Goal: Task Accomplishment & Management: Manage account settings

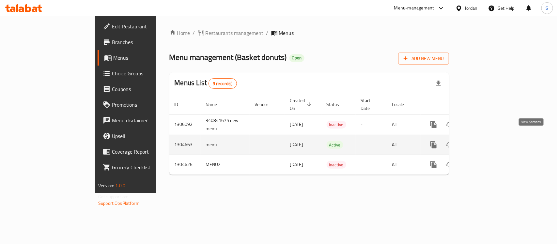
click at [489, 141] on link "enhanced table" at bounding box center [481, 145] width 16 height 16
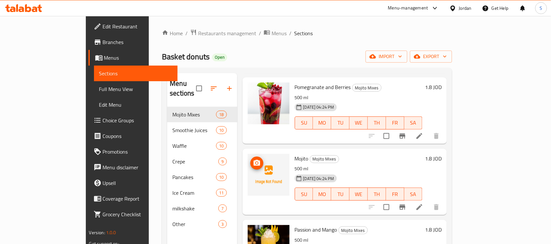
scroll to position [200, 0]
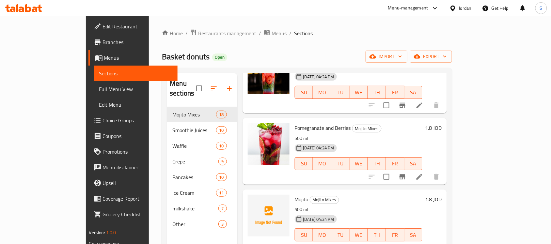
click at [99, 85] on span "Full Menu View" at bounding box center [135, 89] width 73 height 8
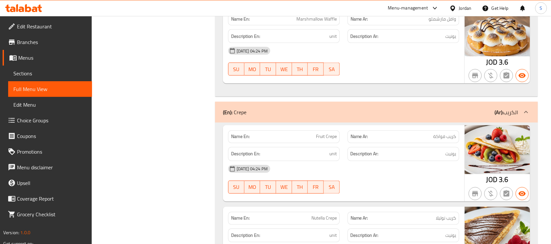
scroll to position [3098, 0]
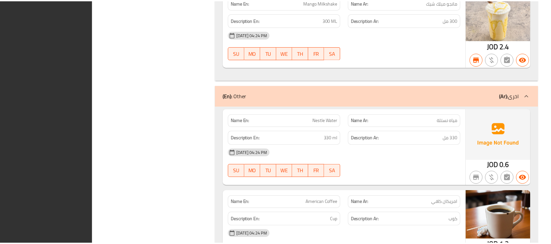
scroll to position [6567, 0]
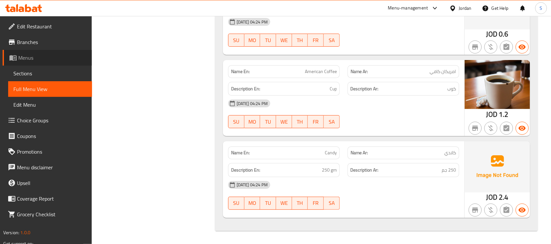
click at [25, 60] on span "Menus" at bounding box center [52, 58] width 69 height 8
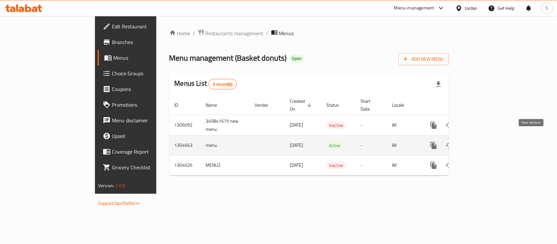
click at [485, 142] on icon "enhanced table" at bounding box center [481, 146] width 8 height 8
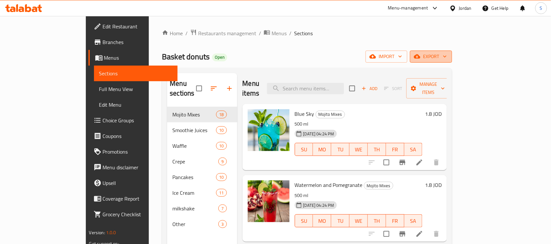
click at [447, 56] on span "export" at bounding box center [431, 57] width 32 height 8
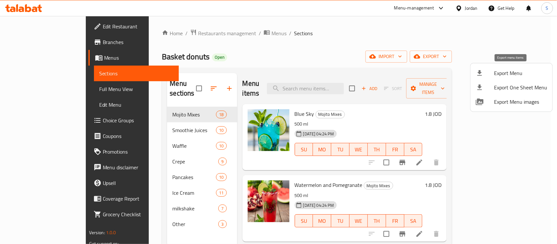
click at [495, 73] on span "Export Menu" at bounding box center [520, 73] width 53 height 8
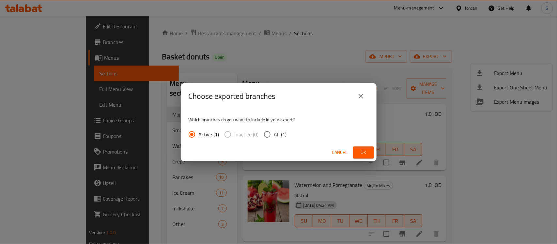
click at [268, 136] on input "All (1)" at bounding box center [268, 135] width 14 height 14
radio input "true"
click at [358, 153] on span "Ok" at bounding box center [363, 153] width 10 height 8
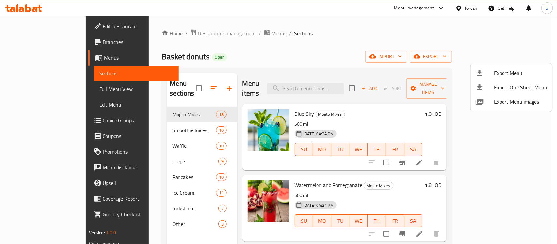
click at [208, 64] on div at bounding box center [278, 122] width 557 height 244
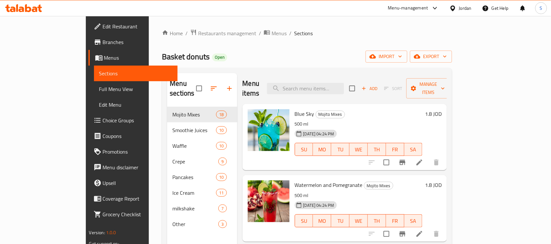
scroll to position [204, 0]
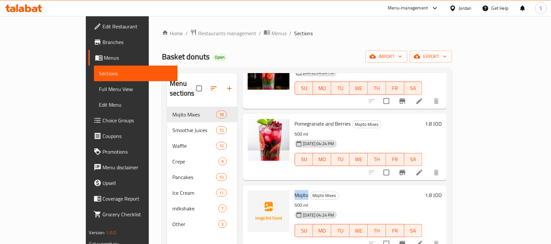
drag, startPoint x: 273, startPoint y: 185, endPoint x: 287, endPoint y: 185, distance: 14.0
click at [292, 188] on div "Mojito Mojito Mixes 500 ml 07-08-2025 04:24 PM SU MO TU WE TH FR SA" at bounding box center [358, 218] width 133 height 61
copy span "Mojito"
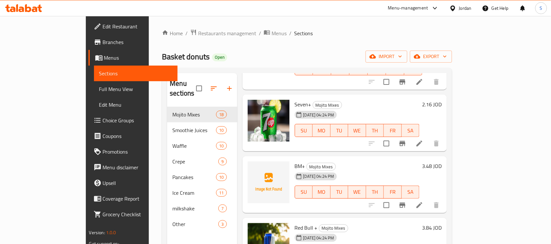
scroll to position [1016, 0]
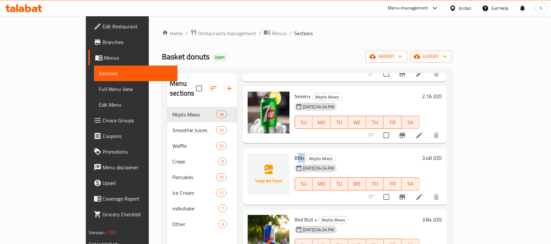
drag, startPoint x: 275, startPoint y: 148, endPoint x: 283, endPoint y: 148, distance: 7.8
click at [295, 153] on span "BM+" at bounding box center [300, 158] width 10 height 10
drag, startPoint x: 273, startPoint y: 147, endPoint x: 283, endPoint y: 147, distance: 10.1
click at [295, 153] on span "BM+" at bounding box center [300, 158] width 10 height 10
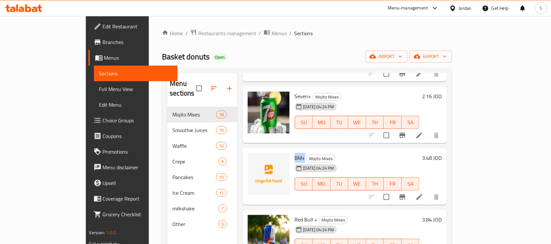
copy span "BM+"
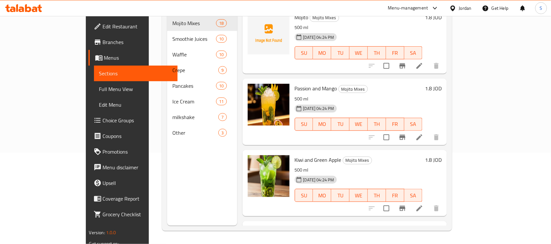
scroll to position [200, 0]
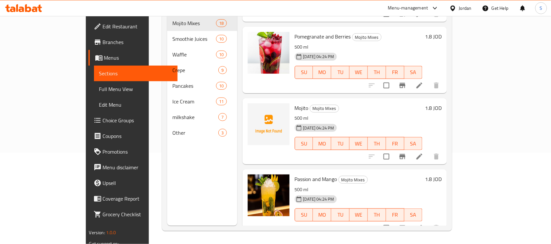
drag, startPoint x: 20, startPoint y: 90, endPoint x: 0, endPoint y: 15, distance: 77.6
click at [99, 90] on span "Full Menu View" at bounding box center [135, 89] width 73 height 8
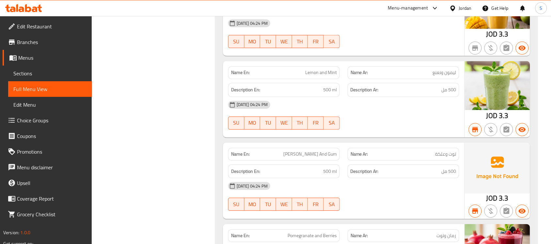
scroll to position [1959, 0]
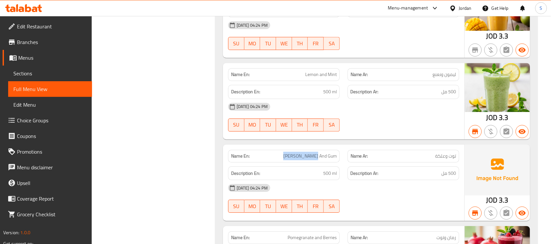
drag, startPoint x: 295, startPoint y: 165, endPoint x: 339, endPoint y: 162, distance: 44.1
copy span "Berry And Gum"
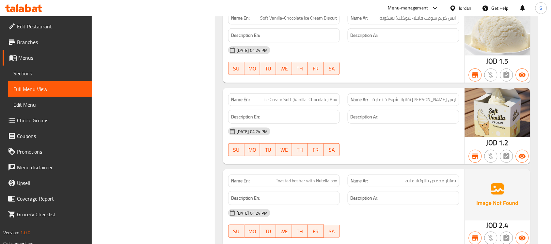
scroll to position [4570, 0]
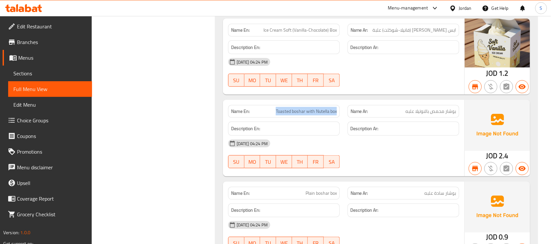
drag, startPoint x: 268, startPoint y: 128, endPoint x: 337, endPoint y: 126, distance: 68.9
copy span "Toasted boshar with Nutella box"
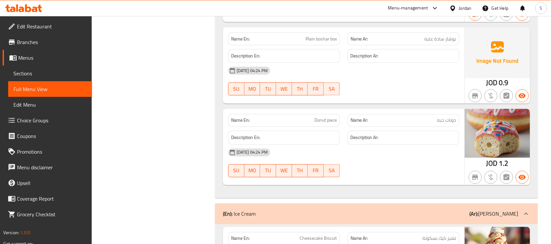
scroll to position [4734, 0]
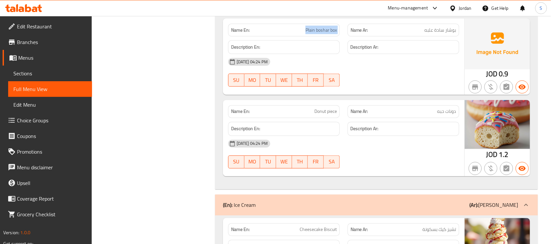
drag, startPoint x: 292, startPoint y: 41, endPoint x: 345, endPoint y: 40, distance: 53.2
copy span "Plain boshar box"
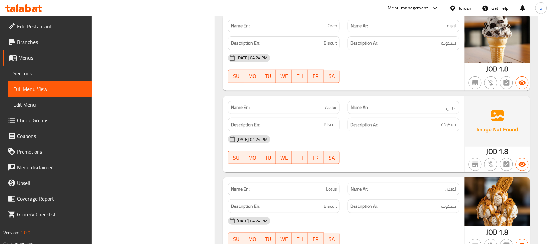
scroll to position [5182, 0]
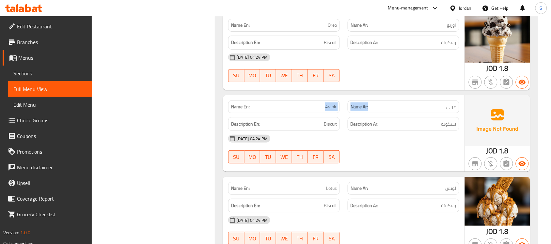
drag, startPoint x: 287, startPoint y: 123, endPoint x: 370, endPoint y: 128, distance: 83.0
drag, startPoint x: 318, startPoint y: 120, endPoint x: 340, endPoint y: 120, distance: 21.9
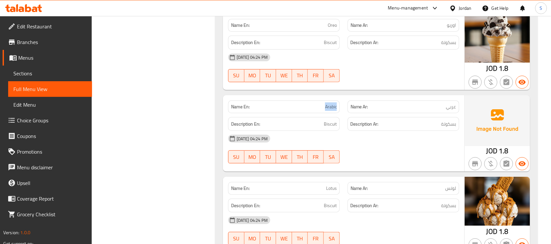
copy span "Arabic"
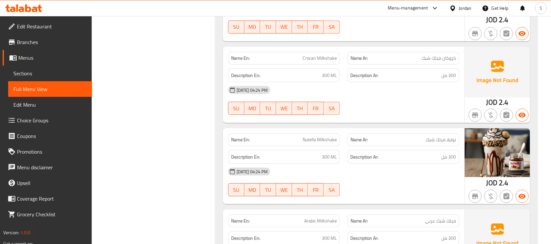
scroll to position [5958, 0]
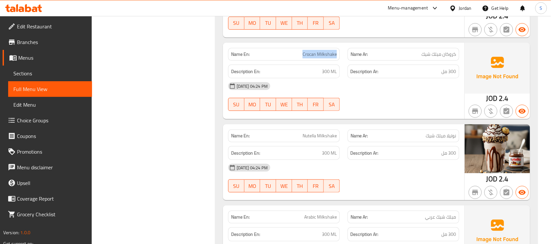
drag, startPoint x: 283, startPoint y: 73, endPoint x: 338, endPoint y: 73, distance: 55.2
copy span "Crocan Milkshake"
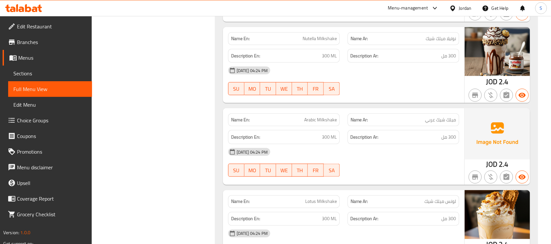
scroll to position [6080, 0]
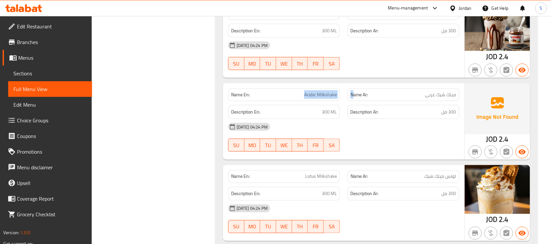
drag, startPoint x: 289, startPoint y: 110, endPoint x: 355, endPoint y: 113, distance: 65.4
copy div "Arabic Milkshake N"
drag, startPoint x: 295, startPoint y: 112, endPoint x: 338, endPoint y: 113, distance: 43.4
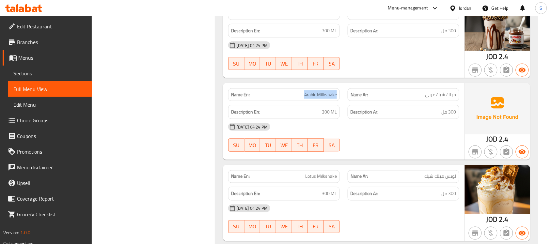
copy span "Arabic Milkshake"
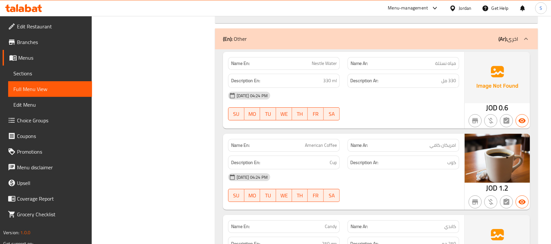
scroll to position [6488, 0]
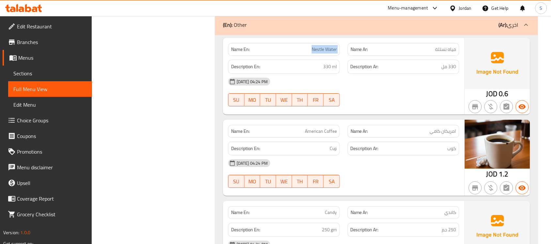
drag, startPoint x: 296, startPoint y: 72, endPoint x: 344, endPoint y: 70, distance: 48.0
copy span "Nestle Water"
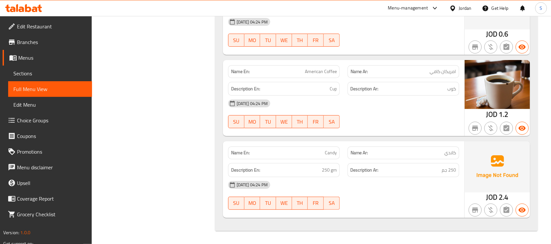
scroll to position [6567, 0]
drag, startPoint x: 297, startPoint y: 154, endPoint x: 350, endPoint y: 154, distance: 53.2
click at [24, 62] on link "Menus" at bounding box center [47, 58] width 89 height 16
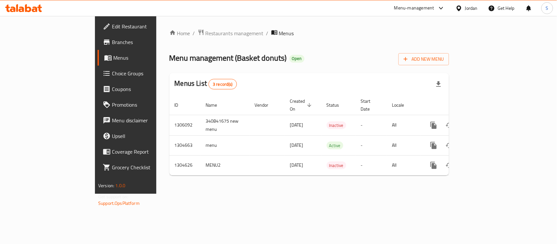
click at [273, 194] on div "Home / Restaurants management / Menus Menu management ( Basket donuts ) Open Ad…" at bounding box center [309, 105] width 306 height 178
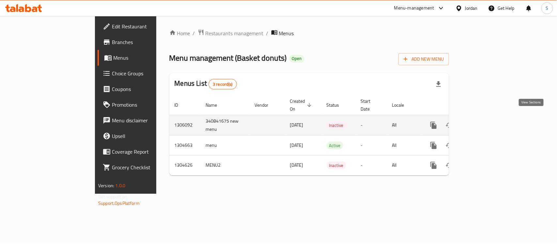
click at [485, 121] on icon "enhanced table" at bounding box center [481, 125] width 8 height 8
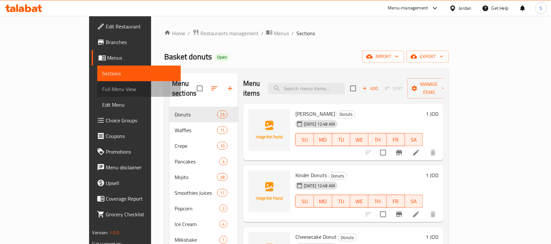
click at [103, 93] on span "Full Menu View" at bounding box center [139, 89] width 73 height 8
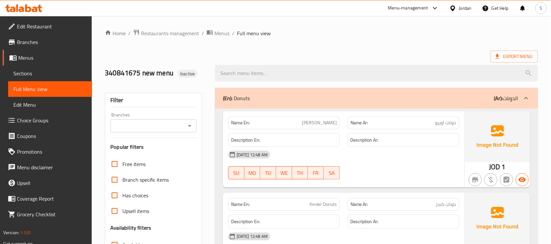
click at [313, 120] on p "Name En: Oreo Donut" at bounding box center [284, 122] width 106 height 7
click at [285, 206] on p "Name En: Kinder Donuts" at bounding box center [284, 204] width 106 height 7
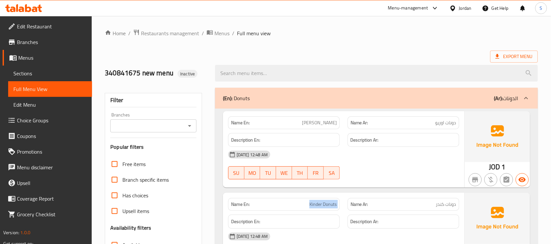
click at [285, 206] on p "Name En: Kinder Donuts" at bounding box center [284, 204] width 106 height 7
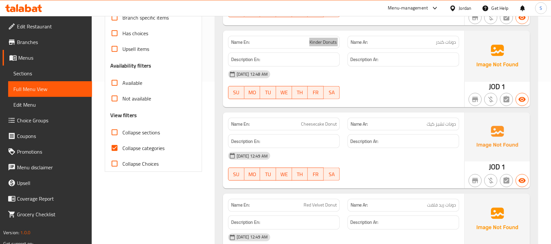
scroll to position [163, 0]
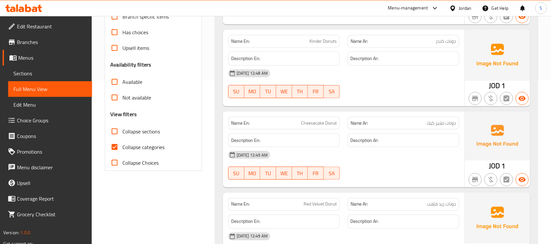
click at [279, 125] on p "Name En: Cheesecake Donut" at bounding box center [284, 123] width 106 height 7
click at [291, 203] on p "Name En: Red Velvet Donut" at bounding box center [284, 204] width 106 height 7
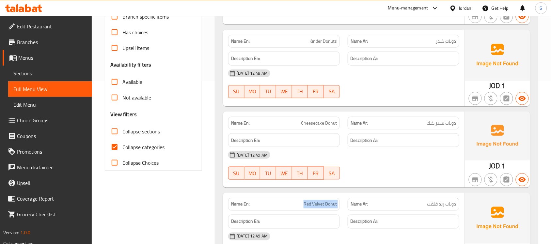
click at [291, 203] on p "Name En: Red Velvet Donut" at bounding box center [284, 204] width 106 height 7
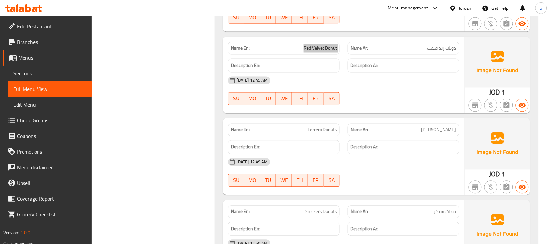
scroll to position [326, 0]
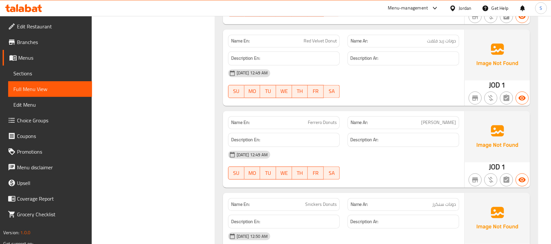
click at [306, 121] on p "Name En: Ferrero Donuts" at bounding box center [284, 122] width 106 height 7
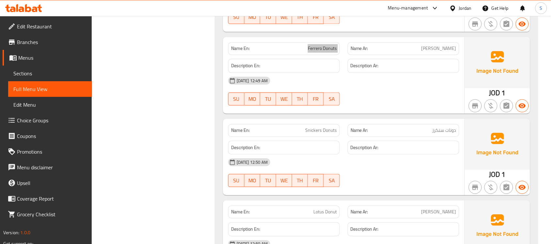
scroll to position [408, 0]
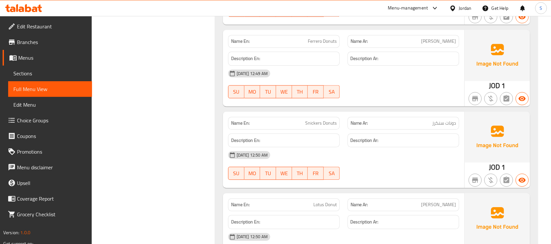
click at [319, 123] on span "Snickers Donuts" at bounding box center [321, 123] width 32 height 7
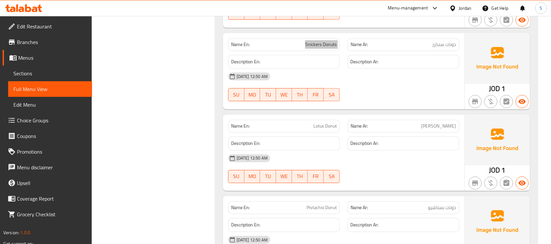
scroll to position [490, 0]
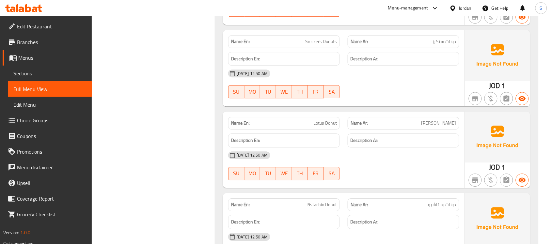
click at [316, 126] on span "Lotus Donut" at bounding box center [325, 123] width 24 height 7
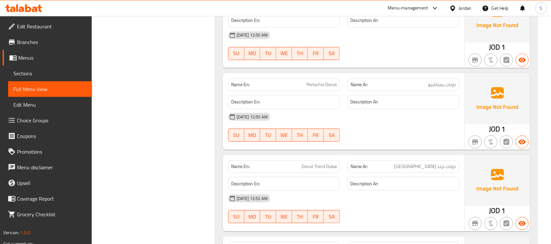
scroll to position [612, 0]
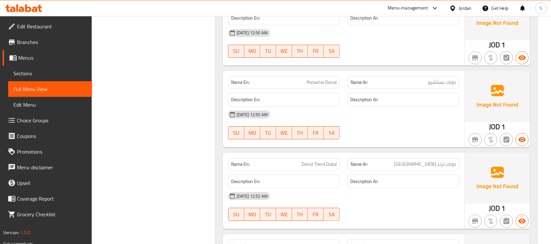
click at [319, 83] on span "Pistachio Donut" at bounding box center [322, 82] width 30 height 7
click at [302, 162] on span "Donut Trend Dubai" at bounding box center [319, 164] width 35 height 7
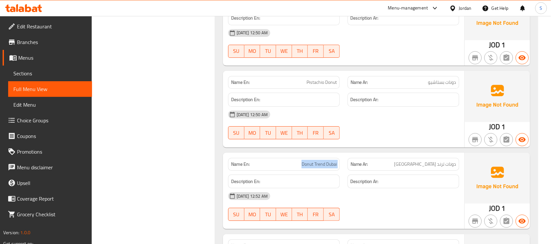
click at [302, 162] on span "Donut Trend Dubai" at bounding box center [319, 164] width 35 height 7
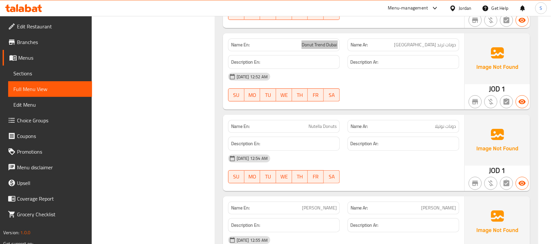
scroll to position [735, 0]
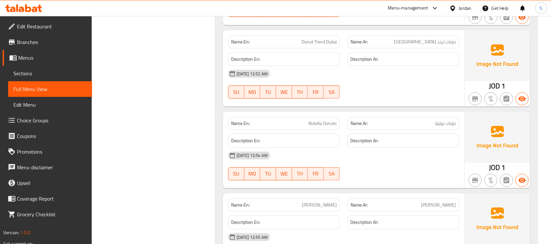
click at [290, 120] on div "Name En: Nutella Donuts" at bounding box center [284, 123] width 112 height 13
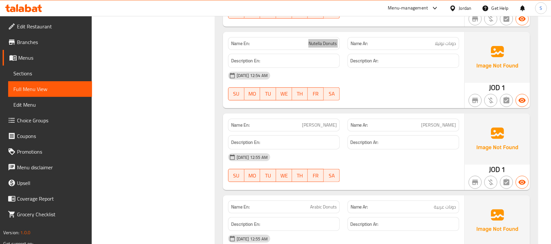
scroll to position [816, 0]
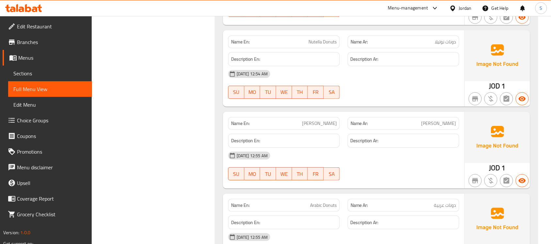
click at [311, 126] on span "[PERSON_NAME]" at bounding box center [319, 123] width 35 height 7
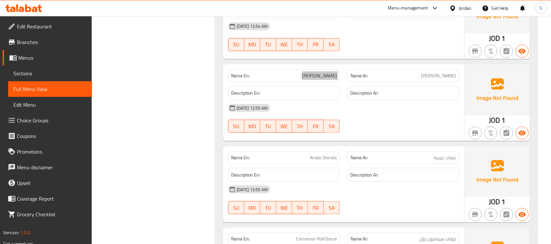
scroll to position [857, 0]
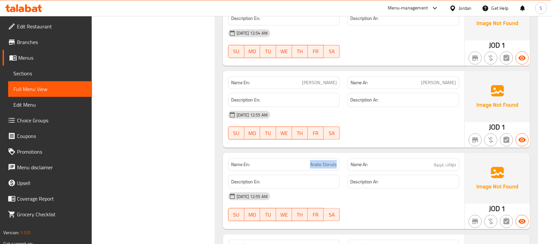
drag, startPoint x: 306, startPoint y: 167, endPoint x: 339, endPoint y: 171, distance: 33.2
click at [339, 171] on div "Name En: Arabic Donuts" at bounding box center [283, 164] width 119 height 21
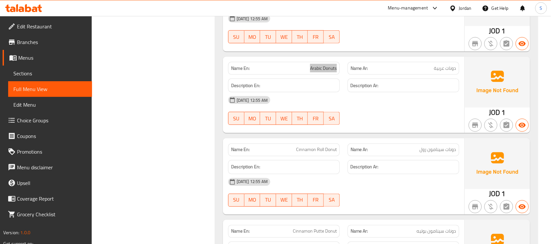
scroll to position [979, 0]
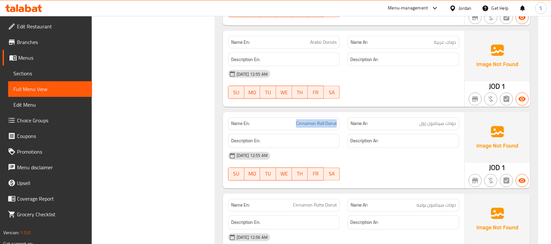
drag, startPoint x: 294, startPoint y: 122, endPoint x: 343, endPoint y: 128, distance: 49.3
click at [343, 128] on div "Name En: Cinnamon Roll Donut" at bounding box center [283, 124] width 119 height 21
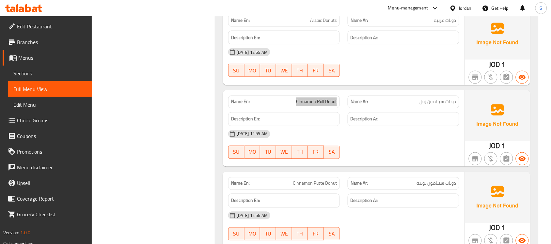
scroll to position [1020, 0]
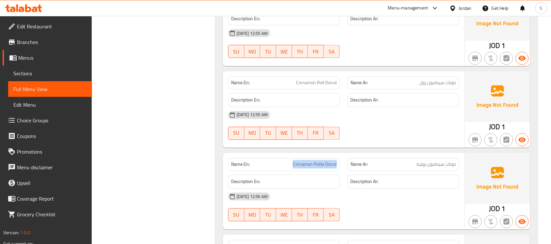
drag, startPoint x: 284, startPoint y: 167, endPoint x: 338, endPoint y: 166, distance: 53.5
click at [338, 166] on div "Name En: Cinnamon Putte Donut" at bounding box center [284, 164] width 112 height 13
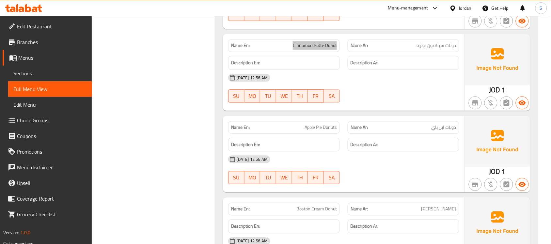
scroll to position [1143, 0]
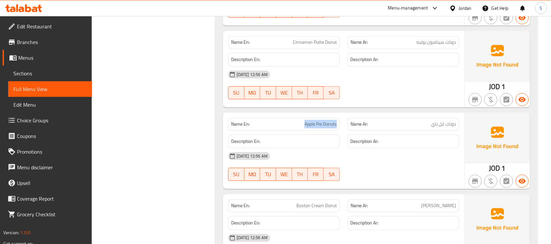
drag, startPoint x: 298, startPoint y: 127, endPoint x: 340, endPoint y: 129, distance: 42.5
click at [340, 129] on div "Name En: Apple Pie Donuts" at bounding box center [283, 124] width 119 height 21
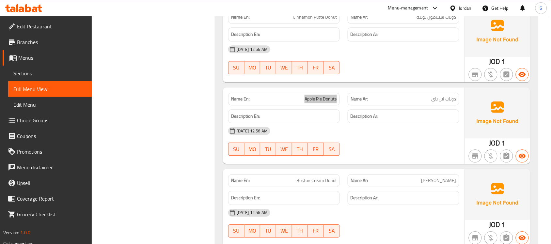
scroll to position [1224, 0]
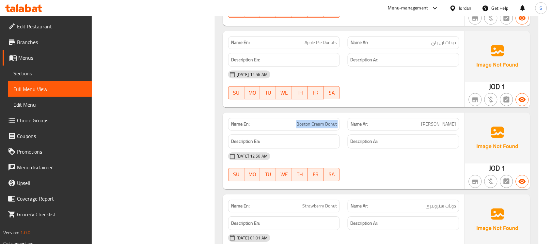
drag, startPoint x: 293, startPoint y: 126, endPoint x: 345, endPoint y: 129, distance: 51.7
click at [345, 129] on div "Name En: Boston Cream Donut Name Ar: دونات بوستن كريم" at bounding box center [343, 124] width 239 height 21
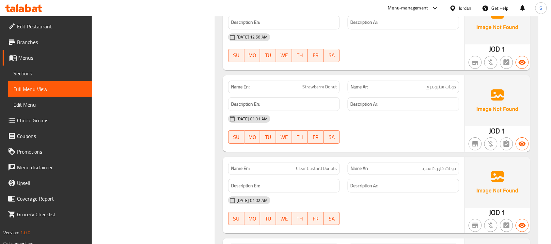
scroll to position [1347, 0]
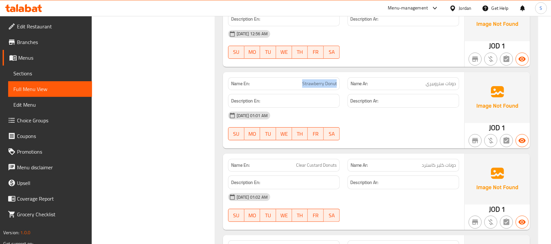
drag, startPoint x: 294, startPoint y: 83, endPoint x: 341, endPoint y: 84, distance: 47.3
click at [341, 84] on div "Name En: Strawberry Donut" at bounding box center [283, 83] width 119 height 21
drag, startPoint x: 292, startPoint y: 167, endPoint x: 336, endPoint y: 167, distance: 44.1
click at [336, 167] on p "Name En: Clear Custard Donuts" at bounding box center [284, 165] width 106 height 7
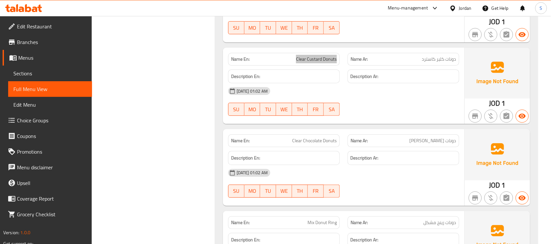
scroll to position [1469, 0]
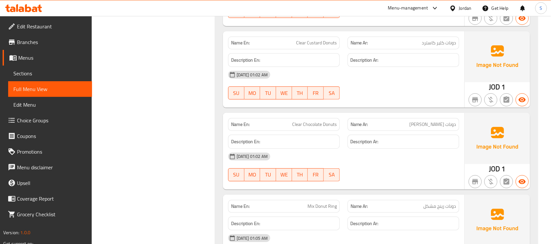
click at [309, 126] on span "Clear Chocolate Donuts" at bounding box center [314, 124] width 45 height 7
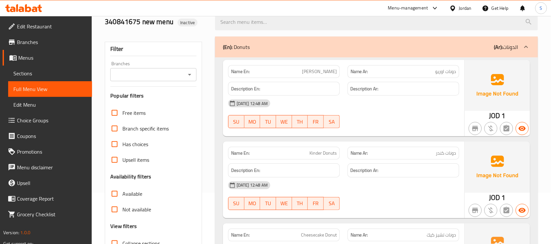
scroll to position [0, 0]
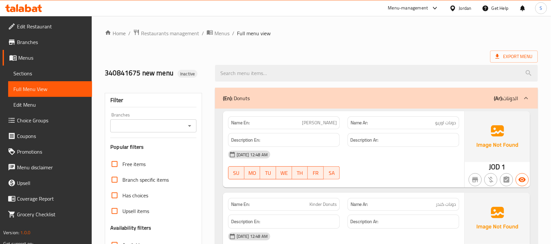
drag, startPoint x: 318, startPoint y: 38, endPoint x: 294, endPoint y: 45, distance: 24.3
click at [21, 74] on span "Sections" at bounding box center [49, 74] width 73 height 8
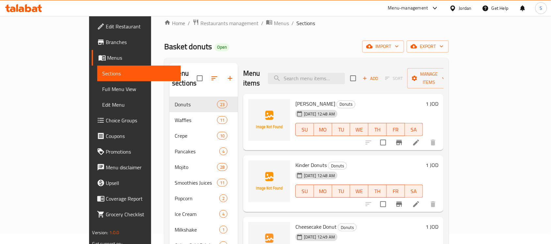
click at [275, 49] on div "Basket donuts Open import export" at bounding box center [306, 46] width 285 height 12
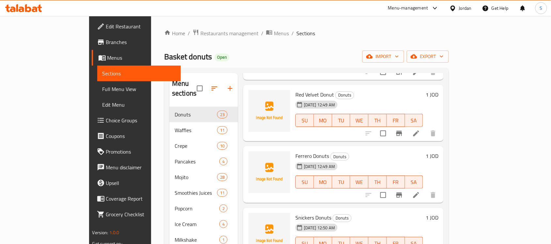
scroll to position [41, 0]
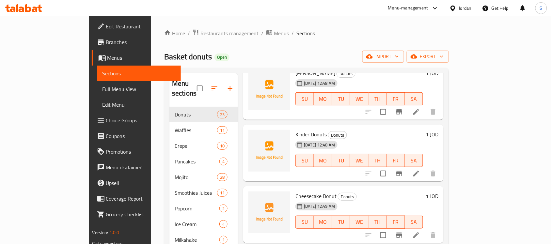
click at [103, 87] on span "Full Menu View" at bounding box center [139, 89] width 73 height 8
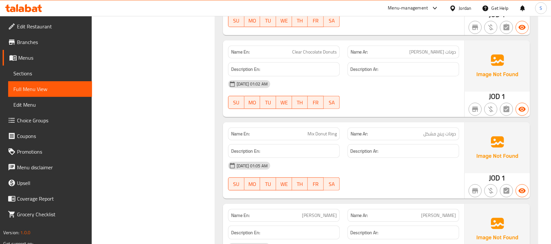
scroll to position [1553, 0]
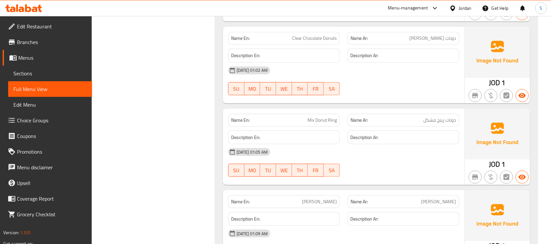
click at [317, 123] on span "Mix Donut Ring" at bounding box center [322, 120] width 29 height 7
click at [297, 204] on p "Name En: Raffaello Donuts" at bounding box center [284, 201] width 106 height 7
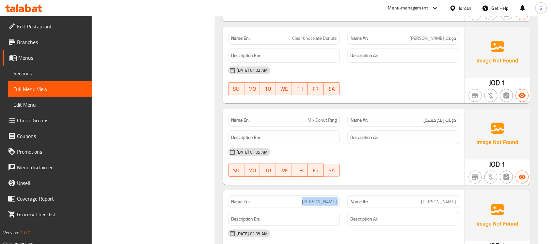
click at [297, 204] on p "Name En: Raffaello Donuts" at bounding box center [284, 201] width 106 height 7
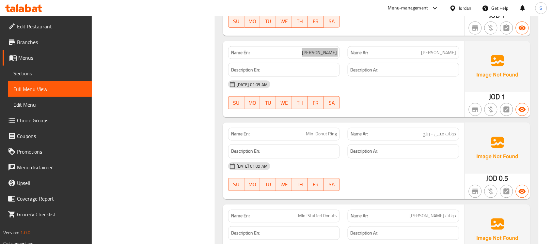
scroll to position [1717, 0]
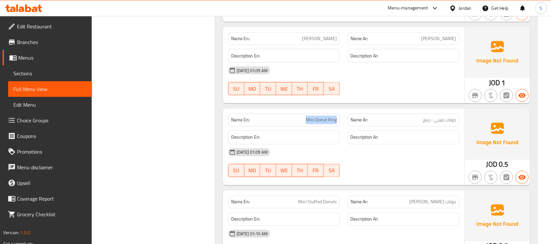
drag, startPoint x: 305, startPoint y: 123, endPoint x: 338, endPoint y: 121, distance: 33.7
click at [338, 121] on div "Name En: Mini Donut Ring" at bounding box center [284, 120] width 112 height 13
drag, startPoint x: 295, startPoint y: 205, endPoint x: 338, endPoint y: 202, distance: 43.2
click at [338, 202] on div "Name En: Mini Stuffed Donuts" at bounding box center [284, 202] width 112 height 13
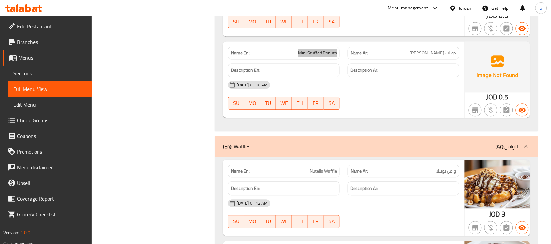
scroll to position [1880, 0]
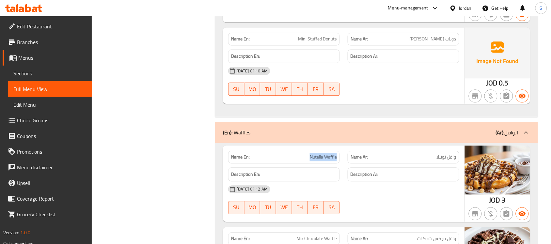
drag, startPoint x: 302, startPoint y: 162, endPoint x: 338, endPoint y: 159, distance: 36.0
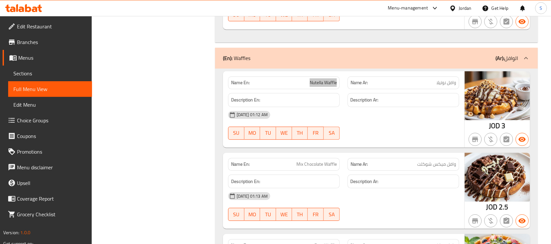
scroll to position [1961, 0]
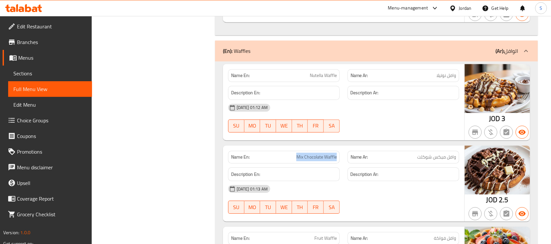
drag, startPoint x: 291, startPoint y: 161, endPoint x: 342, endPoint y: 154, distance: 51.3
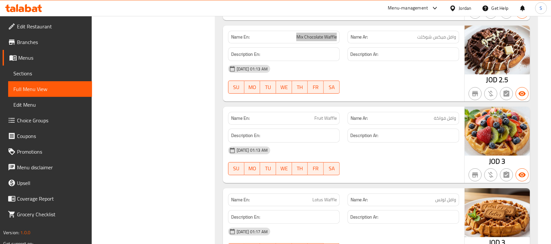
scroll to position [2084, 0]
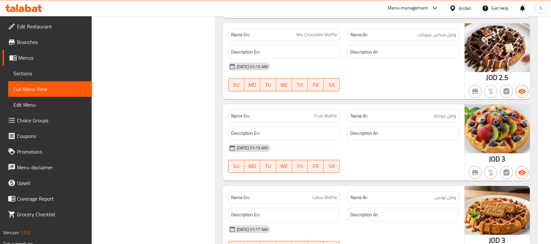
drag, startPoint x: 313, startPoint y: 121, endPoint x: 337, endPoint y: 119, distance: 23.9
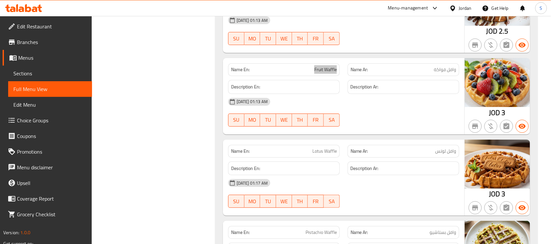
scroll to position [2165, 0]
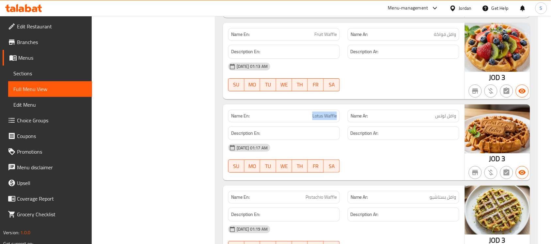
drag, startPoint x: 310, startPoint y: 118, endPoint x: 340, endPoint y: 114, distance: 29.6
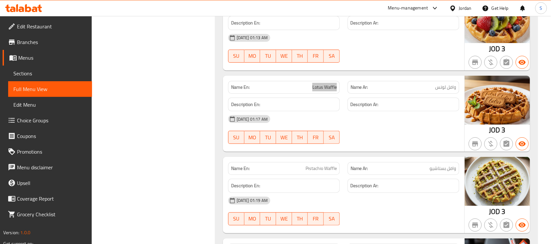
scroll to position [2206, 0]
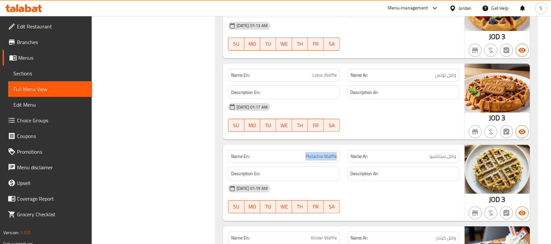
drag, startPoint x: 299, startPoint y: 162, endPoint x: 336, endPoint y: 155, distance: 37.8
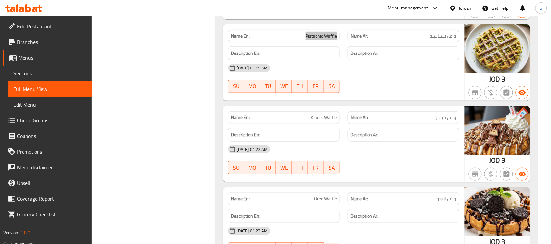
scroll to position [2329, 0]
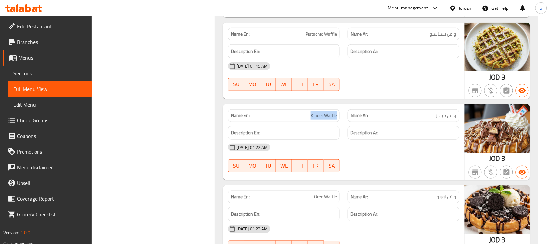
drag, startPoint x: 325, startPoint y: 115, endPoint x: 341, endPoint y: 119, distance: 16.4
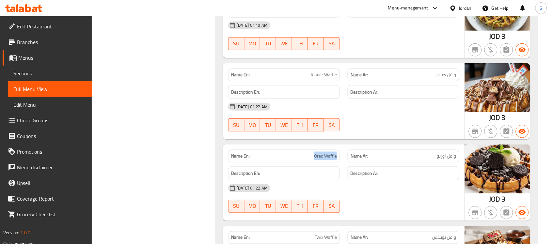
drag, startPoint x: 306, startPoint y: 162, endPoint x: 337, endPoint y: 157, distance: 31.3
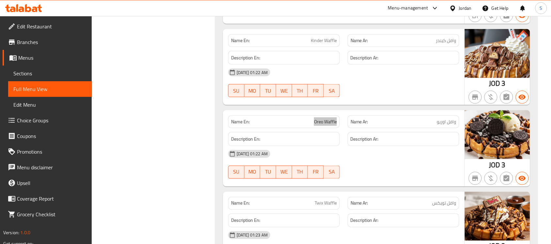
scroll to position [2451, 0]
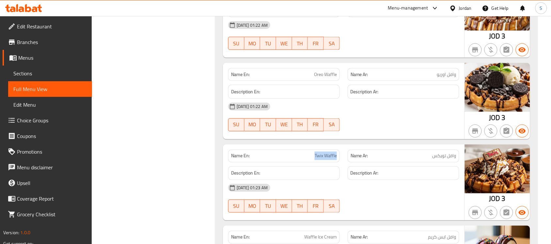
drag, startPoint x: 309, startPoint y: 158, endPoint x: 339, endPoint y: 158, distance: 29.7
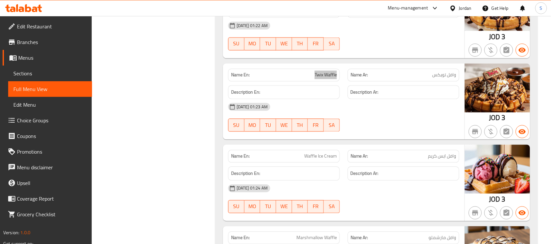
scroll to position [2533, 0]
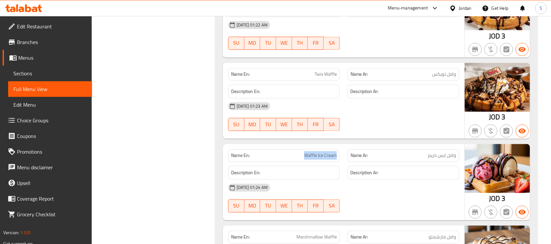
drag, startPoint x: 299, startPoint y: 161, endPoint x: 343, endPoint y: 159, distance: 44.1
drag, startPoint x: 303, startPoint y: 160, endPoint x: 351, endPoint y: 158, distance: 48.7
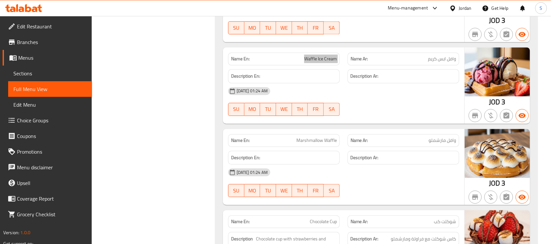
scroll to position [2655, 0]
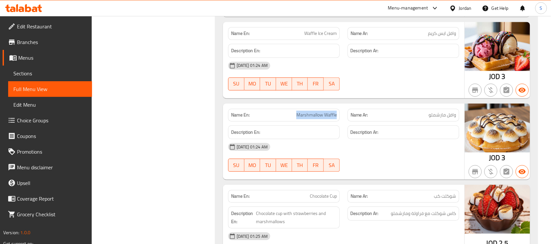
drag, startPoint x: 290, startPoint y: 118, endPoint x: 342, endPoint y: 119, distance: 52.2
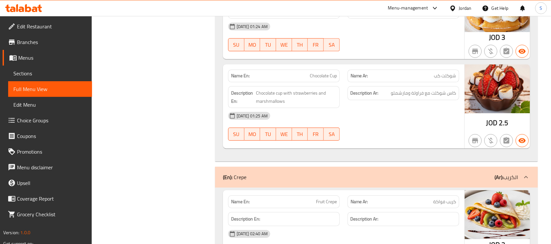
scroll to position [2777, 0]
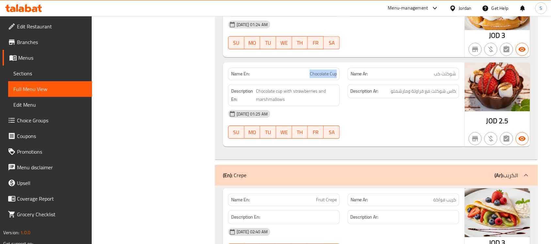
drag, startPoint x: 314, startPoint y: 80, endPoint x: 340, endPoint y: 83, distance: 25.9
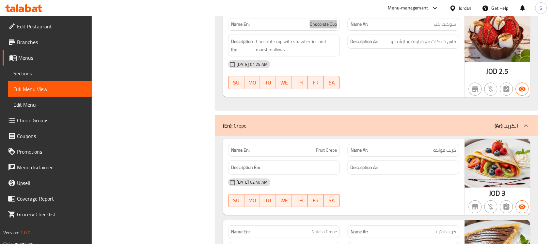
scroll to position [2859, 0]
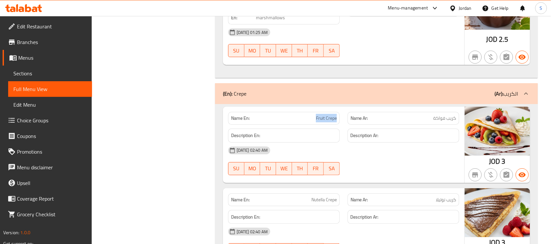
drag, startPoint x: 308, startPoint y: 123, endPoint x: 348, endPoint y: 121, distance: 40.2
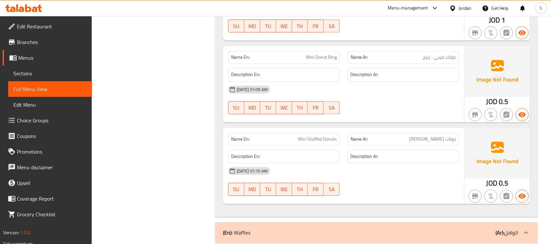
scroll to position [1880, 0]
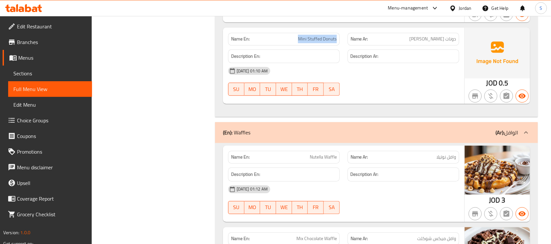
drag, startPoint x: 289, startPoint y: 40, endPoint x: 338, endPoint y: 41, distance: 49.3
click at [338, 41] on div "Name En: Mini Stuffed Donuts" at bounding box center [284, 39] width 112 height 13
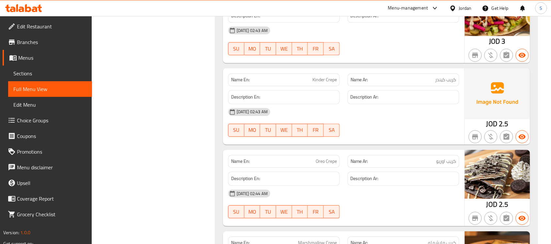
scroll to position [3390, 0]
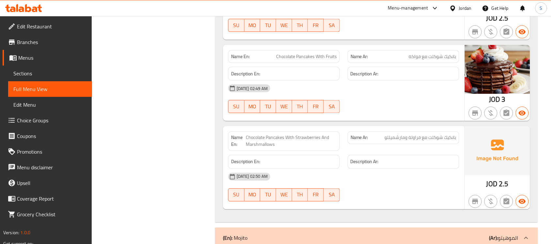
scroll to position [3958, 0]
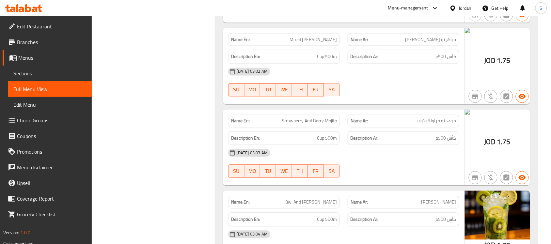
scroll to position [4734, 0]
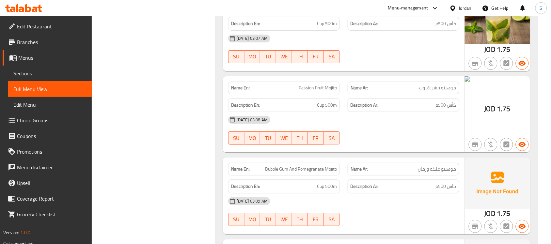
scroll to position [5101, 0]
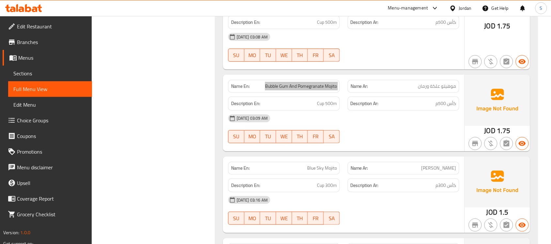
scroll to position [5182, 0]
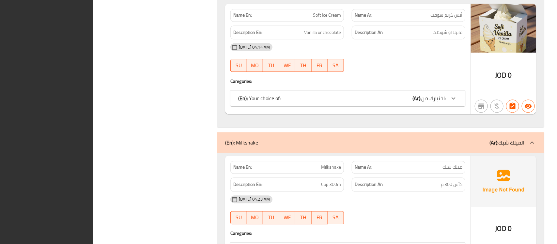
scroll to position [0, 0]
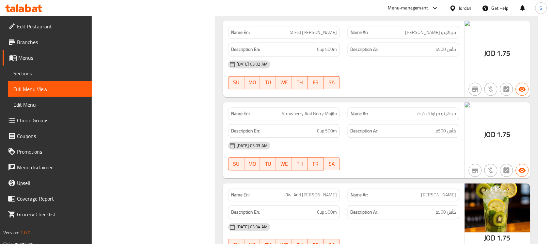
scroll to position [4698, 0]
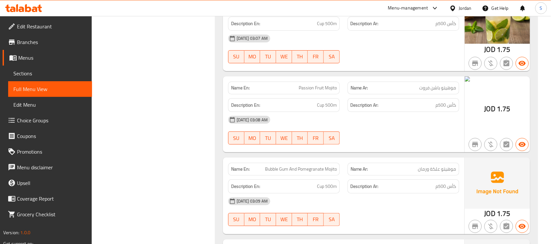
scroll to position [5106, 0]
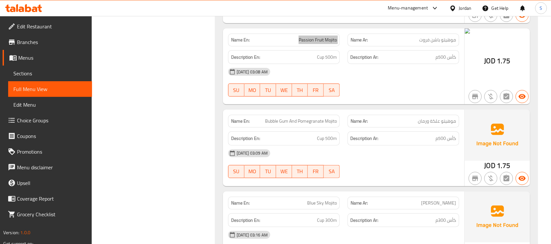
scroll to position [5147, 0]
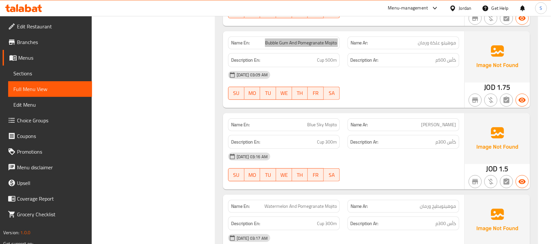
scroll to position [5228, 0]
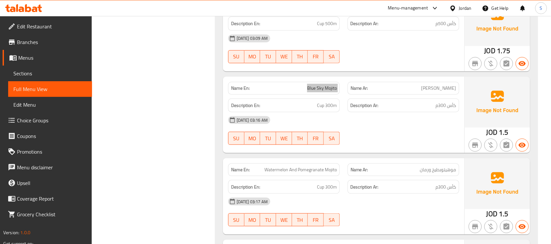
scroll to position [5310, 0]
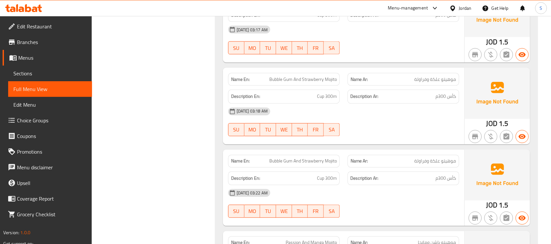
scroll to position [5432, 0]
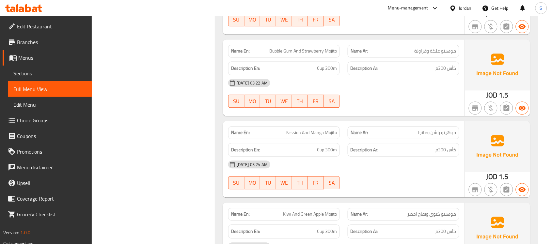
scroll to position [5555, 0]
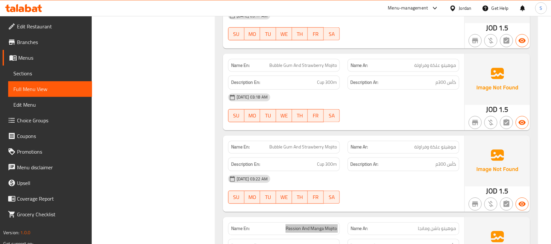
scroll to position [5432, 0]
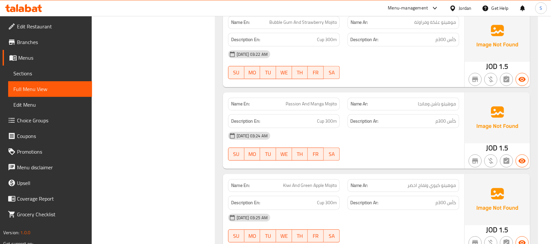
scroll to position [5595, 0]
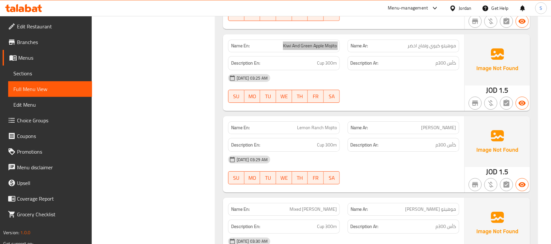
scroll to position [5718, 0]
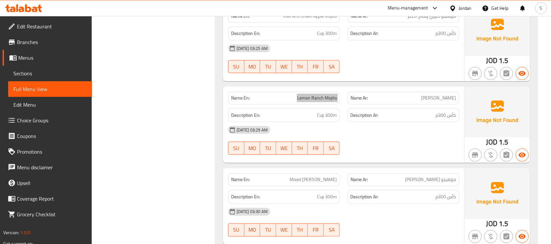
scroll to position [5759, 0]
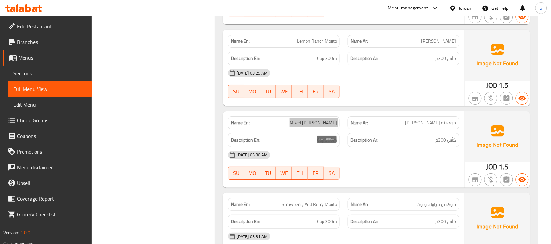
scroll to position [5881, 0]
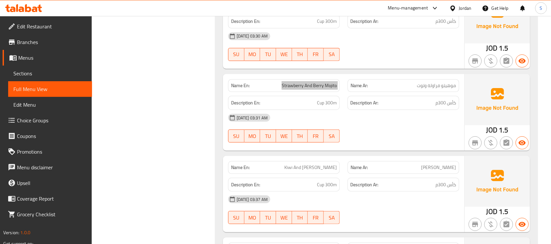
scroll to position [5963, 0]
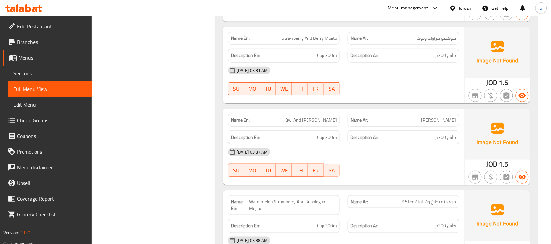
click at [296, 124] on span "Kiwi And [PERSON_NAME]" at bounding box center [310, 120] width 53 height 7
click at [286, 124] on p "Name En: Kiwi And Lemon Mojito" at bounding box center [284, 120] width 106 height 7
click at [297, 124] on span "Kiwi And [PERSON_NAME]" at bounding box center [310, 120] width 53 height 7
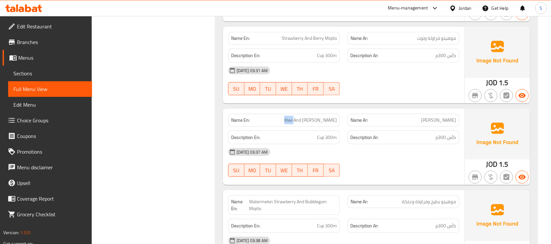
click at [297, 124] on span "Kiwi And [PERSON_NAME]" at bounding box center [310, 120] width 53 height 7
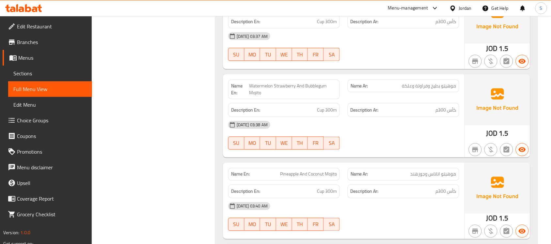
scroll to position [6085, 0]
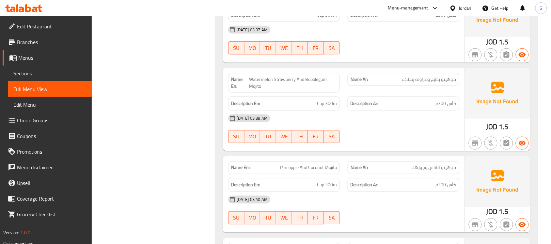
click at [278, 90] on span "Watermelon Strawberry And Bubblegum Mojito" at bounding box center [293, 83] width 88 height 14
click at [286, 171] on span "Pineapple And Coconut Mojito" at bounding box center [308, 168] width 57 height 7
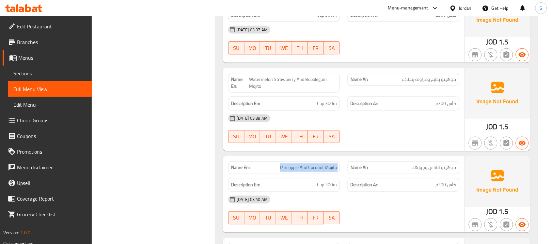
click at [286, 171] on span "Pineapple And Coconut Mojito" at bounding box center [308, 168] width 57 height 7
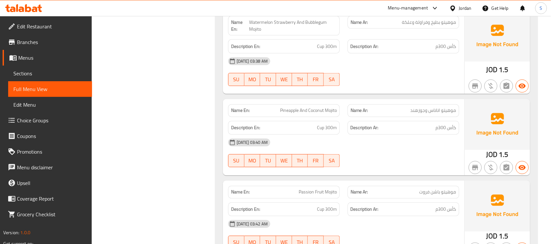
scroll to position [6183, 0]
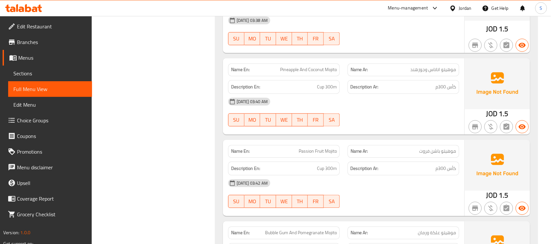
click at [311, 155] on span "Passion Fruit Mojito" at bounding box center [318, 151] width 38 height 7
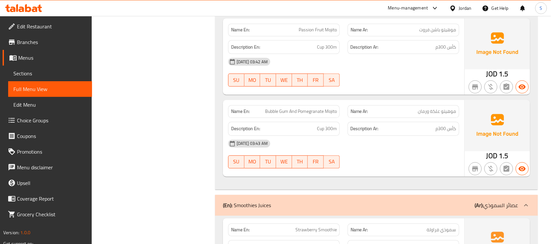
scroll to position [6305, 0]
click at [303, 114] on span "Bubble Gum And Pomegranate Mojito" at bounding box center [301, 110] width 72 height 7
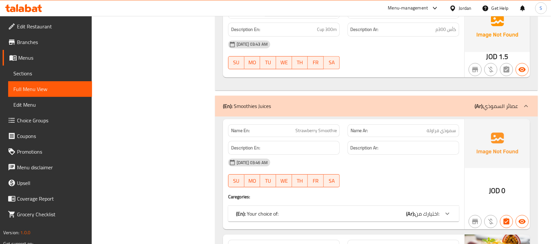
scroll to position [6428, 0]
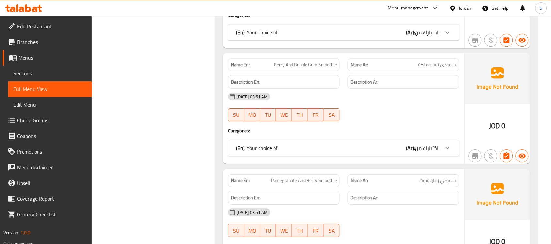
scroll to position [7203, 0]
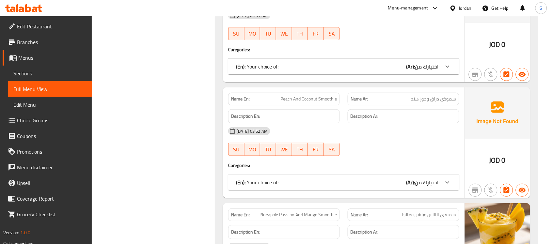
scroll to position [7366, 0]
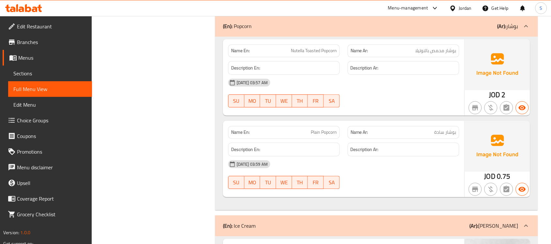
scroll to position [7815, 0]
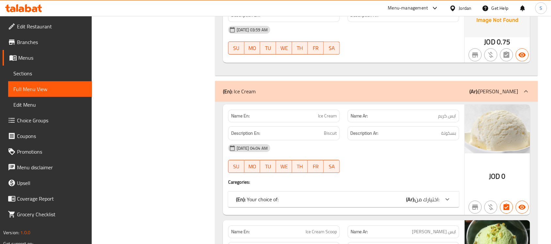
scroll to position [7938, 0]
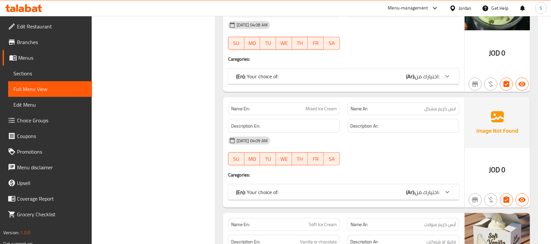
scroll to position [8183, 0]
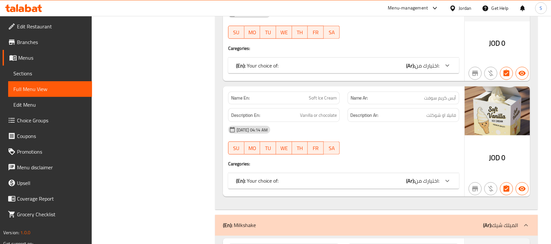
scroll to position [8387, 0]
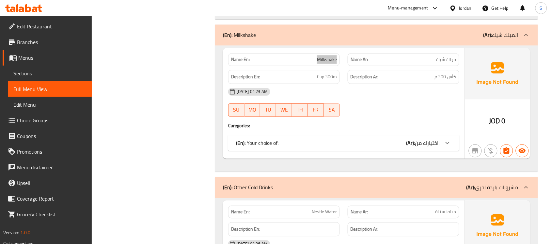
scroll to position [8550, 0]
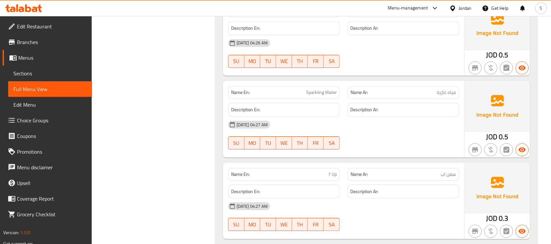
scroll to position [8672, 0]
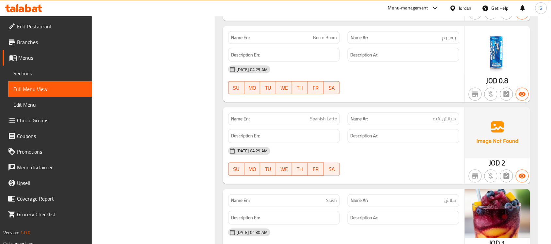
scroll to position [9080, 0]
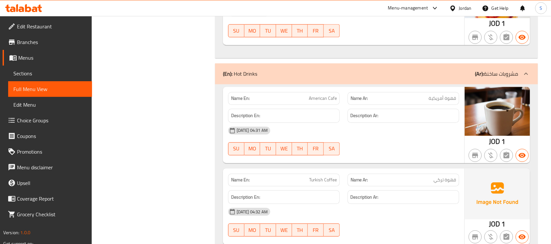
scroll to position [9366, 0]
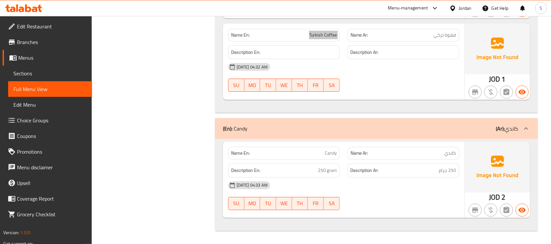
scroll to position [9450, 0]
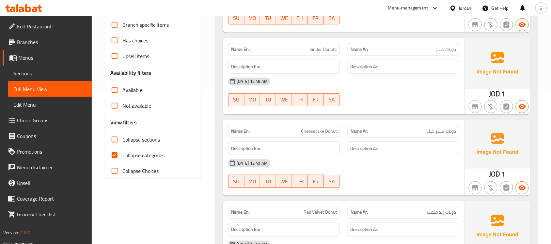
scroll to position [163, 0]
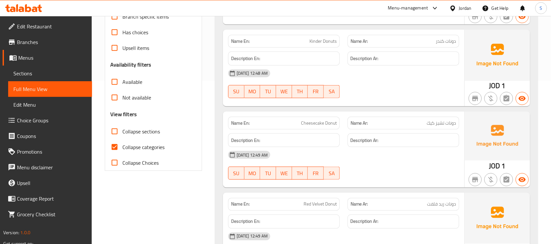
click at [116, 146] on input "Collapse categories" at bounding box center [115, 147] width 16 height 16
checkbox input "false"
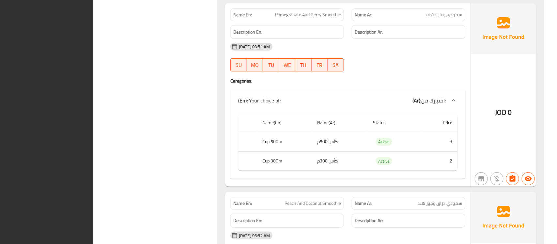
scroll to position [8021, 0]
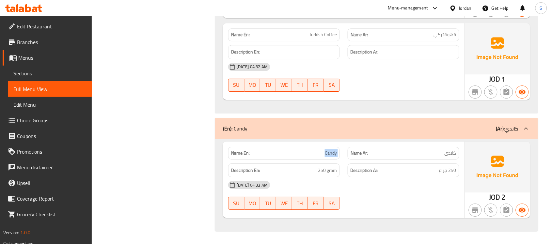
click at [20, 75] on span "Sections" at bounding box center [49, 74] width 73 height 8
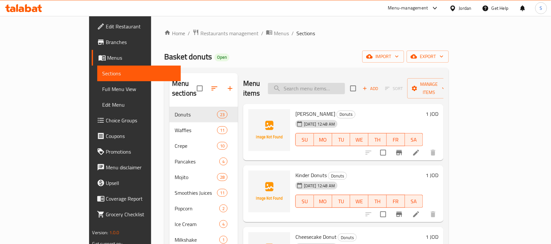
click at [333, 84] on input "search" at bounding box center [306, 88] width 77 height 11
paste input "[PERSON_NAME]"
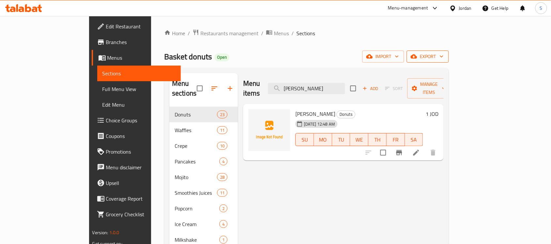
type input "[PERSON_NAME]"
click at [444, 59] on span "export" at bounding box center [428, 57] width 32 height 8
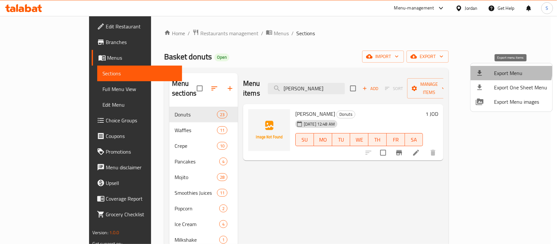
click at [503, 69] on span "Export Menu" at bounding box center [520, 73] width 53 height 8
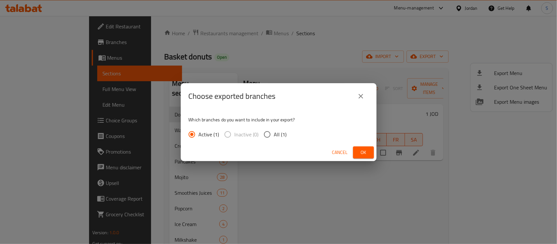
click at [270, 136] on input "All (1)" at bounding box center [268, 135] width 14 height 14
radio input "true"
click at [204, 132] on span "Active (1)" at bounding box center [209, 135] width 21 height 8
click at [199, 132] on input "Active (1)" at bounding box center [192, 135] width 14 height 14
radio input "true"
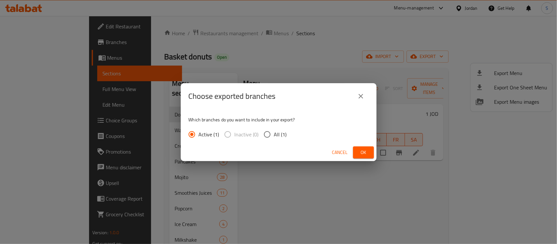
click at [230, 135] on label "Inactive (0)" at bounding box center [240, 135] width 38 height 14
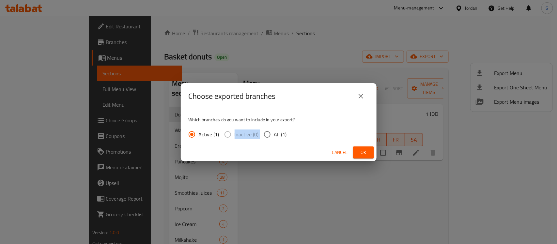
click at [366, 96] on button "close" at bounding box center [361, 96] width 16 height 16
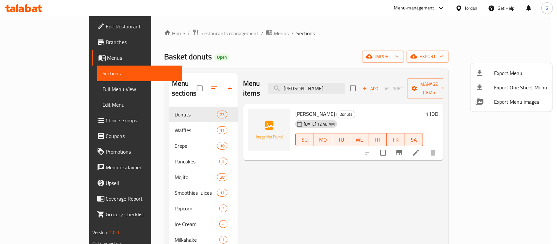
click at [374, 183] on div at bounding box center [278, 122] width 557 height 244
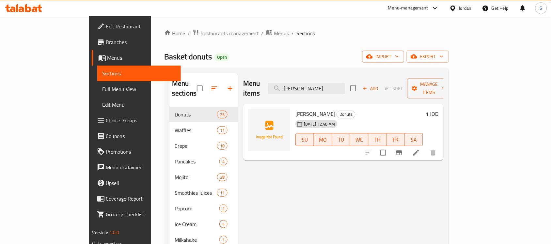
click at [103, 88] on span "Full Menu View" at bounding box center [139, 89] width 73 height 8
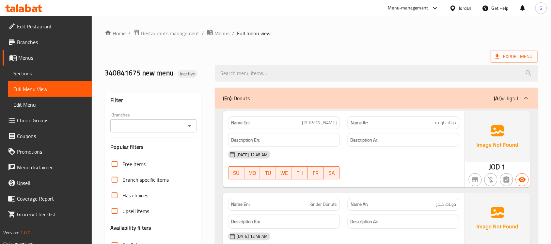
click at [510, 57] on span "Export Menu" at bounding box center [514, 57] width 37 height 8
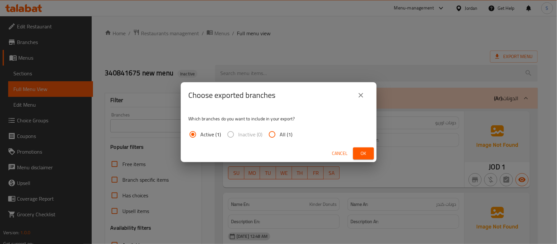
click at [233, 136] on label "Inactive (0)" at bounding box center [243, 135] width 40 height 16
click at [230, 134] on label "Inactive (0)" at bounding box center [243, 135] width 40 height 16
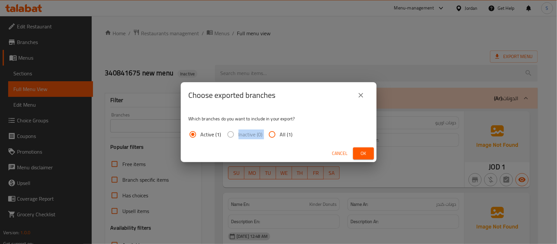
click at [230, 134] on label "Inactive (0)" at bounding box center [243, 135] width 40 height 16
click at [264, 151] on div "Cancel Ok" at bounding box center [279, 153] width 196 height 17
click at [230, 134] on label "Inactive (0)" at bounding box center [243, 135] width 40 height 16
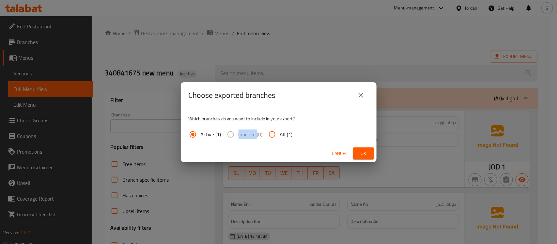
click at [230, 134] on label "Inactive (0)" at bounding box center [243, 135] width 40 height 16
click at [241, 138] on span "Inactive (0)" at bounding box center [251, 135] width 24 height 8
click at [231, 133] on label "Inactive (0)" at bounding box center [243, 135] width 40 height 16
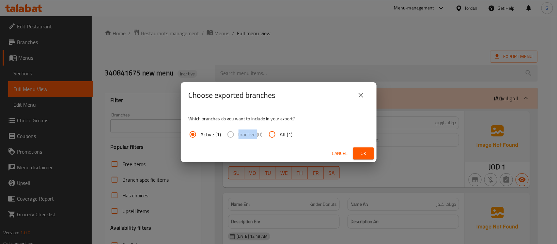
click at [231, 133] on label "Inactive (0)" at bounding box center [243, 135] width 40 height 16
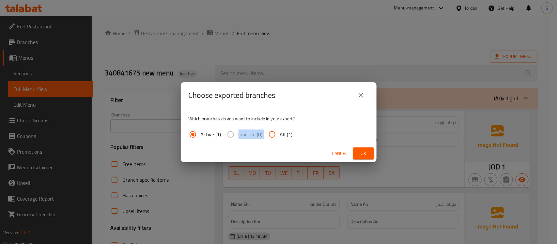
click at [231, 133] on label "Inactive (0)" at bounding box center [243, 135] width 40 height 16
click at [337, 153] on span "Cancel" at bounding box center [340, 154] width 16 height 8
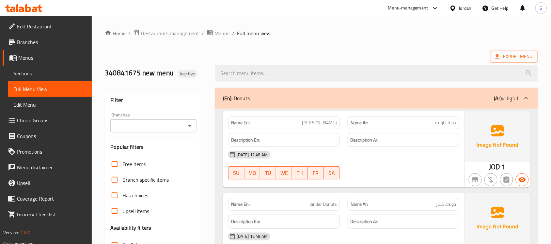
click at [28, 72] on span "Sections" at bounding box center [49, 74] width 73 height 8
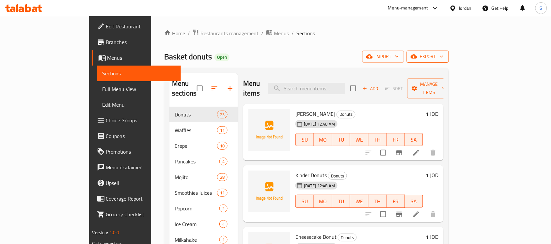
click at [444, 54] on span "export" at bounding box center [428, 57] width 32 height 8
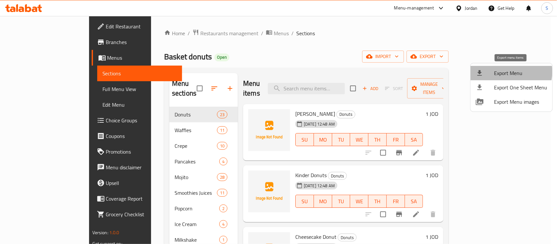
click at [507, 72] on span "Export Menu" at bounding box center [520, 73] width 53 height 8
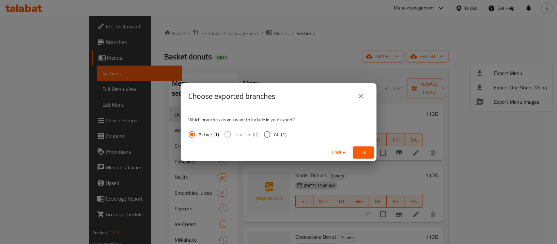
click at [229, 136] on label "Inactive (0)" at bounding box center [240, 135] width 38 height 14
click at [266, 135] on input "All (1)" at bounding box center [268, 135] width 14 height 14
radio input "true"
click at [360, 95] on icon "close" at bounding box center [361, 96] width 5 height 5
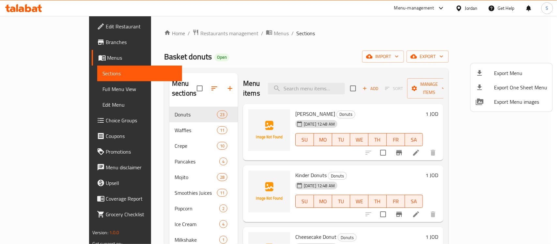
click at [36, 43] on div at bounding box center [278, 122] width 557 height 244
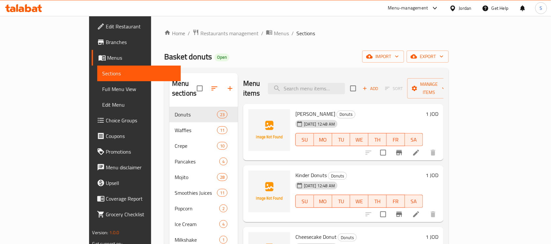
click at [106, 42] on span "Branches" at bounding box center [141, 42] width 70 height 8
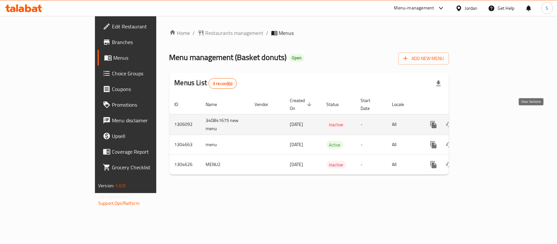
click at [484, 122] on icon "enhanced table" at bounding box center [481, 125] width 6 height 6
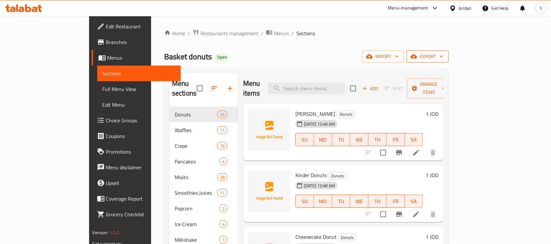
click at [444, 55] on span "export" at bounding box center [428, 57] width 32 height 8
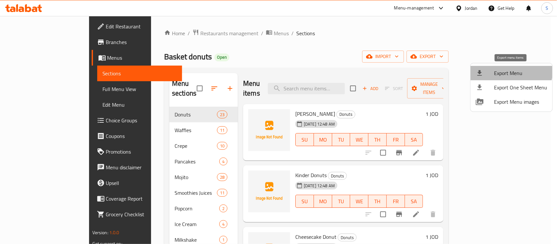
click at [508, 69] on span "Export Menu" at bounding box center [520, 73] width 53 height 8
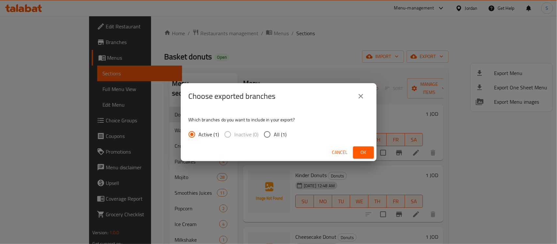
click at [265, 134] on input "All (1)" at bounding box center [268, 135] width 14 height 14
radio input "true"
click at [361, 157] on button "Ok" at bounding box center [363, 153] width 21 height 12
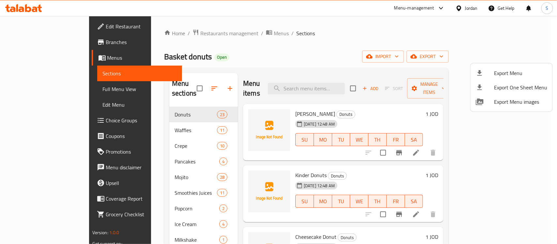
click at [291, 56] on div at bounding box center [278, 122] width 557 height 244
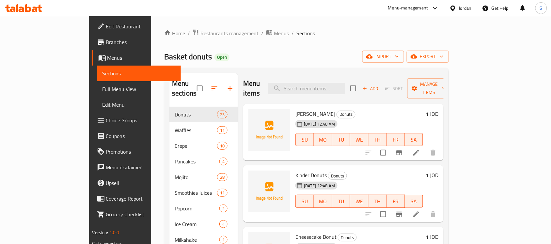
click at [308, 76] on div "Menu items Add Sort Manage items" at bounding box center [343, 88] width 200 height 31
click at [338, 75] on div "Menu items Add Sort Manage items" at bounding box center [343, 88] width 200 height 31
click at [336, 83] on input "search" at bounding box center [306, 88] width 77 height 11
paste input "[PERSON_NAME]"
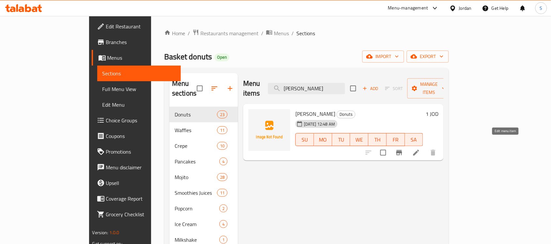
type input "[PERSON_NAME]"
click at [420, 149] on icon at bounding box center [416, 153] width 8 height 8
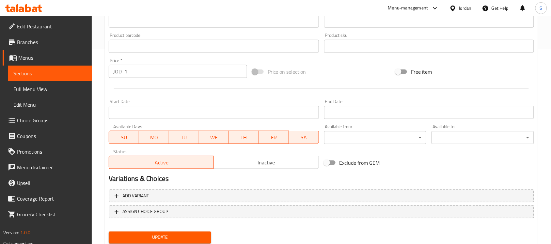
scroll to position [216, 0]
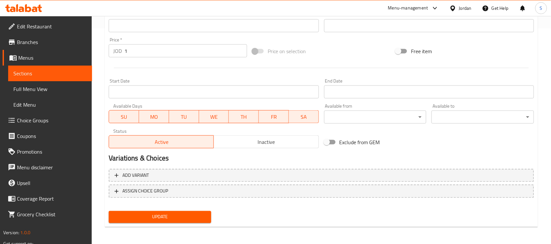
click at [254, 143] on span "Inactive" at bounding box center [266, 141] width 100 height 9
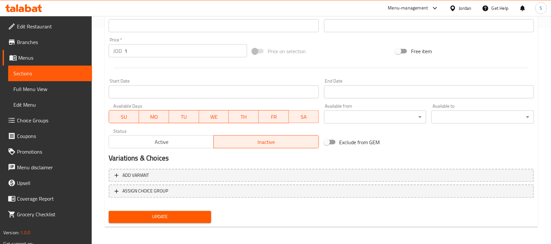
click at [169, 221] on button "Update" at bounding box center [160, 217] width 103 height 12
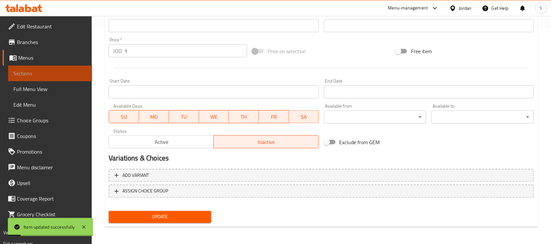
click at [30, 68] on link "Sections" at bounding box center [50, 74] width 84 height 16
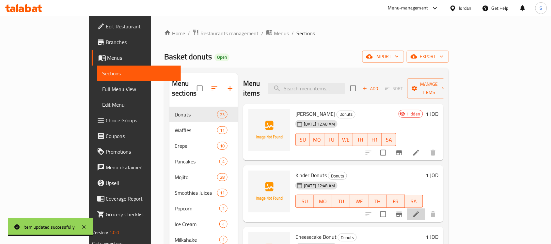
click at [425, 209] on li at bounding box center [416, 215] width 18 height 12
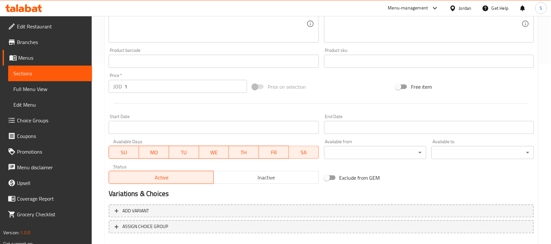
scroll to position [216, 0]
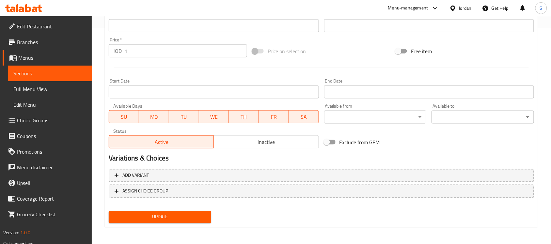
click at [264, 144] on span "Inactive" at bounding box center [266, 141] width 100 height 9
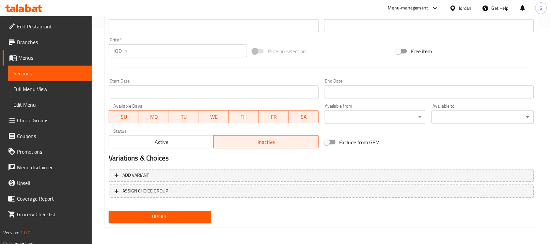
click at [188, 213] on span "Update" at bounding box center [160, 217] width 92 height 8
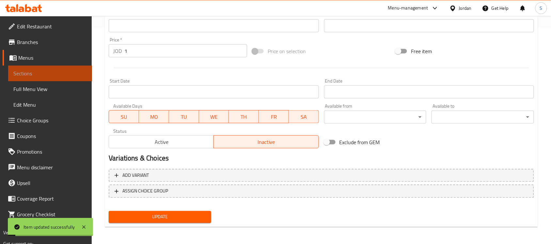
click at [48, 72] on span "Sections" at bounding box center [49, 74] width 73 height 8
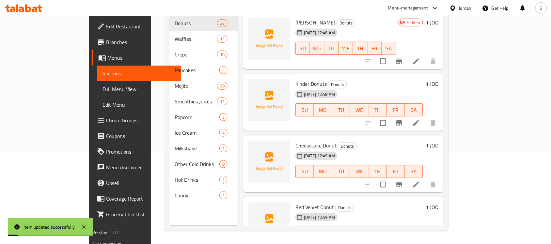
scroll to position [92, 0]
click at [420, 181] on icon at bounding box center [416, 185] width 8 height 8
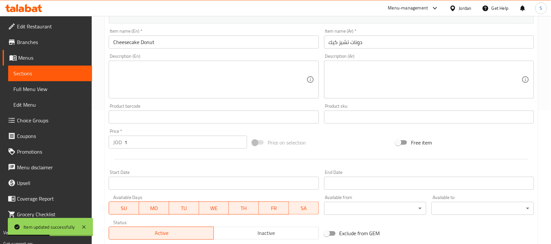
scroll to position [204, 0]
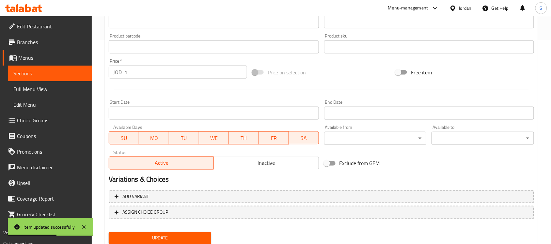
click at [275, 165] on span "Inactive" at bounding box center [266, 163] width 100 height 9
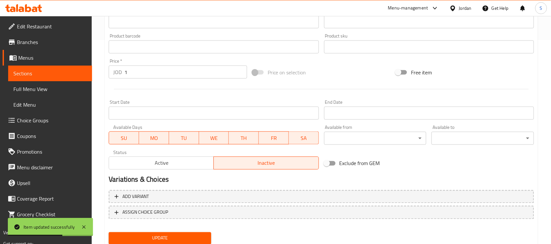
click at [182, 232] on button "Update" at bounding box center [160, 238] width 103 height 12
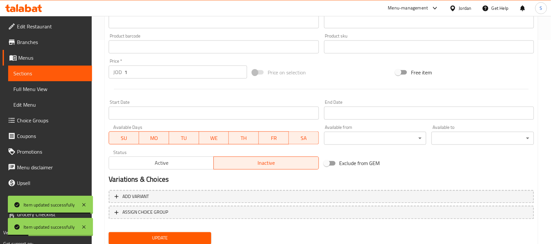
click at [35, 71] on span "Sections" at bounding box center [49, 74] width 73 height 8
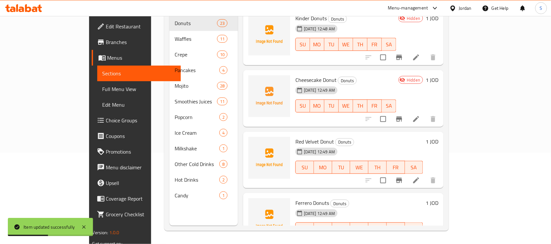
scroll to position [82, 0]
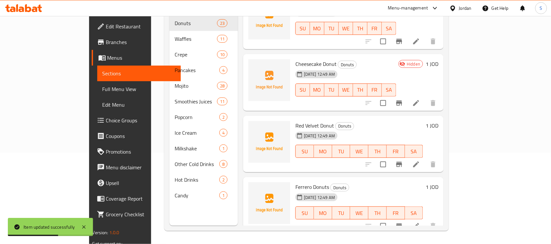
click at [420, 161] on icon at bounding box center [416, 165] width 8 height 8
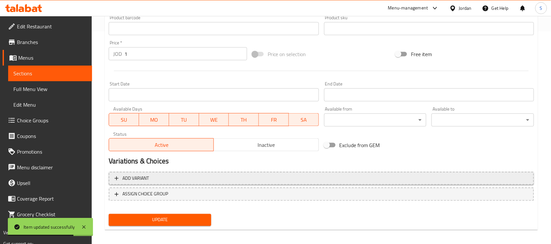
scroll to position [216, 0]
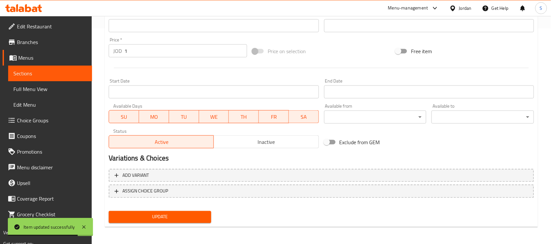
click at [249, 138] on span "Inactive" at bounding box center [266, 141] width 100 height 9
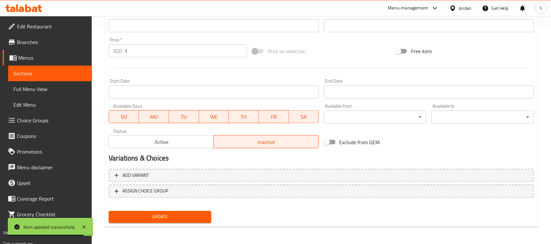
click at [190, 214] on span "Update" at bounding box center [160, 217] width 92 height 8
click at [25, 76] on span "Sections" at bounding box center [49, 74] width 73 height 8
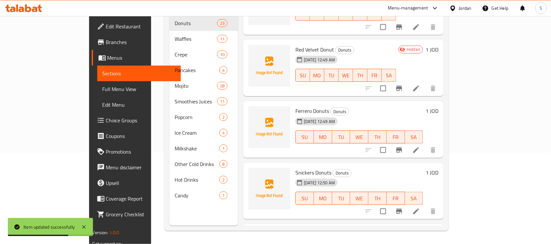
scroll to position [163, 0]
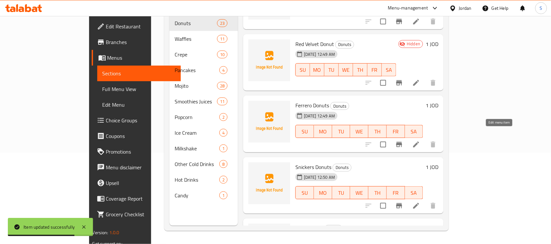
click at [420, 141] on icon at bounding box center [416, 145] width 8 height 8
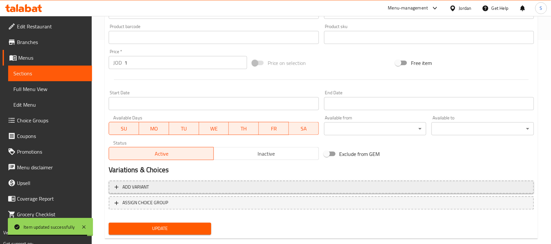
scroll to position [216, 0]
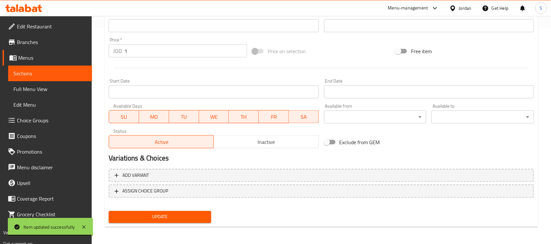
click at [255, 149] on div "Status Active Inactive" at bounding box center [213, 138] width 215 height 25
click at [260, 143] on span "Inactive" at bounding box center [266, 141] width 100 height 9
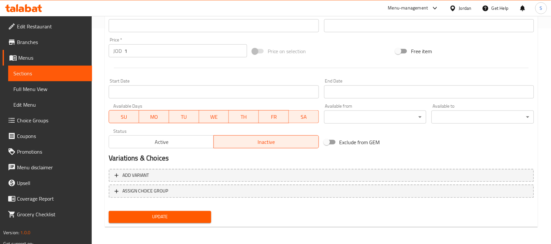
click at [188, 217] on span "Update" at bounding box center [160, 217] width 92 height 8
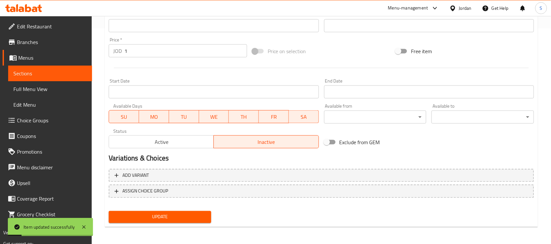
click at [28, 79] on link "Sections" at bounding box center [50, 74] width 84 height 16
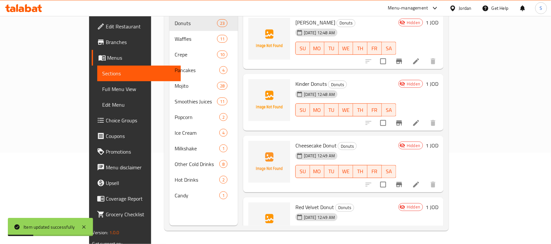
scroll to position [163, 0]
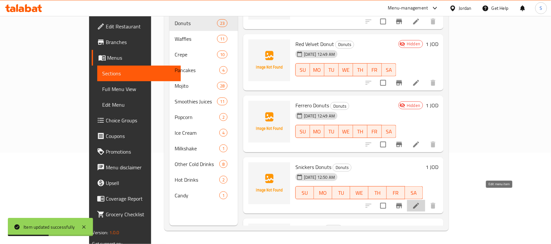
click at [420, 202] on icon at bounding box center [416, 206] width 8 height 8
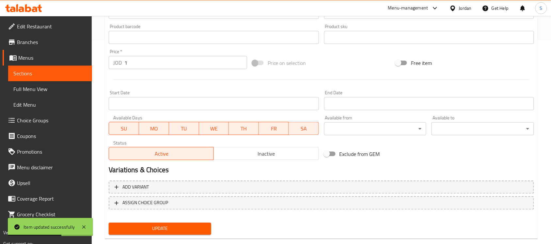
scroll to position [216, 0]
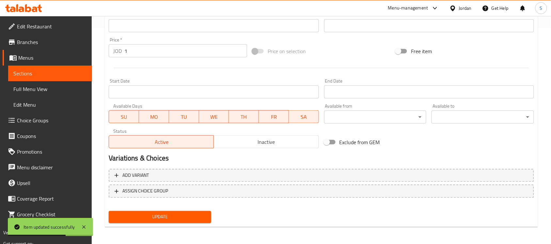
click at [257, 138] on span "Inactive" at bounding box center [266, 141] width 100 height 9
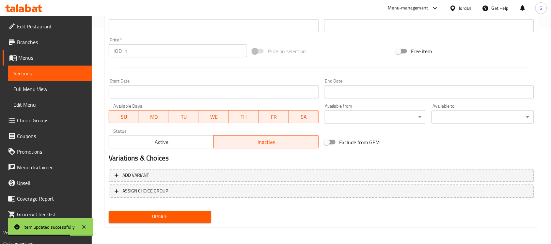
click at [167, 215] on span "Update" at bounding box center [160, 217] width 92 height 8
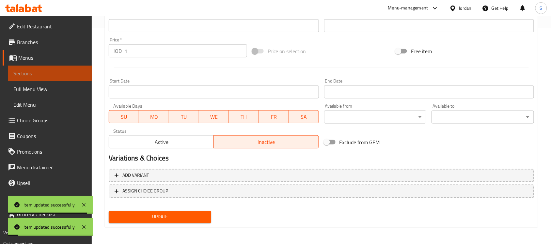
click at [35, 72] on span "Sections" at bounding box center [49, 74] width 73 height 8
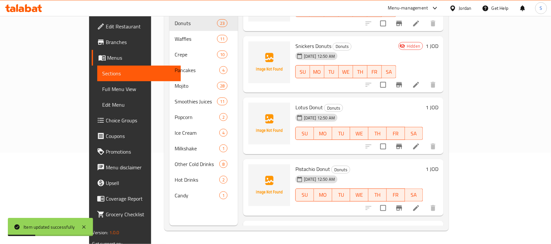
scroll to position [286, 0]
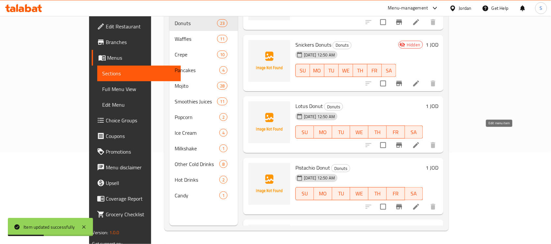
click at [420, 141] on icon at bounding box center [416, 145] width 8 height 8
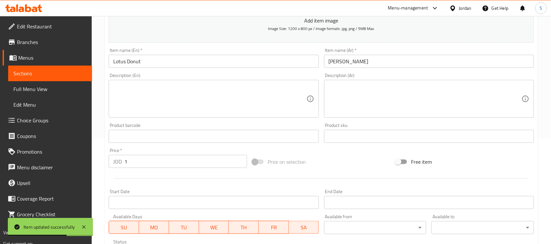
scroll to position [216, 0]
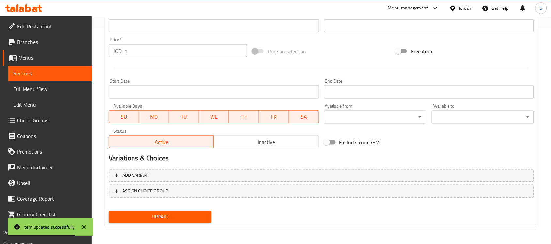
click at [232, 143] on span "Inactive" at bounding box center [266, 141] width 100 height 9
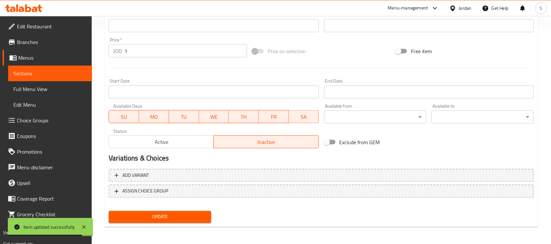
click at [186, 211] on button "Update" at bounding box center [160, 217] width 103 height 12
click at [21, 71] on span "Sections" at bounding box center [49, 74] width 73 height 8
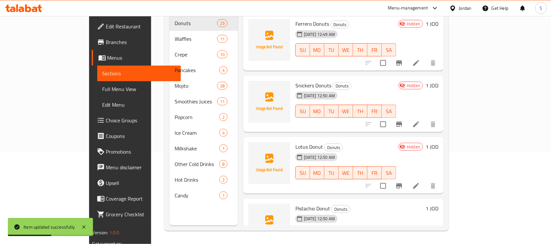
scroll to position [286, 0]
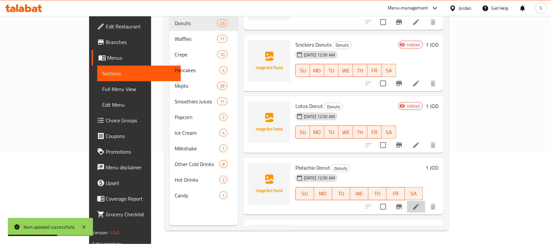
click at [420, 203] on icon at bounding box center [416, 207] width 8 height 8
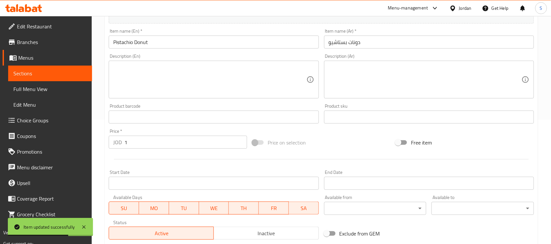
scroll to position [216, 0]
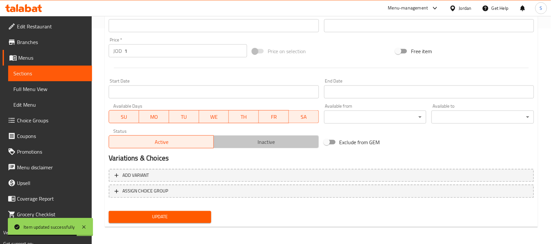
click at [265, 145] on span "Inactive" at bounding box center [266, 141] width 100 height 9
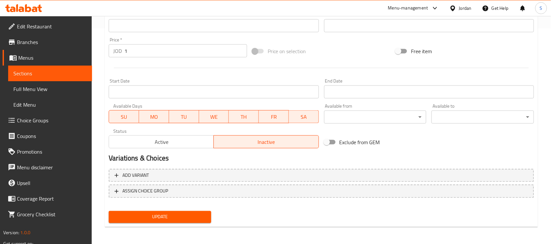
click at [185, 213] on span "Update" at bounding box center [160, 217] width 92 height 8
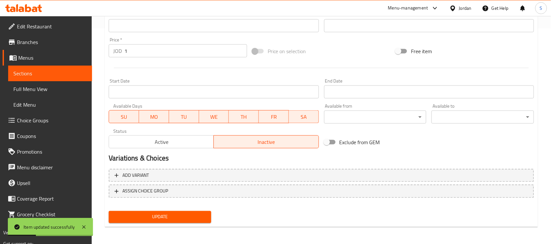
click at [49, 74] on span "Sections" at bounding box center [49, 74] width 73 height 8
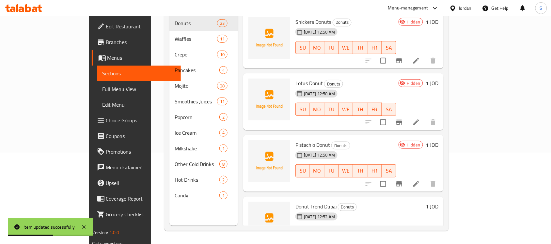
scroll to position [367, 0]
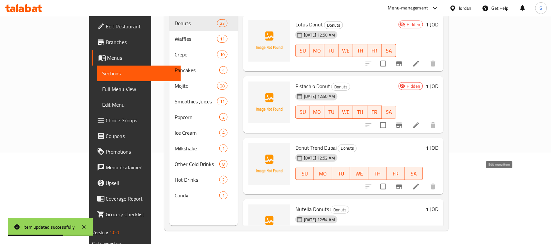
click at [420, 183] on icon at bounding box center [416, 187] width 8 height 8
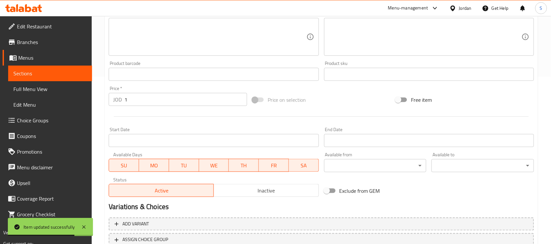
scroll to position [216, 0]
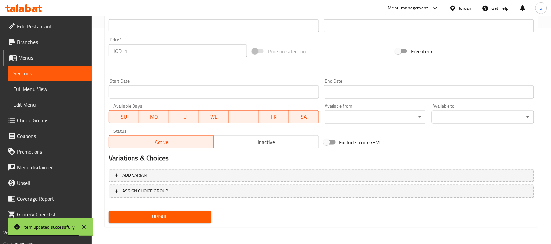
click at [236, 140] on span "Inactive" at bounding box center [266, 141] width 100 height 9
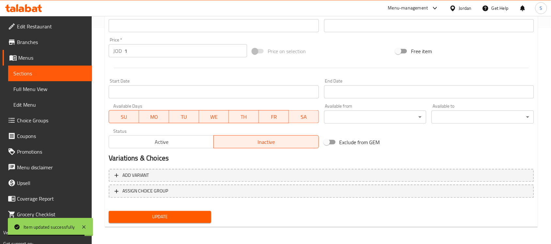
click at [163, 209] on div "Update" at bounding box center [160, 217] width 108 height 17
click at [159, 214] on span "Update" at bounding box center [160, 217] width 92 height 8
click at [52, 74] on span "Sections" at bounding box center [49, 74] width 73 height 8
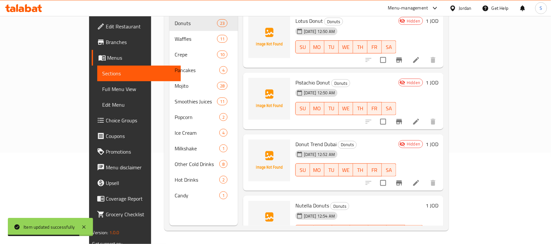
scroll to position [449, 0]
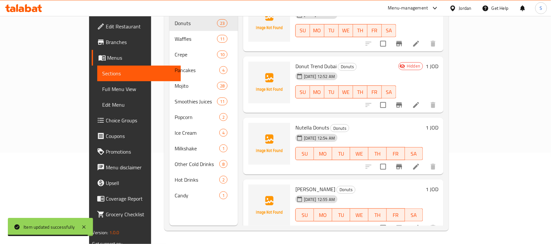
click at [441, 163] on div at bounding box center [401, 167] width 80 height 16
click at [420, 163] on icon at bounding box center [416, 167] width 8 height 8
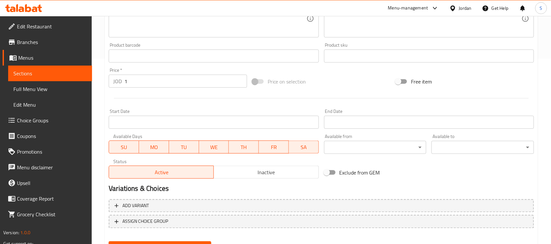
scroll to position [216, 0]
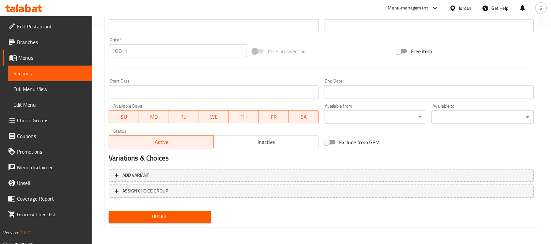
click at [268, 147] on button "Inactive" at bounding box center [266, 141] width 105 height 13
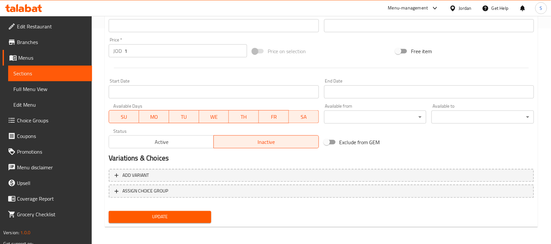
click at [171, 229] on div "Home / Restaurants management / Menus / Sections / item / update Donuts section…" at bounding box center [321, 22] width 433 height 419
click at [172, 217] on span "Update" at bounding box center [160, 217] width 92 height 8
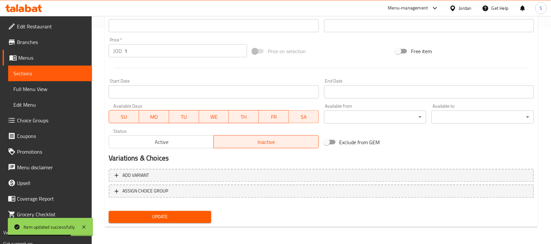
click at [56, 74] on span "Sections" at bounding box center [49, 74] width 73 height 8
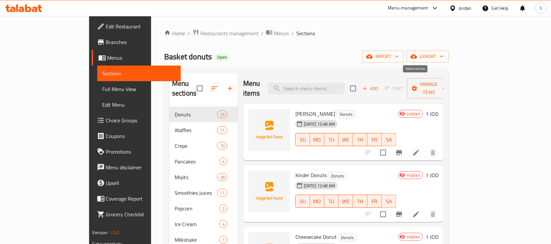
click at [360, 84] on input "checkbox" at bounding box center [353, 89] width 14 height 14
checkbox input "true"
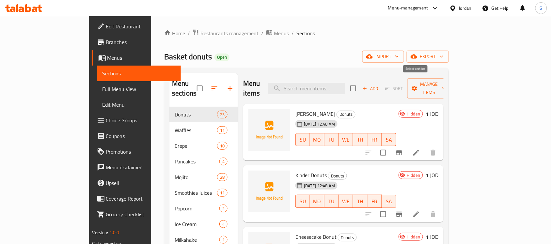
checkbox input "true"
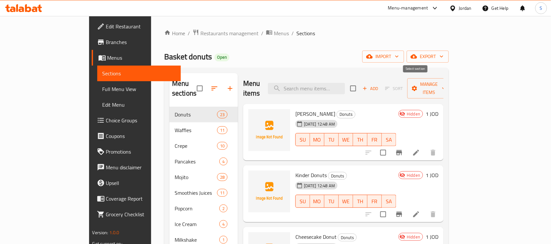
checkbox input "true"
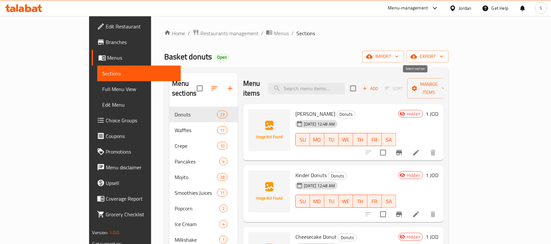
checkbox input "true"
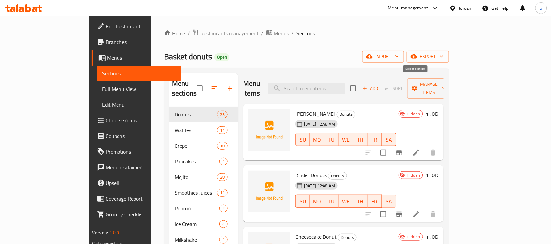
checkbox input "true"
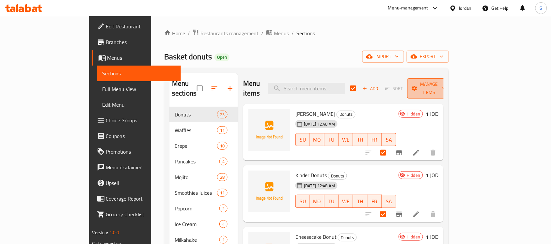
click at [446, 82] on span "Manage items" at bounding box center [429, 88] width 33 height 16
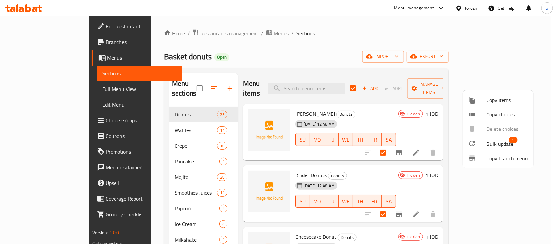
click at [483, 146] on div at bounding box center [477, 144] width 18 height 8
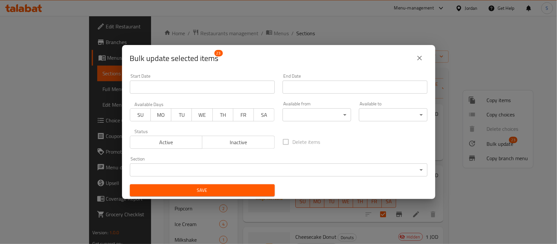
click at [224, 146] on span "Inactive" at bounding box center [238, 142] width 67 height 9
click at [228, 193] on span "Save" at bounding box center [202, 190] width 134 height 8
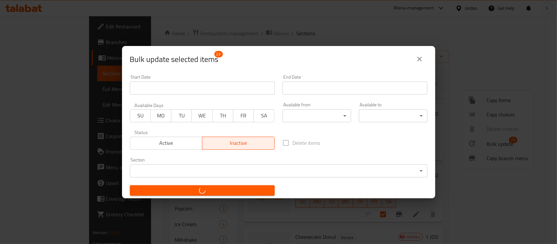
checkbox input "false"
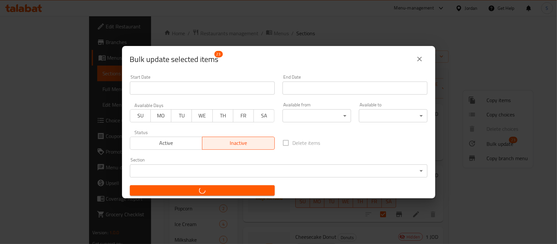
checkbox input "false"
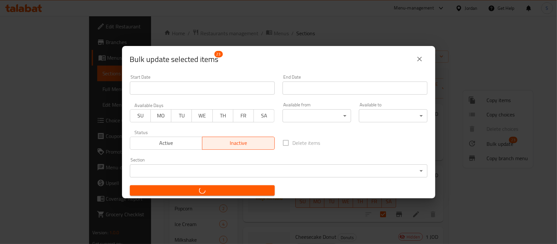
checkbox input "false"
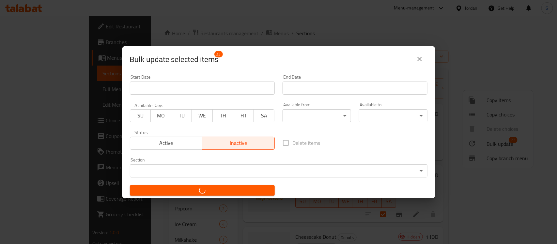
checkbox input "false"
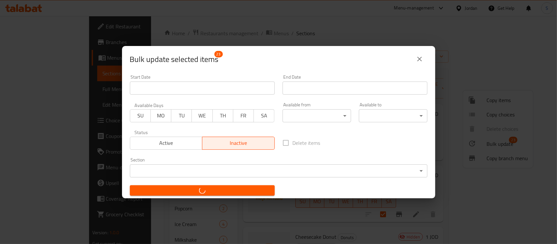
checkbox input "false"
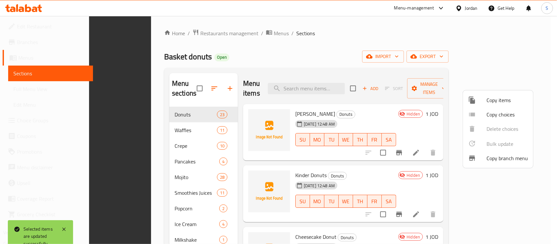
scroll to position [92, 0]
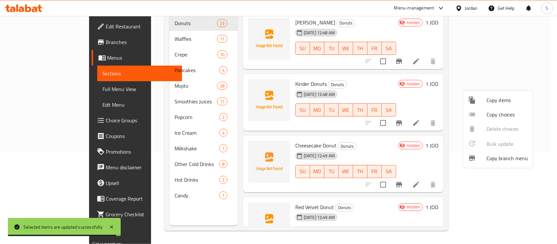
click at [553, 195] on div at bounding box center [278, 122] width 557 height 244
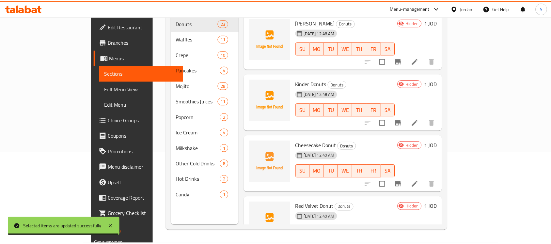
scroll to position [0, 0]
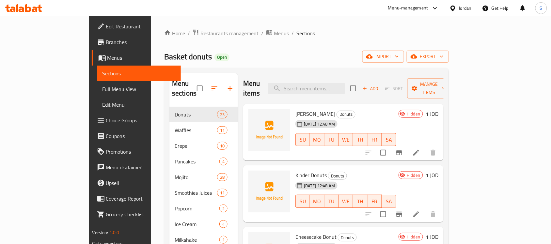
click at [393, 57] on div "Basket donuts Open import export" at bounding box center [306, 57] width 285 height 12
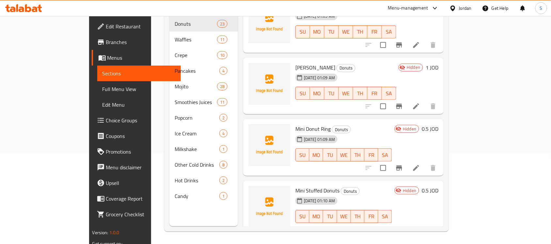
scroll to position [92, 0]
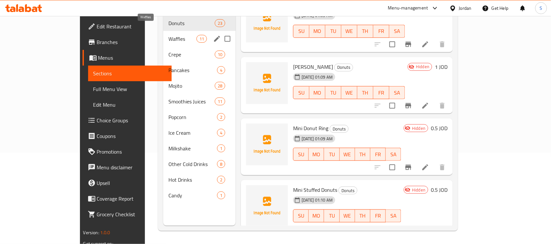
click at [168, 35] on span "Waffles" at bounding box center [182, 39] width 28 height 8
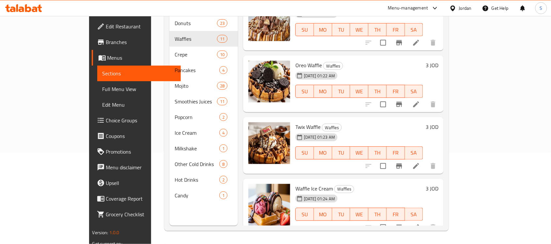
scroll to position [459, 0]
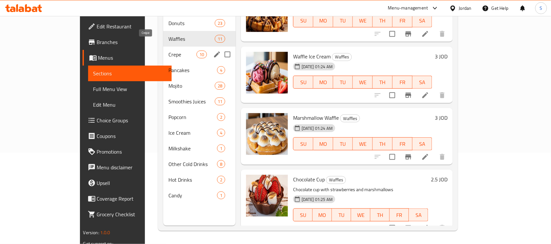
click at [168, 51] on span "Crepe" at bounding box center [182, 55] width 28 height 8
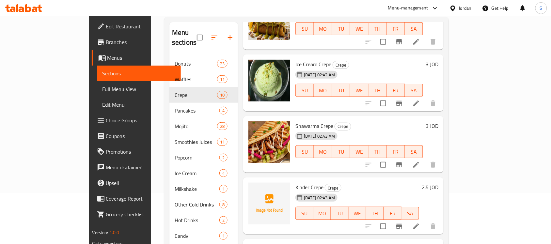
scroll to position [326, 0]
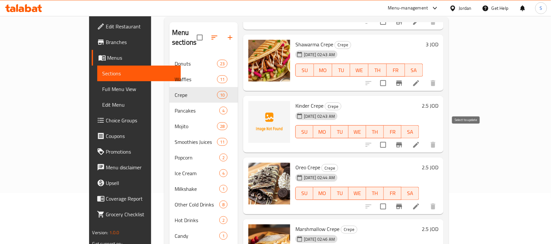
click at [390, 138] on input "checkbox" at bounding box center [383, 145] width 14 height 14
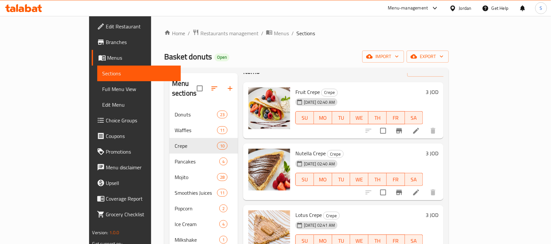
scroll to position [0, 0]
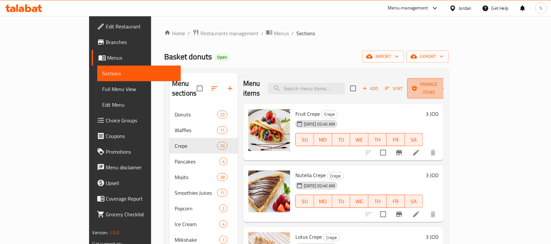
click at [446, 84] on span "Manage items" at bounding box center [429, 88] width 33 height 16
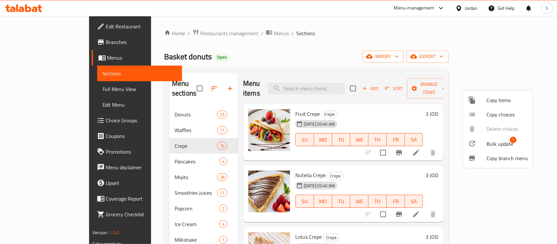
click at [498, 146] on span "Bulk update" at bounding box center [500, 144] width 27 height 8
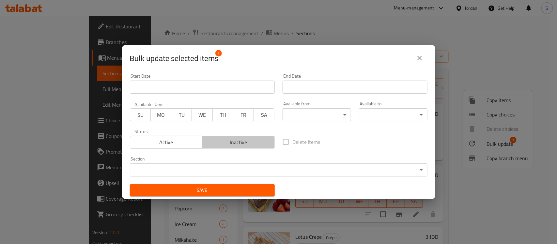
click at [238, 146] on span "Inactive" at bounding box center [238, 142] width 67 height 9
click at [222, 189] on span "Save" at bounding box center [202, 190] width 134 height 8
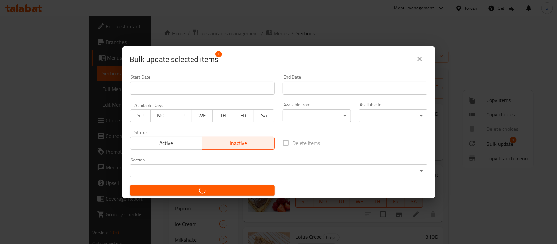
checkbox input "false"
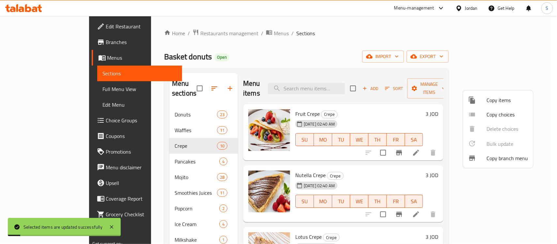
click at [349, 40] on div at bounding box center [278, 122] width 557 height 244
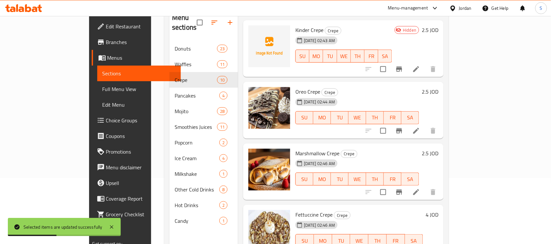
scroll to position [92, 0]
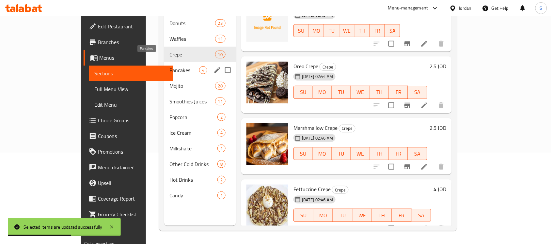
click at [169, 66] on span "Pancakes" at bounding box center [184, 70] width 30 height 8
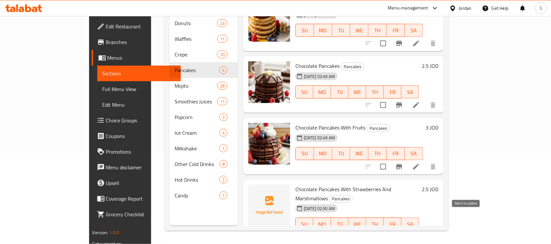
click at [390, 230] on input "checkbox" at bounding box center [383, 237] width 14 height 14
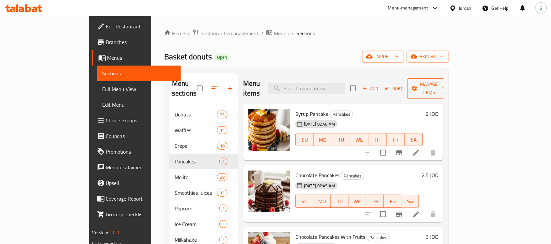
click at [446, 85] on span "Manage items" at bounding box center [429, 88] width 33 height 16
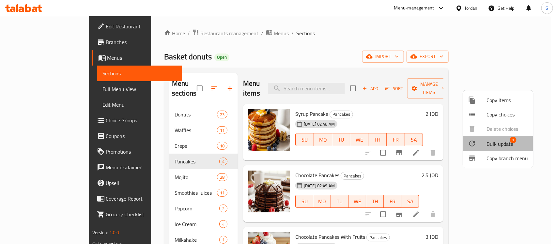
click at [481, 146] on div at bounding box center [477, 144] width 18 height 8
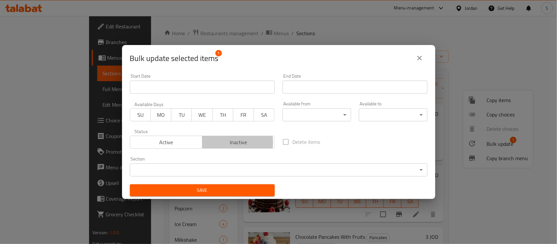
click at [213, 143] on span "Inactive" at bounding box center [238, 142] width 67 height 9
click at [228, 193] on span "Save" at bounding box center [202, 190] width 134 height 8
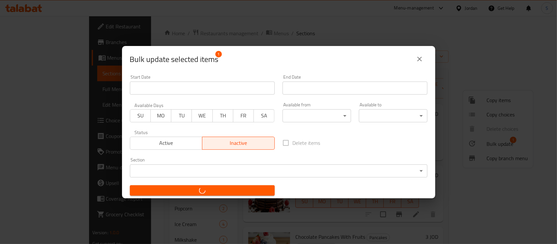
checkbox input "false"
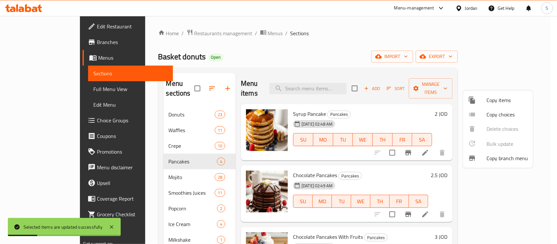
click at [134, 168] on div at bounding box center [278, 122] width 557 height 244
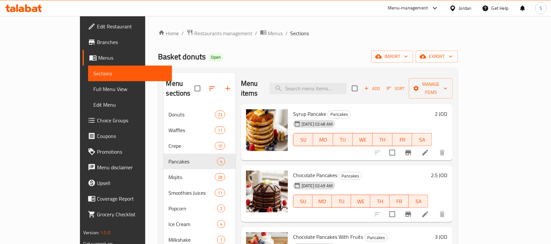
click at [293, 109] on span "Syrup Pancake" at bounding box center [309, 114] width 33 height 10
copy h6 "Syrup Pancake"
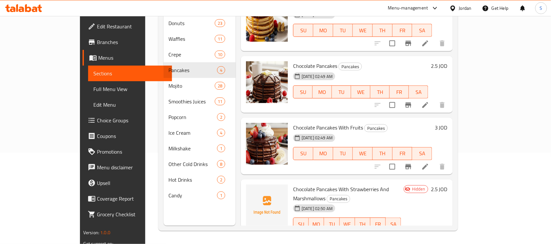
scroll to position [92, 0]
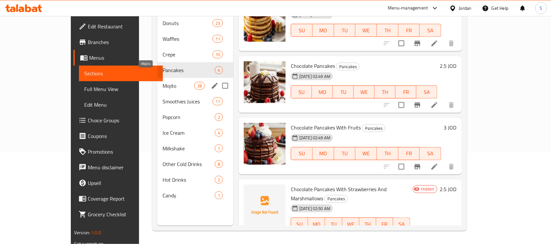
click at [163, 82] on span "Mojito" at bounding box center [179, 86] width 32 height 8
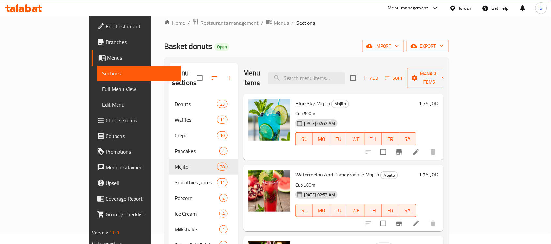
scroll to position [10, 0]
click at [295, 99] on span "Blue Sky Mojito" at bounding box center [312, 104] width 35 height 10
copy h6 "Blue Sky Mojito"
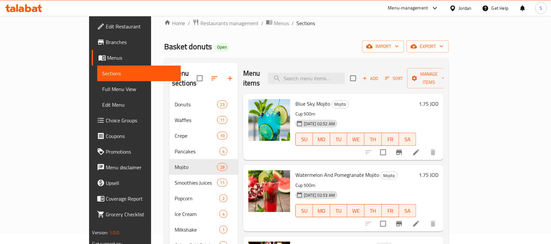
scroll to position [907, 0]
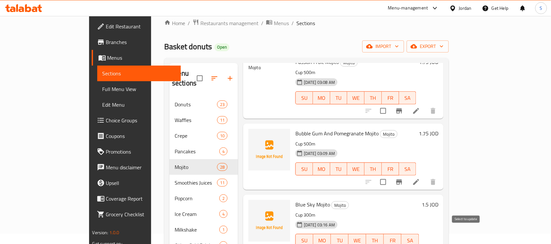
checkbox input "true"
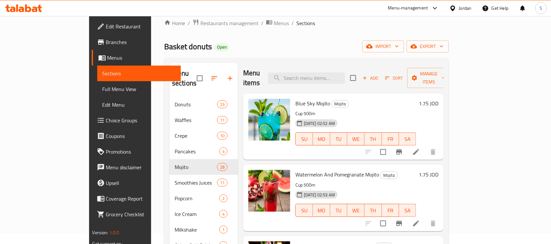
scroll to position [0, 0]
click at [316, 170] on span "Watermelon And Pomegranate Mojito" at bounding box center [337, 175] width 84 height 10
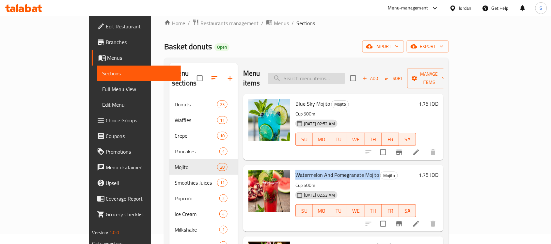
copy h6 "Watermelon And Pomegranate Mojito"
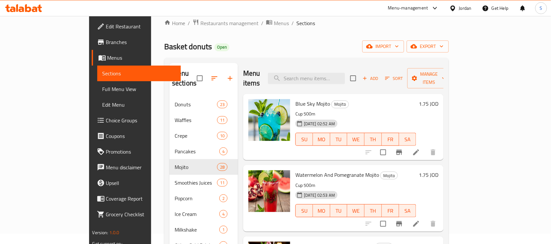
scroll to position [978, 0]
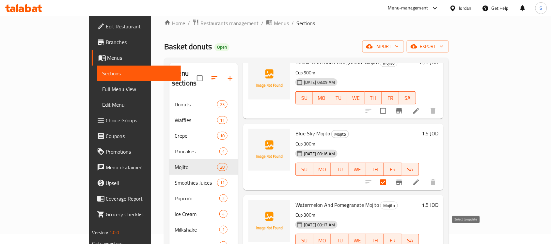
checkbox input "true"
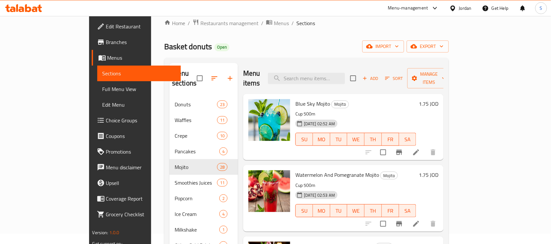
scroll to position [41, 0]
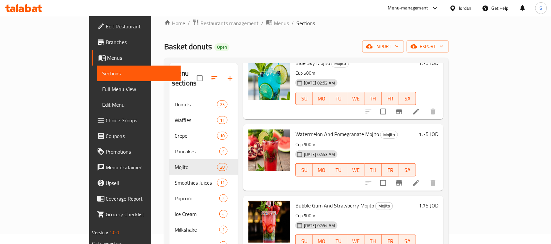
click at [307, 201] on span "Bubble Gum And Strawberry Mojito" at bounding box center [334, 206] width 79 height 10
copy h6 "Bubble Gum And Strawberry Mojito"
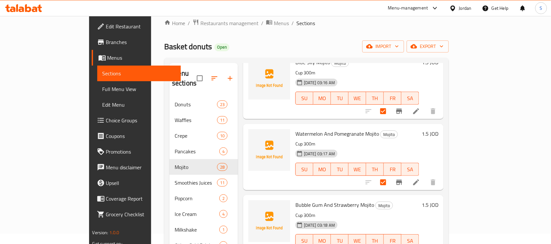
scroll to position [92, 0]
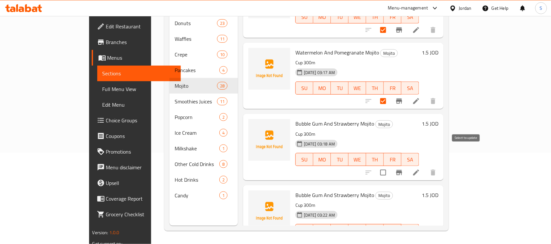
click at [390, 166] on input "checkbox" at bounding box center [383, 173] width 14 height 14
checkbox input "true"
click at [390, 237] on input "checkbox" at bounding box center [383, 244] width 14 height 14
checkbox input "true"
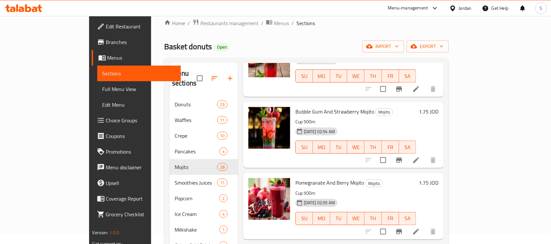
scroll to position [163, 0]
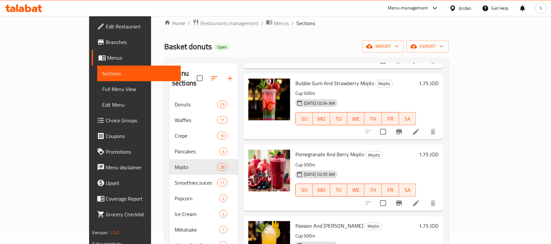
click at [315, 150] on span "Pomegranate And Berry Mojito" at bounding box center [329, 155] width 69 height 10
copy h6 "Pomegranate And Berry Mojito"
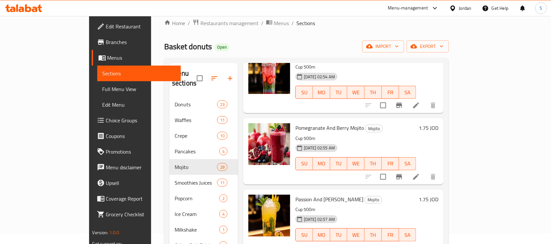
scroll to position [204, 0]
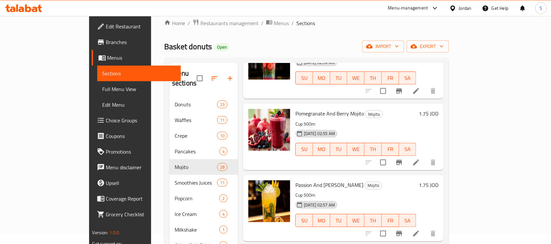
click at [307, 180] on span "Passion And Mango Mojito" at bounding box center [329, 185] width 68 height 10
copy h6 "Passion And Mango Mojito"
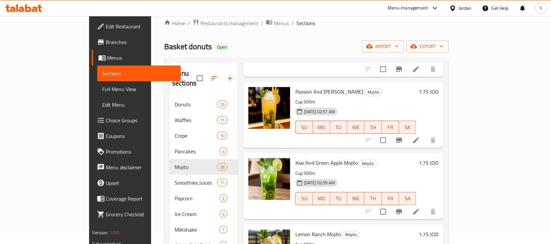
scroll to position [326, 0]
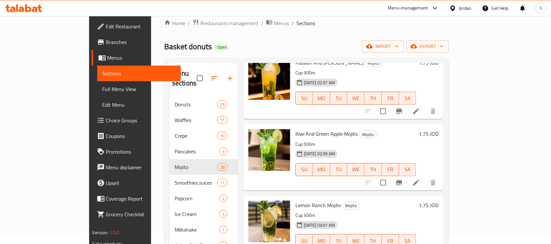
click at [309, 129] on span "Kiwi And Green Apple Mojito" at bounding box center [326, 134] width 62 height 10
copy h6 "Kiwi And Green Apple Mojito"
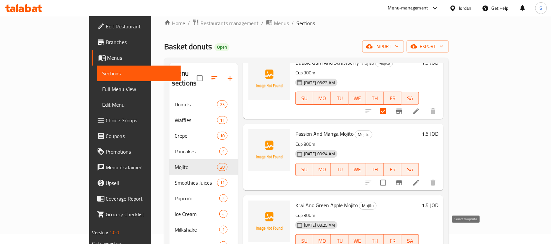
checkbox input "true"
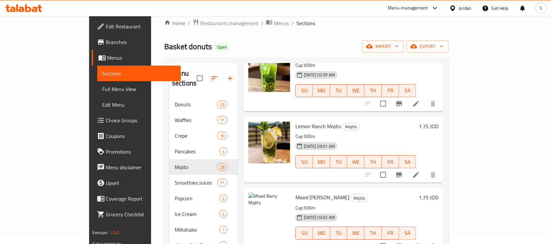
scroll to position [406, 0]
click at [306, 121] on span "Lemon Ranch Mojito" at bounding box center [317, 126] width 45 height 10
copy h6 "Lemon Ranch Mojito"
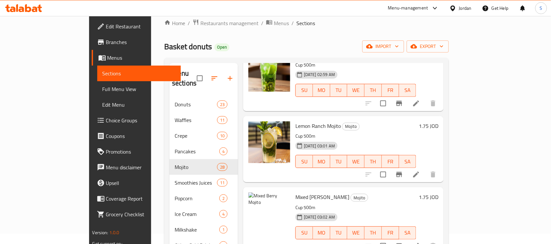
scroll to position [1334, 0]
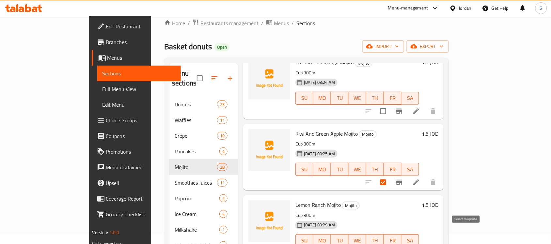
checkbox input "true"
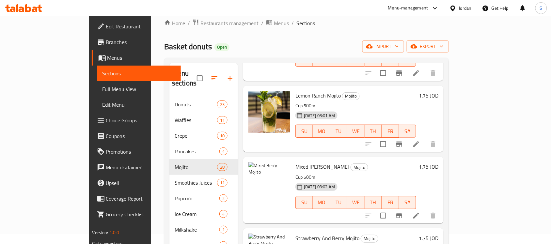
scroll to position [436, 0]
click at [303, 162] on span "Mixed [PERSON_NAME]" at bounding box center [322, 167] width 54 height 10
copy h6 "Mixed [PERSON_NAME]"
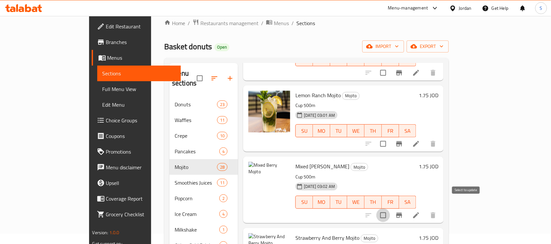
click at [390, 209] on input "checkbox" at bounding box center [383, 216] width 14 height 14
checkbox input "true"
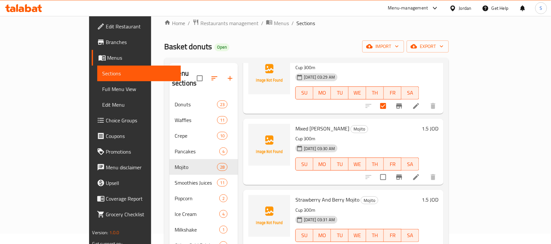
scroll to position [1487, 0]
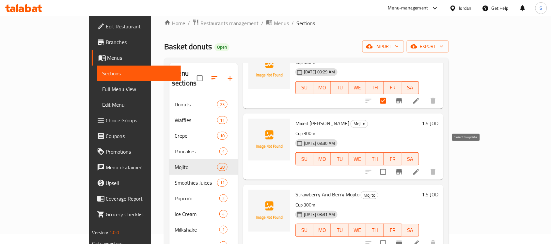
click at [390, 165] on input "checkbox" at bounding box center [383, 172] width 14 height 14
checkbox input "true"
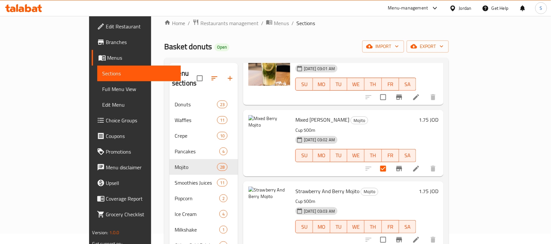
scroll to position [508, 0]
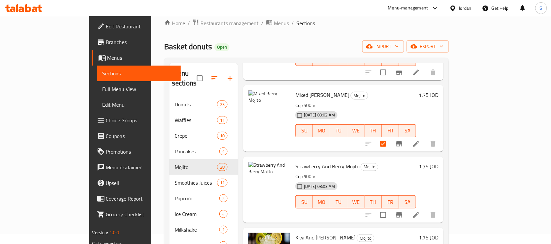
click at [303, 162] on span "Strawberry And Berry Mojito" at bounding box center [327, 167] width 64 height 10
copy h6 "Strawberry And Berry Mojito"
click at [390, 208] on input "checkbox" at bounding box center [383, 215] width 14 height 14
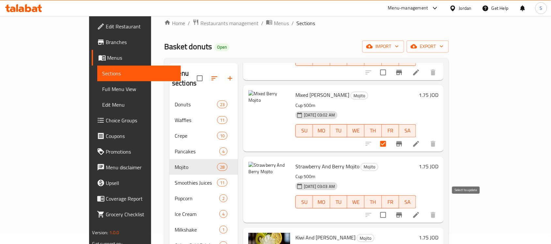
checkbox input "true"
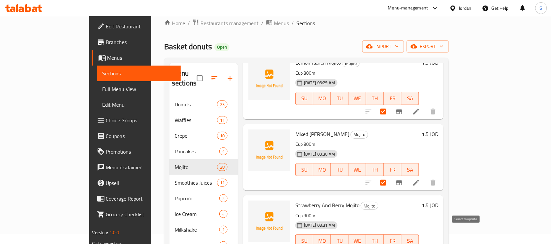
checkbox input "true"
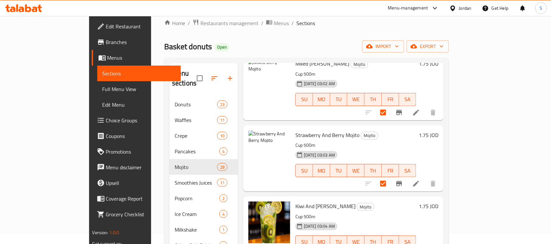
scroll to position [579, 0]
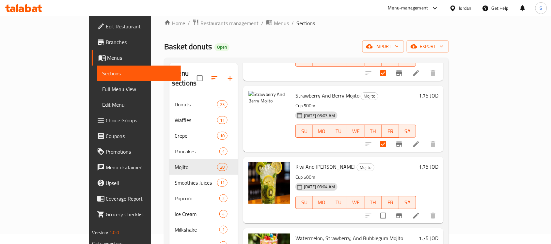
click at [295, 162] on span "Kiwi And [PERSON_NAME]" at bounding box center [325, 167] width 60 height 10
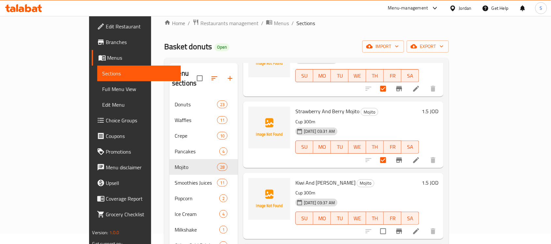
scroll to position [1589, 0]
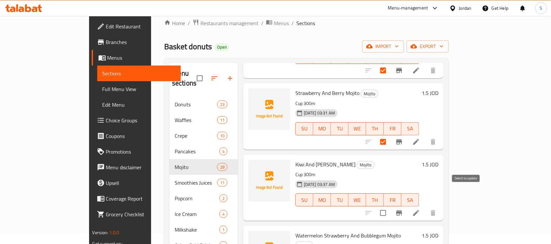
click at [390, 206] on input "checkbox" at bounding box center [383, 213] width 14 height 14
checkbox input "true"
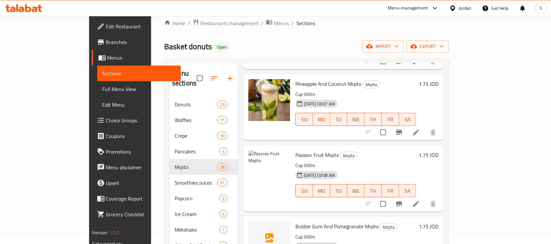
scroll to position [650, 0]
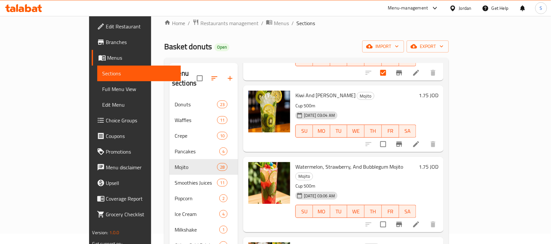
click at [306, 162] on span "Watermelon, Strawberry, And Bubblegum Mojito" at bounding box center [349, 167] width 108 height 10
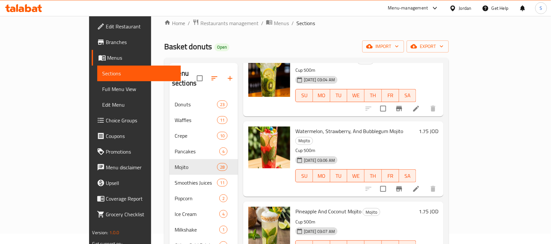
scroll to position [732, 0]
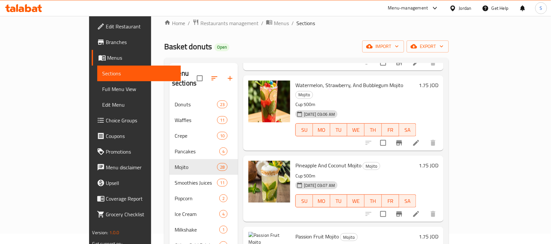
click at [312, 161] on span "Pineapple And Coconut Mojito" at bounding box center [328, 166] width 66 height 10
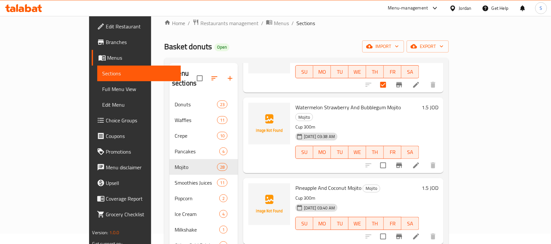
scroll to position [1731, 0]
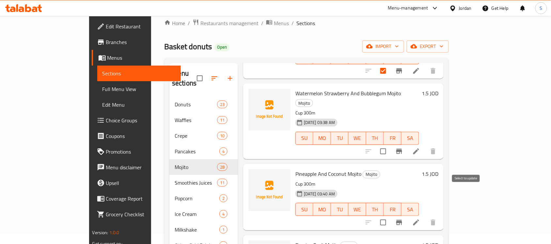
click at [390, 216] on input "checkbox" at bounding box center [383, 223] width 14 height 14
checkbox input "true"
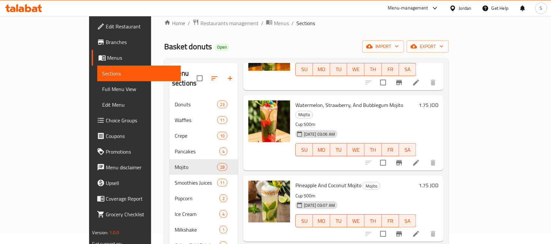
scroll to position [711, 0]
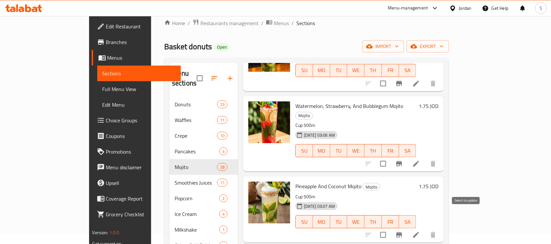
click at [390, 228] on input "checkbox" at bounding box center [383, 235] width 14 height 14
checkbox input "true"
click at [301, 182] on span "Pineapple And Coconut Mojito" at bounding box center [328, 187] width 66 height 10
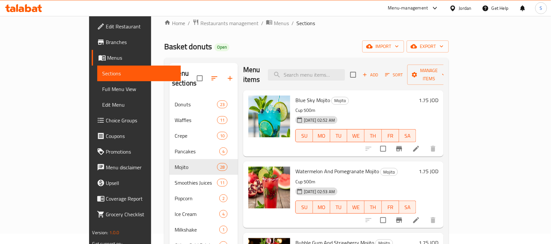
scroll to position [0, 0]
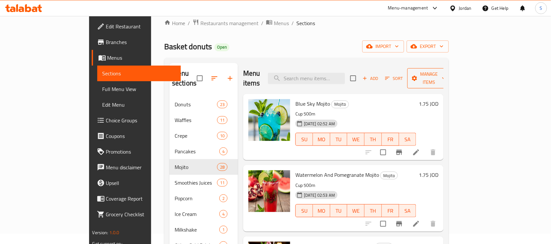
click at [446, 75] on span "Manage items" at bounding box center [429, 78] width 33 height 16
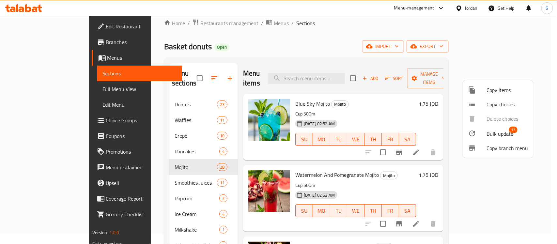
click at [495, 135] on span "Bulk update" at bounding box center [500, 134] width 27 height 8
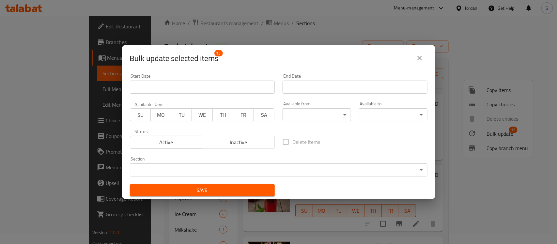
click at [232, 140] on span "Inactive" at bounding box center [238, 142] width 67 height 9
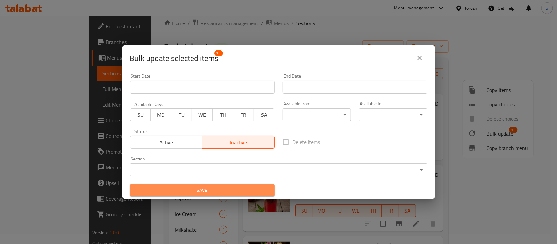
click at [225, 190] on span "Save" at bounding box center [202, 190] width 134 height 8
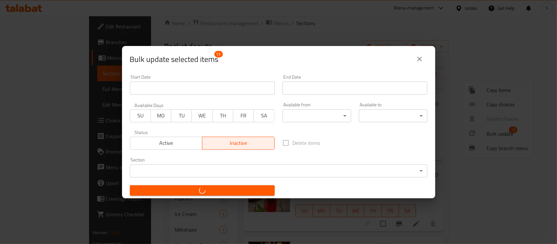
checkbox input "false"
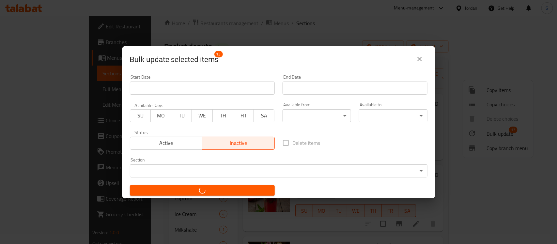
checkbox input "false"
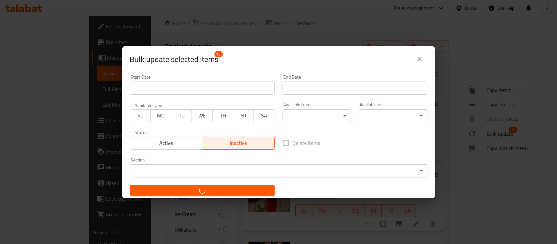
checkbox input "false"
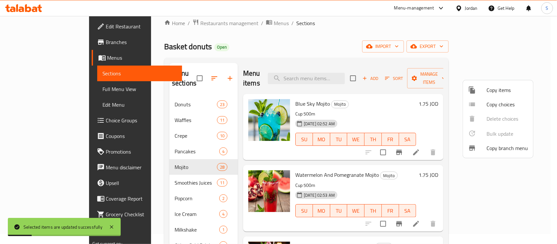
click at [419, 26] on div at bounding box center [278, 122] width 557 height 244
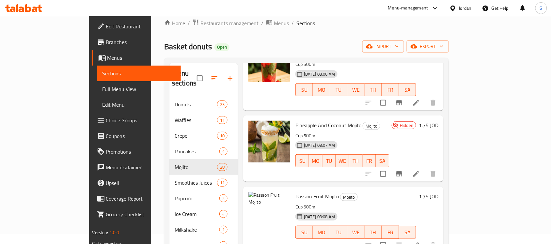
scroll to position [775, 0]
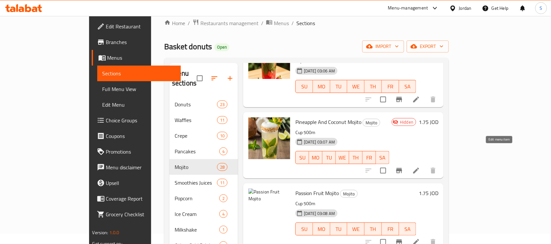
click at [419, 168] on icon at bounding box center [416, 171] width 6 height 6
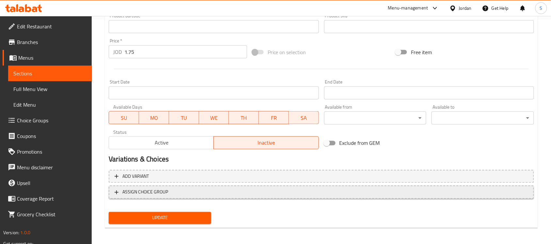
scroll to position [226, 0]
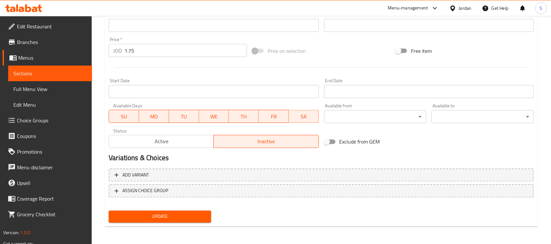
click at [166, 142] on span "Active" at bounding box center [162, 141] width 100 height 9
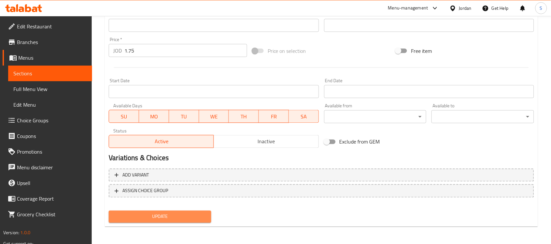
click at [178, 218] on span "Update" at bounding box center [160, 217] width 92 height 8
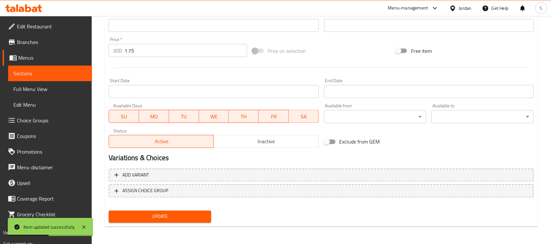
click at [44, 77] on span "Sections" at bounding box center [49, 74] width 73 height 8
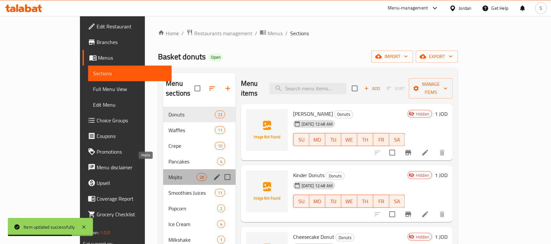
click at [168, 173] on span "Mojito" at bounding box center [182, 177] width 28 height 8
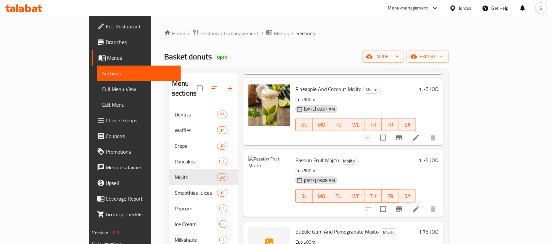
scroll to position [816, 0]
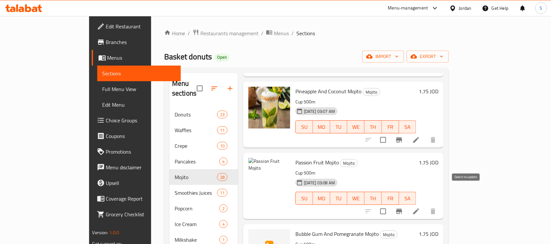
click at [390, 205] on input "checkbox" at bounding box center [383, 212] width 14 height 14
checkbox input "true"
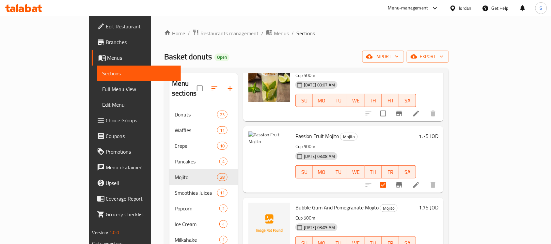
scroll to position [857, 0]
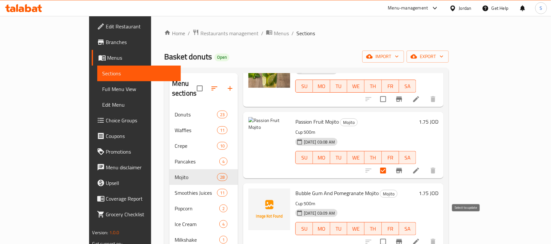
click at [390, 235] on input "checkbox" at bounding box center [383, 242] width 14 height 14
checkbox input "true"
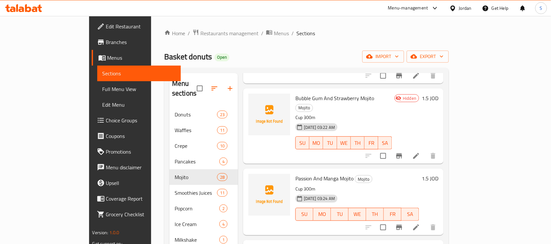
scroll to position [1265, 0]
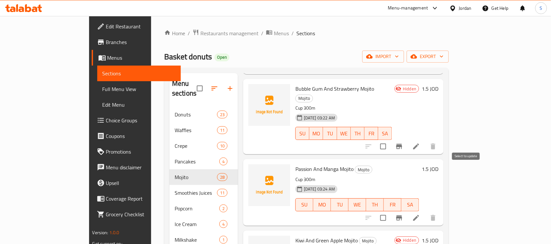
click at [390, 211] on input "checkbox" at bounding box center [383, 218] width 14 height 14
checkbox input "true"
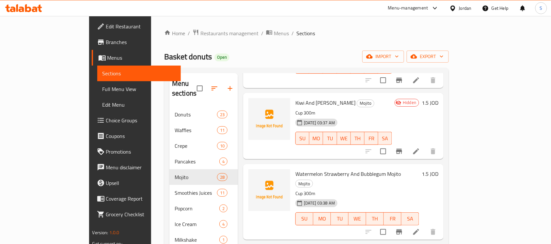
scroll to position [1714, 0]
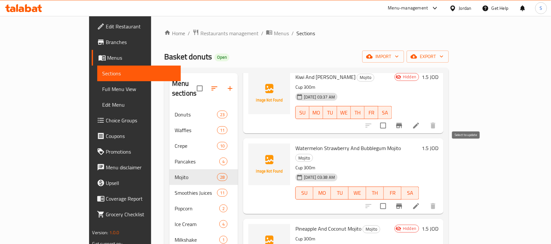
click at [390, 199] on input "checkbox" at bounding box center [383, 206] width 14 height 14
checkbox input "true"
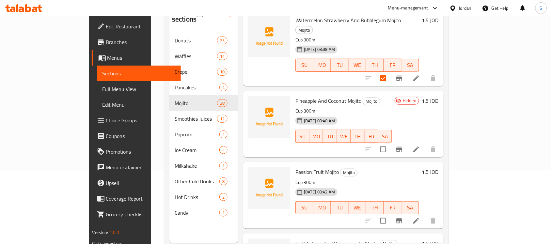
scroll to position [82, 0]
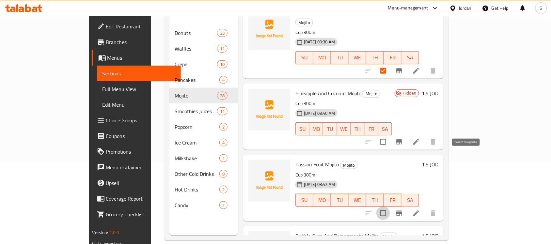
click at [390, 207] on input "checkbox" at bounding box center [383, 214] width 14 height 14
checkbox input "true"
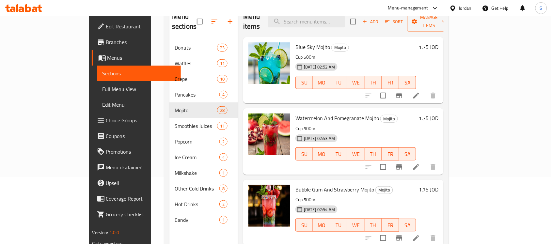
scroll to position [0, 0]
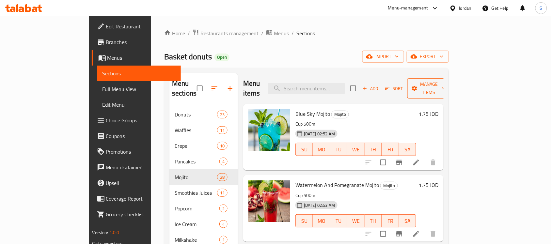
click at [446, 86] on span "Manage items" at bounding box center [429, 88] width 33 height 16
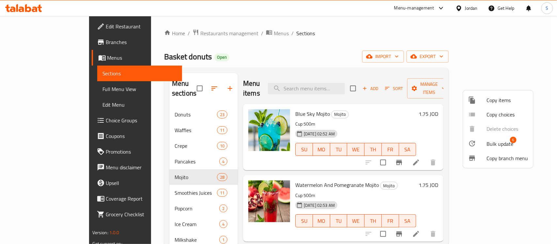
click at [492, 142] on span "Bulk update" at bounding box center [500, 144] width 27 height 8
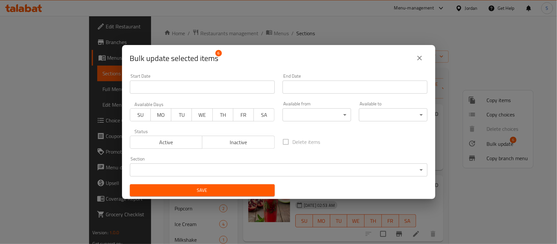
click at [234, 140] on span "Inactive" at bounding box center [238, 142] width 67 height 9
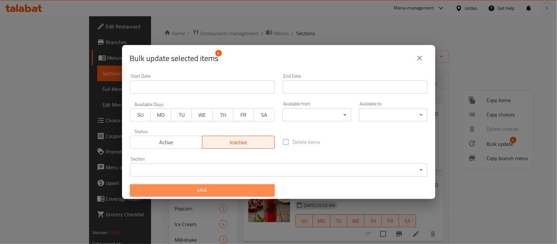
click at [211, 191] on span "Save" at bounding box center [202, 190] width 134 height 8
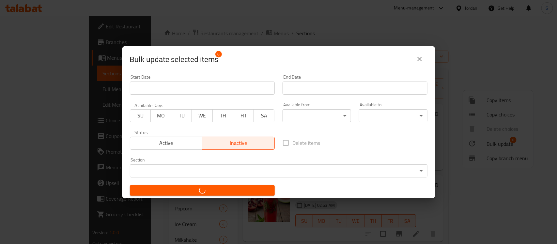
checkbox input "false"
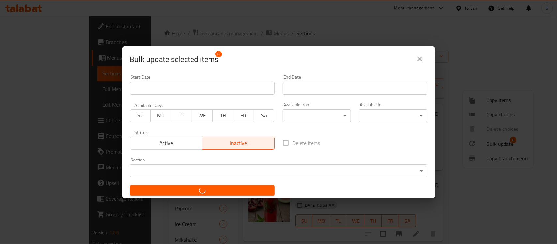
checkbox input "false"
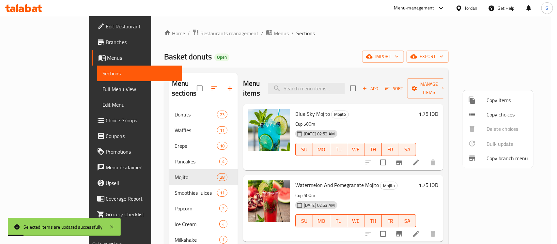
click at [408, 48] on div at bounding box center [278, 122] width 557 height 244
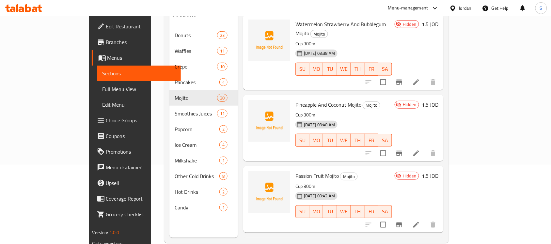
scroll to position [92, 0]
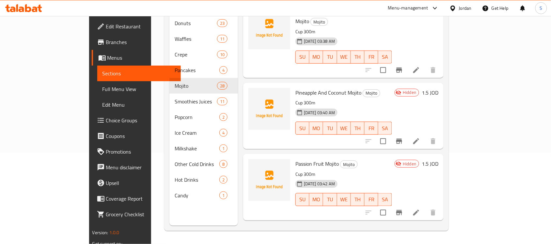
click at [325, 230] on span "Bubble Gum And Pomegranate Mojito" at bounding box center [336, 235] width 83 height 10
drag, startPoint x: 294, startPoint y: 180, endPoint x: 273, endPoint y: 180, distance: 21.2
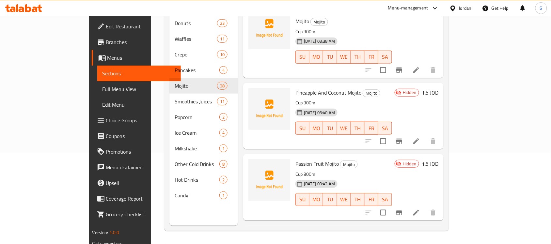
scroll to position [835, 0]
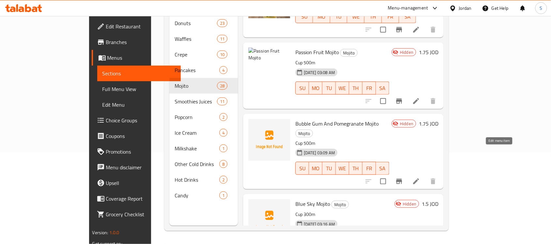
click at [419, 179] on icon at bounding box center [416, 182] width 6 height 6
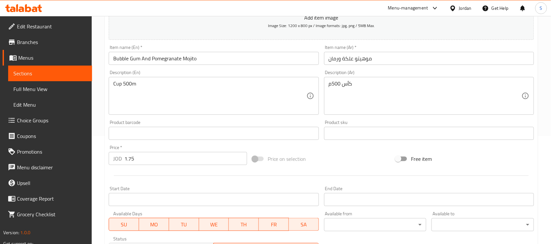
scroll to position [93, 0]
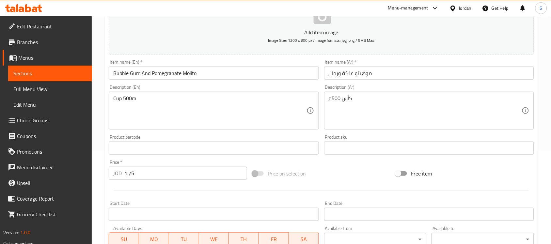
click at [32, 70] on span "Sections" at bounding box center [49, 74] width 73 height 8
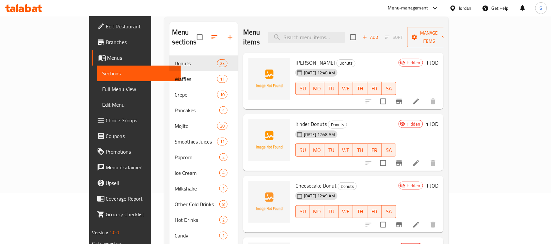
scroll to position [51, 0]
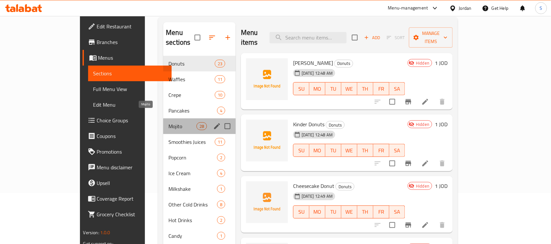
drag, startPoint x: 118, startPoint y: 117, endPoint x: 93, endPoint y: 118, distance: 24.5
click at [168, 122] on span "Mojito" at bounding box center [182, 126] width 28 height 8
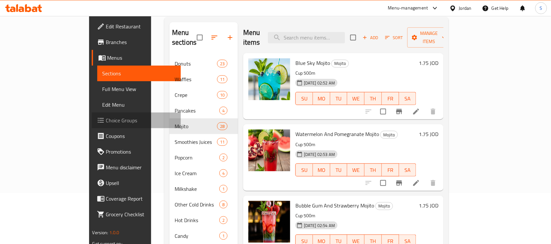
click at [106, 120] on span "Choice Groups" at bounding box center [141, 121] width 70 height 8
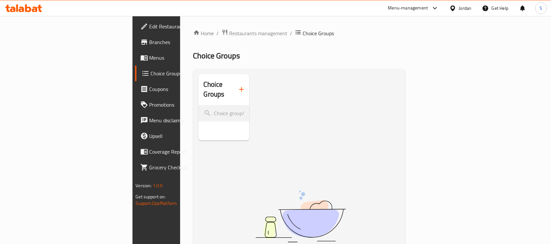
click at [234, 84] on button "button" at bounding box center [242, 90] width 16 height 16
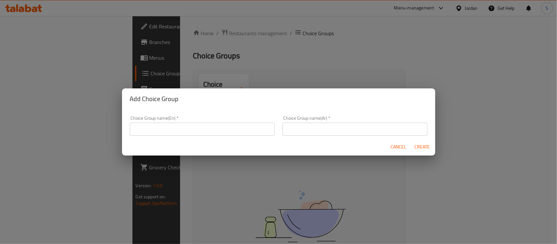
click at [185, 130] on input "text" at bounding box center [202, 129] width 145 height 13
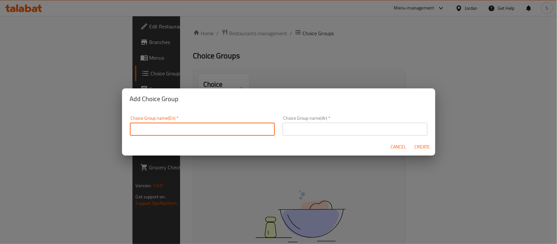
type input "غ"
click at [195, 133] on input "Your Choice Of :" at bounding box center [202, 129] width 145 height 13
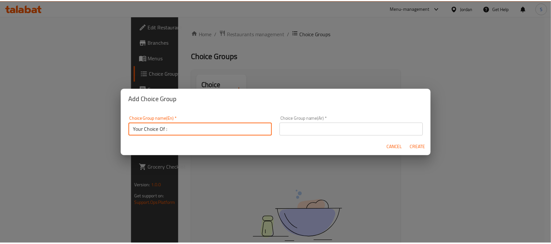
scroll to position [2, 0]
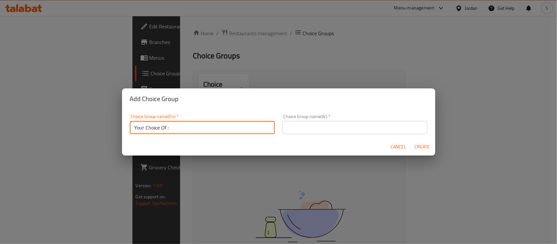
click at [195, 133] on input "Your Choice Of :" at bounding box center [202, 127] width 145 height 13
click at [167, 131] on input "Your Choice Of :" at bounding box center [202, 127] width 145 height 13
click at [175, 127] on input "Your Choice Of:" at bounding box center [202, 127] width 145 height 13
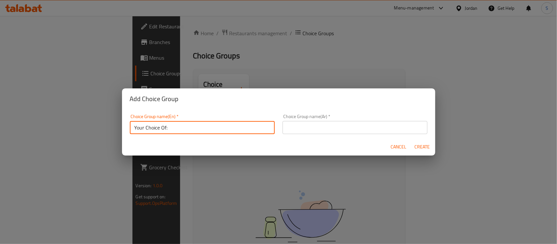
type input "Your Choice Of:"
click at [335, 134] on input "text" at bounding box center [355, 127] width 145 height 13
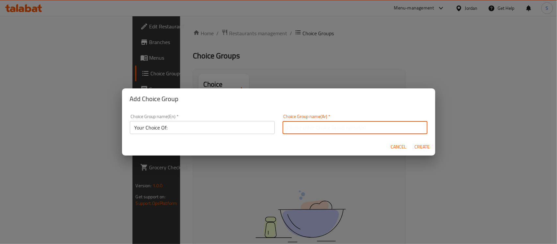
paste input "اختيارك من:"
type input "اختيارك من:"
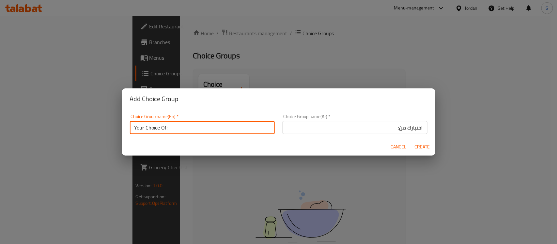
drag, startPoint x: 193, startPoint y: 130, endPoint x: 215, endPoint y: 131, distance: 21.6
click at [193, 130] on input "Your Choice Of:" at bounding box center [202, 127] width 145 height 13
click at [419, 145] on span "Create" at bounding box center [423, 147] width 16 height 8
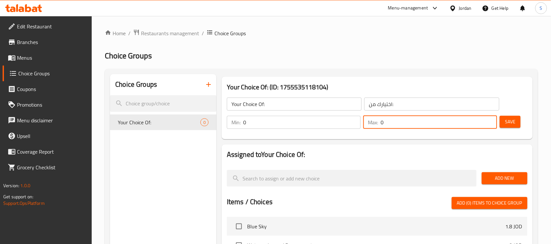
drag, startPoint x: 392, startPoint y: 123, endPoint x: 378, endPoint y: 126, distance: 14.7
click at [378, 126] on div "Max: 0 ​" at bounding box center [430, 122] width 134 height 13
type input "1"
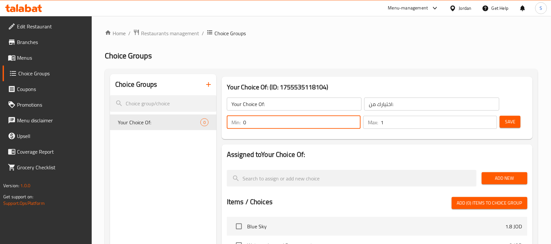
drag, startPoint x: 282, startPoint y: 124, endPoint x: 228, endPoint y: 123, distance: 54.5
click at [228, 123] on div "Min: 0 ​" at bounding box center [294, 122] width 134 height 13
type input "1"
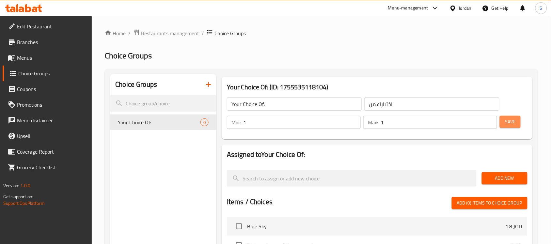
click at [515, 123] on span "Save" at bounding box center [510, 122] width 10 height 8
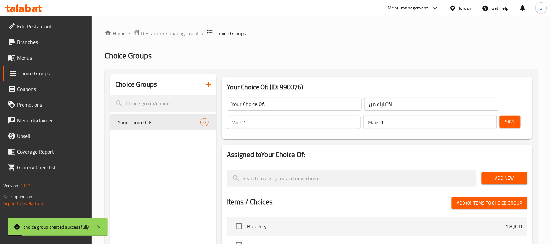
click at [191, 201] on div "Choice Groups Your Choice Of: 0" at bounding box center [163, 244] width 106 height 340
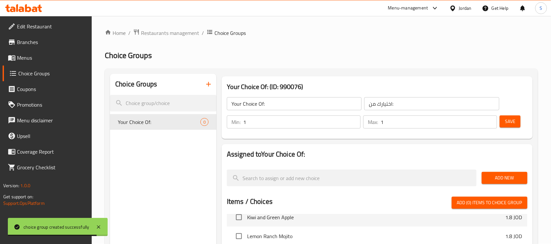
scroll to position [0, 0]
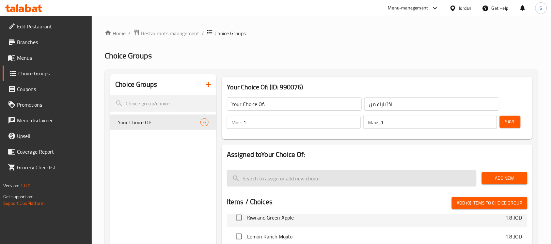
click at [286, 180] on input "search" at bounding box center [352, 178] width 250 height 17
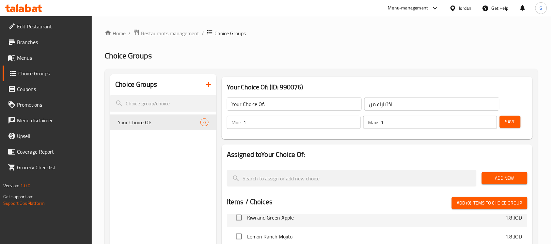
click at [500, 178] on span "Add New" at bounding box center [504, 178] width 35 height 8
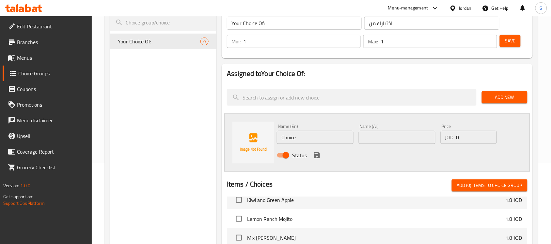
scroll to position [82, 0]
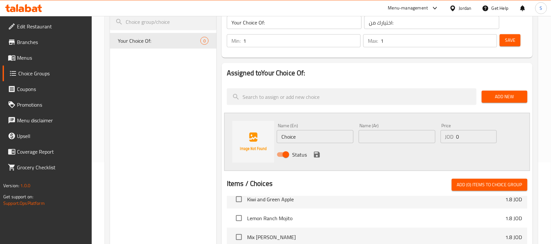
click at [295, 136] on input "Choice" at bounding box center [315, 136] width 77 height 13
click at [301, 135] on input "Choice" at bounding box center [315, 136] width 77 height 13
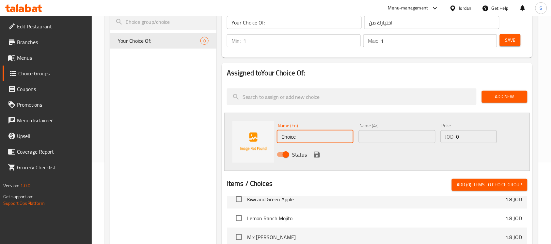
paste input "up 500m"
type input "Cup 500m"
click at [380, 139] on input "text" at bounding box center [397, 136] width 77 height 13
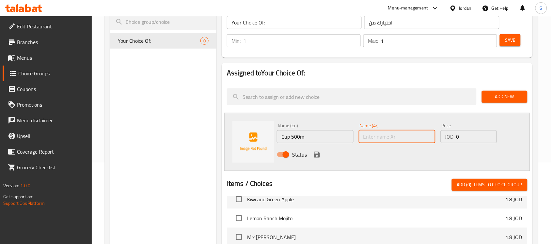
paste input "كأس 500 متر"
click at [388, 138] on input "كأس 500 متر" at bounding box center [397, 136] width 77 height 13
click at [396, 135] on input "كوب 500 متر" at bounding box center [397, 136] width 77 height 13
type input "كوب 500 ملي"
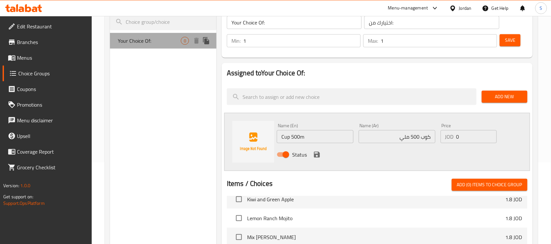
click at [174, 44] on span "Your Choice Of:" at bounding box center [149, 41] width 63 height 8
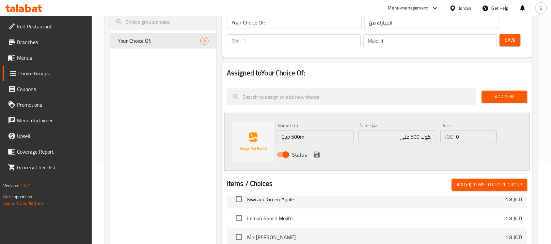
click at [146, 98] on div "Choice Groups Your Choice Of: 0" at bounding box center [163, 194] width 106 height 404
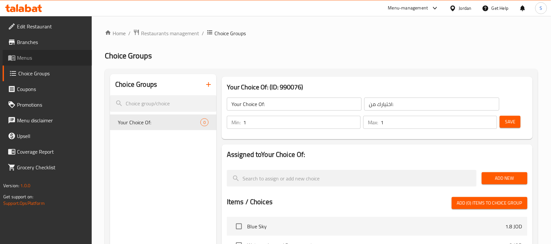
click at [20, 56] on span "Menus" at bounding box center [52, 58] width 70 height 8
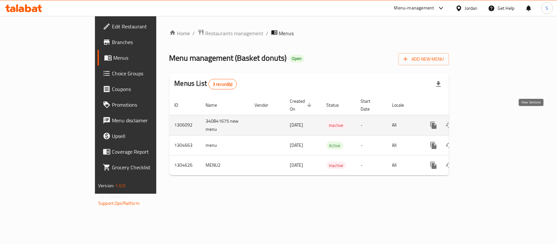
click at [485, 121] on icon "enhanced table" at bounding box center [481, 125] width 8 height 8
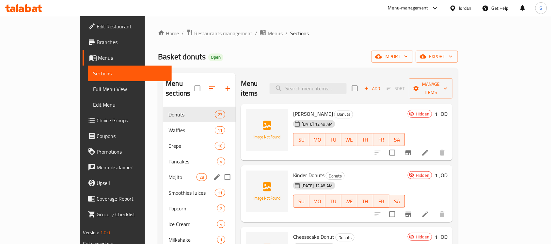
click at [163, 169] on div "Mojito 28" at bounding box center [199, 177] width 72 height 16
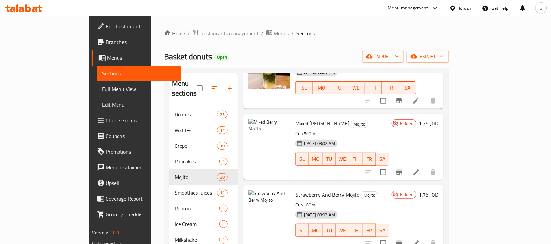
scroll to position [735, 0]
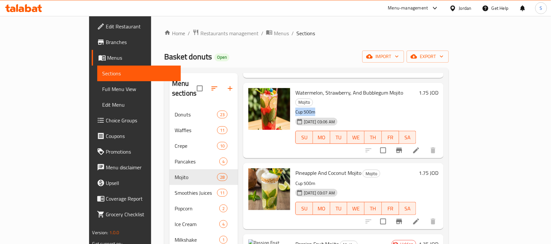
drag, startPoint x: 295, startPoint y: 94, endPoint x: 273, endPoint y: 94, distance: 21.9
click at [295, 108] on p "Cup 500m" at bounding box center [355, 112] width 121 height 8
copy p "Cup 500m"
drag, startPoint x: 503, startPoint y: 82, endPoint x: 511, endPoint y: 85, distance: 9.0
click at [438, 88] on h6 "1.75 JOD" at bounding box center [429, 92] width 20 height 9
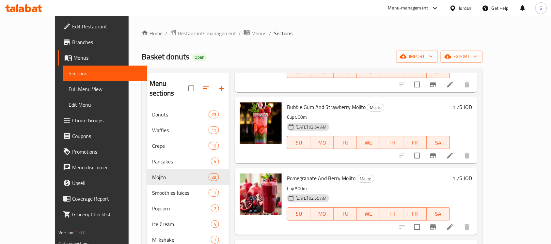
scroll to position [0, 0]
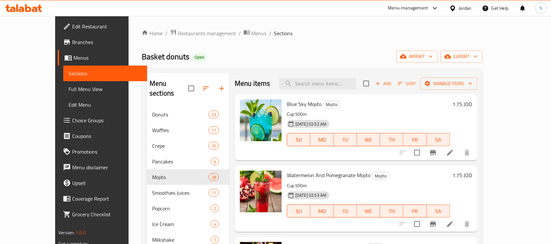
click at [287, 103] on span "Blue Sky Mojito" at bounding box center [304, 104] width 35 height 10
copy h6 "Blue Sky Mojito"
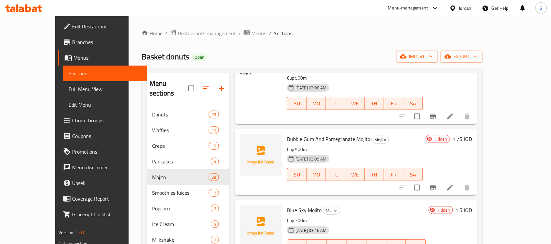
click at [293, 217] on p "Cup 300m" at bounding box center [356, 221] width 139 height 8
drag, startPoint x: 293, startPoint y: 206, endPoint x: 289, endPoint y: 207, distance: 4.3
click at [289, 217] on p "Cup 300m" at bounding box center [356, 221] width 139 height 8
copy div "Cup 300m"
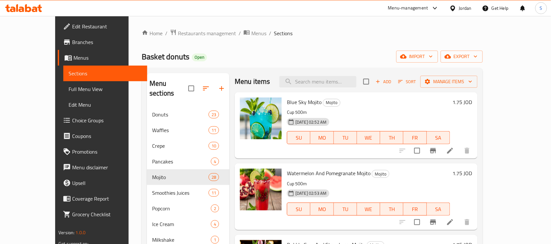
scroll to position [0, 0]
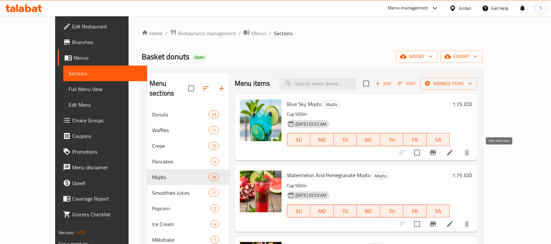
click at [453, 153] on icon at bounding box center [450, 153] width 6 height 6
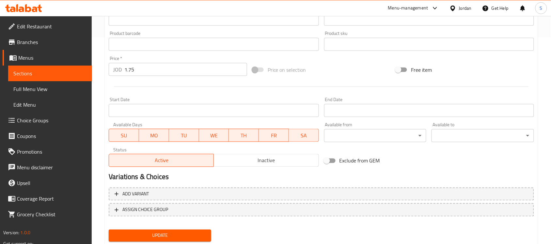
scroll to position [226, 0]
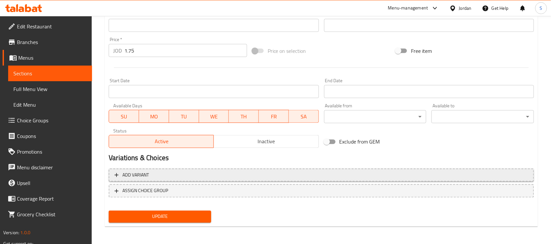
click at [116, 176] on icon "button" at bounding box center [117, 175] width 4 height 4
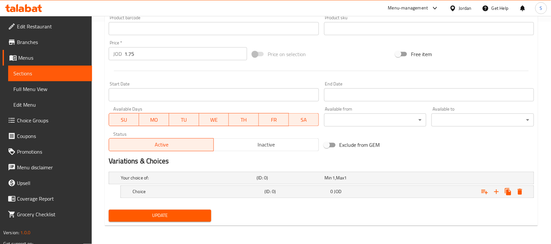
scroll to position [222, 0]
click at [221, 182] on h5 "Choice" at bounding box center [187, 178] width 133 height 7
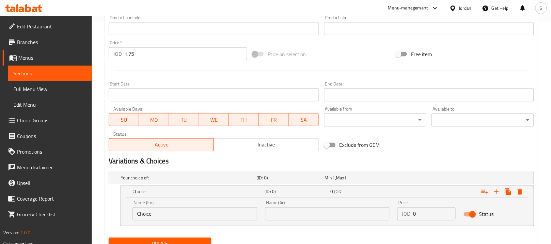
click at [180, 217] on input "Choice" at bounding box center [195, 214] width 125 height 13
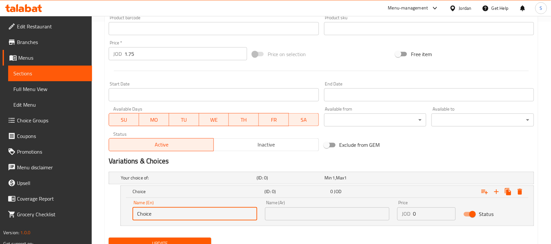
click at [180, 217] on input "Choice" at bounding box center [195, 214] width 125 height 13
paste input "up 300m"
type input "Cup 300m"
click at [311, 215] on input "text" at bounding box center [327, 214] width 125 height 13
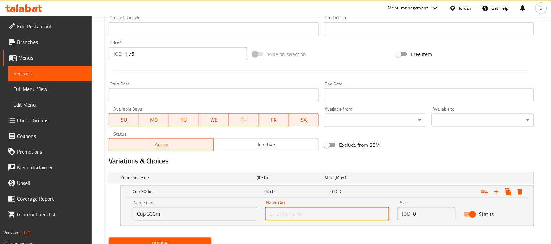
paste input "كأس 300 متر"
click at [379, 217] on input "كأس 300 متر" at bounding box center [327, 214] width 125 height 13
type input "كوب300 متر"
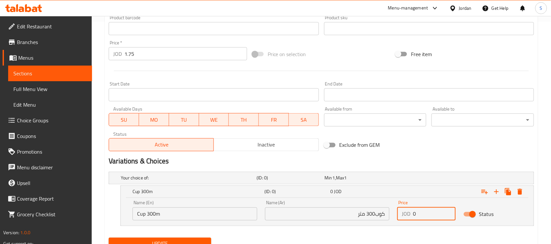
drag, startPoint x: 420, startPoint y: 216, endPoint x: 405, endPoint y: 217, distance: 15.1
click at [405, 217] on div "JOD 0 Price" at bounding box center [426, 214] width 58 height 13
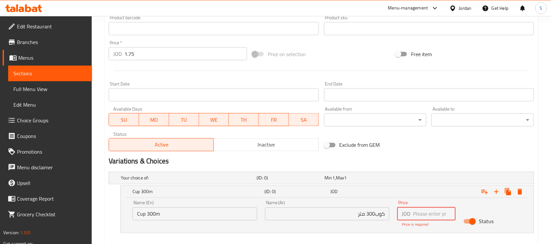
paste input "1.5"
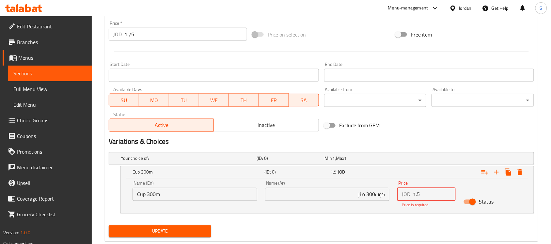
scroll to position [257, 0]
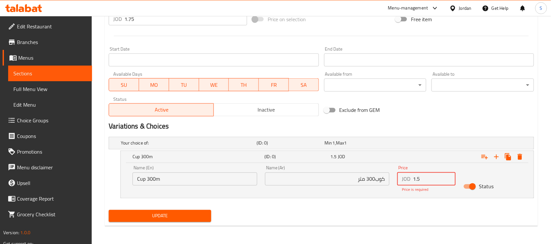
type input "1.5"
click at [185, 217] on span "Update" at bounding box center [160, 216] width 92 height 8
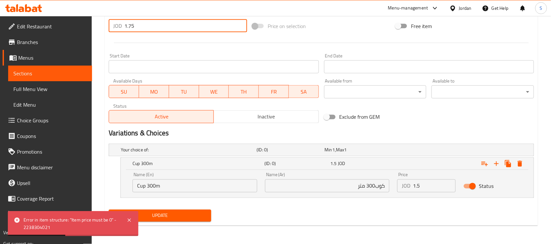
drag, startPoint x: 142, startPoint y: 25, endPoint x: 123, endPoint y: 28, distance: 19.5
click at [123, 28] on div "JOD 1.75 Price *" at bounding box center [178, 25] width 138 height 13
type input "0"
click at [191, 221] on button "Update" at bounding box center [160, 216] width 103 height 12
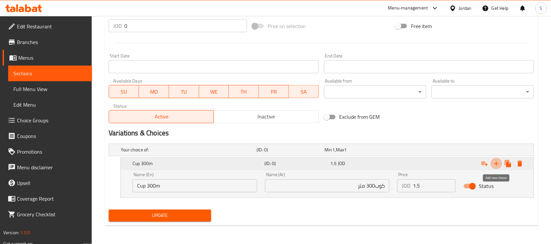
click at [500, 163] on icon "Expand" at bounding box center [497, 164] width 8 height 8
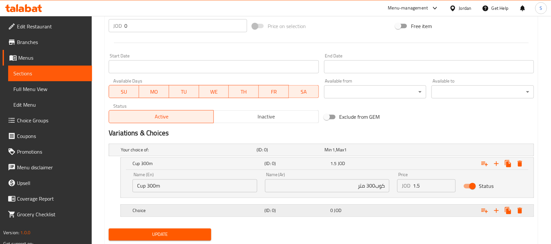
click at [380, 153] on div "0 JOD" at bounding box center [357, 150] width 65 height 7
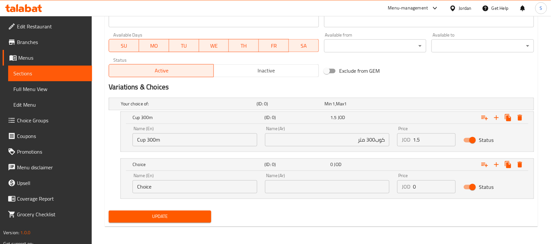
scroll to position [297, 0]
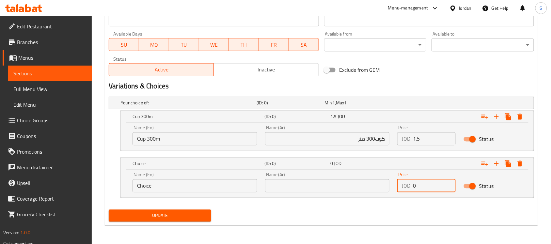
drag, startPoint x: 425, startPoint y: 185, endPoint x: 412, endPoint y: 186, distance: 12.4
click at [412, 186] on div "JOD 0 Price" at bounding box center [426, 186] width 58 height 13
paste input "1.75"
type input "1.75"
click at [344, 184] on input "text" at bounding box center [327, 186] width 125 height 13
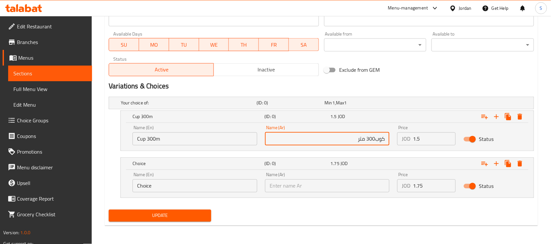
click at [380, 137] on input "كوب300 متر" at bounding box center [327, 139] width 125 height 13
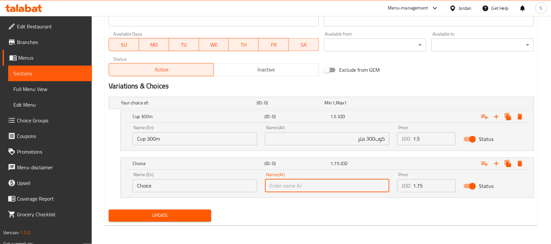
click at [338, 188] on input "text" at bounding box center [327, 186] width 125 height 13
paste input "كوب300 متر"
click at [285, 186] on input "كوب300 متر" at bounding box center [327, 186] width 125 height 13
click at [288, 188] on input "كوب300 متر" at bounding box center [327, 186] width 125 height 13
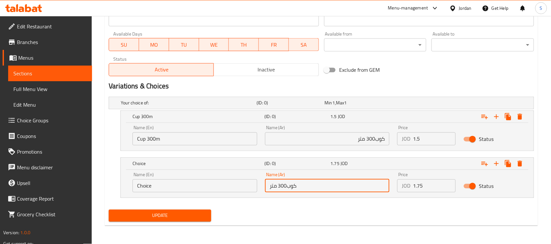
drag, startPoint x: 286, startPoint y: 187, endPoint x: 279, endPoint y: 189, distance: 6.5
click at [279, 189] on input "كوب300 متر" at bounding box center [327, 186] width 125 height 13
click at [375, 186] on input "كوب500 متر" at bounding box center [327, 186] width 125 height 13
type input "كوب 500 متر"
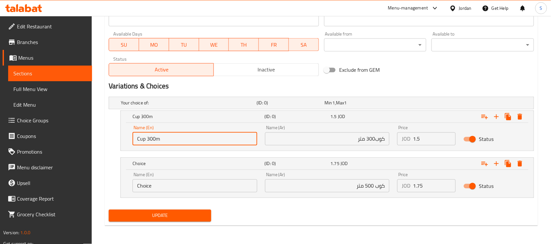
click at [162, 140] on input "Cup 300m" at bounding box center [195, 139] width 125 height 13
click at [152, 186] on input "Choice" at bounding box center [195, 186] width 125 height 13
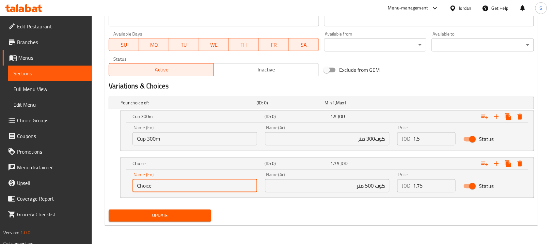
click at [152, 186] on input "Choice" at bounding box center [195, 186] width 125 height 13
paste input "up 300m"
drag, startPoint x: 154, startPoint y: 187, endPoint x: 147, endPoint y: 187, distance: 7.2
click at [147, 187] on input "Cup 300m" at bounding box center [195, 186] width 125 height 13
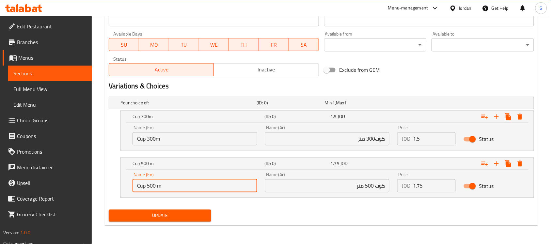
type input "Cup 500 m"
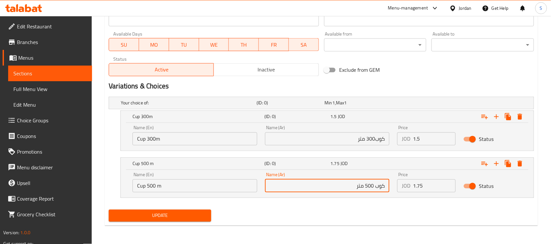
drag, startPoint x: 356, startPoint y: 188, endPoint x: 361, endPoint y: 188, distance: 5.2
click at [361, 188] on input "كوب 500 متر" at bounding box center [327, 186] width 125 height 13
type input "كوب 500 ملي"
click at [151, 215] on span "Update" at bounding box center [160, 216] width 92 height 8
click at [29, 70] on span "Sections" at bounding box center [49, 74] width 73 height 8
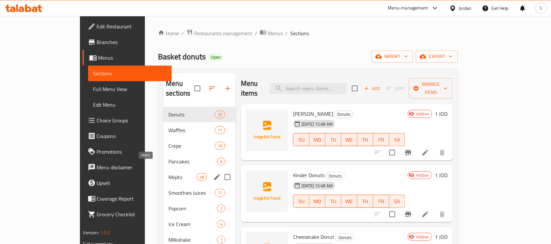
click at [168, 173] on span "Mojito" at bounding box center [182, 177] width 28 height 8
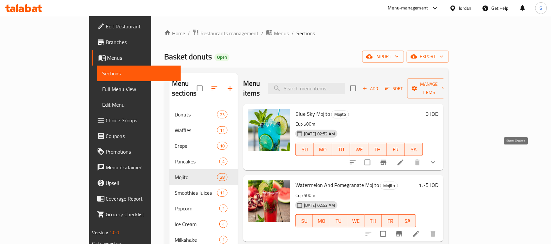
click at [437, 159] on icon "show more" at bounding box center [433, 163] width 8 height 8
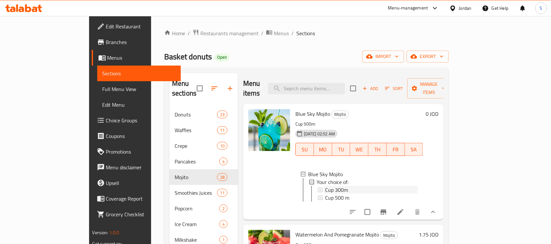
click at [333, 186] on div "Cup 300m" at bounding box center [371, 190] width 93 height 8
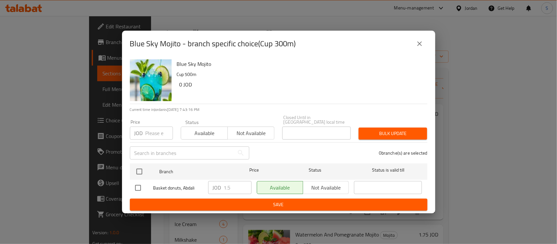
click at [420, 44] on icon "close" at bounding box center [420, 44] width 8 height 8
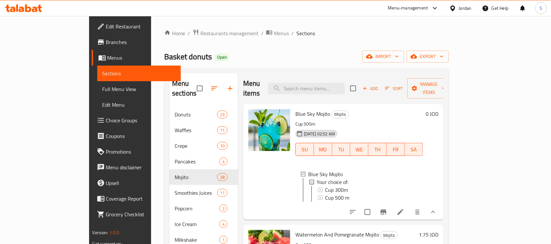
click at [352, 186] on div "Cup 300m" at bounding box center [371, 190] width 93 height 8
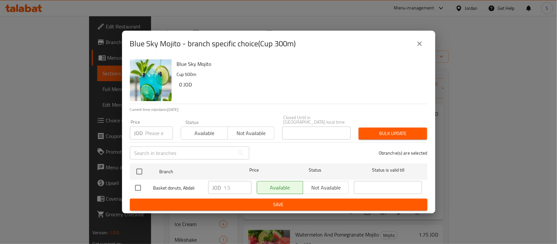
click at [423, 47] on icon "close" at bounding box center [420, 44] width 8 height 8
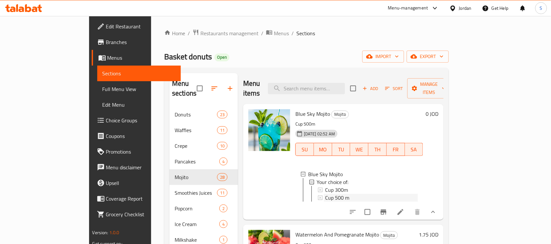
click at [328, 194] on div "Cup 500 m" at bounding box center [371, 198] width 93 height 8
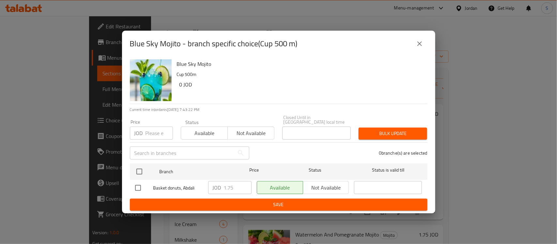
click at [417, 48] on icon "close" at bounding box center [420, 44] width 8 height 8
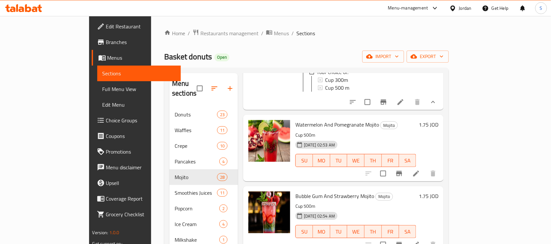
scroll to position [122, 0]
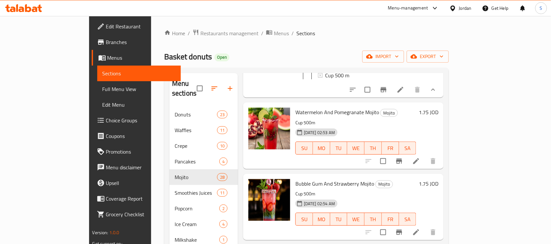
click at [301, 108] on span "Watermelon And Pomegranate Mojito" at bounding box center [337, 112] width 84 height 10
copy h6 "Watermelon And Pomegranate Mojito"
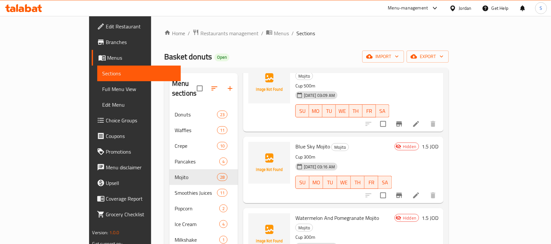
click at [295, 233] on p "Cup 300m" at bounding box center [343, 237] width 97 height 8
copy div "Cup 300m"
click at [316, 213] on span "Watermelon And Pomegranate Mojito" at bounding box center [337, 218] width 84 height 10
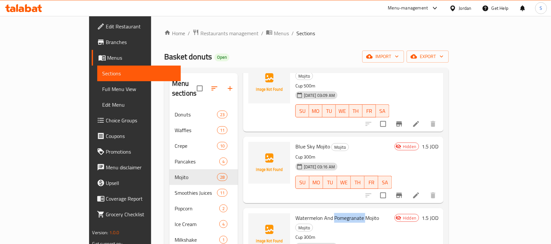
click at [316, 213] on span "Watermelon And Pomegranate Mojito" at bounding box center [337, 218] width 84 height 10
copy h6 "Watermelon And Pomegranate Mojito"
click at [322, 213] on span "Watermelon And Pomegranate Mojito" at bounding box center [337, 218] width 84 height 10
drag, startPoint x: 274, startPoint y: 197, endPoint x: 355, endPoint y: 199, distance: 81.0
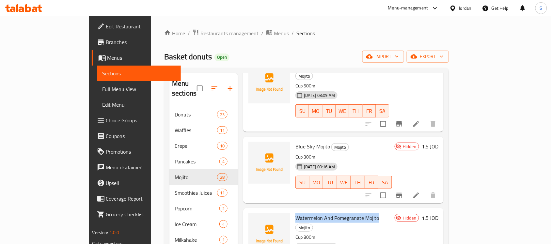
click at [355, 213] on span "Watermelon And Pomegranate Mojito" at bounding box center [337, 218] width 84 height 10
copy span "Watermelon And Pomegranate Mojito"
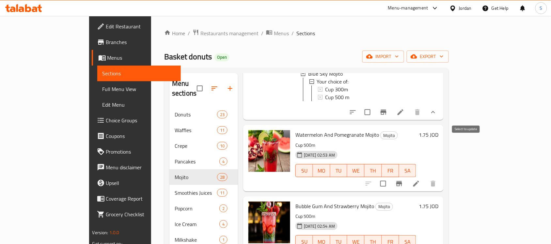
scroll to position [136, 0]
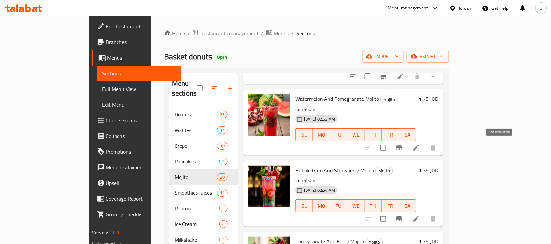
click at [419, 145] on icon at bounding box center [416, 148] width 6 height 6
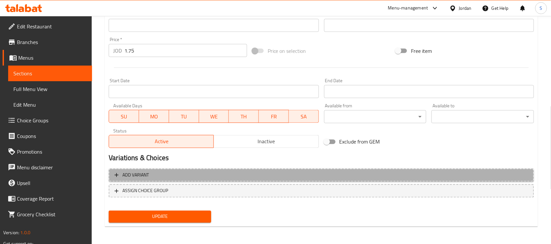
click at [153, 173] on span "Add variant" at bounding box center [322, 175] width 414 height 8
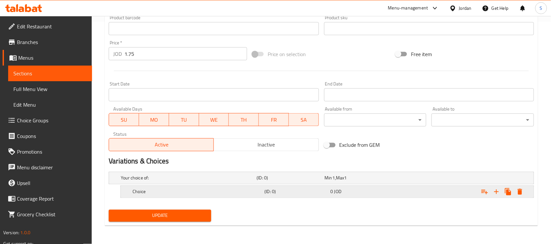
click at [391, 183] on div "0 JOD" at bounding box center [358, 178] width 68 height 9
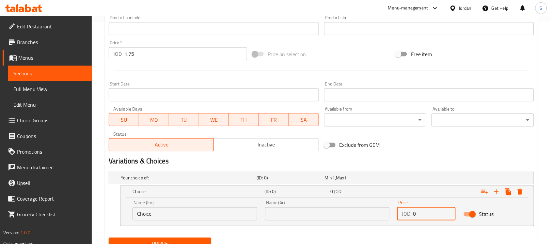
drag, startPoint x: 442, startPoint y: 219, endPoint x: 408, endPoint y: 221, distance: 33.4
click at [408, 221] on div "JOD 0 Price" at bounding box center [426, 214] width 58 height 13
paste input "1.5"
type input "1.5"
click at [293, 216] on input "text" at bounding box center [327, 214] width 125 height 13
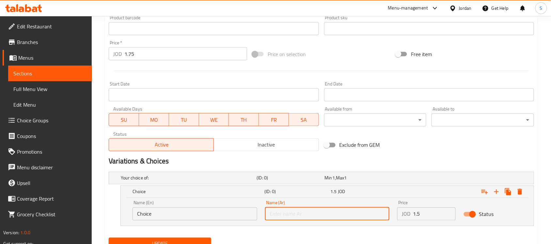
paste input "1.5"
type input "1.5"
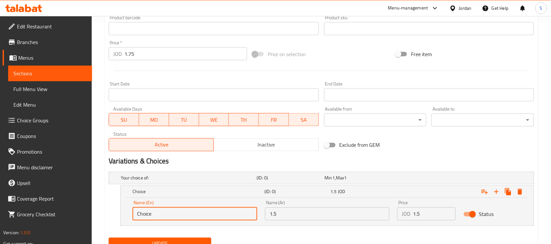
click at [164, 212] on input "Choice" at bounding box center [195, 214] width 125 height 13
paste input "up 300m"
type input "Cup 300m"
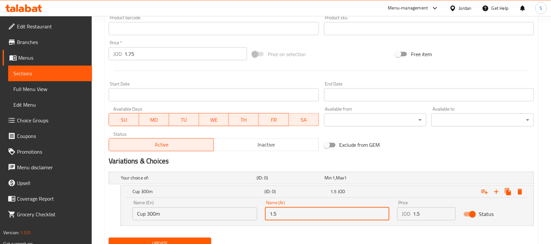
drag, startPoint x: 283, startPoint y: 216, endPoint x: 258, endPoint y: 215, distance: 25.1
click at [258, 215] on div "Name (En) Cup 300m Name (En) Name (Ar) 1.5 Name (Ar) Price JOD 1.5 Price Status" at bounding box center [327, 211] width 397 height 28
type input "ك"
paste input "Cup 300m"
type input "C"
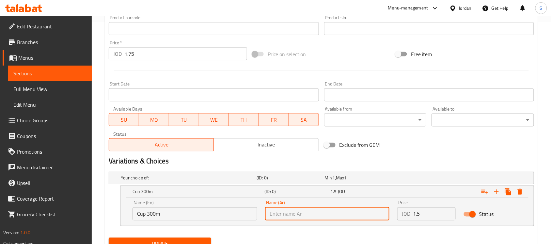
type input "م"
type input "كوب 300 ملي"
click at [156, 214] on input "Cup 300m" at bounding box center [195, 214] width 125 height 13
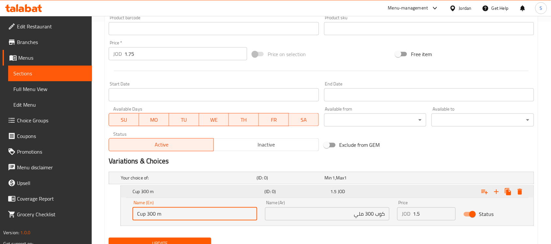
type input "Cup 300 m"
click at [495, 195] on icon "Expand" at bounding box center [497, 192] width 8 height 8
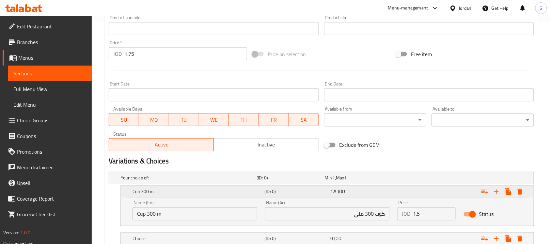
scroll to position [263, 0]
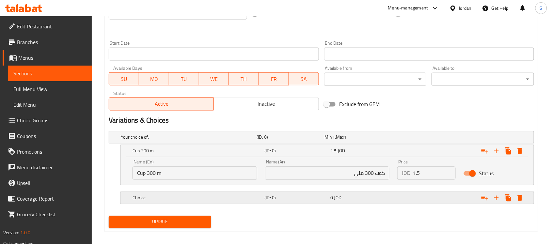
click at [371, 141] on div "0 JOD" at bounding box center [357, 137] width 65 height 7
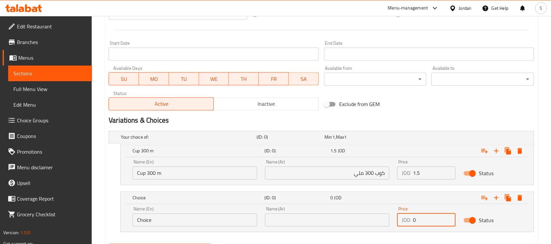
drag, startPoint x: 428, startPoint y: 220, endPoint x: 402, endPoint y: 220, distance: 26.1
click at [402, 220] on div "JOD 0 Price" at bounding box center [426, 220] width 58 height 13
paste input "1.75"
type input "1.75"
click at [310, 212] on div "Name (Ar) Name (Ar)" at bounding box center [327, 217] width 125 height 20
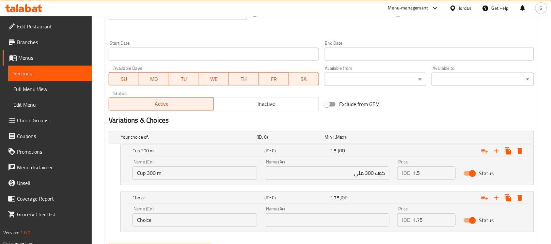
click at [309, 217] on input "text" at bounding box center [327, 220] width 125 height 13
click at [376, 172] on input "كوب 300 ملي" at bounding box center [327, 173] width 125 height 13
click at [335, 219] on input "text" at bounding box center [327, 220] width 125 height 13
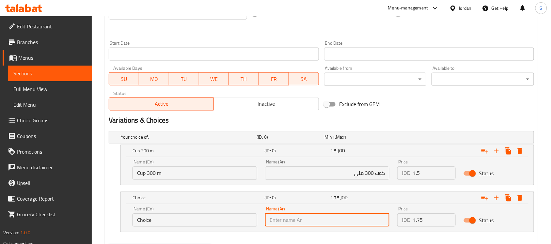
paste input "كوب 300 ملي"
click at [286, 221] on input "كوب 300 ملي" at bounding box center [327, 220] width 125 height 13
click at [281, 220] on input "كوب 300 ملي" at bounding box center [327, 220] width 125 height 13
type input "كوب 500 ملي"
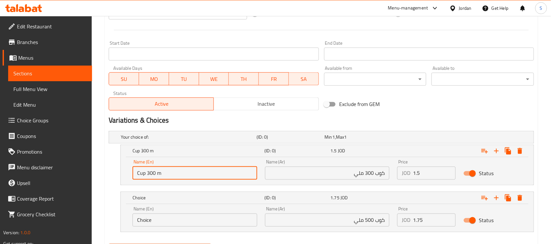
drag, startPoint x: 162, startPoint y: 175, endPoint x: 135, endPoint y: 177, distance: 26.2
click at [135, 177] on input "Cup 300 m" at bounding box center [195, 173] width 125 height 13
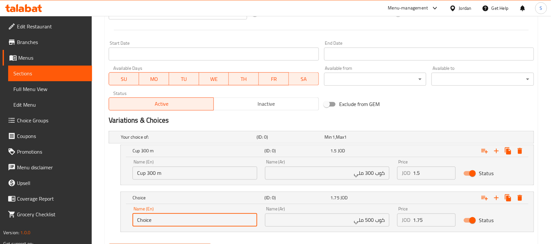
click at [153, 221] on input "Choice" at bounding box center [195, 220] width 125 height 13
paste input "Cup 300 m"
drag, startPoint x: 151, startPoint y: 222, endPoint x: 103, endPoint y: 222, distance: 48.3
click at [103, 222] on div "Home / Restaurants management / Menus / Sections / item / update Mojito section…" at bounding box center [321, 16] width 459 height 526
click at [147, 219] on input "Cup 300 m" at bounding box center [195, 220] width 125 height 13
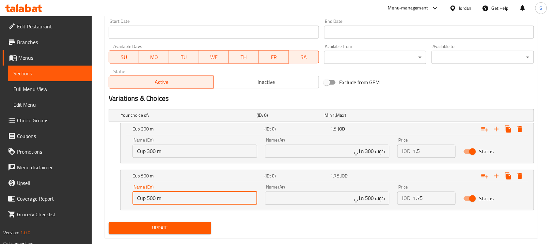
scroll to position [297, 0]
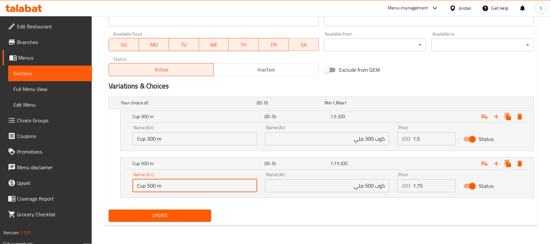
type input "Cup 500 m"
click at [185, 218] on span "Update" at bounding box center [160, 216] width 92 height 8
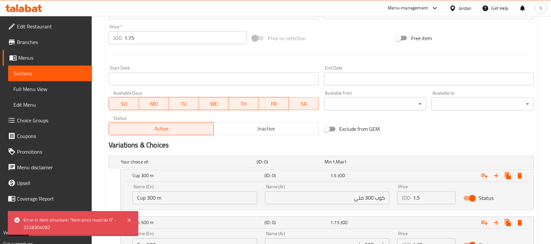
scroll to position [175, 0]
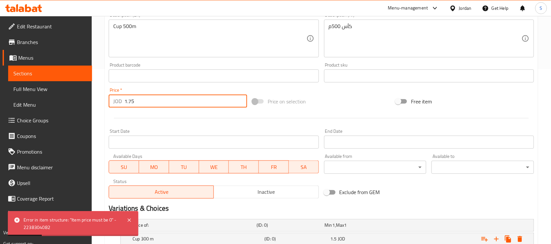
drag, startPoint x: 140, startPoint y: 101, endPoint x: 109, endPoint y: 93, distance: 31.2
click at [110, 94] on div "Price   * JOD 1.75 Price *" at bounding box center [178, 98] width 138 height 20
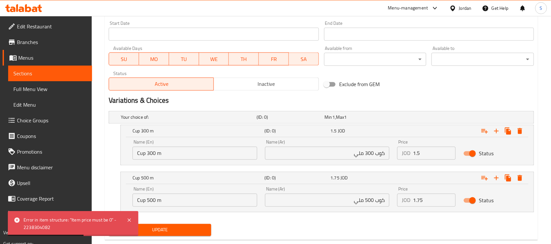
scroll to position [297, 0]
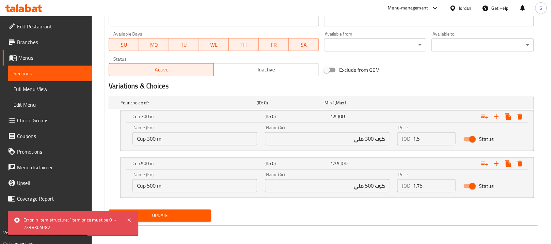
type input "0"
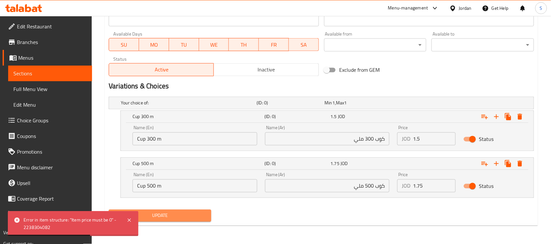
click at [179, 218] on span "Update" at bounding box center [160, 216] width 92 height 8
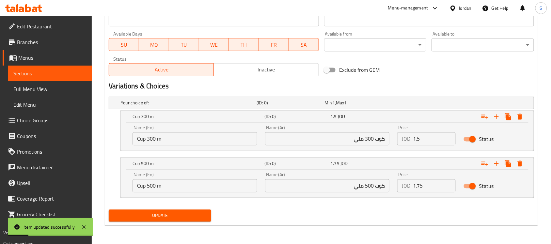
click at [44, 72] on span "Sections" at bounding box center [49, 74] width 73 height 8
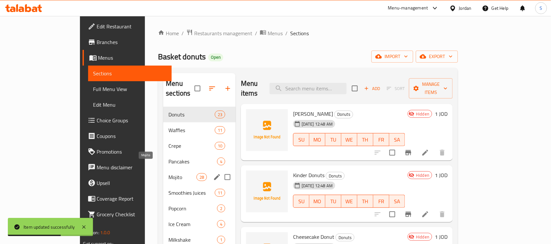
click at [168, 173] on span "Mojito" at bounding box center [182, 177] width 28 height 8
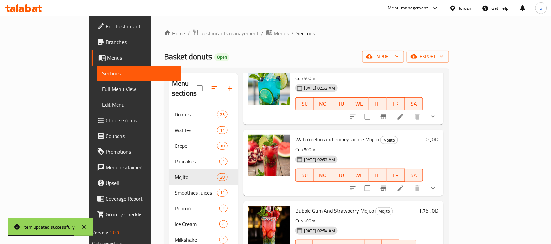
scroll to position [82, 0]
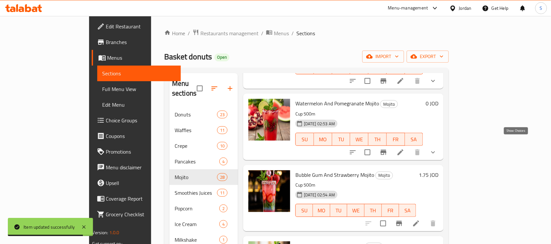
click at [437, 149] on icon "show more" at bounding box center [433, 153] width 8 height 8
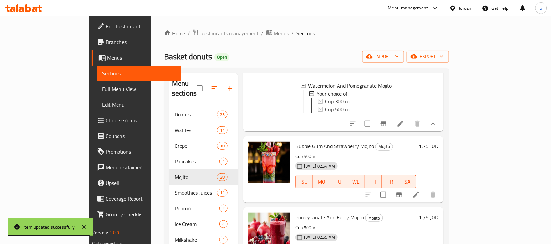
scroll to position [163, 0]
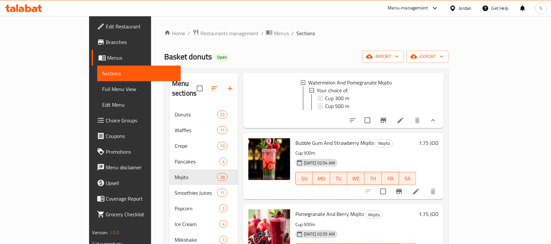
click at [308, 139] on span "Bubble Gum And Strawberry Mojito" at bounding box center [334, 143] width 79 height 10
copy h6 "Bubble Gum And Strawberry Mojito"
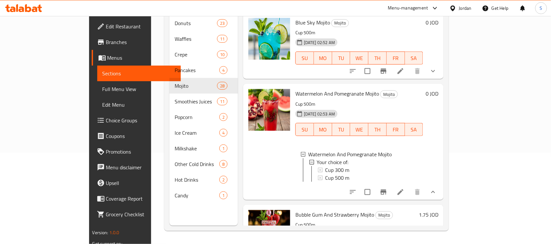
scroll to position [0, 0]
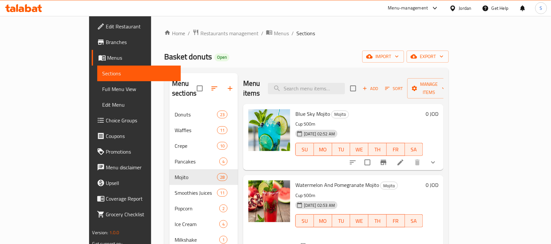
click at [295, 180] on span "Watermelon And Pomegranate Mojito" at bounding box center [337, 185] width 84 height 10
copy h6 "Watermelon And Pomegranate Mojito"
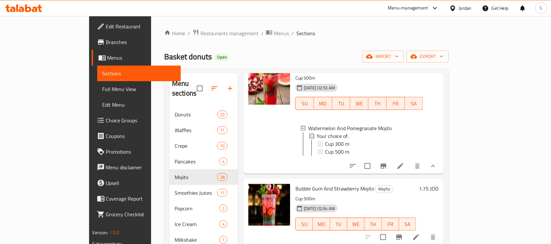
scroll to position [122, 0]
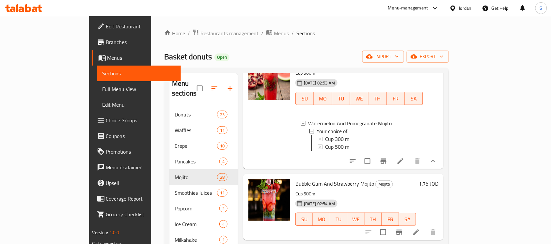
click at [295, 180] on span "Bubble Gum And Strawberry Mojito" at bounding box center [334, 184] width 79 height 10
copy h6 "Bubble Gum And Strawberry Mojito"
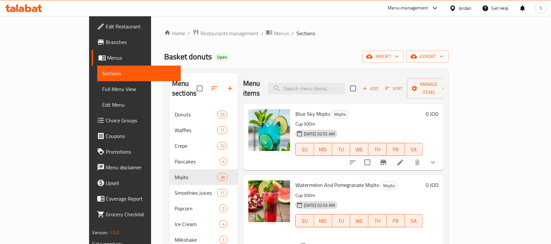
scroll to position [163, 0]
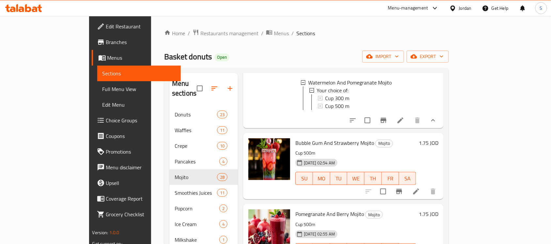
click at [425, 193] on li at bounding box center [416, 192] width 18 height 12
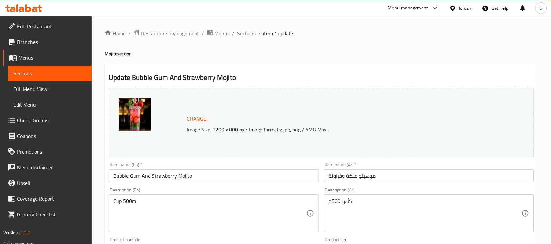
scroll to position [204, 0]
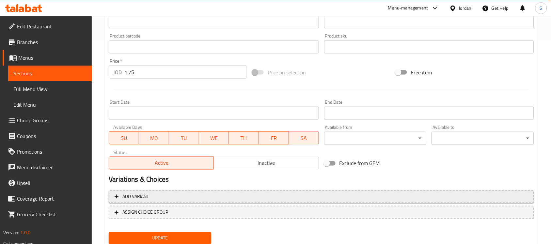
click at [221, 197] on span "Add variant" at bounding box center [322, 197] width 414 height 8
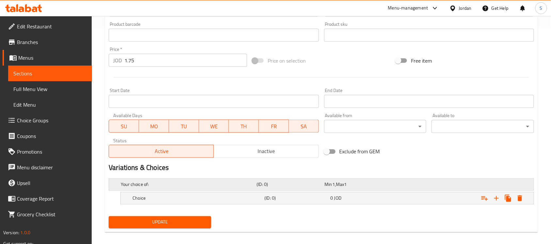
scroll to position [222, 0]
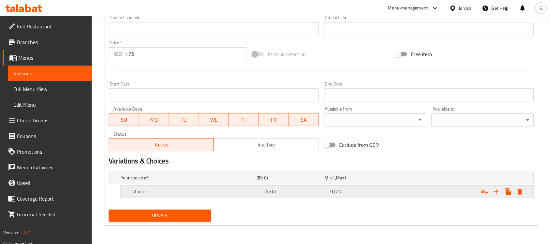
click at [231, 182] on h5 "Choice" at bounding box center [187, 178] width 133 height 7
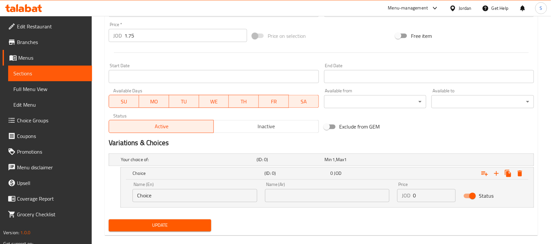
scroll to position [250, 0]
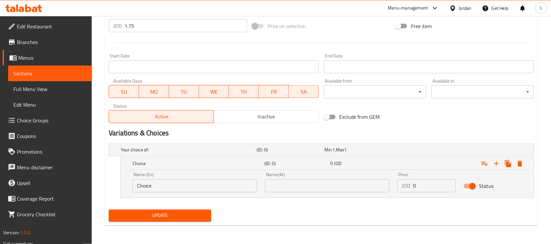
click at [160, 181] on input "Choice" at bounding box center [195, 186] width 125 height 13
click at [159, 186] on input "Choice" at bounding box center [195, 186] width 125 height 13
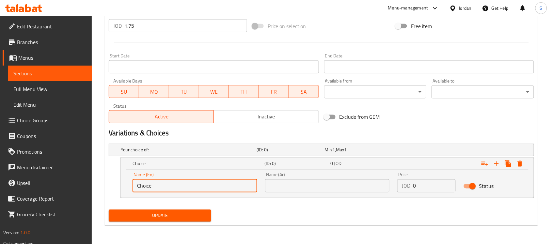
click at [159, 186] on input "Choice" at bounding box center [195, 186] width 125 height 13
paste input "up 500m"
drag, startPoint x: 149, startPoint y: 185, endPoint x: 146, endPoint y: 187, distance: 3.6
click at [146, 187] on input "Cup 500m" at bounding box center [195, 186] width 125 height 13
type input "Cup300m"
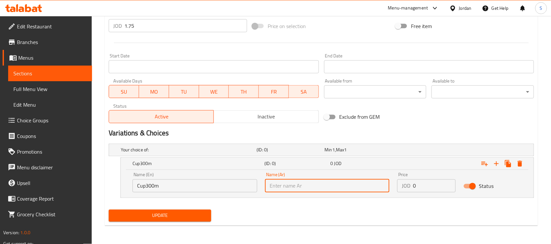
click at [342, 185] on input "text" at bounding box center [327, 186] width 125 height 13
type input "كوب 300 ملي"
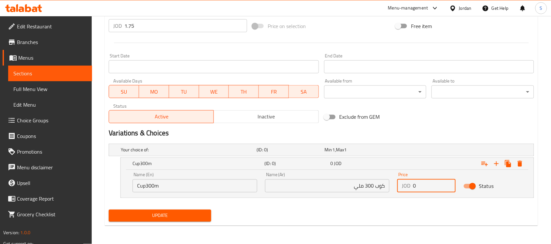
drag, startPoint x: 429, startPoint y: 186, endPoint x: 410, endPoint y: 186, distance: 18.9
click at [410, 186] on div "JOD 0 Price" at bounding box center [426, 186] width 58 height 13
paste input "1.5"
type input "1.5"
click at [172, 186] on input "Cup300m" at bounding box center [195, 186] width 125 height 13
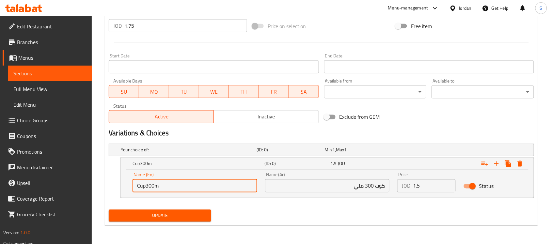
click at [154, 187] on input "Cup300m" at bounding box center [195, 186] width 125 height 13
type input "Cup300 m"
click at [169, 220] on button "Update" at bounding box center [160, 216] width 103 height 12
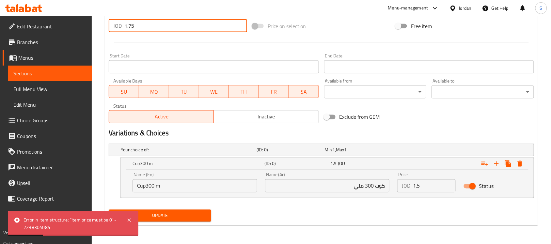
drag, startPoint x: 137, startPoint y: 27, endPoint x: 122, endPoint y: 28, distance: 15.0
click at [122, 28] on div "JOD 1.75 Price *" at bounding box center [178, 25] width 138 height 13
type input "0"
click at [494, 163] on icon "Expand" at bounding box center [497, 164] width 8 height 8
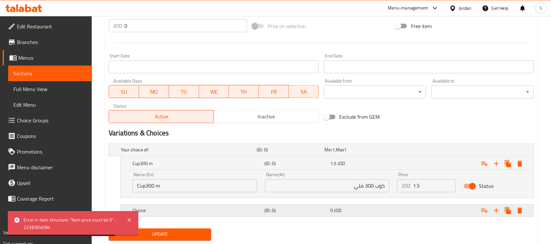
click at [335, 154] on span "JOD" at bounding box center [333, 150] width 3 height 8
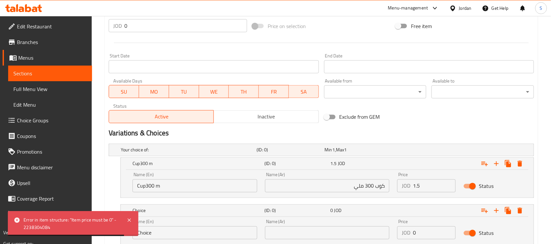
click at [371, 186] on input "كوب 300 ملي" at bounding box center [327, 186] width 125 height 13
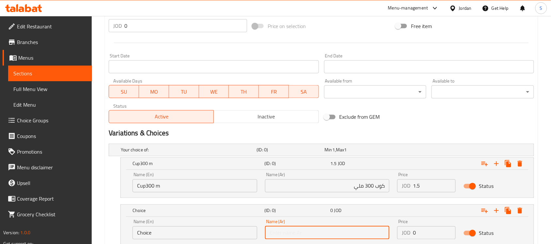
click at [348, 237] on input "text" at bounding box center [327, 233] width 125 height 13
paste input "كوب 300 ملي"
click at [281, 234] on input "كوب 300 ملي" at bounding box center [327, 233] width 125 height 13
type input "كوب 500 ملي"
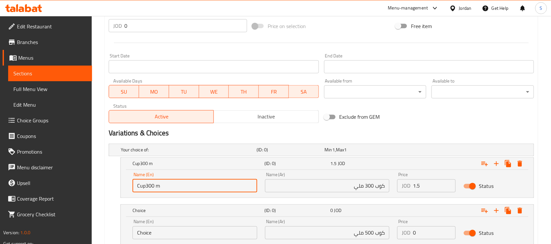
drag, startPoint x: 172, startPoint y: 191, endPoint x: 125, endPoint y: 186, distance: 47.9
click at [125, 186] on div "Name (En) Cup300 m Name (En) Name (Ar) كوب 300 ملي Name (Ar) Price JOD 1.5 Pric…" at bounding box center [327, 184] width 413 height 28
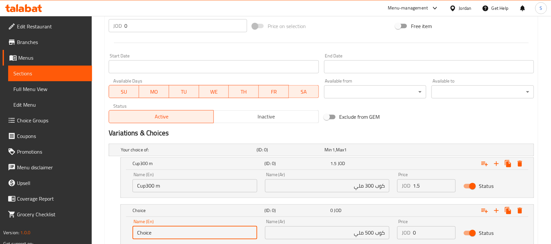
click at [159, 229] on input "Choice" at bounding box center [195, 233] width 125 height 13
drag, startPoint x: 156, startPoint y: 235, endPoint x: 118, endPoint y: 227, distance: 38.4
click at [119, 227] on div "Choice (ID: 0) 0 JOD Name (En) Choice Name (En) Name (Ar) كوب 500 ملي Name (Ar)…" at bounding box center [321, 225] width 425 height 40
paste input "up300 m"
click at [147, 233] on input "Cup300 m" at bounding box center [195, 233] width 125 height 13
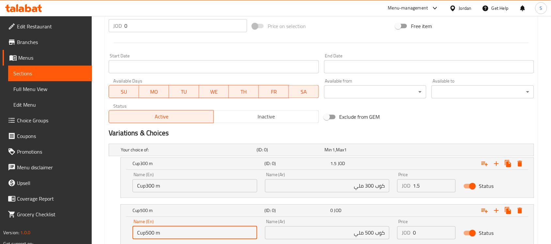
type input "Cup500 m"
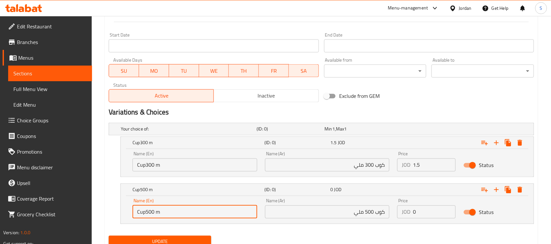
scroll to position [291, 0]
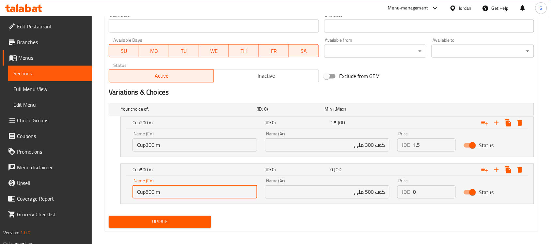
click at [424, 193] on input "0" at bounding box center [434, 192] width 43 height 13
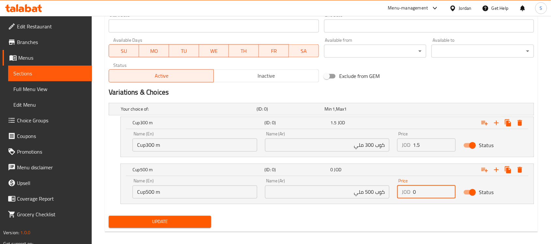
drag, startPoint x: 424, startPoint y: 193, endPoint x: 410, endPoint y: 194, distance: 14.1
click at [411, 194] on div "JOD 0 Price" at bounding box center [426, 192] width 58 height 13
paste input "1.75"
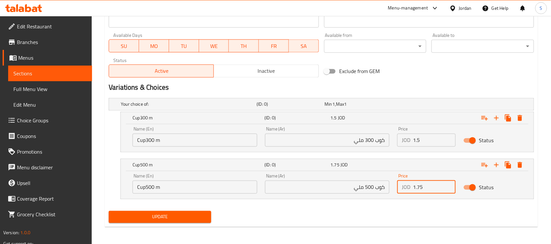
scroll to position [297, 0]
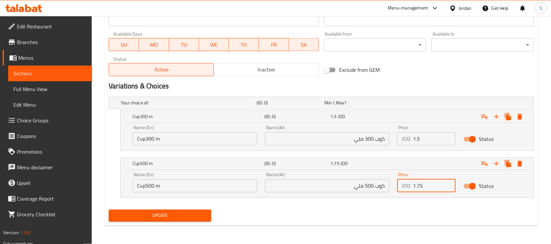
type input "1.75"
click at [146, 193] on div "Name (En) Cup500 m Name (En)" at bounding box center [195, 183] width 133 height 28
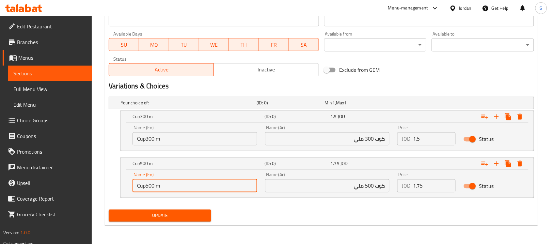
click at [146, 185] on input "Cup500 m" at bounding box center [195, 186] width 125 height 13
type input "Cup 500 m"
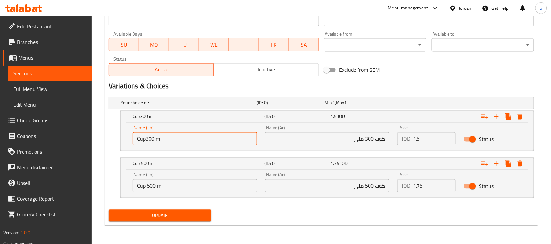
click at [146, 136] on input "Cup300 m" at bounding box center [195, 139] width 125 height 13
type input "Cup 300 m"
click at [147, 216] on span "Update" at bounding box center [160, 216] width 92 height 8
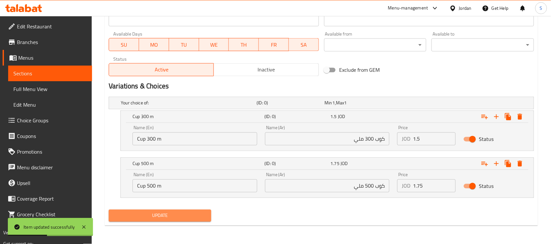
click at [160, 219] on span "Update" at bounding box center [160, 216] width 92 height 8
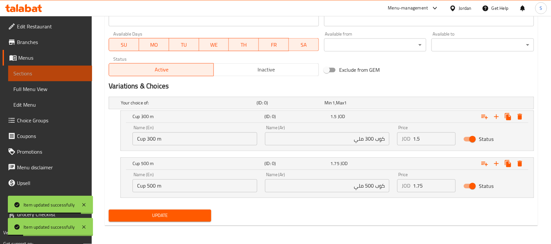
click at [33, 75] on span "Sections" at bounding box center [49, 74] width 73 height 8
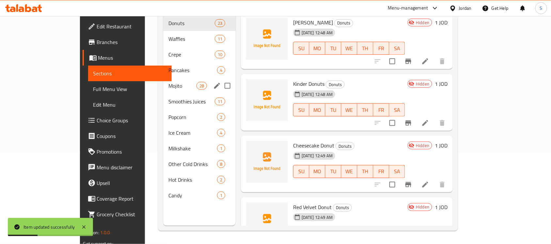
click at [168, 82] on span "Mojito" at bounding box center [182, 86] width 28 height 8
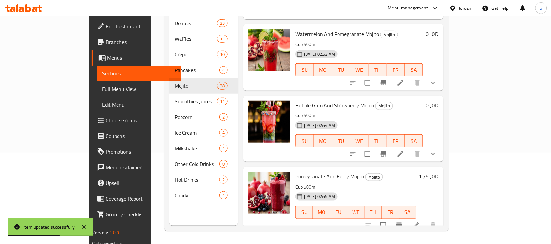
scroll to position [82, 0]
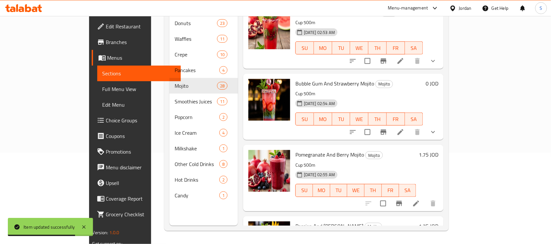
click at [329, 150] on span "Pomegranate And Berry Mojito" at bounding box center [329, 155] width 69 height 10
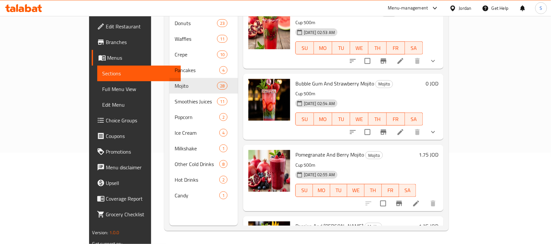
scroll to position [163, 0]
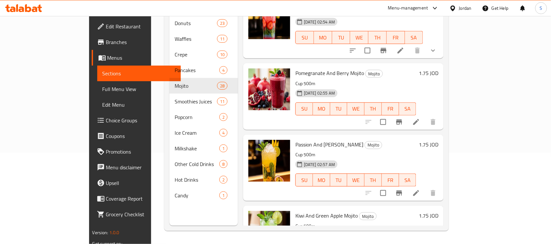
click at [302, 140] on span "Passion And Mango Mojito" at bounding box center [329, 145] width 68 height 10
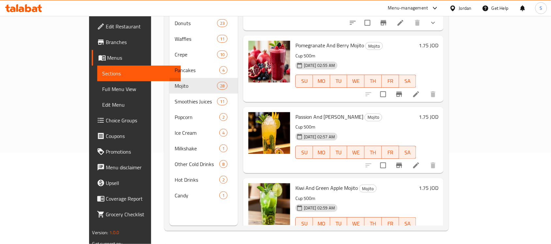
scroll to position [204, 0]
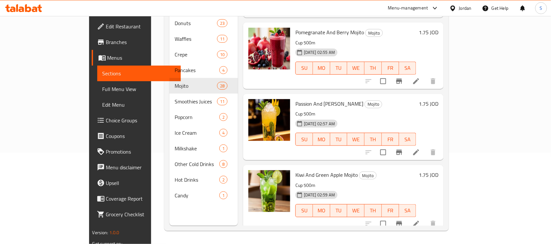
click at [301, 170] on span "Kiwi And Green Apple Mojito" at bounding box center [326, 175] width 62 height 10
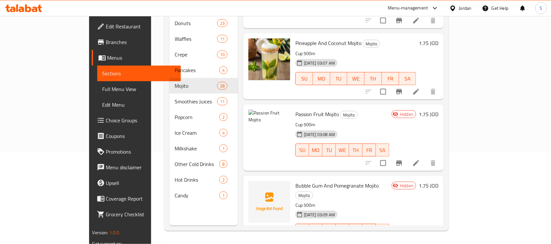
scroll to position [265, 0]
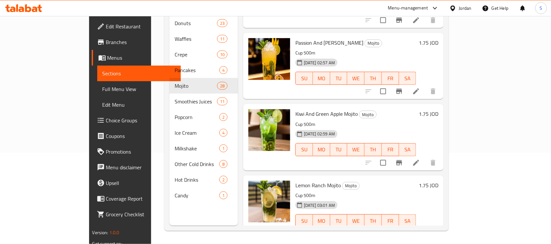
click at [425, 157] on li at bounding box center [416, 163] width 18 height 12
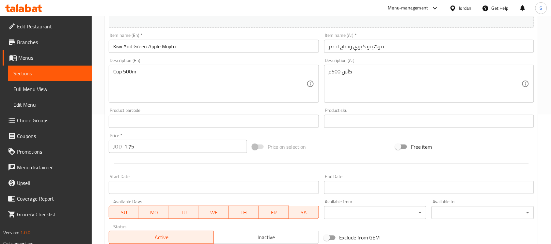
scroll to position [204, 0]
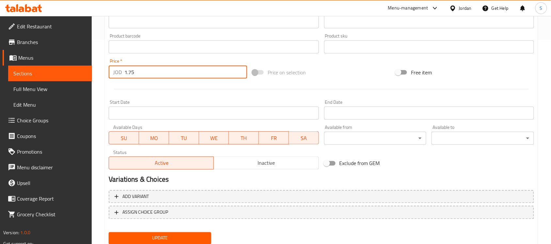
drag, startPoint x: 131, startPoint y: 72, endPoint x: 117, endPoint y: 71, distance: 13.7
click at [117, 71] on div "JOD 1.75 Price *" at bounding box center [178, 72] width 138 height 13
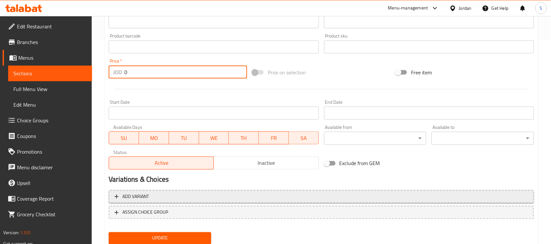
type input "0"
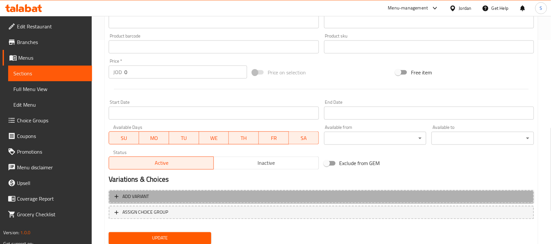
click at [215, 198] on span "Add variant" at bounding box center [322, 197] width 414 height 8
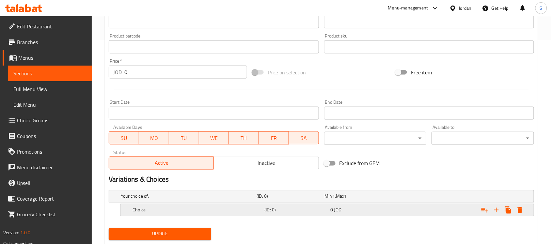
click at [356, 200] on div "0 JOD" at bounding box center [357, 196] width 65 height 7
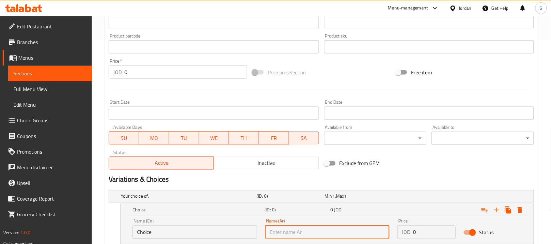
click at [322, 234] on input "text" at bounding box center [327, 232] width 125 height 13
type input "كوب300 متر"
drag, startPoint x: 307, startPoint y: 234, endPoint x: 263, endPoint y: 233, distance: 44.1
click at [263, 233] on div "Name (Ar) كوب300 متر Name (Ar)" at bounding box center [327, 229] width 133 height 28
type input "كوب 300 ملي"
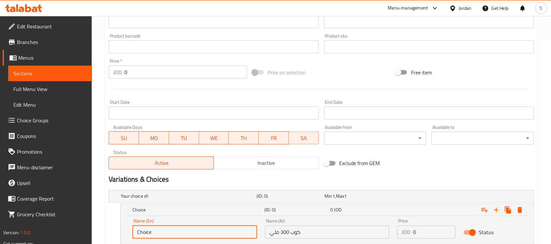
drag, startPoint x: 172, startPoint y: 232, endPoint x: 118, endPoint y: 225, distance: 55.0
click at [118, 225] on div "Choice (ID: 0) 0 JOD Name (En) Choice Name (En) Name (Ar) كوب 300 ملي Name (Ar)…" at bounding box center [321, 224] width 425 height 40
paste input "Kiwi And Green Apple Mojito"
type input "Kiwi And Green Apple Mojito"
type input "ؤ"
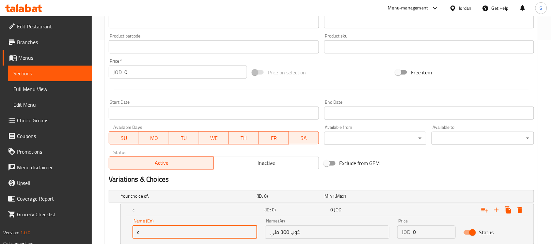
type input "Cup 300 m"
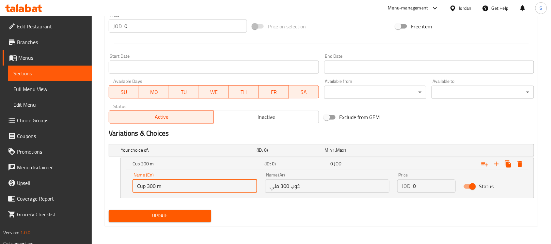
scroll to position [250, 0]
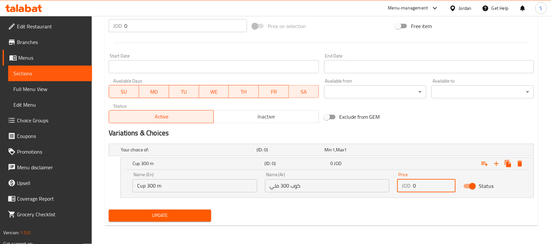
drag, startPoint x: 420, startPoint y: 187, endPoint x: 412, endPoint y: 189, distance: 8.0
click at [412, 189] on div "JOD 0 Price" at bounding box center [426, 186] width 58 height 13
paste input "1.5"
type input "1.5"
click at [495, 164] on icon "Expand" at bounding box center [497, 164] width 8 height 8
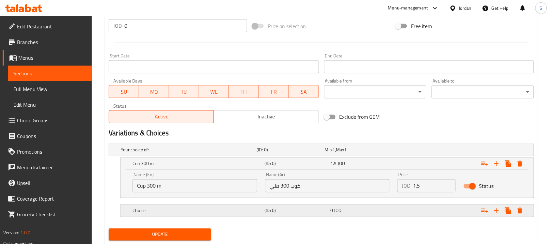
click at [335, 154] on span "JOD" at bounding box center [333, 150] width 3 height 8
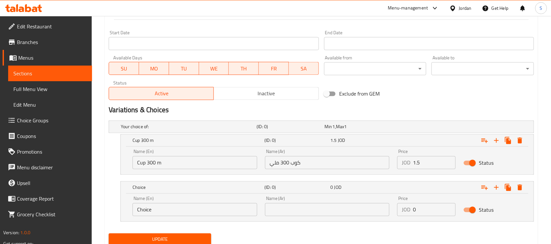
scroll to position [297, 0]
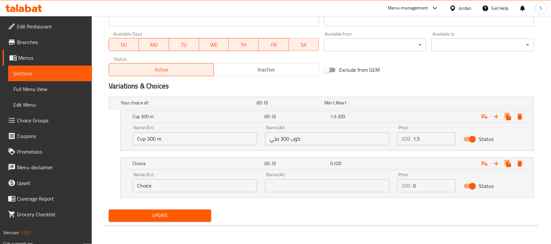
click at [413, 188] on input "0" at bounding box center [434, 186] width 43 height 13
drag, startPoint x: 417, startPoint y: 186, endPoint x: 410, endPoint y: 189, distance: 8.2
click at [410, 189] on div "JOD 0 Price" at bounding box center [426, 186] width 58 height 13
paste input "1.75"
type input "1.75"
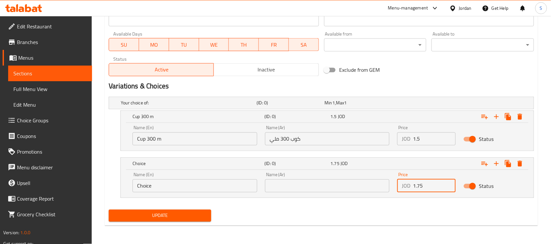
click at [322, 190] on input "text" at bounding box center [327, 186] width 125 height 13
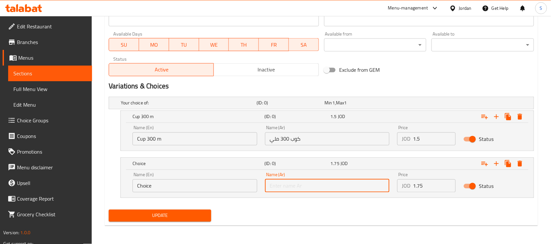
type input ";"
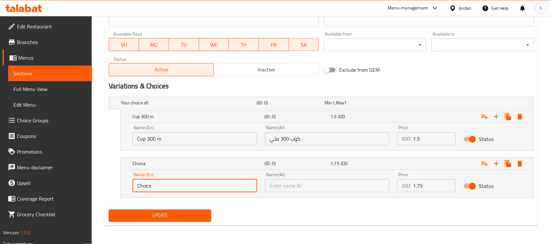
drag, startPoint x: 158, startPoint y: 186, endPoint x: 134, endPoint y: 191, distance: 24.3
click at [134, 191] on input "Choice" at bounding box center [195, 186] width 125 height 13
type input "Cup 500 m"
click at [294, 184] on input "text" at bounding box center [327, 186] width 125 height 13
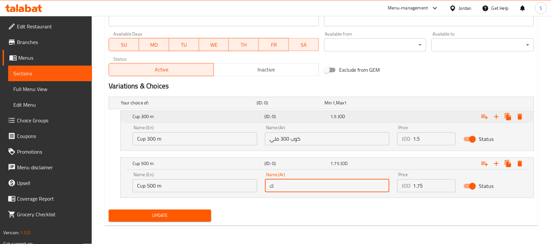
type input "كوب 500 ملي"
click at [187, 216] on span "Update" at bounding box center [160, 216] width 92 height 8
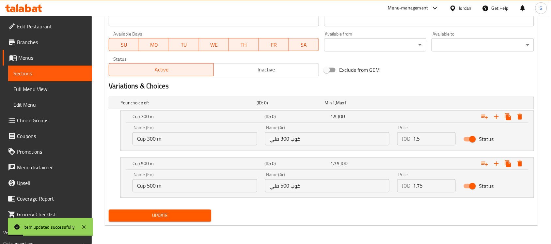
click at [35, 75] on span "Sections" at bounding box center [49, 74] width 73 height 8
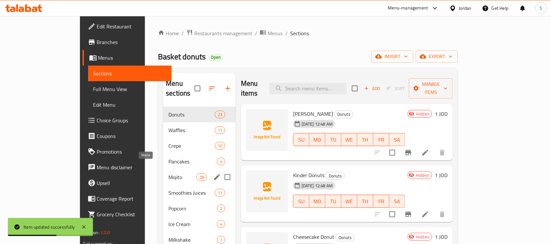
drag, startPoint x: 130, startPoint y: 170, endPoint x: 97, endPoint y: 133, distance: 49.7
click at [168, 173] on span "Mojito" at bounding box center [182, 177] width 28 height 8
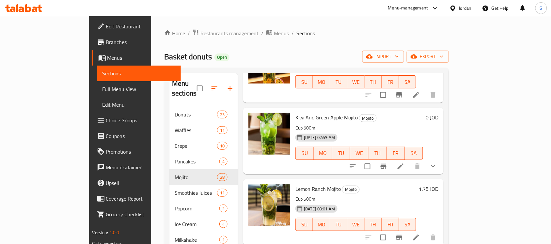
scroll to position [367, 0]
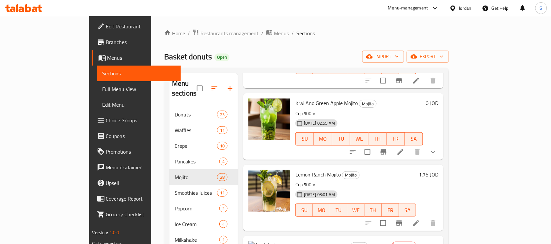
click at [295, 170] on span "Lemon Ranch Mojito" at bounding box center [317, 175] width 45 height 10
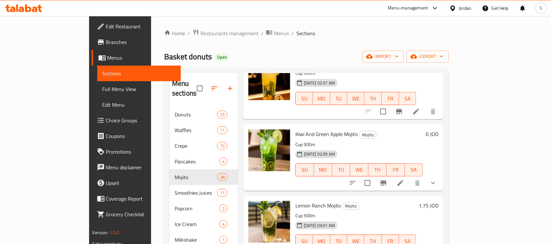
scroll to position [459, 0]
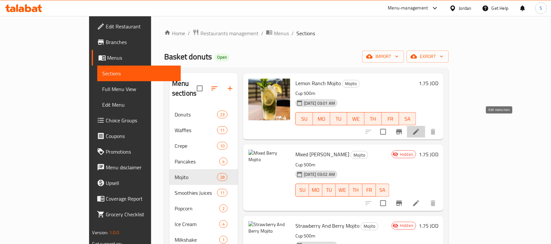
click at [420, 128] on icon at bounding box center [416, 132] width 8 height 8
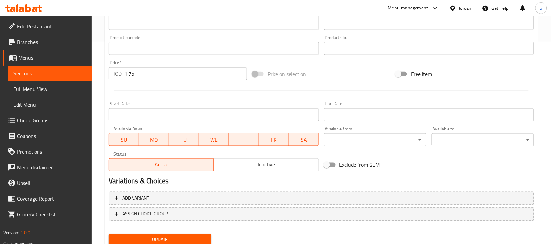
scroll to position [226, 0]
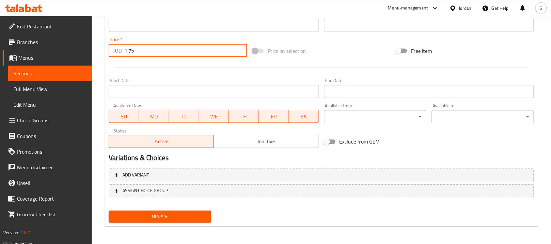
drag, startPoint x: 137, startPoint y: 52, endPoint x: 125, endPoint y: 56, distance: 13.1
click at [125, 56] on input "1.75" at bounding box center [185, 50] width 123 height 13
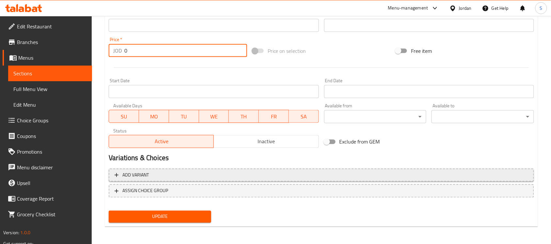
type input "0"
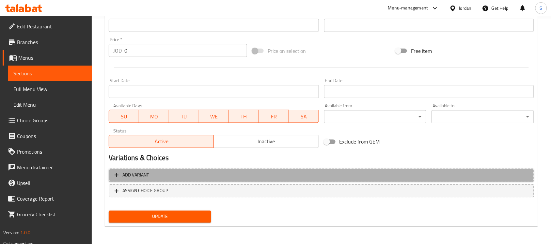
click at [213, 177] on span "Add variant" at bounding box center [322, 175] width 414 height 8
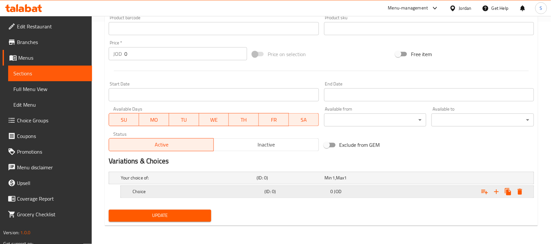
click at [361, 182] on div "0 JOD" at bounding box center [357, 178] width 65 height 7
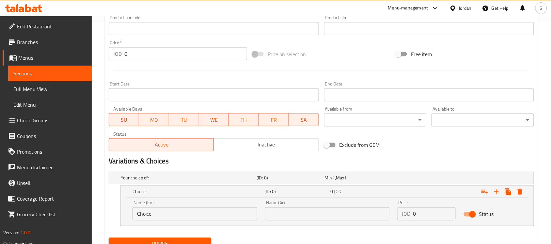
click at [322, 210] on input "text" at bounding box center [327, 214] width 125 height 13
type input "كوب 300 ملي"
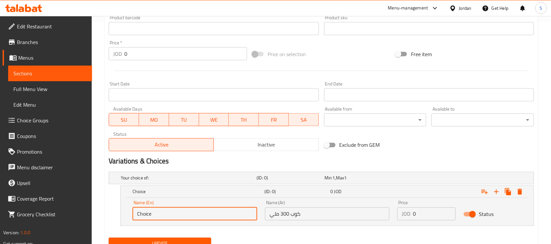
drag, startPoint x: 158, startPoint y: 213, endPoint x: 131, endPoint y: 213, distance: 26.8
click at [131, 213] on div "Name (En) Choice Name (En)" at bounding box center [195, 211] width 133 height 28
click at [151, 210] on input "text" at bounding box center [195, 214] width 125 height 13
type input "Cup 300 m"
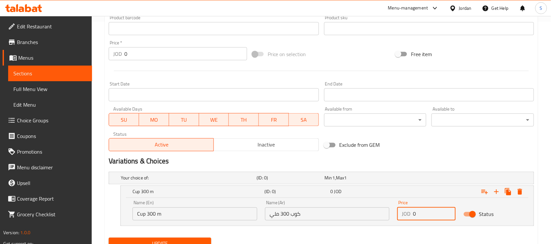
drag, startPoint x: 425, startPoint y: 213, endPoint x: 404, endPoint y: 218, distance: 21.1
click at [406, 218] on div "JOD 0 Price" at bounding box center [426, 214] width 58 height 13
paste input "1.5"
type input "1.5"
click at [496, 194] on icon "Expand" at bounding box center [497, 192] width 8 height 8
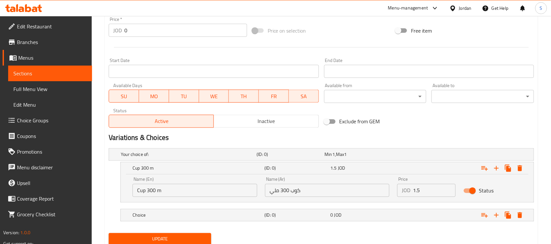
scroll to position [269, 0]
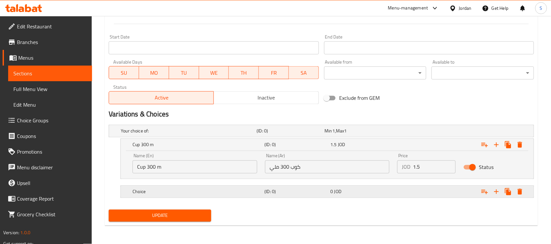
click at [315, 134] on h5 "(ID: 0)" at bounding box center [289, 131] width 65 height 7
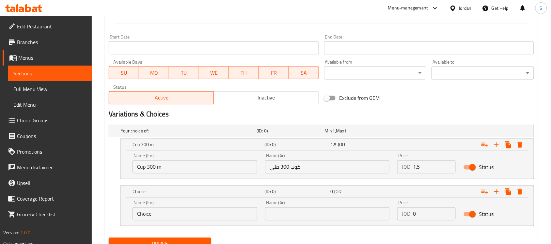
click at [348, 214] on input "text" at bounding box center [327, 214] width 125 height 13
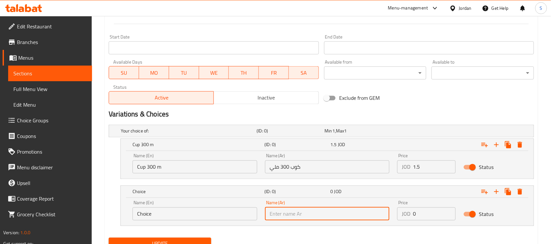
click at [294, 164] on input "كوب 300 ملي" at bounding box center [327, 167] width 125 height 13
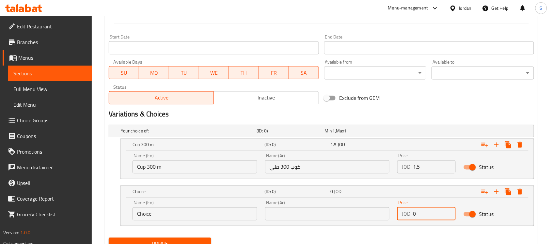
drag, startPoint x: 421, startPoint y: 212, endPoint x: 391, endPoint y: 216, distance: 31.1
click at [391, 216] on div "Name (En) Choice Name (En) Name (Ar) Name (Ar) Price JOD 0 Price Status" at bounding box center [327, 211] width 397 height 28
paste input "1.75"
type input "1.75"
click at [327, 209] on input "text" at bounding box center [327, 214] width 125 height 13
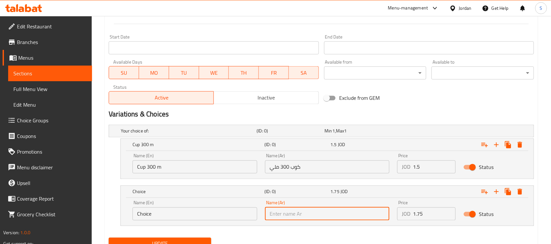
type input ";"
type input "كوب 500 ملي"
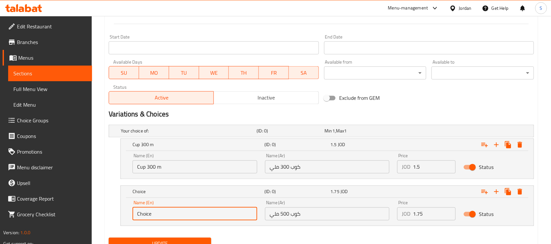
drag, startPoint x: 167, startPoint y: 212, endPoint x: 92, endPoint y: 203, distance: 75.6
click at [108, 211] on div "Your choice of: (ID: 0) Min 1 , Max 1 Name (En) Your choice of: Name (En) Name …" at bounding box center [321, 178] width 431 height 113
type input "ؤ"
type input "Cup 500 m"
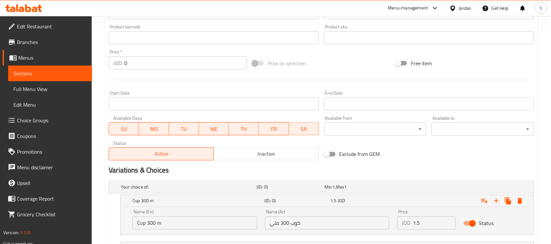
scroll to position [297, 0]
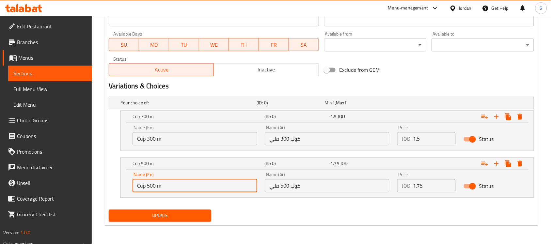
click at [179, 218] on span "Update" at bounding box center [160, 216] width 92 height 8
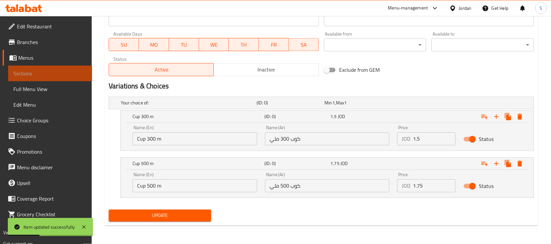
click at [47, 77] on span "Sections" at bounding box center [49, 74] width 73 height 8
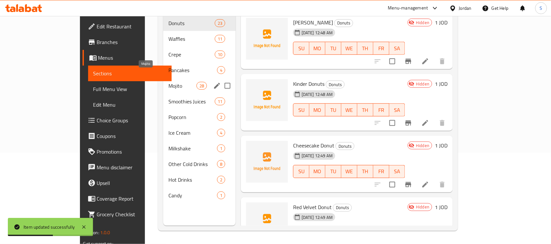
click at [168, 82] on span "Mojito" at bounding box center [182, 86] width 28 height 8
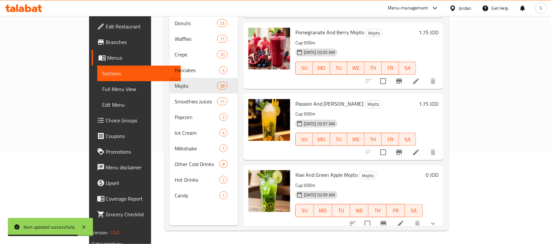
scroll to position [367, 0]
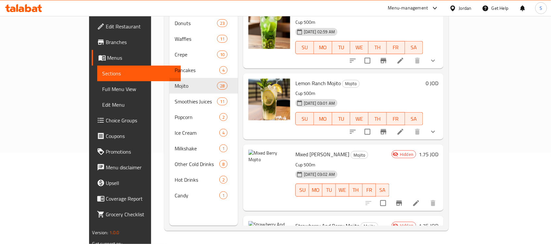
click at [295, 150] on span "Mixed [PERSON_NAME]" at bounding box center [322, 155] width 54 height 10
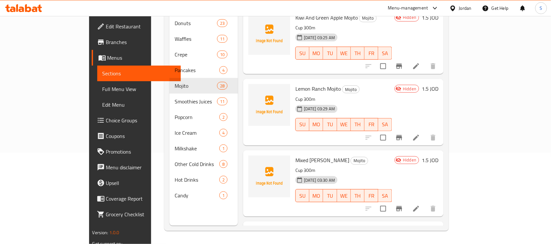
scroll to position [407, 0]
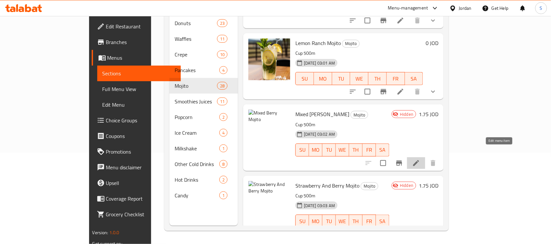
click at [420, 159] on icon at bounding box center [416, 163] width 8 height 8
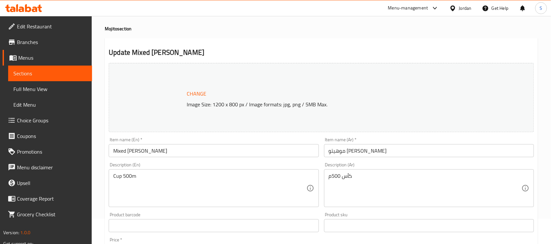
scroll to position [204, 0]
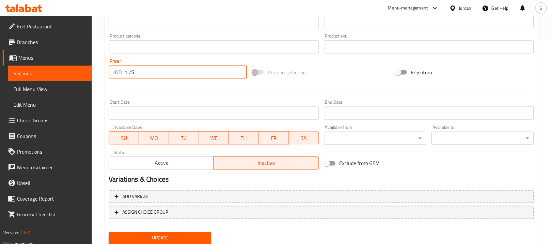
drag, startPoint x: 144, startPoint y: 72, endPoint x: 116, endPoint y: 77, distance: 28.8
click at [116, 77] on div "JOD 1.75 Price *" at bounding box center [178, 72] width 138 height 13
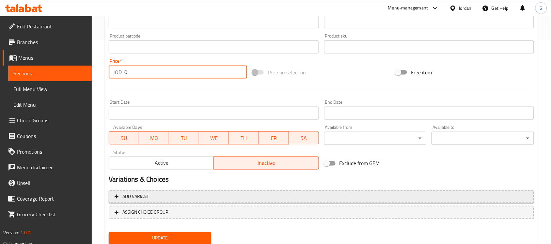
type input "0"
click at [186, 197] on span "Add variant" at bounding box center [322, 197] width 414 height 8
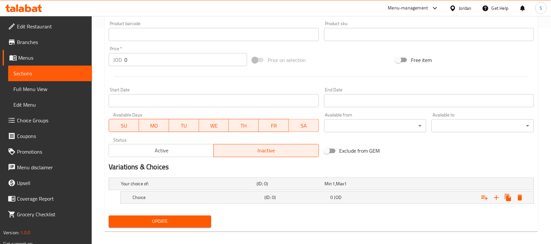
scroll to position [222, 0]
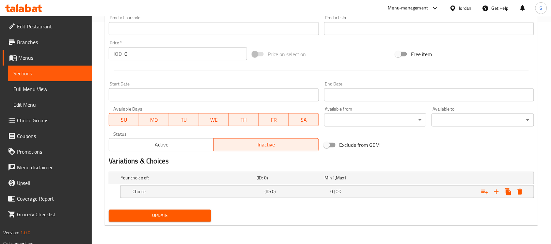
click at [397, 183] on div "Your choice of: (ID: 0) Min 1 , Max 1" at bounding box center [323, 178] width 408 height 14
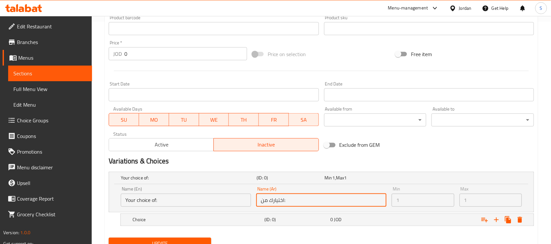
drag, startPoint x: 300, startPoint y: 201, endPoint x: 253, endPoint y: 203, distance: 46.4
click at [253, 203] on div "Name (En) Your choice of: Name (En) Name (Ar) اختيارك من: Name (Ar) Min 1 Min M…" at bounding box center [321, 196] width 406 height 25
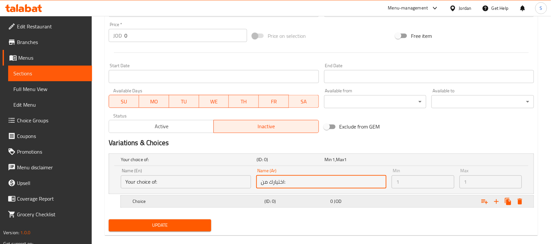
scroll to position [250, 0]
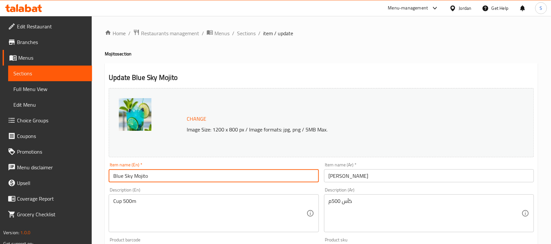
click at [136, 177] on input "Blue Sky Mojito" at bounding box center [214, 175] width 210 height 13
click at [24, 74] on span "Sections" at bounding box center [49, 74] width 73 height 8
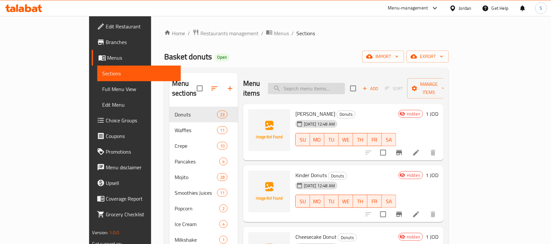
click at [319, 89] on input "search" at bounding box center [306, 88] width 77 height 11
paste input "Blue Sky Mojito"
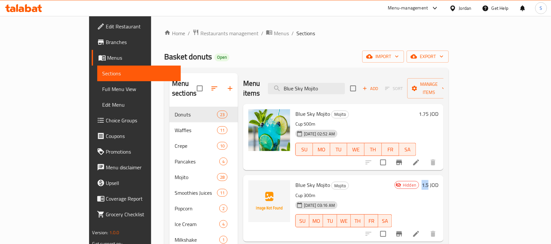
drag, startPoint x: 511, startPoint y: 174, endPoint x: 518, endPoint y: 176, distance: 7.5
click at [438, 181] on h6 "1.5 JOD" at bounding box center [430, 185] width 17 height 9
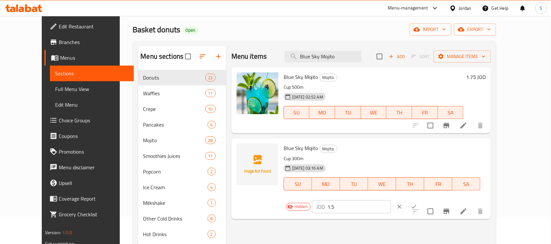
scroll to position [41, 0]
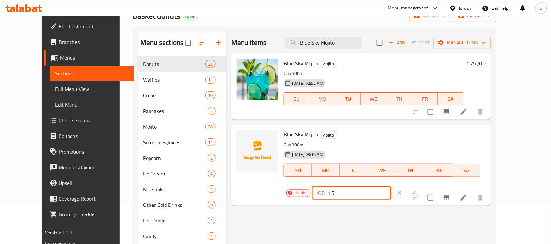
drag, startPoint x: 445, startPoint y: 140, endPoint x: 437, endPoint y: 140, distance: 7.5
click at [391, 187] on input "1.5" at bounding box center [359, 193] width 63 height 13
drag, startPoint x: 509, startPoint y: 63, endPoint x: 518, endPoint y: 63, distance: 9.1
click at [486, 63] on h6 "1.75 JOD" at bounding box center [476, 63] width 20 height 9
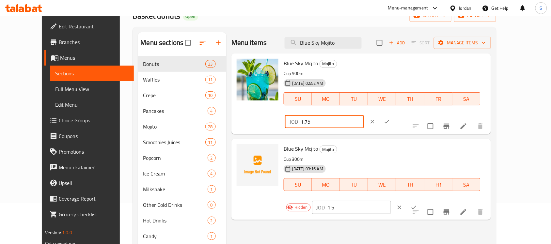
drag, startPoint x: 459, startPoint y: 68, endPoint x: 433, endPoint y: 68, distance: 26.4
click at [364, 115] on div "JOD 1.75 ​" at bounding box center [324, 121] width 79 height 13
click at [348, 44] on input "Blue Sky Mojito" at bounding box center [323, 42] width 77 height 11
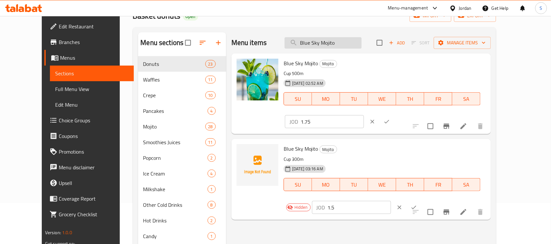
click at [362, 41] on input "Blue Sky Mojito" at bounding box center [323, 42] width 77 height 11
paste input "Watermelon And Pomegranate Mojito"
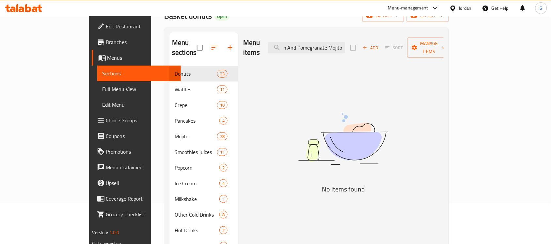
scroll to position [0, 0]
click at [329, 48] on input "Watermelon And Pomegranate Mojito" at bounding box center [306, 47] width 77 height 11
paste input "search"
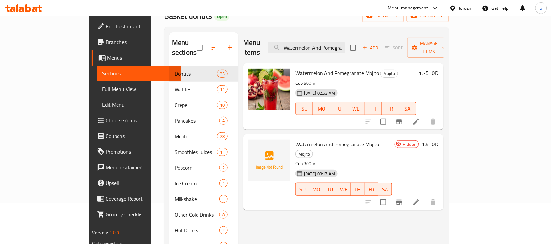
click at [438, 140] on h6 "1.5 JOD" at bounding box center [430, 144] width 17 height 9
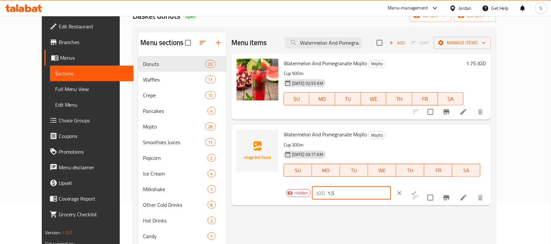
drag, startPoint x: 461, startPoint y: 136, endPoint x: 437, endPoint y: 138, distance: 24.5
click at [391, 187] on input "1.5" at bounding box center [359, 193] width 63 height 13
click at [284, 144] on p "Cup 300m" at bounding box center [382, 145] width 197 height 8
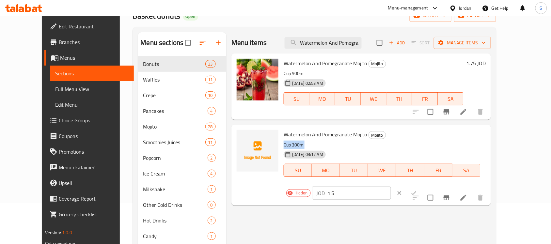
click at [284, 144] on p "Cup 300m" at bounding box center [382, 145] width 197 height 8
copy div "Cup 300m"
click at [486, 63] on h6 "1.75 JOD" at bounding box center [476, 63] width 20 height 9
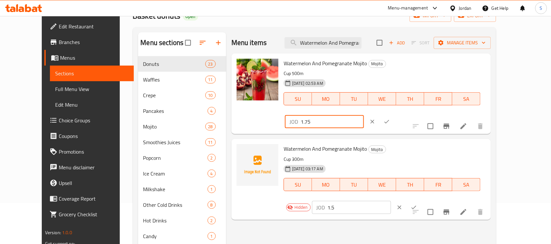
drag, startPoint x: 446, startPoint y: 68, endPoint x: 432, endPoint y: 68, distance: 14.7
click at [364, 115] on div "JOD 1.75 ​" at bounding box center [324, 121] width 79 height 13
click at [334, 39] on input "Watermelon And Pomegranate Mojito" at bounding box center [323, 42] width 77 height 11
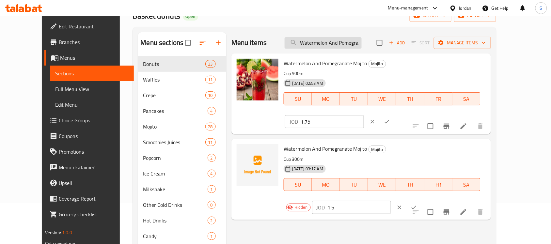
paste input "Bubble Gum And Strawberry Mojito"
type input "Bubble Gum And Strawberry Mojito"
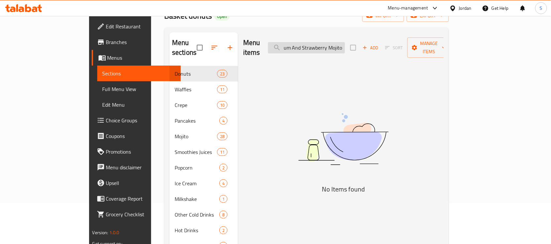
click at [345, 43] on input "Bubble Gum And Strawberry Mojito" at bounding box center [306, 47] width 77 height 11
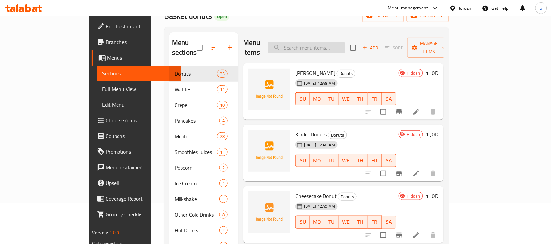
paste input "Bubble Gum And Strawberry Mojito"
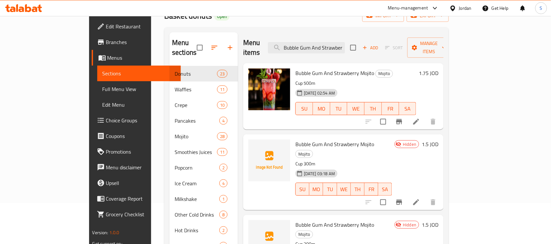
click at [295, 79] on p "Cup 500m" at bounding box center [355, 83] width 121 height 8
copy div "Cup 500m"
click at [438, 69] on h6 "1.75 JOD" at bounding box center [429, 73] width 20 height 9
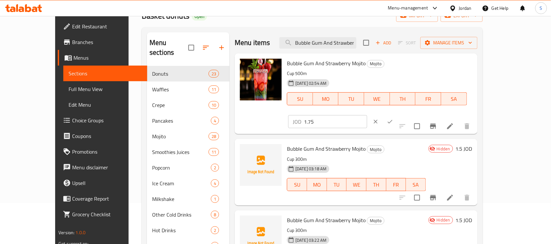
click at [472, 144] on h6 "1.5 JOD" at bounding box center [464, 148] width 17 height 9
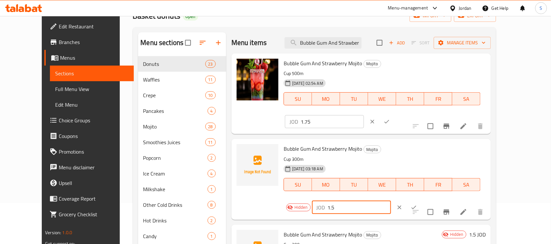
drag, startPoint x: 465, startPoint y: 139, endPoint x: 433, endPoint y: 137, distance: 32.0
click at [391, 201] on div "JOD 1.5 ​" at bounding box center [351, 207] width 79 height 13
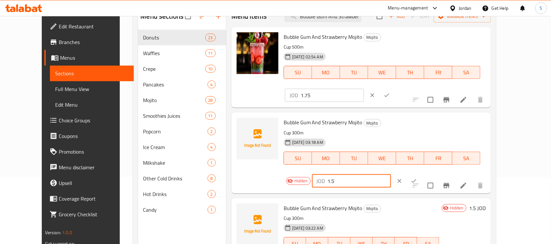
scroll to position [82, 0]
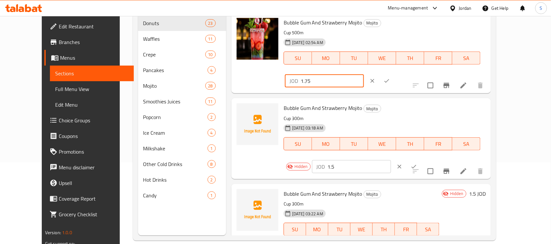
drag, startPoint x: 454, startPoint y: 24, endPoint x: 437, endPoint y: 26, distance: 17.2
click at [364, 74] on input "1.75" at bounding box center [332, 80] width 63 height 13
click at [403, 164] on icon "clear" at bounding box center [399, 167] width 7 height 7
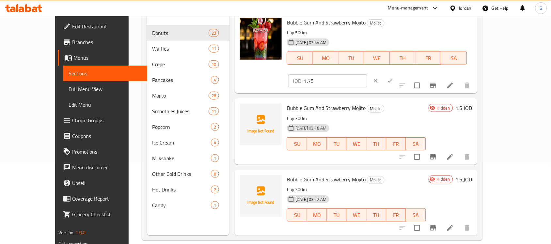
click at [379, 78] on icon "clear" at bounding box center [375, 81] width 7 height 7
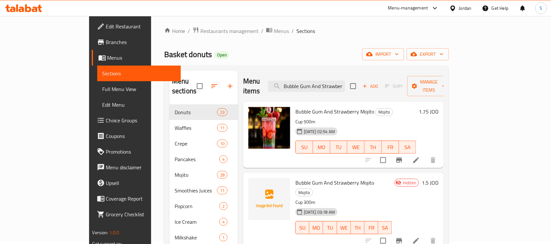
scroll to position [0, 0]
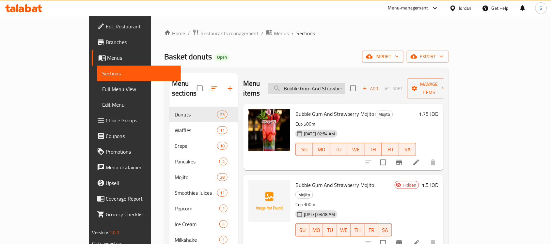
click at [345, 86] on input "Bubble Gum And Strawberry Mojito" at bounding box center [306, 88] width 77 height 11
paste input "Kiwi And Green Apple Mojito"
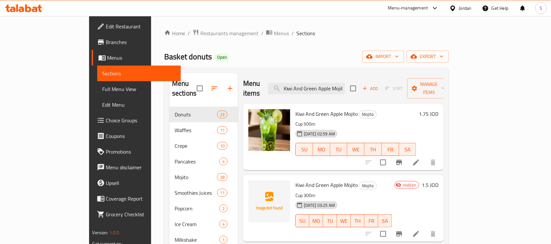
click at [438, 109] on h6 "1.75 JOD" at bounding box center [429, 113] width 20 height 9
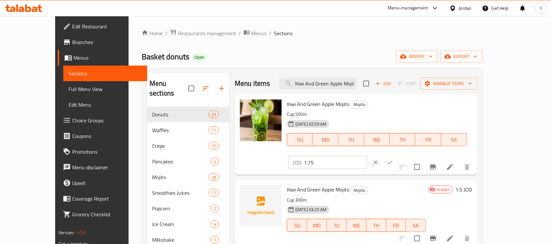
click at [472, 185] on h6 "1.5 JOD" at bounding box center [464, 189] width 17 height 9
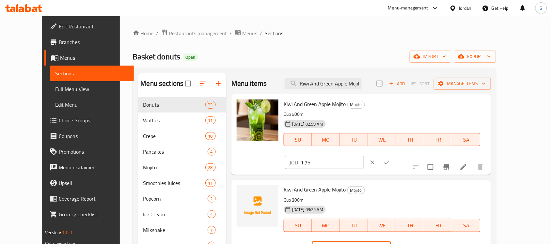
drag, startPoint x: 455, startPoint y: 180, endPoint x: 435, endPoint y: 182, distance: 19.7
click at [391, 242] on div "JOD 1.5 ​" at bounding box center [351, 248] width 79 height 13
drag, startPoint x: 443, startPoint y: 108, endPoint x: 436, endPoint y: 108, distance: 7.2
click at [364, 156] on div "JOD 1.75 ​" at bounding box center [324, 162] width 79 height 13
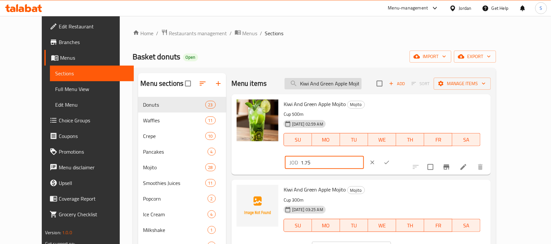
click at [338, 83] on input "Kiwi And Green Apple Mojito" at bounding box center [323, 83] width 77 height 11
paste input "Lemon Ranch Mojito"
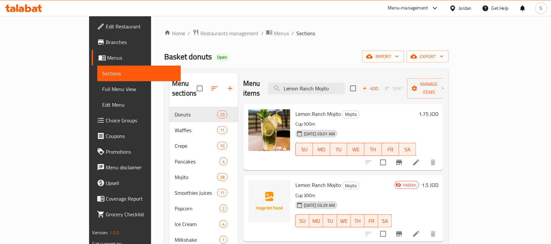
click at [438, 181] on h6 "1.5 JOD" at bounding box center [430, 185] width 17 height 9
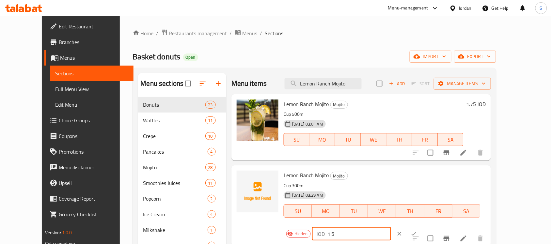
drag, startPoint x: 451, startPoint y: 180, endPoint x: 431, endPoint y: 180, distance: 19.6
click at [391, 228] on div "JOD 1.5 ​" at bounding box center [351, 234] width 79 height 13
click at [486, 103] on h6 "1.75 JOD" at bounding box center [476, 104] width 20 height 9
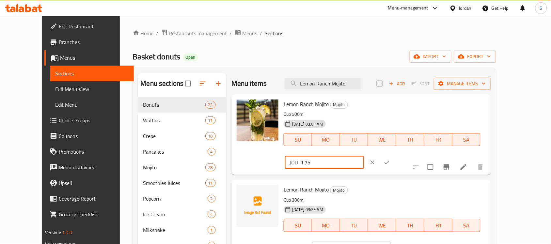
drag, startPoint x: 451, startPoint y: 106, endPoint x: 440, endPoint y: 105, distance: 11.8
click at [364, 156] on input "1.75" at bounding box center [332, 162] width 63 height 13
drag, startPoint x: 441, startPoint y: 110, endPoint x: 435, endPoint y: 109, distance: 6.2
click at [364, 156] on div "JOD 1.75 ​" at bounding box center [324, 162] width 79 height 13
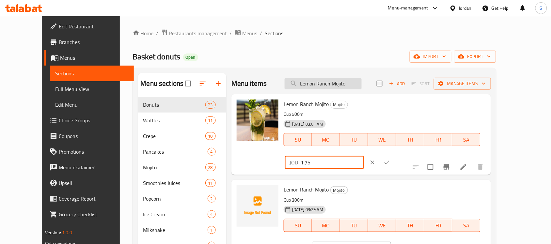
click at [348, 82] on input "Lemon Ranch Mojito" at bounding box center [323, 83] width 77 height 11
paste input "Mixed [PERSON_NAME]"
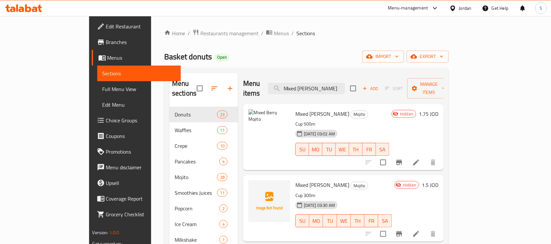
click at [438, 181] on h6 "1.5 JOD" at bounding box center [430, 185] width 17 height 9
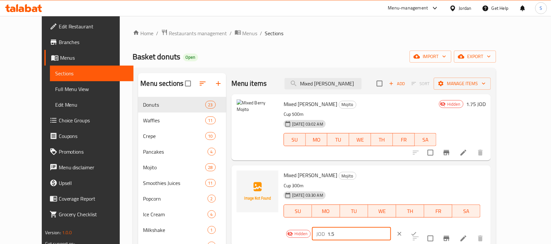
drag, startPoint x: 470, startPoint y: 177, endPoint x: 403, endPoint y: 175, distance: 66.6
click at [403, 227] on div "Hidden JOD 1.5 ​" at bounding box center [357, 234] width 147 height 14
click at [324, 79] on input "Mixed [PERSON_NAME]" at bounding box center [323, 83] width 77 height 11
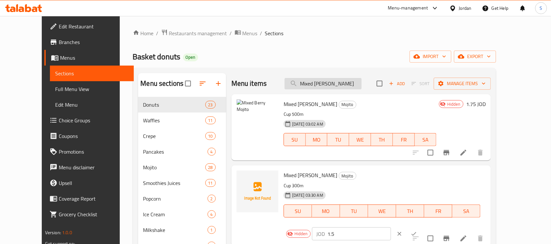
click at [354, 79] on input "Mixed [PERSON_NAME]" at bounding box center [323, 83] width 77 height 11
paste input "Strawberry And Berry Mojito"
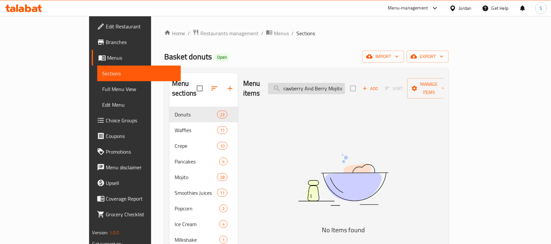
scroll to position [0, 4]
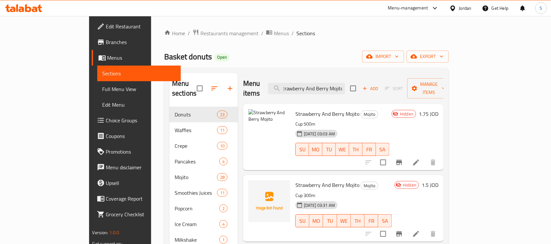
click at [438, 181] on h6 "1.5 JOD" at bounding box center [430, 185] width 17 height 9
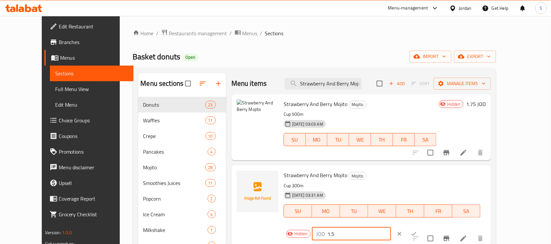
drag, startPoint x: 443, startPoint y: 178, endPoint x: 431, endPoint y: 179, distance: 12.4
click at [391, 228] on div "JOD 1.5 ​" at bounding box center [351, 234] width 79 height 13
click at [431, 227] on div "Hidden JOD 1.5 ​" at bounding box center [357, 234] width 147 height 14
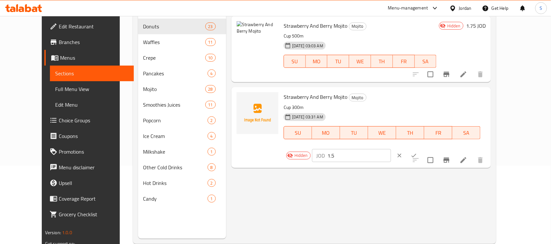
scroll to position [82, 0]
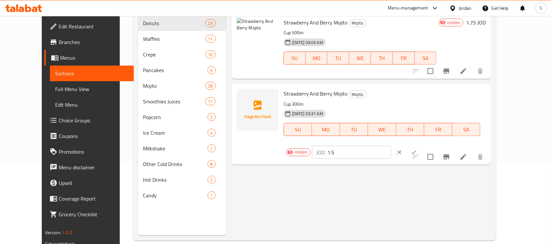
click at [486, 21] on h6 "1.75 JOD" at bounding box center [476, 22] width 20 height 9
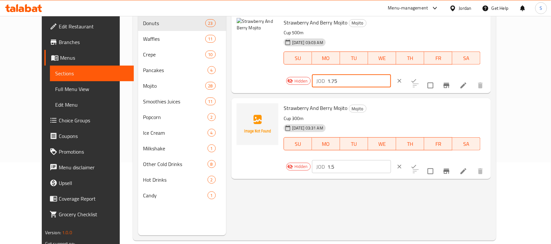
drag, startPoint x: 460, startPoint y: 25, endPoint x: 435, endPoint y: 29, distance: 24.8
click at [391, 74] on div "JOD 1.75 ​" at bounding box center [351, 80] width 79 height 13
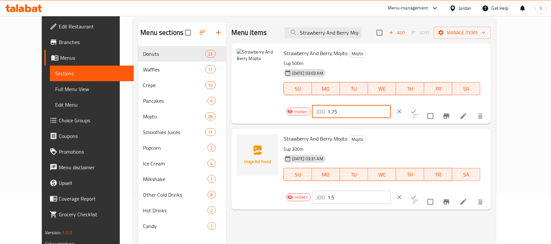
scroll to position [0, 0]
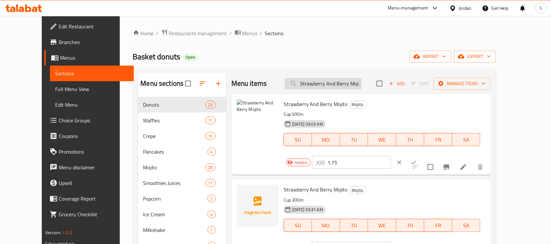
click at [350, 84] on input "Strawberry And Berry Mojito" at bounding box center [323, 83] width 77 height 11
paste input "Kiwi And [PERSON_NAME]"
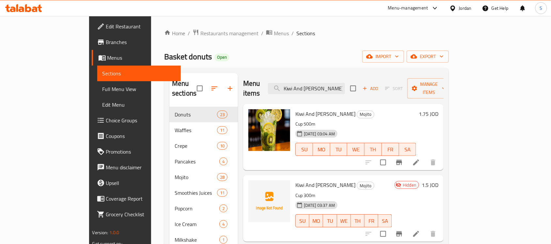
click at [438, 181] on div "Hidden 1.5 JOD" at bounding box center [415, 209] width 46 height 56
click at [438, 181] on h6 "1.5 JOD" at bounding box center [430, 185] width 17 height 9
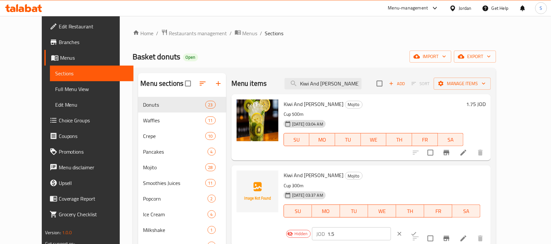
drag, startPoint x: 457, startPoint y: 179, endPoint x: 425, endPoint y: 177, distance: 32.3
click at [391, 228] on div "JOD 1.5 ​" at bounding box center [351, 234] width 79 height 13
click at [486, 107] on h6 "1.75 JOD" at bounding box center [476, 104] width 20 height 9
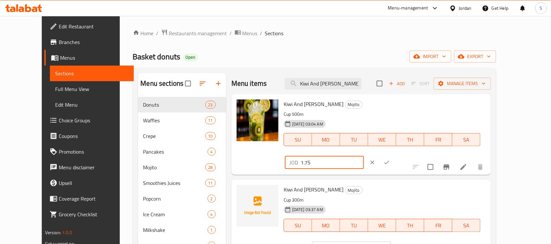
drag, startPoint x: 458, startPoint y: 109, endPoint x: 432, endPoint y: 110, distance: 26.5
click at [364, 156] on div "JOD 1.75 ​" at bounding box center [324, 162] width 79 height 13
click at [352, 85] on input "Kiwi And [PERSON_NAME]" at bounding box center [323, 83] width 77 height 11
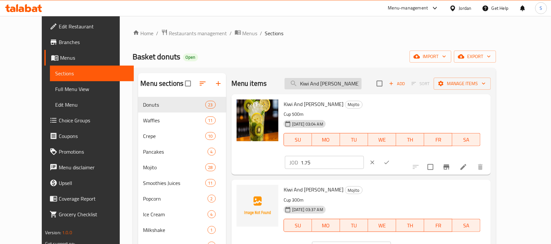
paste input "Pineapple And Coconut Mojito"
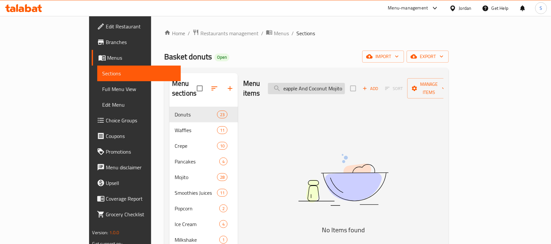
scroll to position [0, 7]
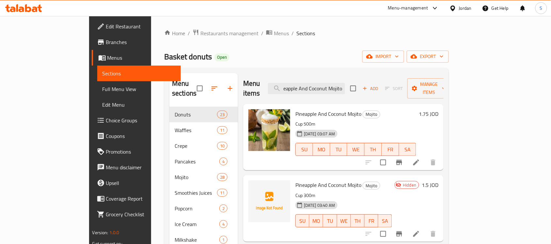
click at [438, 181] on h6 "1.5 JOD" at bounding box center [430, 185] width 17 height 9
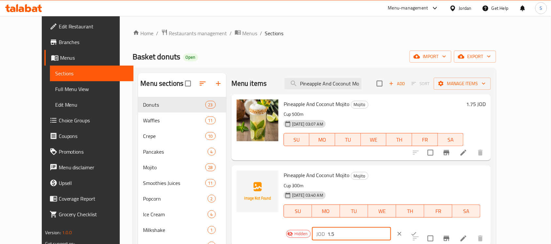
drag, startPoint x: 459, startPoint y: 182, endPoint x: 432, endPoint y: 182, distance: 27.1
click at [391, 228] on div "JOD 1.5 ​" at bounding box center [351, 234] width 79 height 13
click at [486, 103] on h6 "1.75 JOD" at bounding box center [476, 104] width 20 height 9
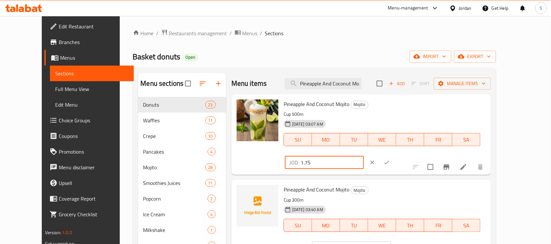
drag, startPoint x: 461, startPoint y: 103, endPoint x: 420, endPoint y: 103, distance: 40.8
click at [364, 156] on div "JOD 1.75 ​" at bounding box center [324, 162] width 79 height 13
click at [342, 82] on input "Pineapple And Coconut Mojito" at bounding box center [323, 83] width 77 height 11
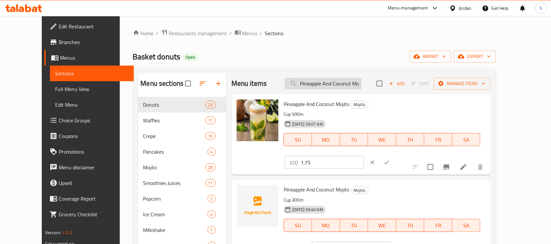
paste input "assion Frui"
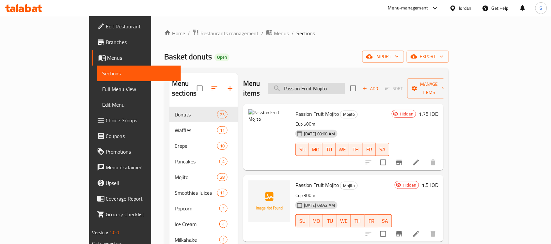
click at [345, 85] on input "Passion Fruit Mojito" at bounding box center [306, 88] width 77 height 11
click at [347, 90] on div "Menu items Passion Fruit Mojito Add Sort Manage items" at bounding box center [343, 88] width 200 height 31
click at [345, 86] on input "Passion Fruit Mojito" at bounding box center [306, 88] width 77 height 11
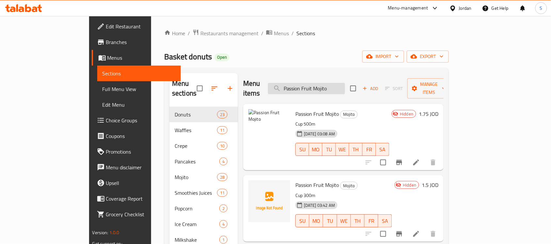
paste input "Bubble Gum And Pomegranate"
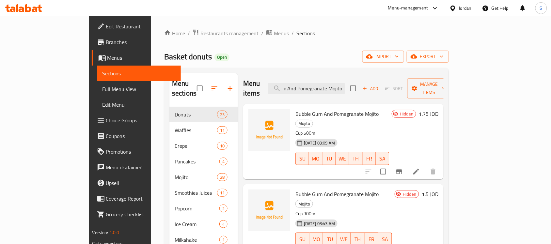
click at [438, 190] on h6 "1.5 JOD" at bounding box center [430, 194] width 17 height 9
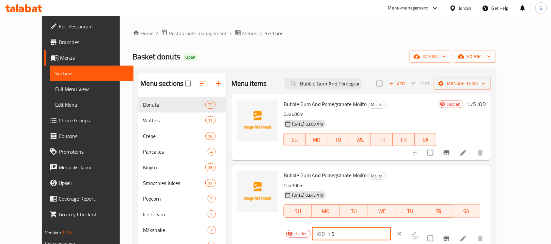
drag, startPoint x: 454, startPoint y: 177, endPoint x: 435, endPoint y: 177, distance: 19.6
click at [391, 228] on div "JOD 1.5 ​" at bounding box center [351, 234] width 79 height 13
click at [486, 104] on h6 "1.75 JOD" at bounding box center [476, 104] width 20 height 9
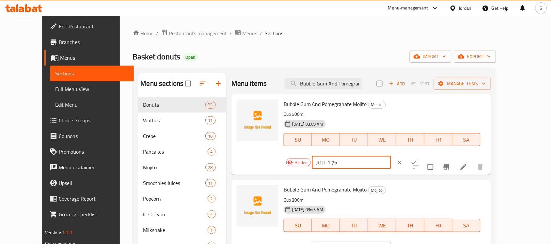
drag, startPoint x: 447, startPoint y: 106, endPoint x: 436, endPoint y: 107, distance: 10.8
click at [391, 156] on div "JOD 1.75 ​" at bounding box center [351, 162] width 79 height 13
drag, startPoint x: 448, startPoint y: 180, endPoint x: 430, endPoint y: 185, distance: 18.8
click at [430, 241] on div "Hidden JOD 1.5 ​" at bounding box center [357, 248] width 147 height 14
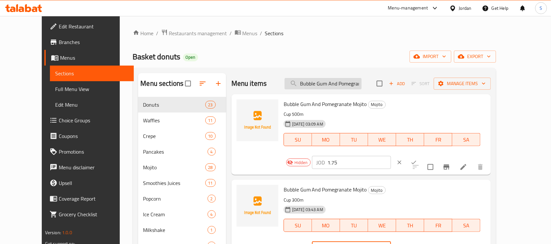
click at [346, 82] on input "Bubble Gum And Pomegranate Mojito" at bounding box center [323, 83] width 77 height 11
paste input "lue Sky Mojit"
type input "Blue Sky Mojit"
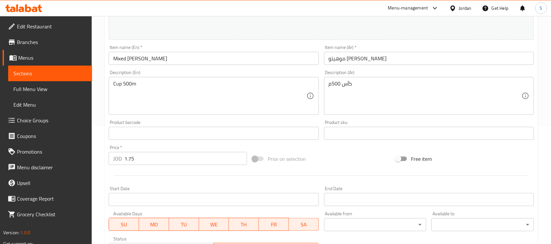
scroll to position [103, 0]
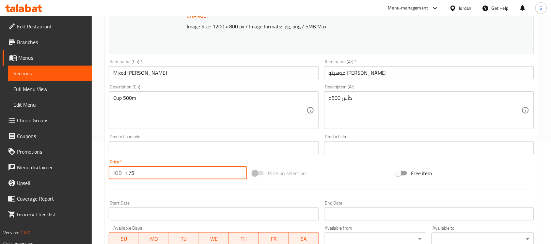
drag, startPoint x: 146, startPoint y: 172, endPoint x: 87, endPoint y: 162, distance: 59.6
click at [88, 163] on div "Edit Restaurant Branches Menus Sections Full Menu View Edit Menu Choice Groups …" at bounding box center [275, 140] width 551 height 455
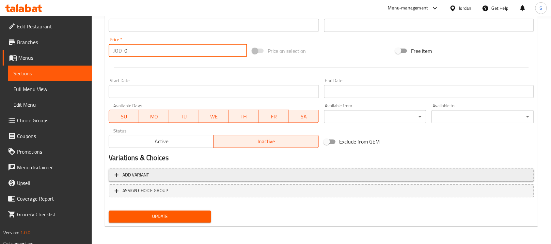
type input "0"
click at [160, 173] on span "Add variant" at bounding box center [322, 175] width 414 height 8
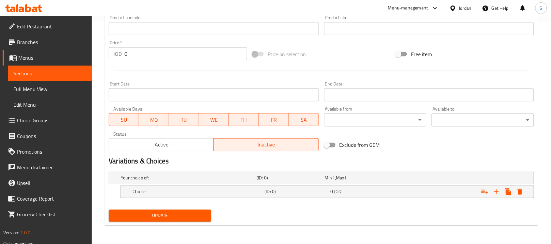
scroll to position [222, 0]
click at [363, 182] on div "0 JOD" at bounding box center [357, 178] width 65 height 7
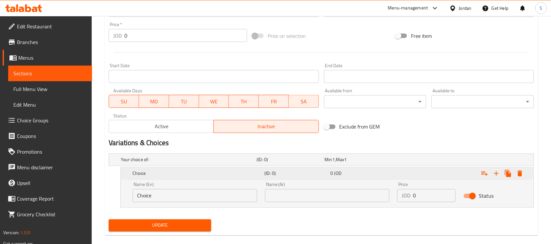
scroll to position [250, 0]
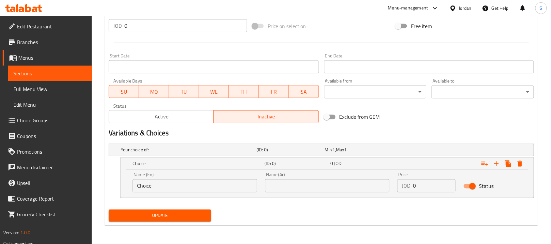
click at [313, 181] on input "text" at bounding box center [327, 186] width 125 height 13
paste input "1.5"
type input "1.5"
drag, startPoint x: 421, startPoint y: 186, endPoint x: 372, endPoint y: 183, distance: 49.4
click at [380, 184] on div "Name (En) Choice Name (En) Name (Ar) 1.5 Name (Ar) Price JOD 0 Price Status" at bounding box center [327, 183] width 397 height 28
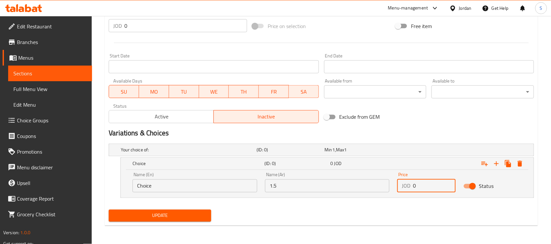
paste input "1.5"
type input "1.5"
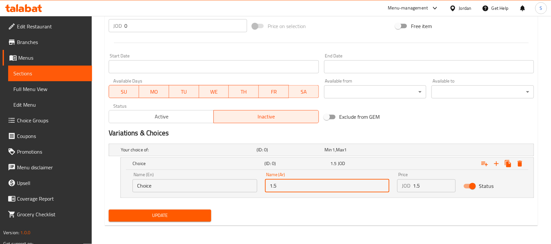
drag, startPoint x: 331, startPoint y: 190, endPoint x: 255, endPoint y: 181, distance: 76.7
click at [257, 182] on div "Name (En) Choice Name (En) Name (Ar) 1.5 Name (Ar) Price JOD 1.5 Price Status" at bounding box center [327, 183] width 397 height 28
click at [322, 188] on input "text" at bounding box center [327, 186] width 125 height 13
type input "كوب 300 ملي"
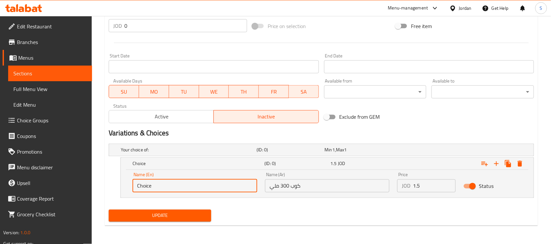
drag, startPoint x: 166, startPoint y: 185, endPoint x: 28, endPoint y: 155, distance: 141.6
click at [29, 156] on div "Edit Restaurant Branches Menus Sections Full Menu View Edit Menu Choice Groups …" at bounding box center [275, 5] width 551 height 479
click at [157, 189] on input "text" at bounding box center [195, 186] width 125 height 13
type input "Cup 300 m"
click at [497, 165] on icon "Expand" at bounding box center [496, 164] width 5 height 5
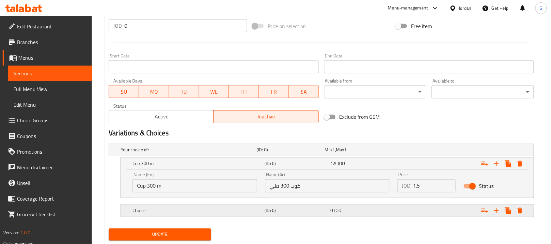
click at [344, 153] on div "0 JOD" at bounding box center [357, 150] width 65 height 7
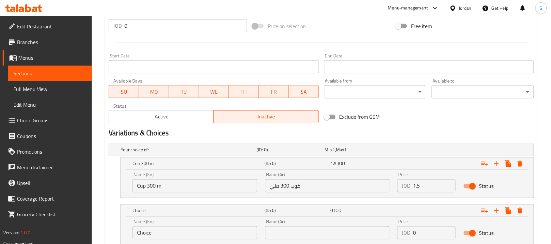
click at [322, 232] on input "text" at bounding box center [327, 233] width 125 height 13
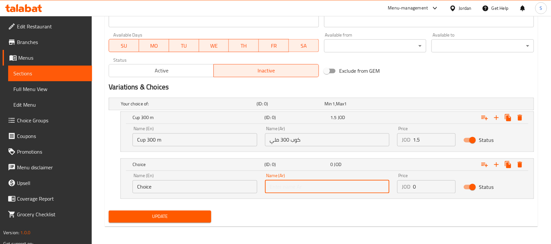
scroll to position [297, 0]
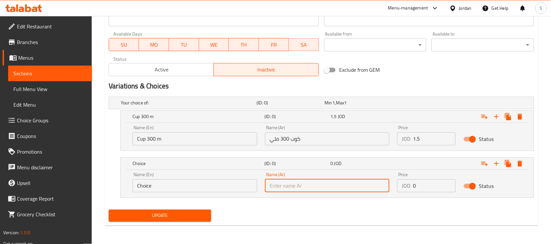
click at [333, 190] on input "text" at bounding box center [327, 186] width 125 height 13
type input "كوب 500 ملي"
drag, startPoint x: 412, startPoint y: 185, endPoint x: 406, endPoint y: 185, distance: 5.9
click at [406, 185] on div "JOD 0 Price" at bounding box center [426, 186] width 58 height 13
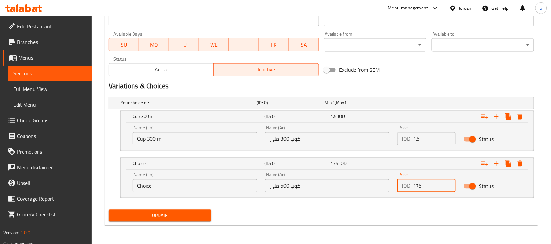
click at [416, 187] on input "175" at bounding box center [434, 186] width 43 height 13
type input "1.75"
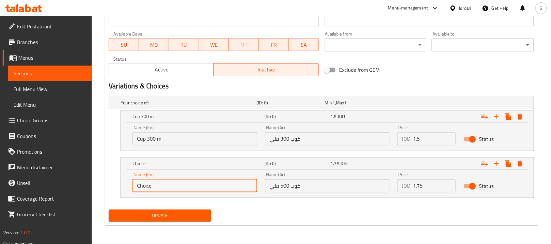
drag, startPoint x: 166, startPoint y: 185, endPoint x: 103, endPoint y: 183, distance: 62.1
click at [215, 185] on input "text" at bounding box center [195, 186] width 125 height 13
type input "Cup 500 m"
click at [147, 224] on div "Update" at bounding box center [160, 215] width 108 height 17
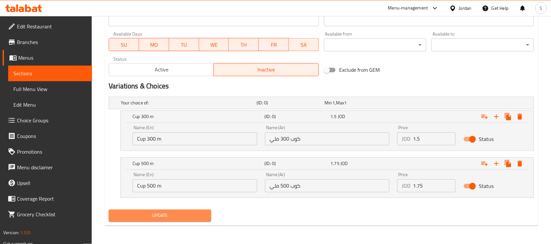
click at [149, 221] on button "Update" at bounding box center [160, 216] width 103 height 12
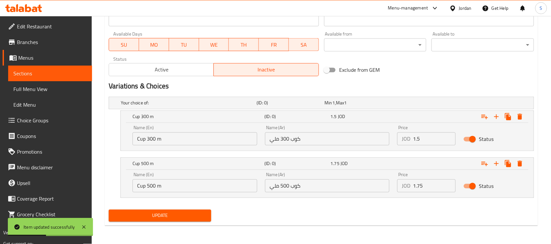
click at [33, 76] on span "Sections" at bounding box center [49, 74] width 73 height 8
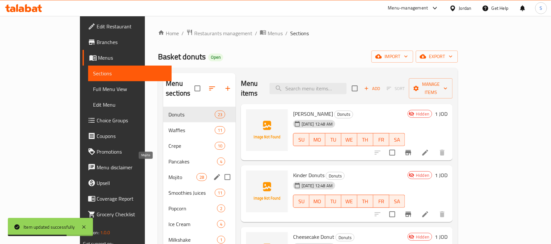
click at [168, 173] on span "Mojito" at bounding box center [182, 177] width 28 height 8
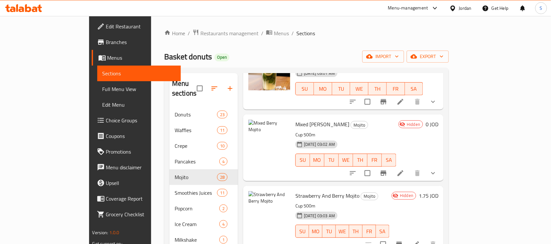
scroll to position [490, 0]
click at [295, 190] on span "Strawberry And Berry Mojito" at bounding box center [327, 195] width 64 height 10
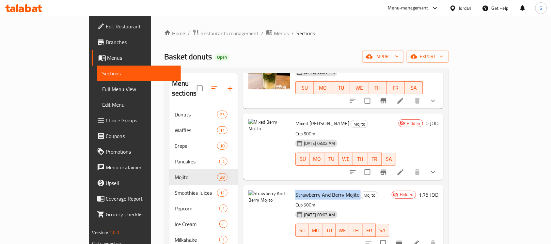
copy h6 "Strawberry And Berry Mojito"
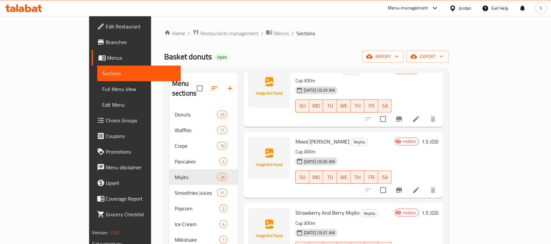
scroll to position [1558, 0]
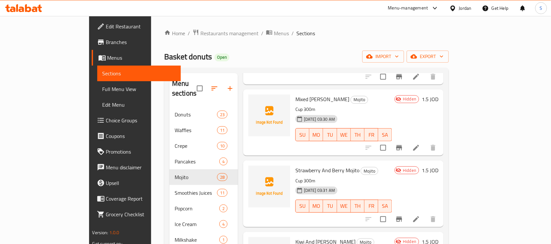
click at [425, 214] on li at bounding box center [416, 220] width 18 height 12
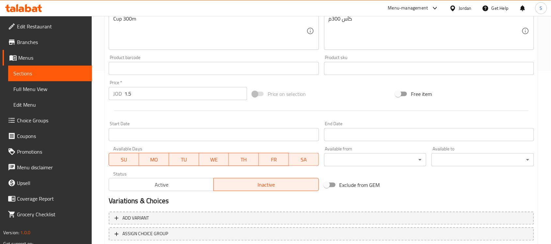
scroll to position [134, 0]
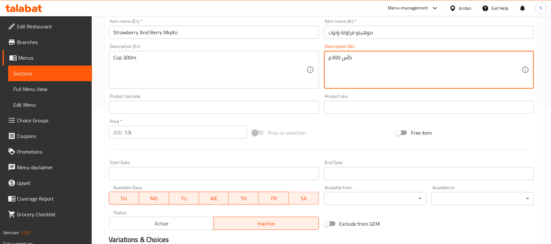
drag, startPoint x: 365, startPoint y: 59, endPoint x: 296, endPoint y: 56, distance: 68.3
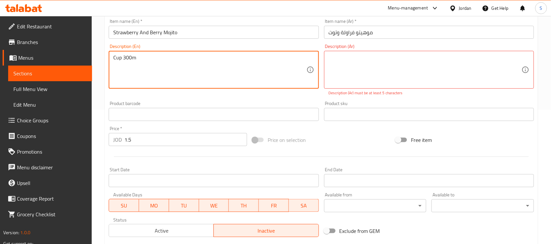
drag, startPoint x: 186, startPoint y: 63, endPoint x: 73, endPoint y: 55, distance: 113.2
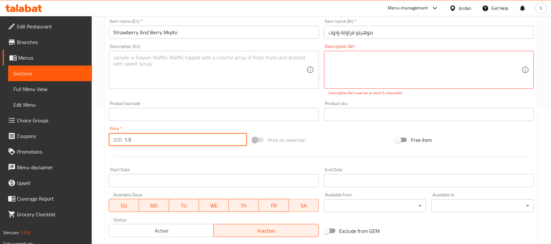
drag, startPoint x: 138, startPoint y: 142, endPoint x: 121, endPoint y: 146, distance: 17.3
click at [121, 146] on div "JOD 1.5 Price *" at bounding box center [178, 139] width 138 height 13
paste input "0"
drag, startPoint x: 132, startPoint y: 138, endPoint x: 108, endPoint y: 143, distance: 25.0
click at [108, 143] on div "Price   * JOD 1.5 Price *" at bounding box center [178, 136] width 144 height 25
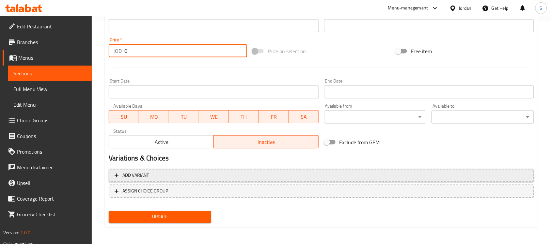
type input "0"
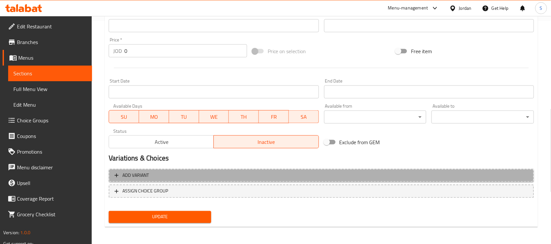
click at [168, 177] on span "Add variant" at bounding box center [322, 176] width 414 height 8
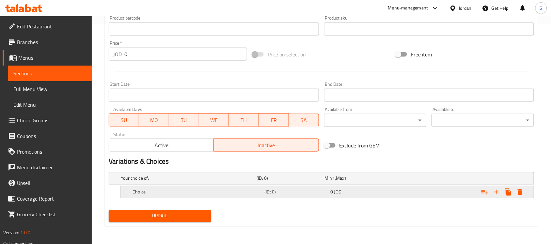
click at [374, 182] on div "0 JOD" at bounding box center [357, 178] width 65 height 7
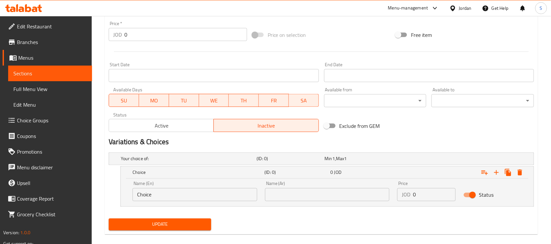
scroll to position [248, 0]
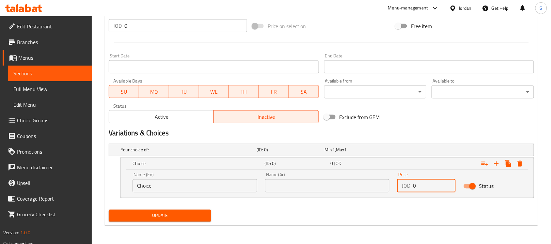
drag, startPoint x: 422, startPoint y: 187, endPoint x: 394, endPoint y: 189, distance: 27.8
click at [394, 189] on div "Price JOD 0 Price" at bounding box center [426, 183] width 66 height 28
paste input "1.5"
type input "1.5"
click at [280, 184] on input "text" at bounding box center [327, 186] width 125 height 13
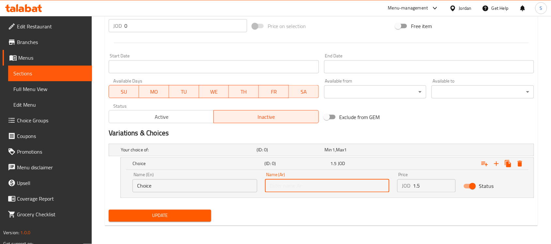
type input "كوب 300 ملي"
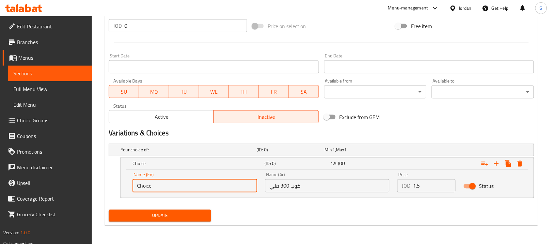
drag, startPoint x: 159, startPoint y: 188, endPoint x: 111, endPoint y: 184, distance: 47.8
click at [117, 185] on div "Choice (ID: 0) 1.5 JOD Name (En) Choice Name (En) Name (Ar) كوب 300 ملي Name (A…" at bounding box center [321, 178] width 425 height 40
click at [155, 182] on input "text" at bounding box center [195, 186] width 125 height 13
type input "Cup 300 m"
click at [499, 166] on icon "Expand" at bounding box center [497, 164] width 8 height 8
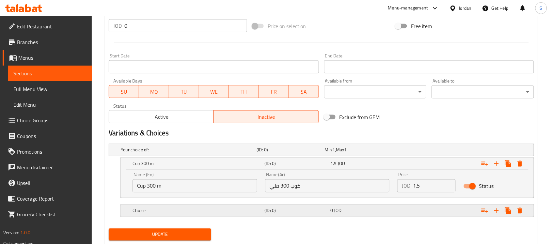
click at [404, 151] on div "Expand" at bounding box center [459, 150] width 136 height 3
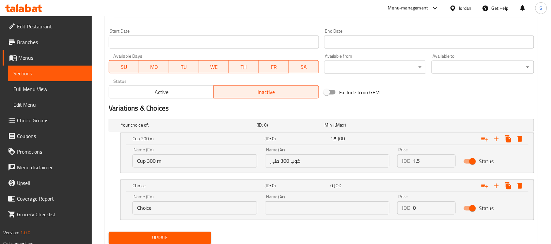
scroll to position [295, 0]
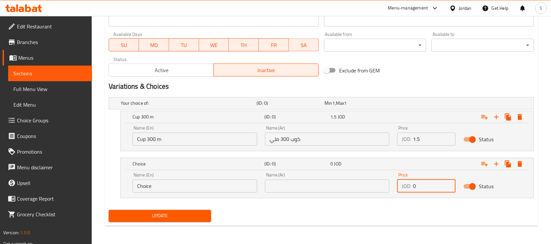
drag, startPoint x: 413, startPoint y: 188, endPoint x: 403, endPoint y: 188, distance: 9.8
click at [404, 188] on div "JOD 0 Price" at bounding box center [426, 186] width 58 height 13
paste input "1.75"
type input "1.75"
click at [295, 179] on div "Name (Ar) Name (Ar)" at bounding box center [327, 183] width 125 height 20
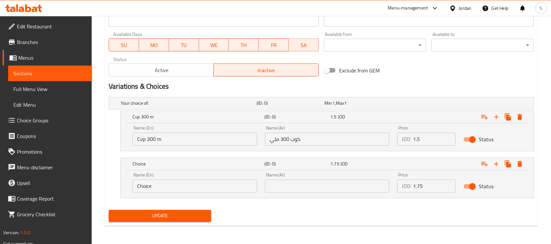
click at [290, 185] on input "text" at bounding box center [327, 186] width 125 height 13
type input "كوب 500 ملي"
drag, startPoint x: 198, startPoint y: 193, endPoint x: 87, endPoint y: 170, distance: 112.6
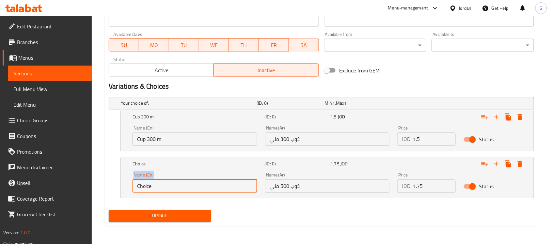
click at [173, 188] on input "Choice" at bounding box center [195, 186] width 125 height 13
click at [173, 188] on input "text" at bounding box center [195, 186] width 125 height 13
type input "Cup 500 m"
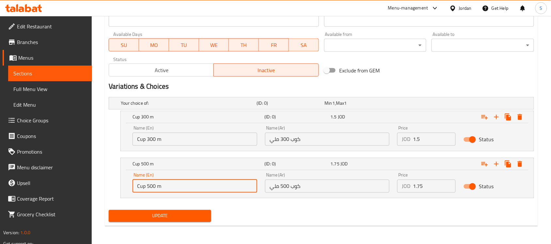
click at [179, 219] on span "Update" at bounding box center [160, 216] width 92 height 8
click at [166, 218] on span "Update" at bounding box center [160, 216] width 92 height 8
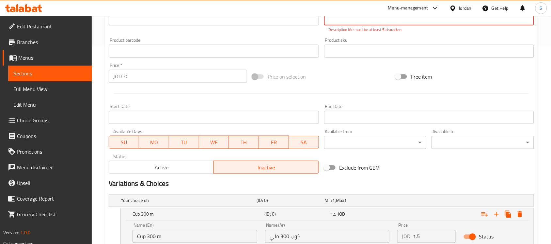
scroll to position [111, 0]
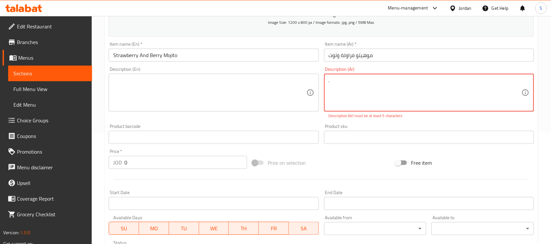
drag, startPoint x: 339, startPoint y: 85, endPoint x: 327, endPoint y: 88, distance: 11.7
click at [327, 88] on div ". Description (Ar)" at bounding box center [429, 93] width 210 height 38
type textarea "."
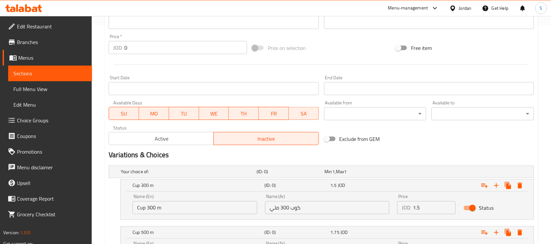
scroll to position [288, 0]
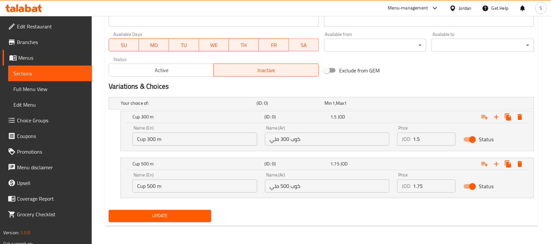
click at [146, 216] on span "Update" at bounding box center [160, 216] width 92 height 8
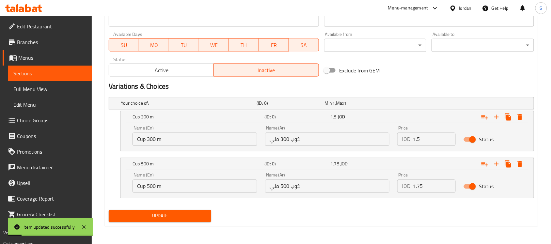
click at [28, 68] on link "Sections" at bounding box center [50, 74] width 84 height 16
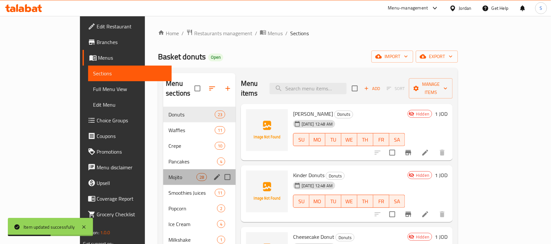
click at [168, 173] on span "Mojito" at bounding box center [182, 177] width 28 height 8
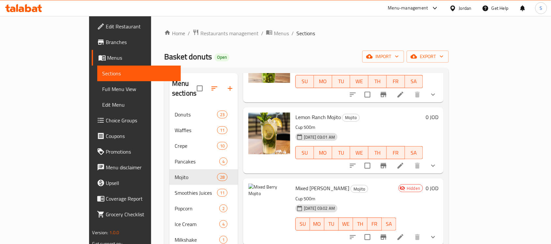
scroll to position [530, 0]
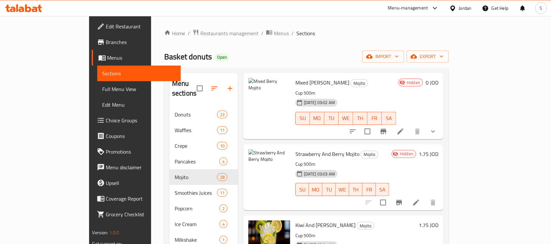
click at [295, 220] on span "Kiwi And [PERSON_NAME]" at bounding box center [325, 225] width 60 height 10
copy h6 "Kiwi And [PERSON_NAME]"
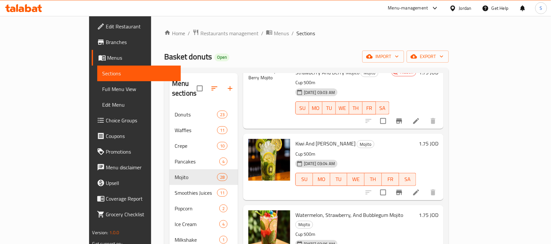
click at [420, 189] on icon at bounding box center [416, 193] width 8 height 8
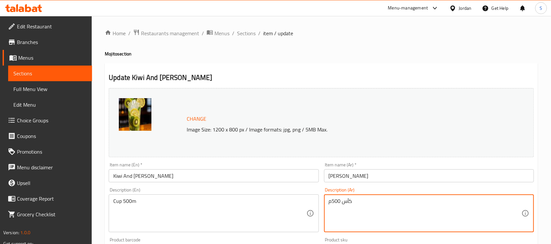
drag, startPoint x: 356, startPoint y: 198, endPoint x: 310, endPoint y: 199, distance: 45.4
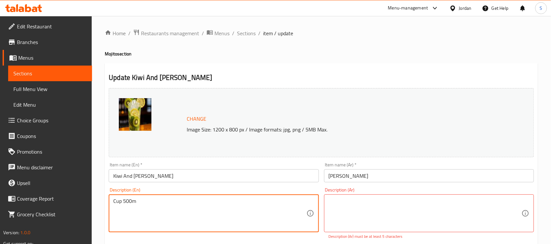
drag, startPoint x: 152, startPoint y: 205, endPoint x: 98, endPoint y: 203, distance: 53.6
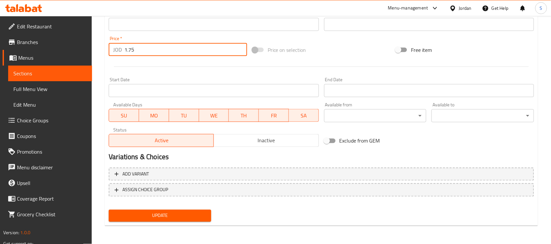
scroll to position [226, 0]
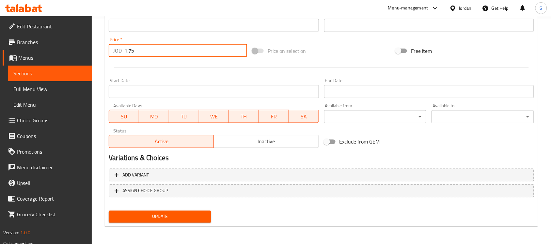
drag, startPoint x: 125, startPoint y: 48, endPoint x: 101, endPoint y: 43, distance: 24.6
click at [113, 47] on div "JOD 1.75 Price *" at bounding box center [178, 50] width 138 height 13
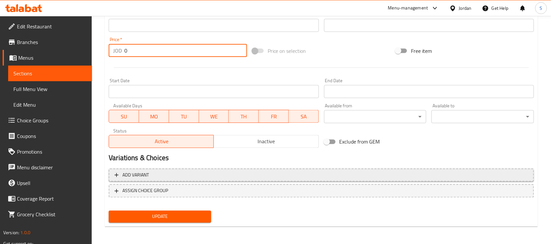
type input "0"
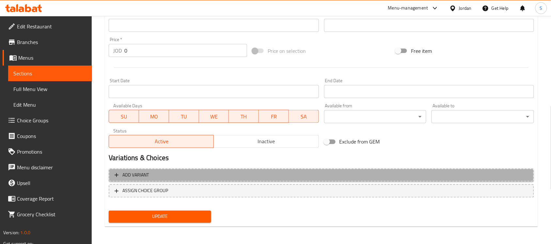
click at [188, 181] on button "Add variant" at bounding box center [321, 175] width 425 height 13
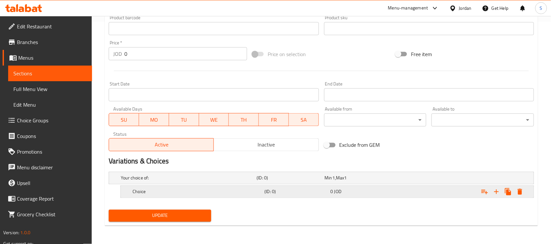
click at [405, 180] on div "Expand" at bounding box center [459, 178] width 136 height 3
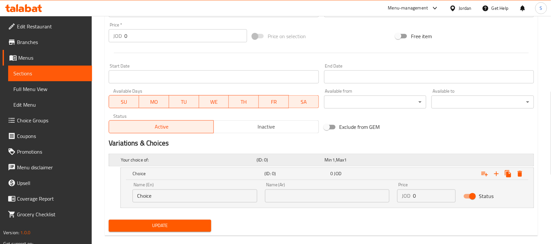
scroll to position [250, 0]
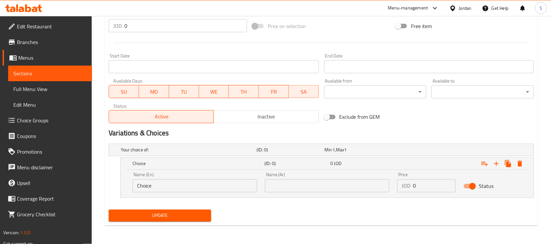
click at [330, 185] on input "text" at bounding box center [327, 186] width 125 height 13
type input "كوب 300 ملي"
drag, startPoint x: 414, startPoint y: 188, endPoint x: 404, endPoint y: 188, distance: 9.8
click at [405, 188] on div "JOD 0 Price" at bounding box center [426, 186] width 58 height 13
drag, startPoint x: 420, startPoint y: 186, endPoint x: 404, endPoint y: 190, distance: 16.1
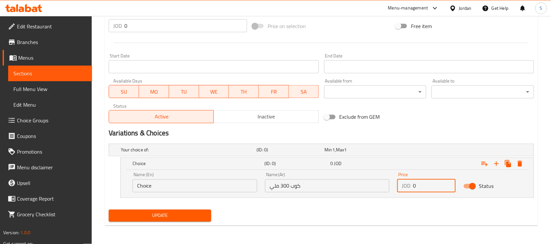
click at [404, 190] on div "JOD 0 Price" at bounding box center [426, 186] width 58 height 13
paste input "1.5"
type input "1.5"
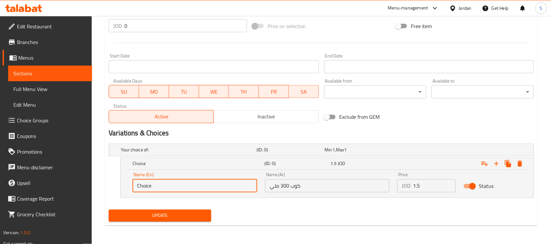
drag, startPoint x: 175, startPoint y: 181, endPoint x: 48, endPoint y: 170, distance: 126.8
click at [51, 175] on div "Edit Restaurant Branches Menus Sections Full Menu View Edit Menu Choice Groups …" at bounding box center [275, 5] width 551 height 479
click at [156, 183] on input "text" at bounding box center [195, 186] width 125 height 13
type input "Cup 300 m"
click at [497, 163] on icon "Expand" at bounding box center [496, 164] width 5 height 5
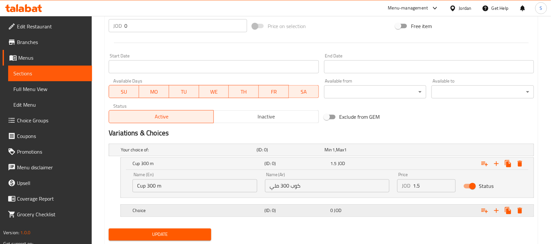
click at [330, 155] on div "0 JOD" at bounding box center [358, 150] width 68 height 9
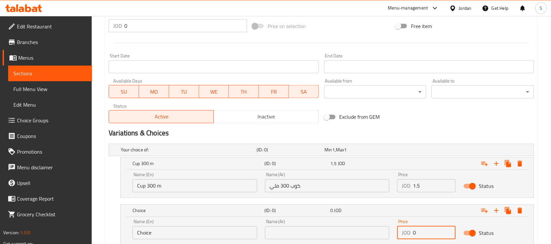
drag, startPoint x: 416, startPoint y: 229, endPoint x: 410, endPoint y: 233, distance: 7.1
click at [410, 233] on div "JOD 0 Price" at bounding box center [426, 233] width 58 height 13
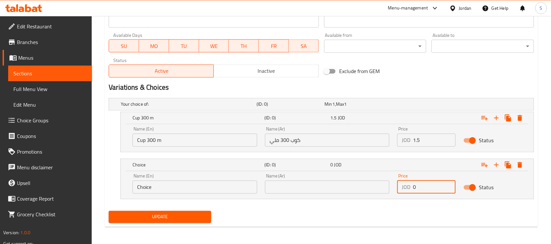
scroll to position [297, 0]
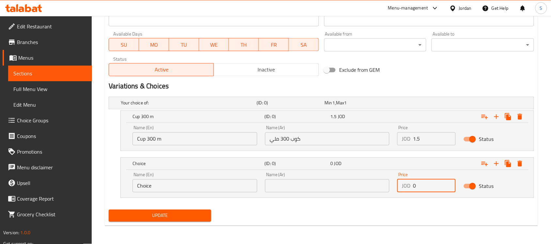
paste input "1.75"
type input "1.75"
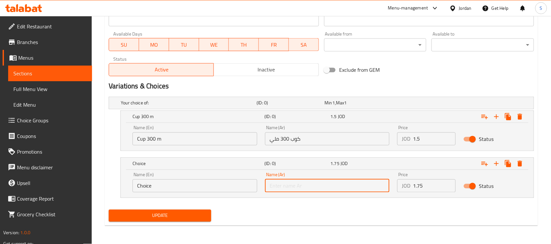
click at [304, 189] on input "text" at bounding box center [327, 186] width 125 height 13
type input "كوب 500 ملي"
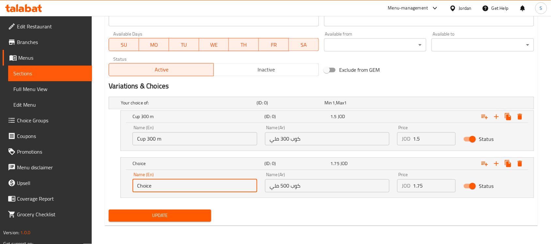
drag, startPoint x: 156, startPoint y: 186, endPoint x: 101, endPoint y: 172, distance: 56.5
click at [111, 173] on div "Choice (ID: 0) 1.75 JOD Name (En) Choice Name (En) Name (Ar) كوب 500 ملي Name (…" at bounding box center [321, 178] width 425 height 40
click at [166, 188] on input "text" at bounding box center [195, 186] width 125 height 13
type input "Cup 500 m"
click at [174, 219] on span "Update" at bounding box center [160, 216] width 92 height 8
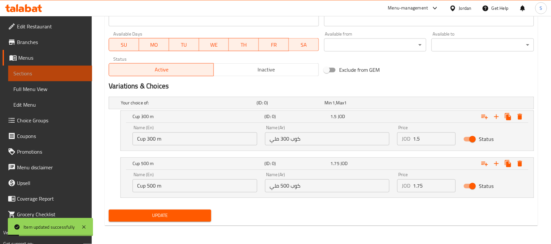
click at [31, 75] on span "Sections" at bounding box center [49, 74] width 73 height 8
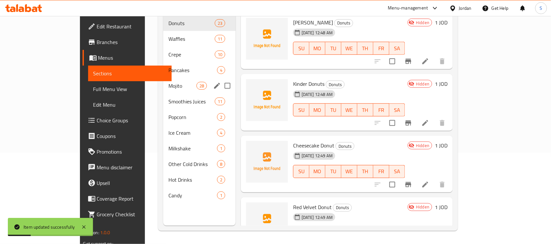
click at [168, 82] on span "Mojito" at bounding box center [182, 86] width 28 height 8
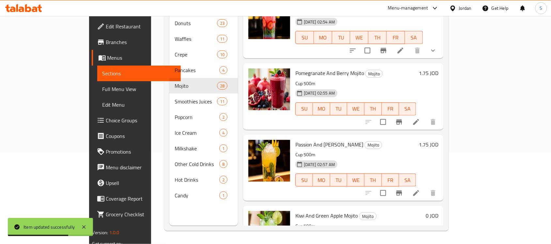
scroll to position [550, 0]
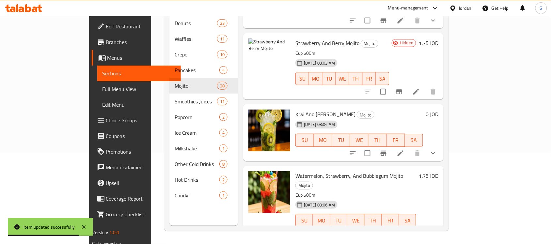
click at [296, 171] on span "Watermelon, Strawberry, And Bubblegum Mojito" at bounding box center [349, 176] width 108 height 10
copy h6 "Watermelon, Strawberry, And Bubblegum Mojito"
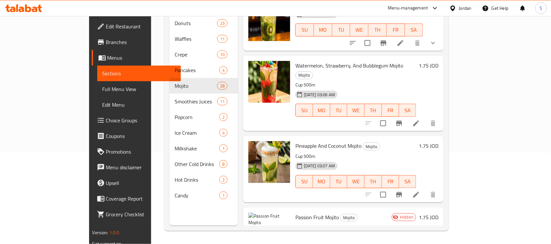
scroll to position [672, 0]
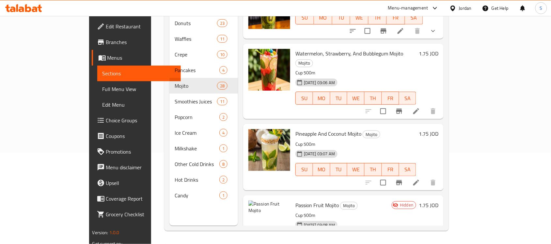
click at [297, 129] on span "Pineapple And Coconut Mojito" at bounding box center [328, 134] width 66 height 10
copy h6 "Pineapple And Coconut Mojito"
click at [420, 179] on icon at bounding box center [416, 183] width 8 height 8
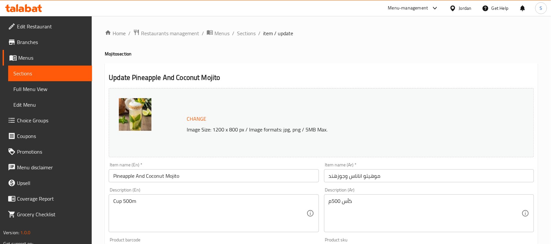
scroll to position [163, 0]
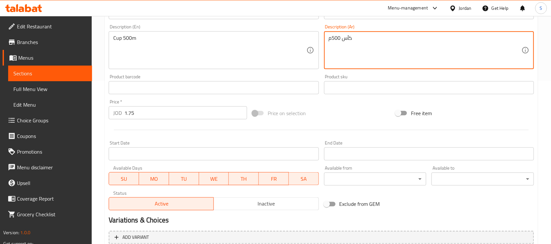
drag, startPoint x: 363, startPoint y: 37, endPoint x: 309, endPoint y: 42, distance: 54.2
click at [350, 46] on textarea "كأس 500م" at bounding box center [425, 50] width 193 height 31
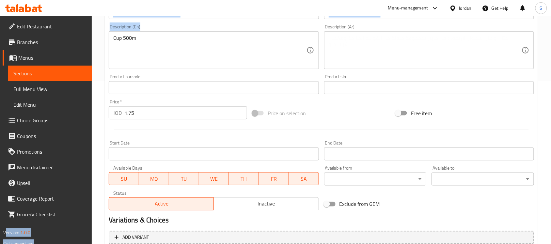
drag, startPoint x: 147, startPoint y: 34, endPoint x: 90, endPoint y: 35, distance: 56.8
click at [90, 35] on div "Edit Restaurant Branches Menus Sections Full Menu View Edit Menu Choice Groups …" at bounding box center [275, 80] width 551 height 455
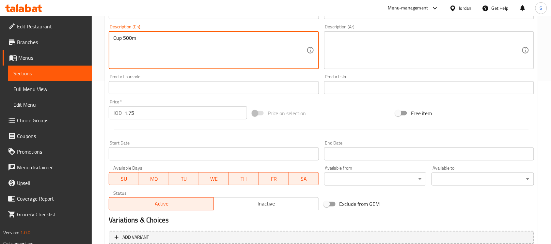
click at [146, 42] on textarea "Cup 500m" at bounding box center [209, 50] width 193 height 31
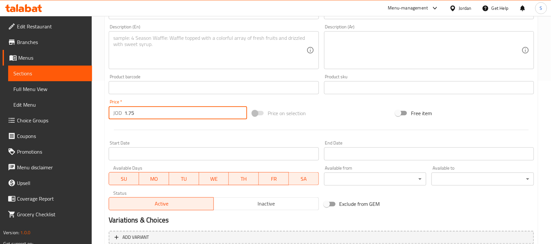
drag, startPoint x: 145, startPoint y: 109, endPoint x: 126, endPoint y: 113, distance: 19.3
click at [126, 113] on input "1.75" at bounding box center [185, 112] width 123 height 13
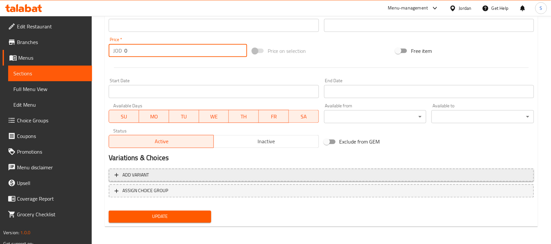
type input "0"
click at [195, 172] on span "Add variant" at bounding box center [322, 175] width 414 height 8
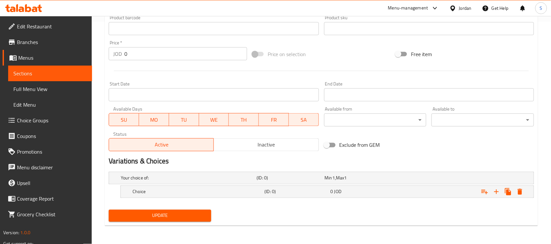
scroll to position [222, 0]
click at [379, 182] on div "0 JOD" at bounding box center [357, 178] width 65 height 7
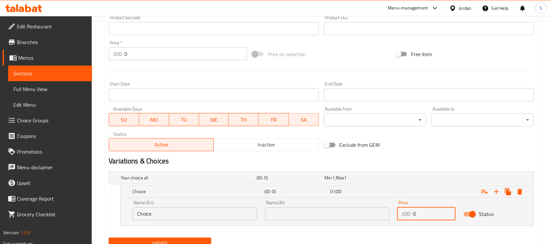
drag, startPoint x: 421, startPoint y: 213, endPoint x: 404, endPoint y: 212, distance: 17.3
click at [404, 212] on div "JOD 0 Price" at bounding box center [426, 214] width 58 height 13
paste input "1.5"
type input "1.5"
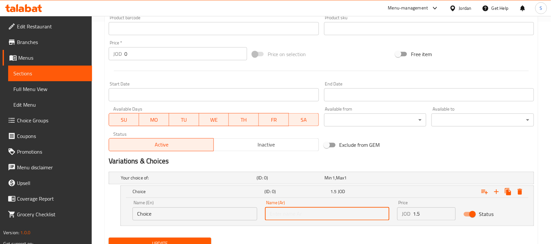
click at [343, 216] on input "text" at bounding box center [327, 214] width 125 height 13
type input "كوب 300 ملي"
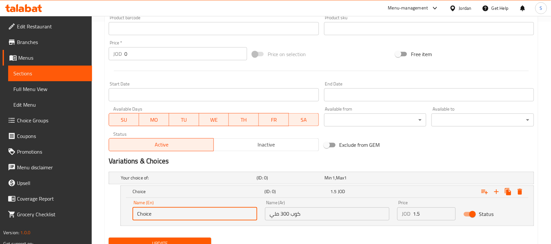
drag, startPoint x: 182, startPoint y: 214, endPoint x: 61, endPoint y: 194, distance: 121.7
click at [61, 194] on div "Edit Restaurant Branches Menus Sections Full Menu View Edit Menu Choice Groups …" at bounding box center [275, 33] width 551 height 479
click at [164, 215] on input "text" at bounding box center [195, 214] width 125 height 13
type input "Cup 300 m"
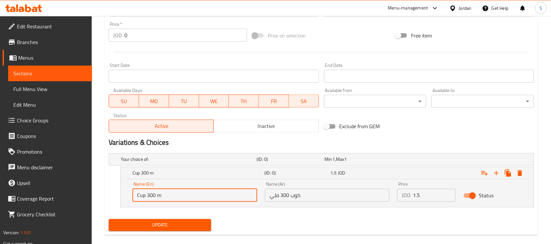
scroll to position [250, 0]
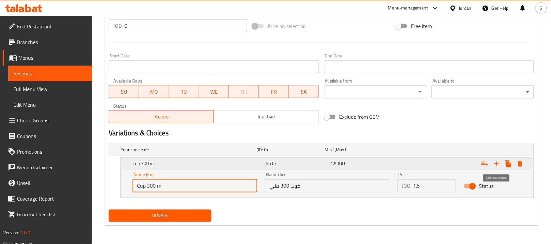
click at [497, 166] on icon "Expand" at bounding box center [497, 164] width 8 height 8
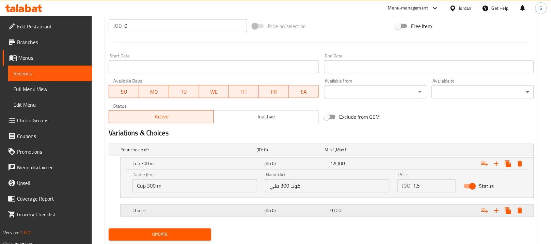
click at [415, 151] on div "Expand" at bounding box center [459, 150] width 136 height 3
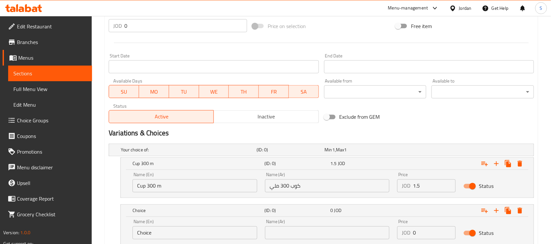
drag, startPoint x: 396, startPoint y: 233, endPoint x: 391, endPoint y: 231, distance: 4.9
click at [391, 231] on div "Name (En) Choice Name (En) Name (Ar) Name (Ar) Price JOD 0 Price Status" at bounding box center [327, 230] width 397 height 28
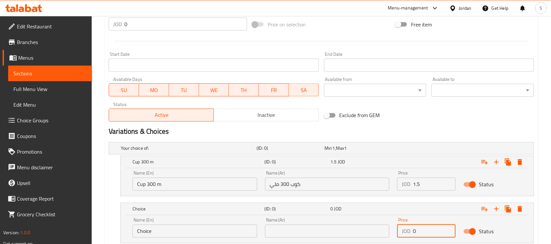
paste input "1.75"
type input "1.75"
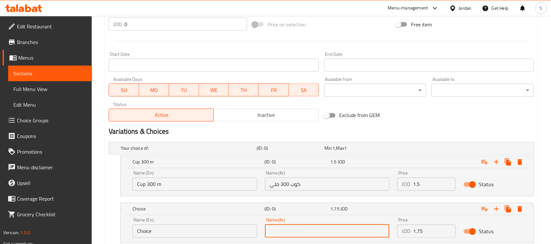
click at [309, 230] on input "text" at bounding box center [327, 231] width 125 height 13
type input "كوب 500 ملي"
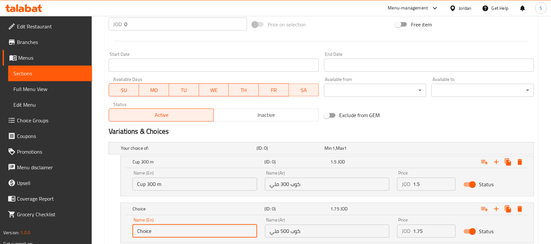
drag, startPoint x: 190, startPoint y: 234, endPoint x: 139, endPoint y: 219, distance: 53.7
click at [139, 219] on div "Name (En) Choice Name (En)" at bounding box center [195, 228] width 125 height 20
click at [229, 234] on input "text" at bounding box center [195, 231] width 125 height 13
type input "Cup 500 m"
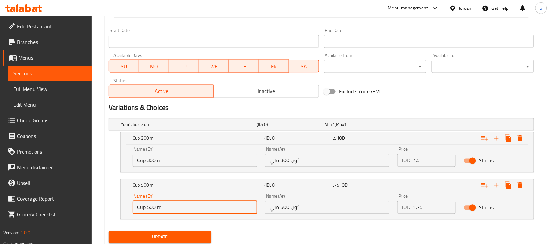
scroll to position [297, 0]
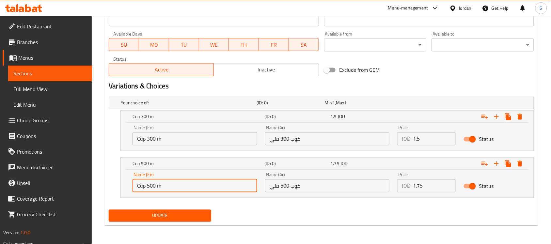
click at [195, 221] on button "Update" at bounding box center [160, 216] width 103 height 12
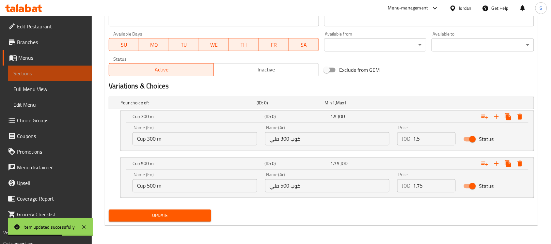
click at [22, 73] on span "Sections" at bounding box center [49, 74] width 73 height 8
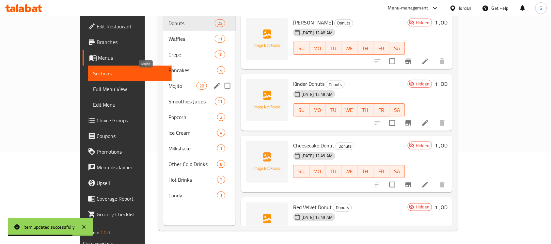
click at [168, 82] on span "Mojito" at bounding box center [182, 86] width 28 height 8
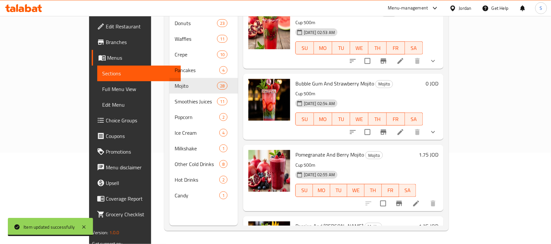
scroll to position [683, 0]
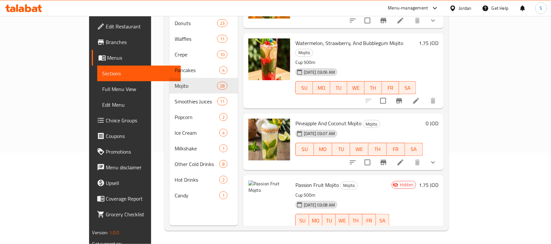
click at [295, 180] on span "Passion Fruit Mojito" at bounding box center [316, 185] width 43 height 10
copy h6 "Passion Fruit Mojito"
click at [419, 231] on icon at bounding box center [416, 234] width 6 height 6
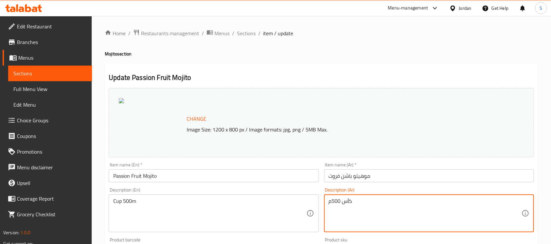
drag, startPoint x: 368, startPoint y: 204, endPoint x: 322, endPoint y: 201, distance: 46.1
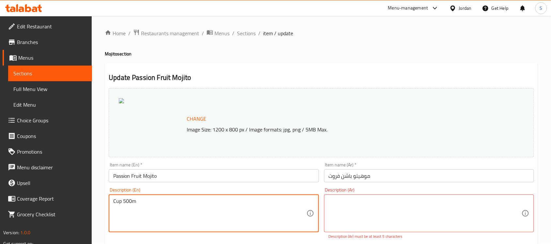
drag, startPoint x: 145, startPoint y: 201, endPoint x: 107, endPoint y: 205, distance: 38.3
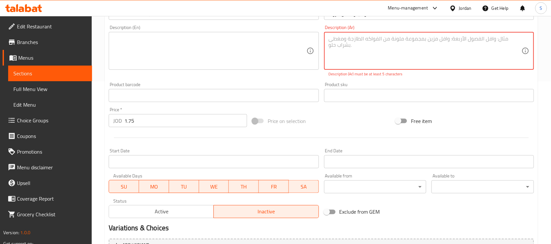
scroll to position [163, 0]
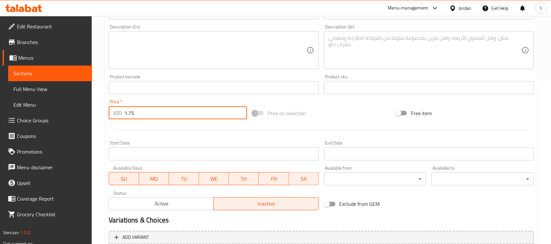
drag, startPoint x: 136, startPoint y: 121, endPoint x: 112, endPoint y: 119, distance: 24.9
click at [112, 119] on div "JOD 1.75 Price *" at bounding box center [178, 112] width 138 height 13
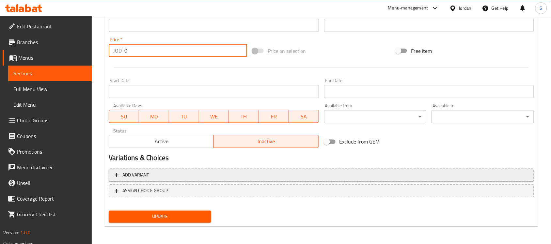
type input "0"
click at [353, 180] on button "Add variant" at bounding box center [321, 175] width 425 height 13
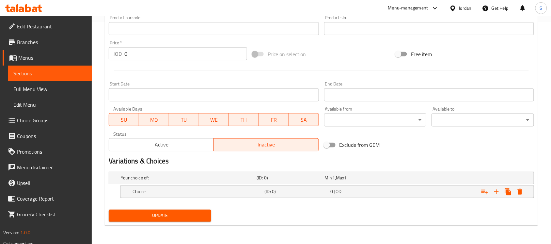
scroll to position [222, 0]
click at [344, 182] on div "0 JOD" at bounding box center [357, 178] width 65 height 7
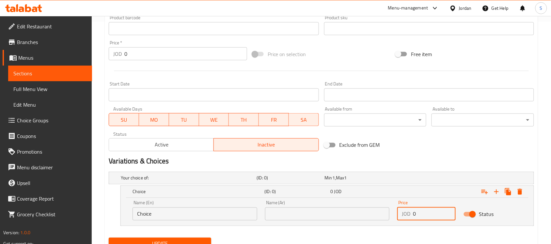
drag, startPoint x: 424, startPoint y: 216, endPoint x: 401, endPoint y: 214, distance: 22.9
click at [404, 215] on div "JOD 0 Price" at bounding box center [426, 214] width 58 height 13
paste input "number"
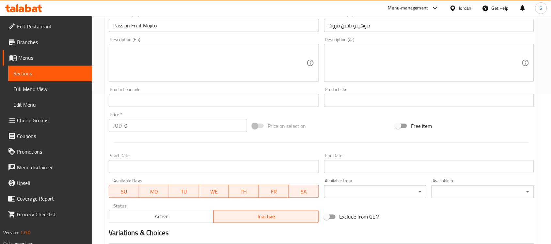
scroll to position [18, 0]
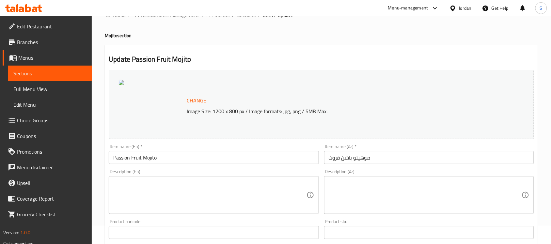
type input "1.5"
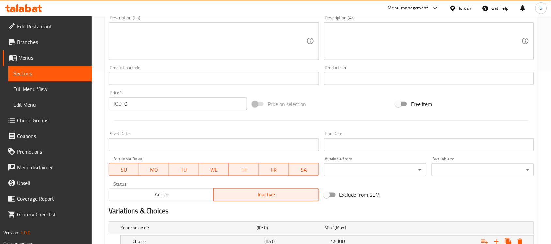
scroll to position [250, 0]
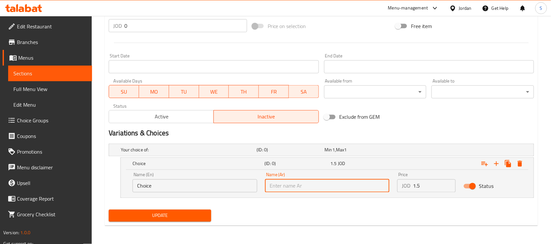
click at [319, 183] on input "text" at bounding box center [327, 186] width 125 height 13
type input "كوب 300 ملي"
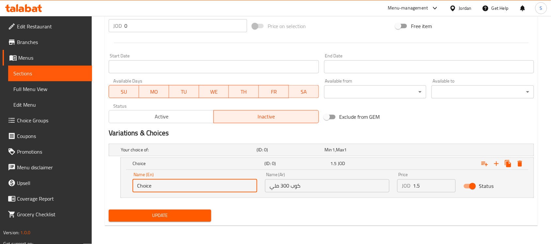
drag, startPoint x: 165, startPoint y: 186, endPoint x: 95, endPoint y: 172, distance: 71.7
click at [113, 176] on div "Choice (ID: 0) 1.5 JOD Name (En) Choice Name (En) Name (Ar) كوب 300 ملي Name (A…" at bounding box center [321, 178] width 425 height 40
click at [186, 183] on input "text" at bounding box center [195, 186] width 125 height 13
type input "Cup 300 m"
click at [304, 187] on input "كوب 300 ملي" at bounding box center [327, 186] width 125 height 13
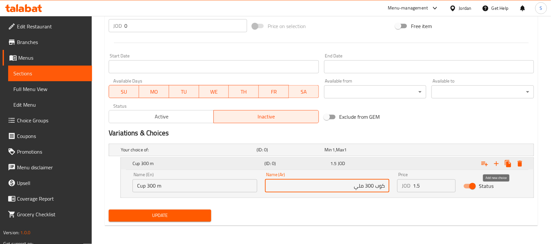
click at [500, 162] on icon "Expand" at bounding box center [497, 164] width 8 height 8
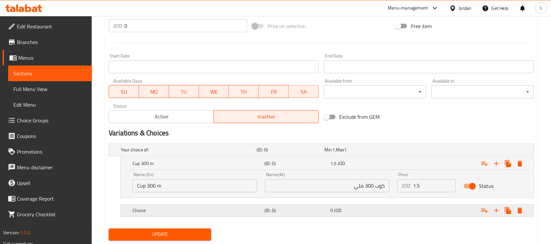
click at [350, 153] on div "0 JOD" at bounding box center [357, 150] width 65 height 7
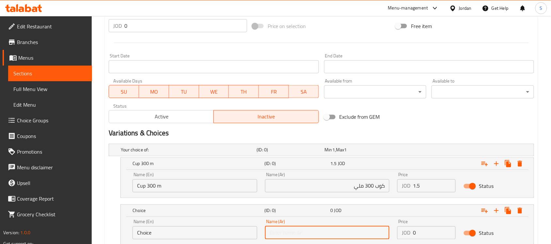
click at [344, 227] on input "text" at bounding box center [327, 233] width 125 height 13
type input "كوب 500 ملي"
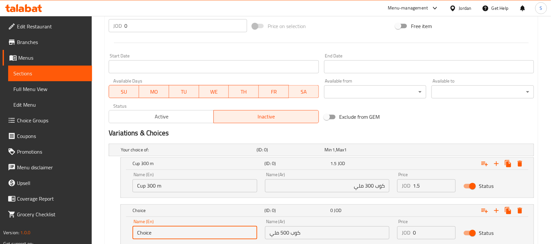
drag, startPoint x: 154, startPoint y: 236, endPoint x: 97, endPoint y: 217, distance: 60.4
click at [97, 217] on div "Home / Restaurants management / Menus / Sections / item / update Mojito section…" at bounding box center [321, 29] width 459 height 526
click at [190, 234] on input "text" at bounding box center [195, 233] width 125 height 13
type input "Cup 500 m"
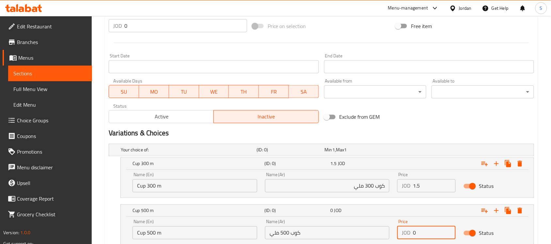
drag, startPoint x: 421, startPoint y: 236, endPoint x: 405, endPoint y: 236, distance: 15.7
click at [406, 236] on div "JOD 0 Price" at bounding box center [426, 233] width 58 height 13
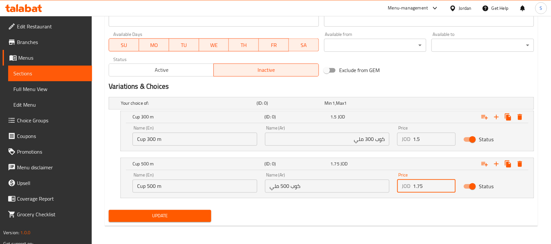
scroll to position [297, 0]
type input "1.75"
click at [155, 220] on button "Update" at bounding box center [160, 216] width 103 height 12
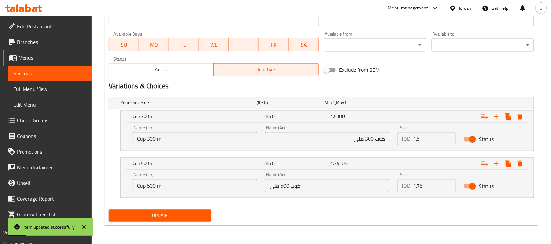
drag, startPoint x: 39, startPoint y: 68, endPoint x: 56, endPoint y: 61, distance: 17.9
click at [39, 68] on link "Sections" at bounding box center [50, 74] width 84 height 16
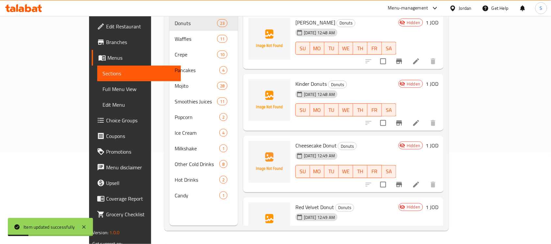
scroll to position [92, 0]
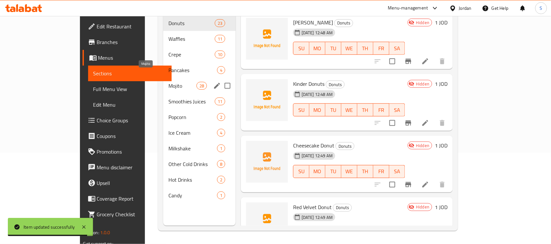
click at [168, 82] on span "Mojito" at bounding box center [182, 86] width 28 height 8
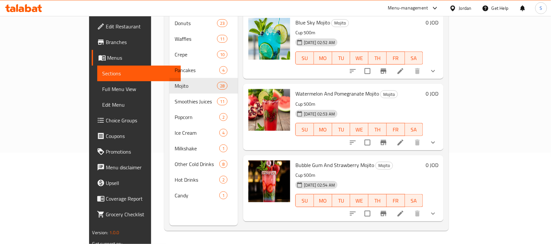
scroll to position [745, 0]
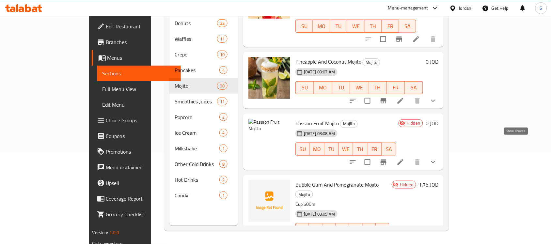
click at [437, 158] on icon "show more" at bounding box center [433, 162] width 8 height 8
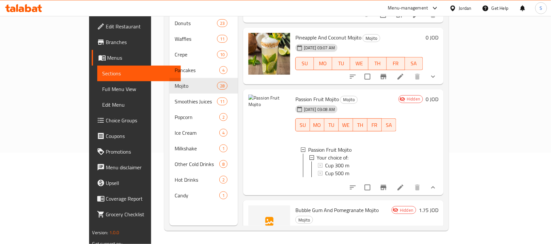
scroll to position [867, 0]
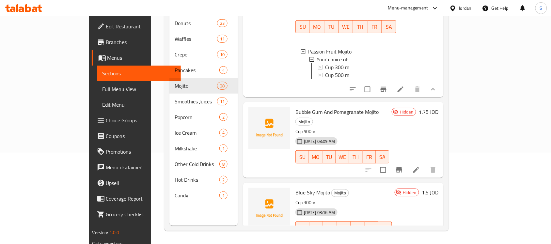
click at [314, 105] on div "Bubble Gum And Pomegranate Mojito Mojito Cup 500m [DATE] 03:09 AM SU MO TU WE T…" at bounding box center [342, 140] width 99 height 70
click at [306, 107] on span "Bubble Gum And Pomegranate Mojito" at bounding box center [336, 112] width 83 height 10
copy h6 "Bubble Gum And Pomegranate Mojito"
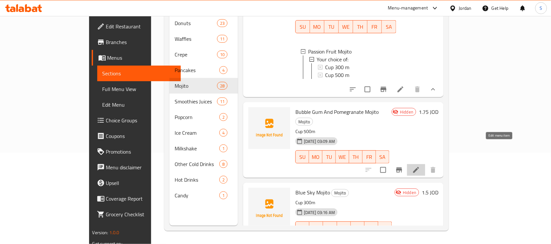
click at [420, 166] on icon at bounding box center [416, 170] width 8 height 8
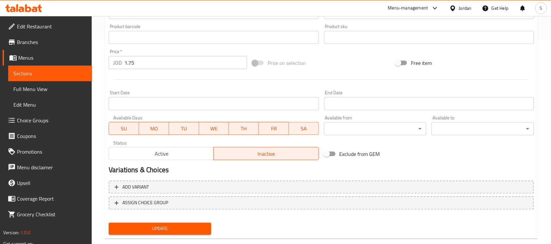
scroll to position [82, 0]
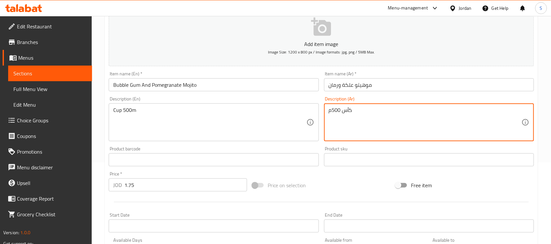
click at [335, 122] on textarea "كأس 500م" at bounding box center [425, 122] width 193 height 31
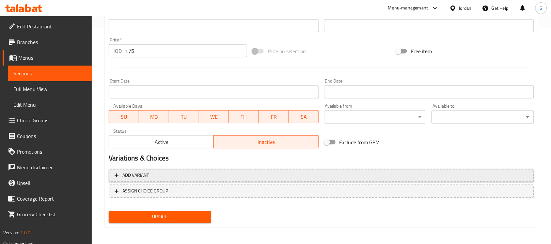
click at [207, 181] on button "Add variant" at bounding box center [321, 175] width 425 height 13
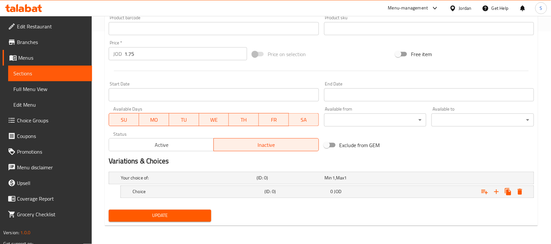
scroll to position [213, 0]
click at [399, 180] on div "Expand" at bounding box center [459, 178] width 136 height 3
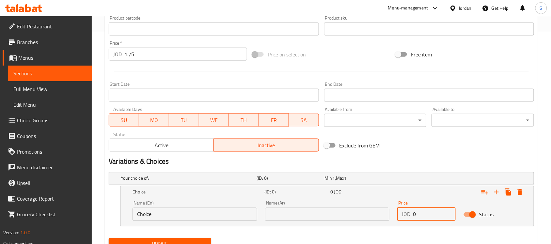
drag, startPoint x: 414, startPoint y: 216, endPoint x: 421, endPoint y: 216, distance: 7.5
click at [421, 216] on input "0" at bounding box center [434, 214] width 43 height 13
paste input "1.5"
type input "1.5"
click at [303, 214] on input "text" at bounding box center [327, 214] width 125 height 13
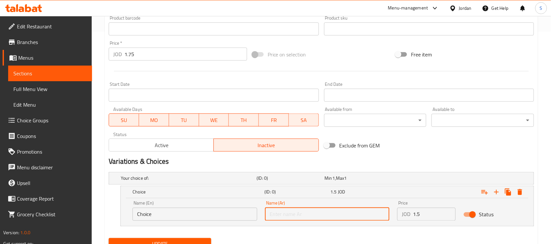
type input "كوب 300 ملي"
drag, startPoint x: 180, startPoint y: 215, endPoint x: 113, endPoint y: 207, distance: 67.7
click at [120, 208] on div "Choice (ID: 0) 1.5 JOD Name (En) Choice Name (En) Name (Ar) كوب 300 ملي Name (A…" at bounding box center [321, 206] width 425 height 40
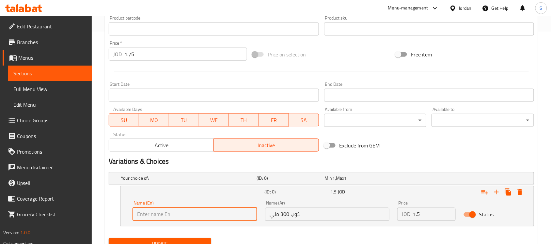
click at [188, 216] on input "text" at bounding box center [195, 214] width 125 height 13
type input "Cup 300 m"
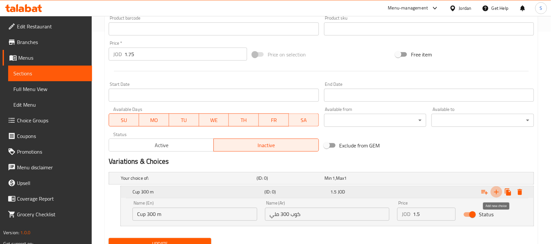
click at [498, 191] on icon "Expand" at bounding box center [497, 192] width 8 height 8
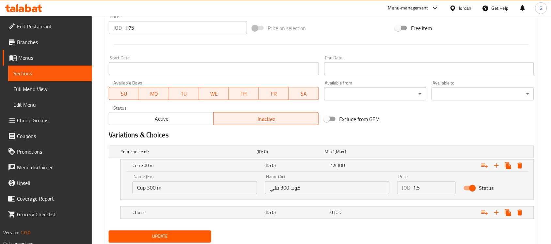
scroll to position [260, 0]
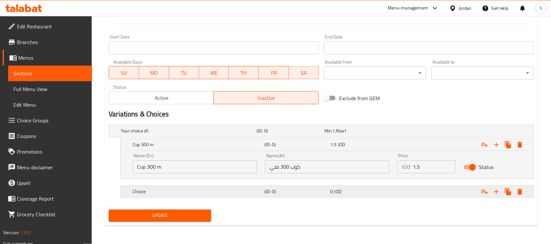
click at [414, 133] on div "Expand" at bounding box center [459, 131] width 136 height 3
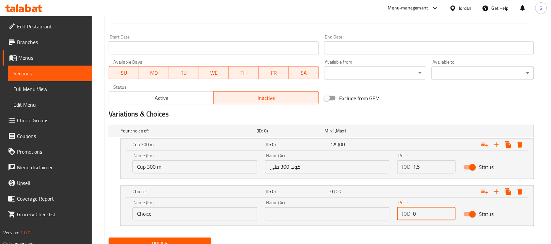
drag, startPoint x: 418, startPoint y: 213, endPoint x: 412, endPoint y: 214, distance: 5.8
click at [412, 214] on div "JOD 0 Price" at bounding box center [426, 214] width 58 height 13
paste input "1.75"
type input "1.75"
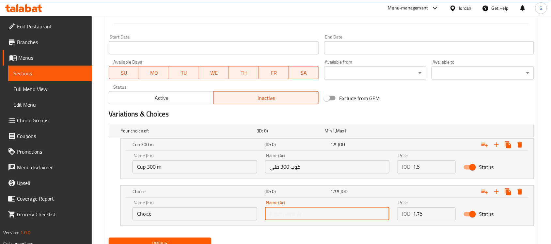
click at [296, 213] on input "text" at bounding box center [327, 214] width 125 height 13
type input "كوب 500 ملي"
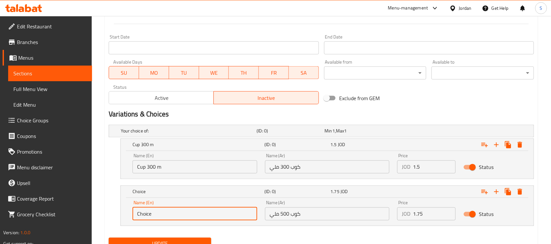
drag, startPoint x: 169, startPoint y: 215, endPoint x: 126, endPoint y: 206, distance: 44.1
click at [129, 205] on div "Name (En) Choice Name (En)" at bounding box center [195, 211] width 133 height 28
click at [167, 214] on input "text" at bounding box center [195, 214] width 125 height 13
type input "Cup 500 m"
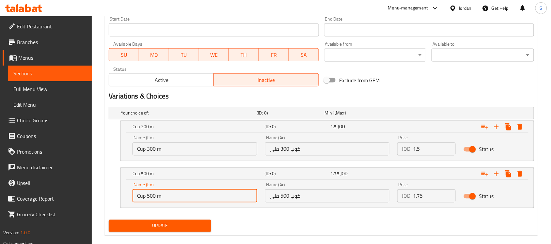
scroll to position [288, 0]
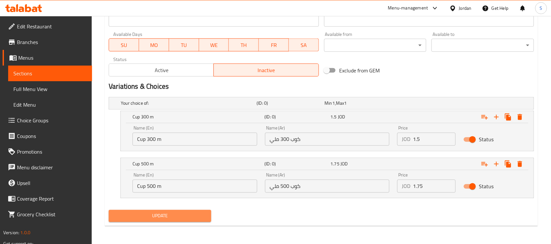
click at [155, 215] on span "Update" at bounding box center [160, 216] width 92 height 8
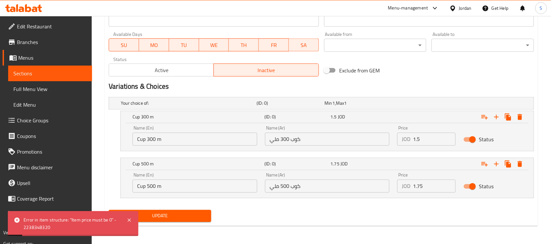
scroll to position [124, 0]
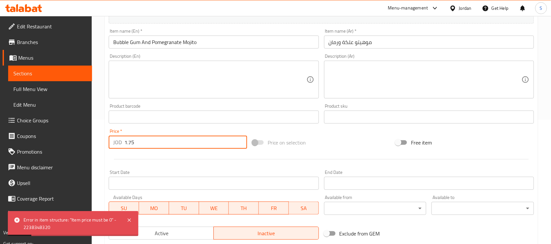
drag, startPoint x: 136, startPoint y: 139, endPoint x: 105, endPoint y: 139, distance: 31.0
click at [107, 140] on div "Price   * JOD 1.75 Price *" at bounding box center [178, 138] width 144 height 25
type input "0"
click at [51, 77] on link "Sections" at bounding box center [50, 74] width 84 height 16
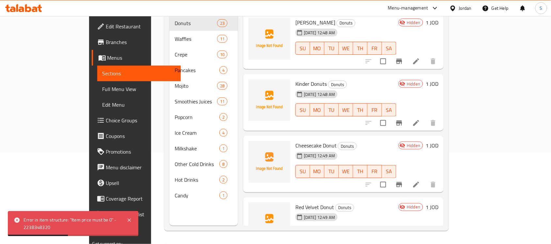
scroll to position [92, 0]
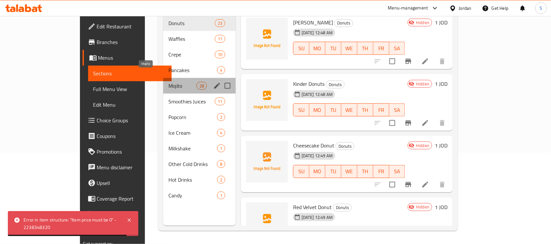
click at [168, 82] on span "Mojito" at bounding box center [182, 86] width 28 height 8
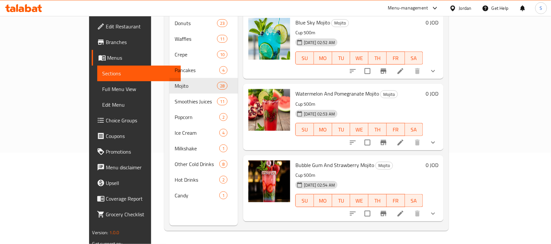
scroll to position [1729, 0]
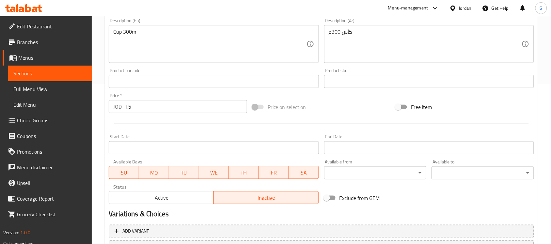
scroll to position [204, 0]
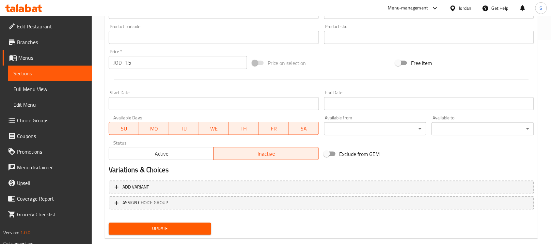
click at [26, 72] on span "Sections" at bounding box center [49, 74] width 73 height 8
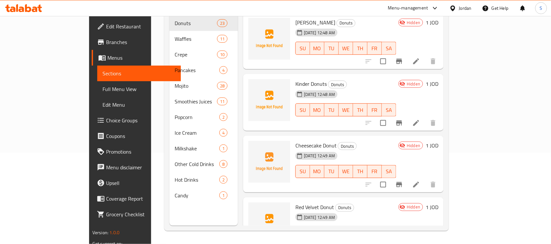
scroll to position [92, 0]
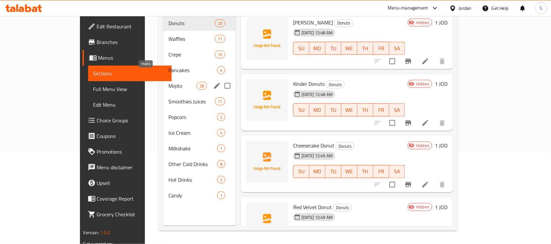
drag, startPoint x: 148, startPoint y: 79, endPoint x: 286, endPoint y: 8, distance: 155.6
click at [168, 82] on span "Mojito" at bounding box center [182, 86] width 28 height 8
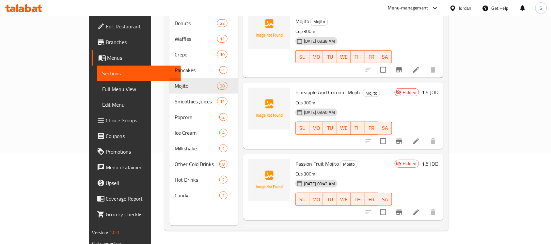
scroll to position [806, 0]
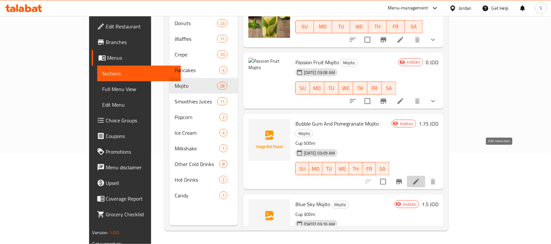
click at [420, 178] on icon at bounding box center [416, 182] width 8 height 8
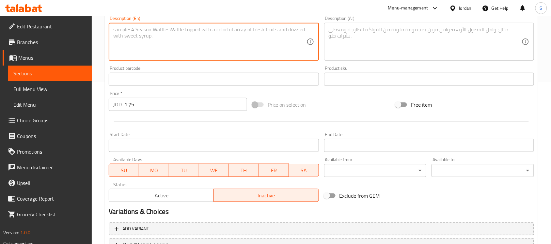
scroll to position [163, 0]
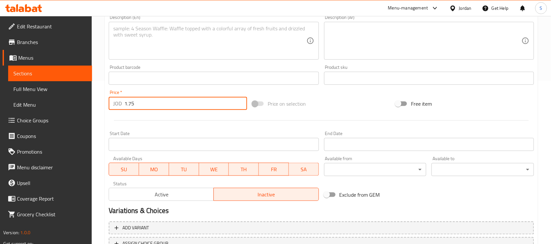
drag, startPoint x: 157, startPoint y: 104, endPoint x: 106, endPoint y: 102, distance: 51.0
click at [106, 102] on div "Price   * JOD 1.75 Price *" at bounding box center [178, 99] width 144 height 25
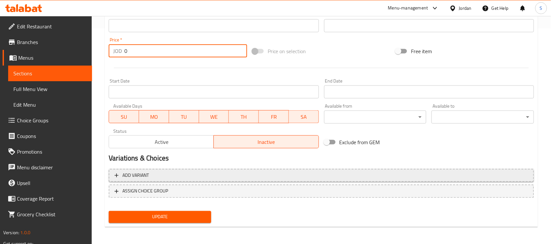
type input "0"
click at [303, 176] on span "Add variant" at bounding box center [322, 176] width 414 height 8
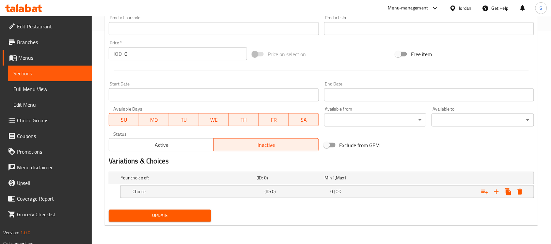
scroll to position [213, 0]
click at [495, 192] on icon "Expand" at bounding box center [497, 192] width 8 height 8
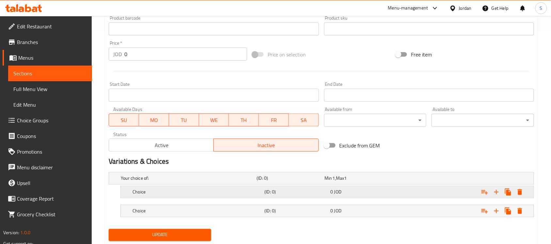
click at [368, 183] on div "0 JOD" at bounding box center [358, 178] width 68 height 9
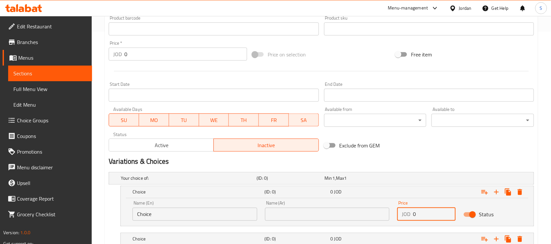
click at [417, 210] on input "0" at bounding box center [434, 214] width 43 height 13
click at [425, 212] on input "0" at bounding box center [434, 214] width 43 height 13
paste input "1.5"
type input "1.5"
click at [340, 219] on input "text" at bounding box center [327, 214] width 125 height 13
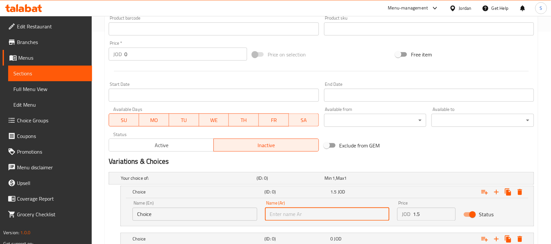
type input "كوب 300 ملي"
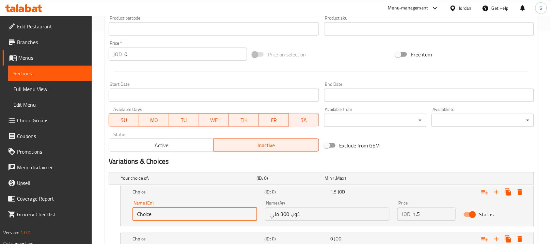
drag, startPoint x: 177, startPoint y: 216, endPoint x: 120, endPoint y: 208, distance: 57.9
click at [123, 211] on div "Name (En) Choice Name (En) Name (Ar) كوب 300 ملي Name (Ar) Price JOD 1.5 Price …" at bounding box center [327, 212] width 413 height 28
click at [149, 216] on input "text" at bounding box center [195, 214] width 125 height 13
type input "Cup 300 m"
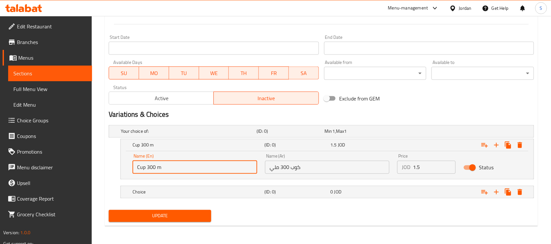
scroll to position [260, 0]
click at [452, 133] on div "Expand" at bounding box center [459, 131] width 136 height 3
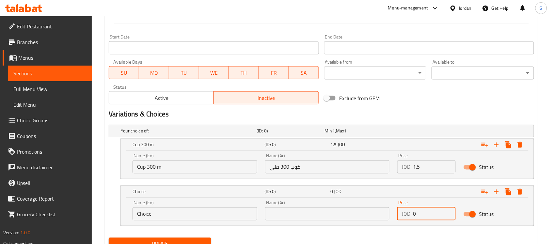
drag, startPoint x: 425, startPoint y: 217, endPoint x: 412, endPoint y: 217, distance: 13.1
click at [412, 217] on div "JOD 0 Price" at bounding box center [426, 214] width 58 height 13
type input "1.75"
click at [344, 216] on input "text" at bounding box center [327, 214] width 125 height 13
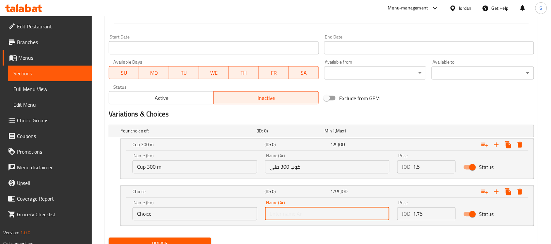
type input "كوب 500 ملي"
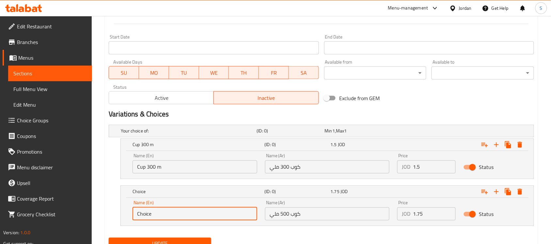
drag, startPoint x: 159, startPoint y: 212, endPoint x: 123, endPoint y: 216, distance: 36.5
click at [124, 217] on div "Name (En) Choice Name (En) Name (Ar) كوب 500 ملي Name (Ar) Price JOD 1.75 Price…" at bounding box center [327, 212] width 413 height 28
click at [140, 212] on input "text" at bounding box center [195, 214] width 125 height 13
type input "Cup 500 m"
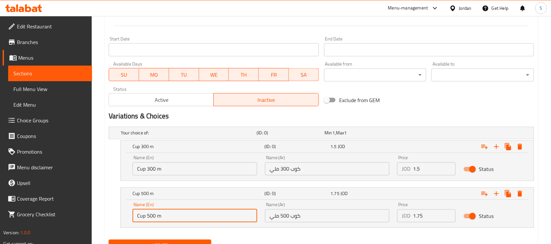
scroll to position [288, 0]
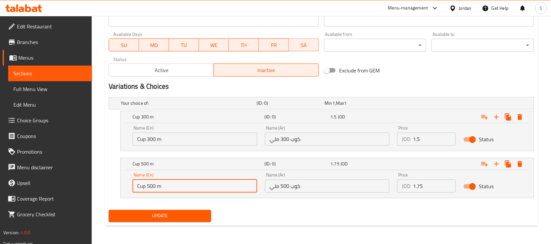
click at [171, 221] on button "Update" at bounding box center [160, 216] width 103 height 12
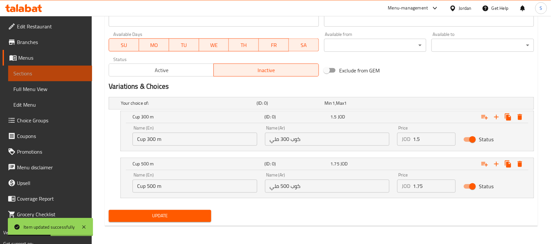
click at [51, 79] on link "Sections" at bounding box center [50, 74] width 84 height 16
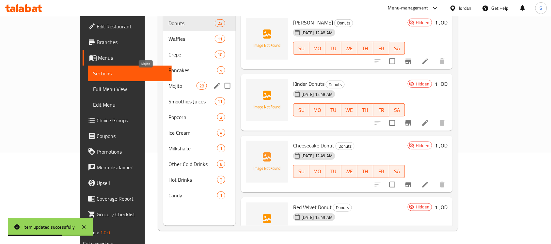
click at [168, 82] on span "Mojito" at bounding box center [182, 86] width 28 height 8
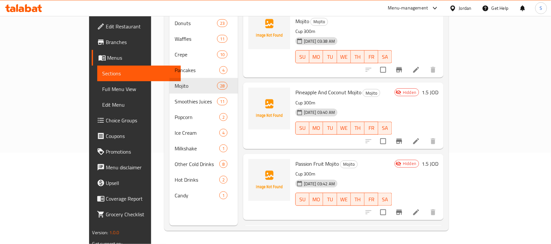
scroll to position [806, 0]
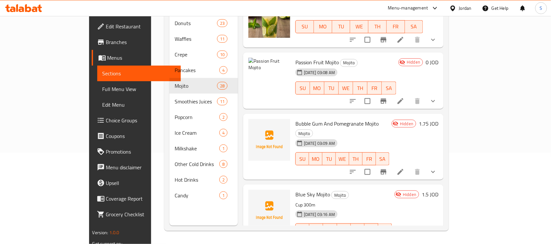
click at [404, 168] on icon at bounding box center [401, 172] width 8 height 8
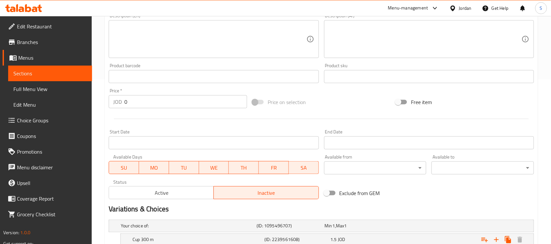
scroll to position [232, 0]
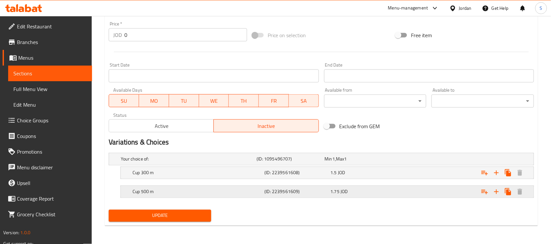
click at [389, 163] on div "1.75 JOD" at bounding box center [357, 159] width 65 height 7
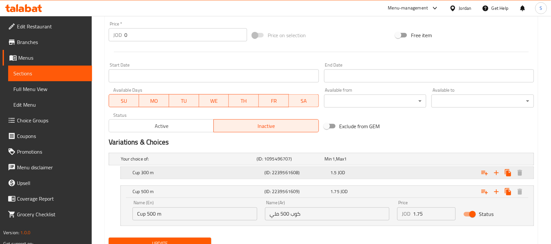
click at [389, 164] on div "1.5 JOD" at bounding box center [358, 159] width 68 height 9
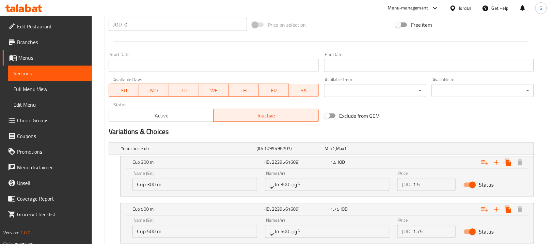
scroll to position [273, 0]
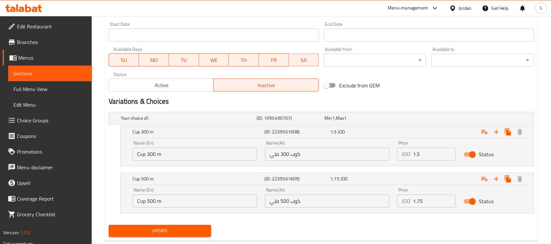
click at [314, 158] on input "كوب 300 ملي" at bounding box center [327, 154] width 125 height 13
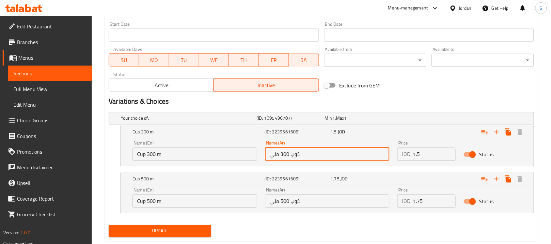
click at [313, 201] on input "كوب 500 ملي" at bounding box center [327, 201] width 125 height 13
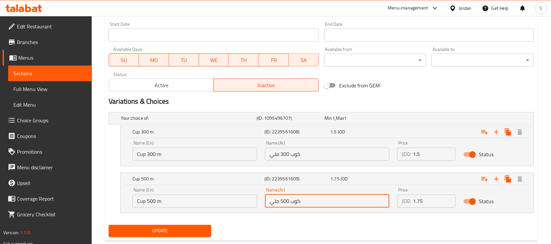
click at [425, 202] on input "1.75" at bounding box center [434, 201] width 43 height 13
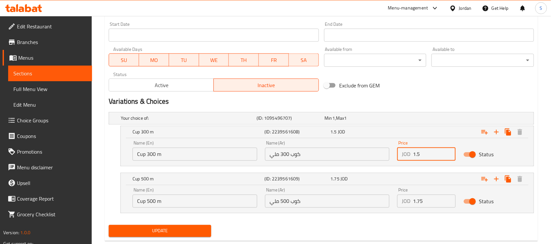
click at [428, 158] on input "1.5" at bounding box center [434, 154] width 43 height 13
click at [218, 156] on input "Cup 300 m" at bounding box center [195, 154] width 125 height 13
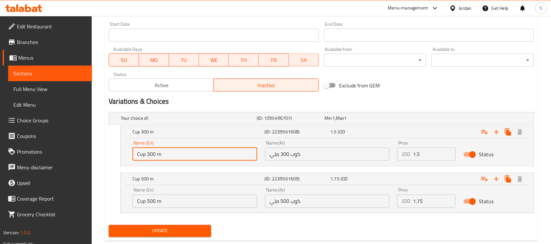
click at [190, 201] on input "Cup 500 m" at bounding box center [195, 201] width 125 height 13
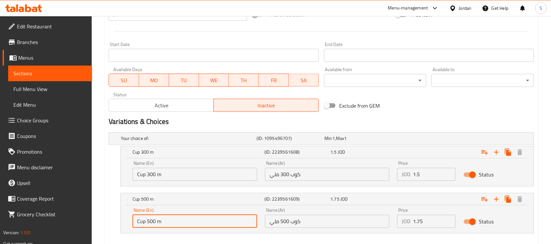
scroll to position [288, 0]
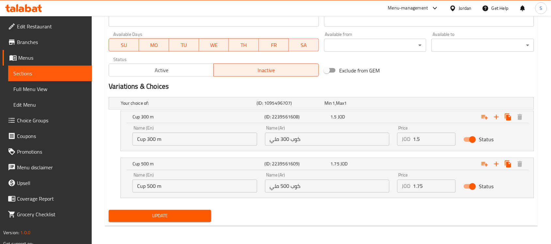
click at [166, 225] on div "Update" at bounding box center [160, 216] width 108 height 17
click at [167, 219] on span "Update" at bounding box center [160, 216] width 92 height 8
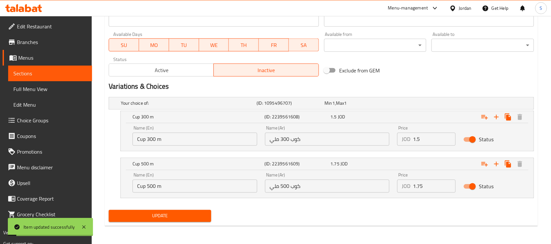
click at [34, 79] on link "Sections" at bounding box center [50, 74] width 84 height 16
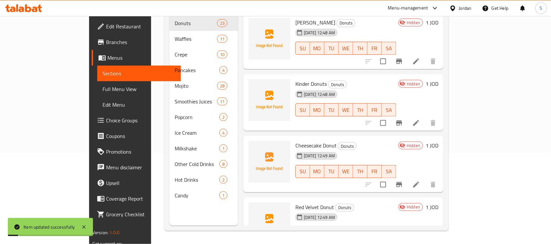
scroll to position [92, 0]
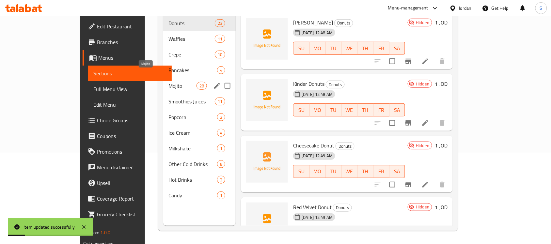
click at [168, 82] on span "Mojito" at bounding box center [182, 86] width 28 height 8
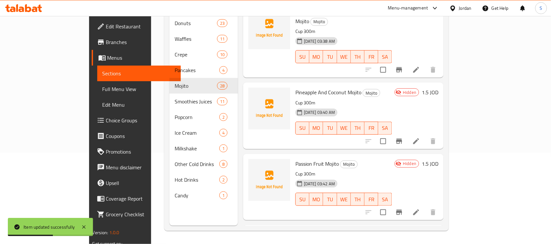
scroll to position [806, 0]
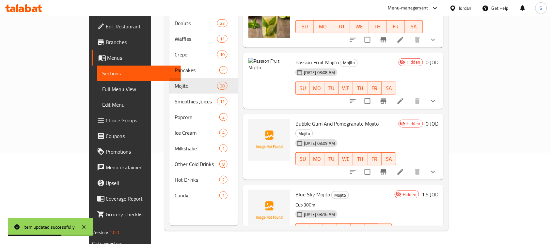
click at [437, 168] on icon "show more" at bounding box center [433, 172] width 8 height 8
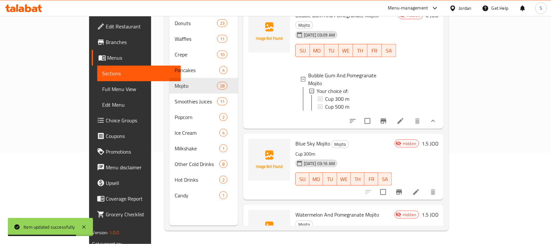
scroll to position [928, 0]
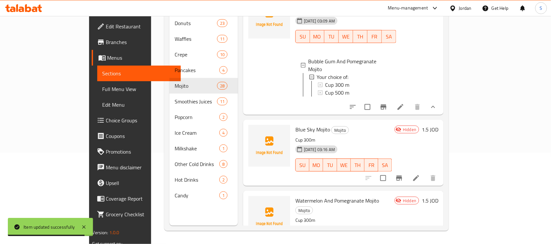
click at [295, 125] on span "Blue Sky Mojito" at bounding box center [312, 130] width 35 height 10
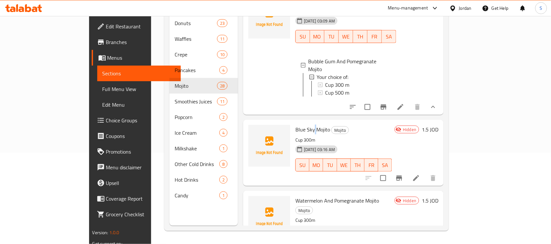
click at [295, 125] on span "Blue Sky Mojito" at bounding box center [312, 130] width 35 height 10
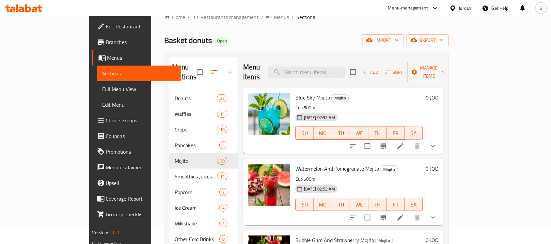
scroll to position [10, 0]
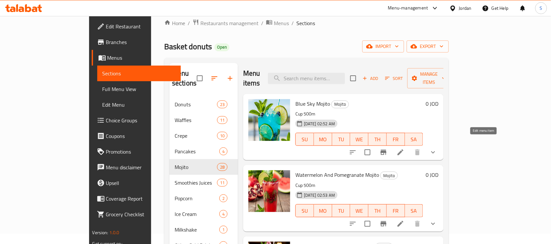
click at [404, 149] on icon at bounding box center [401, 153] width 8 height 8
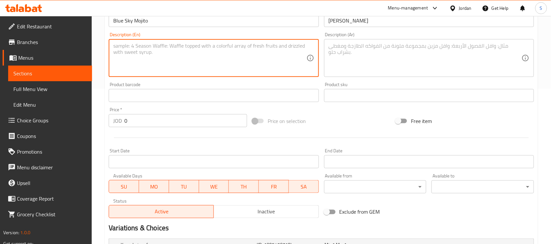
scroll to position [242, 0]
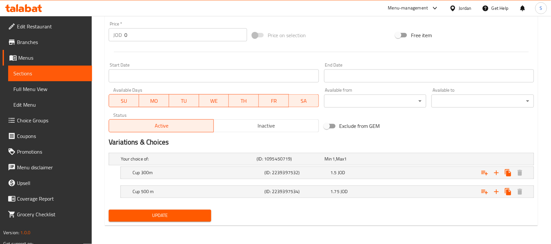
click at [61, 74] on span "Sections" at bounding box center [49, 74] width 73 height 8
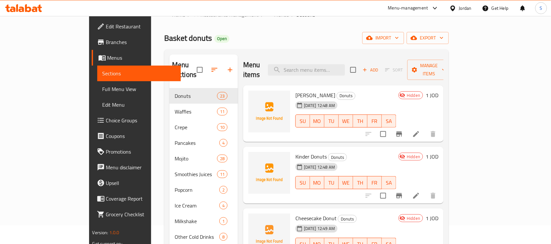
scroll to position [10, 0]
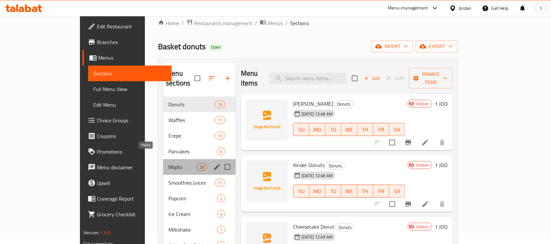
click at [168, 163] on span "Mojito" at bounding box center [182, 167] width 28 height 8
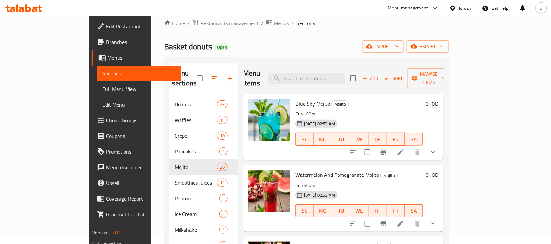
click at [345, 82] on div "Menu items Add Sort Manage items" at bounding box center [343, 78] width 200 height 31
click at [345, 73] on input "search" at bounding box center [306, 78] width 77 height 11
paste input "Blue Sky Mojit"
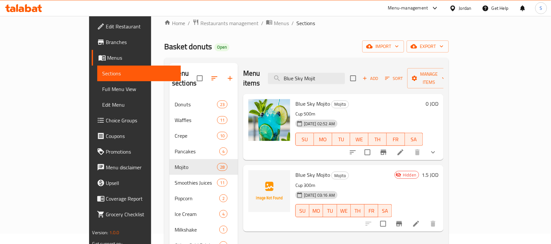
type input "Blue Sky Mojit"
click at [441, 147] on button "show more" at bounding box center [433, 153] width 16 height 16
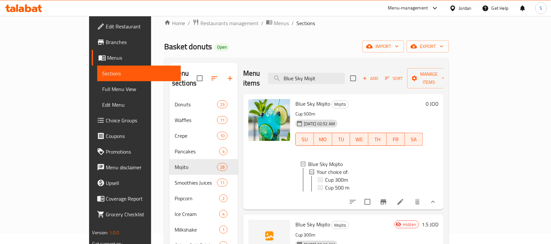
scroll to position [1, 0]
drag, startPoint x: 350, startPoint y: 74, endPoint x: 305, endPoint y: 79, distance: 45.3
click at [305, 79] on input "Blue Sky Mojit" at bounding box center [306, 78] width 77 height 11
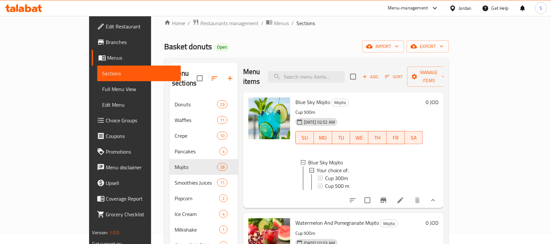
scroll to position [0, 0]
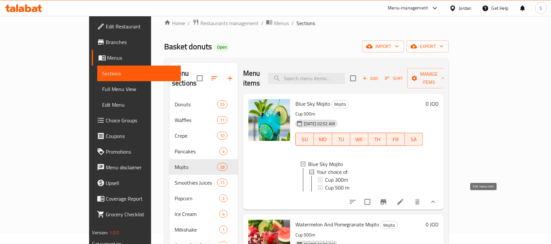
click at [404, 198] on icon at bounding box center [401, 202] width 8 height 8
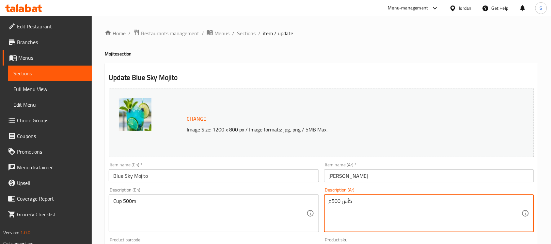
drag, startPoint x: 379, startPoint y: 202, endPoint x: 309, endPoint y: 201, distance: 70.5
click at [350, 214] on textarea "كأس 500م" at bounding box center [425, 213] width 193 height 31
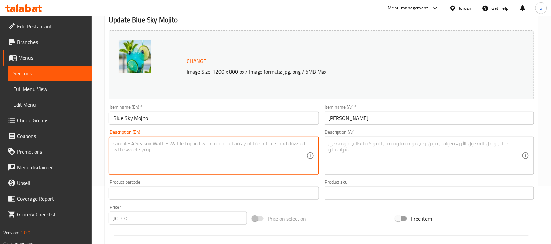
scroll to position [242, 0]
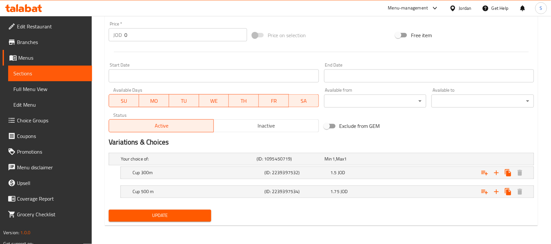
click at [183, 215] on span "Update" at bounding box center [160, 216] width 92 height 8
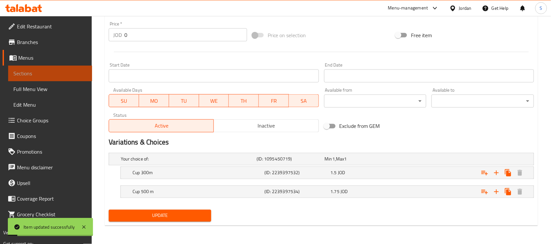
click at [62, 75] on span "Sections" at bounding box center [49, 74] width 73 height 8
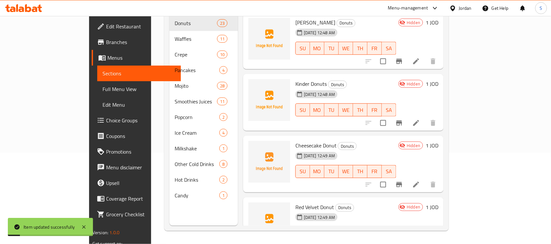
scroll to position [92, 0]
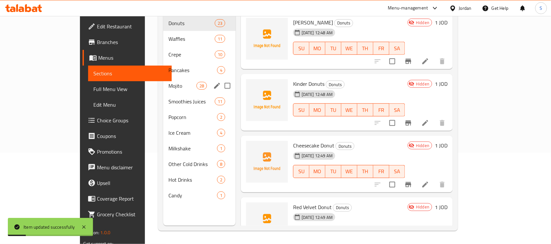
click at [168, 82] on span "Mojito" at bounding box center [182, 86] width 28 height 8
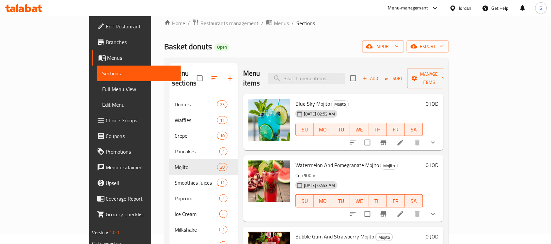
click at [437, 139] on icon "show more" at bounding box center [433, 143] width 8 height 8
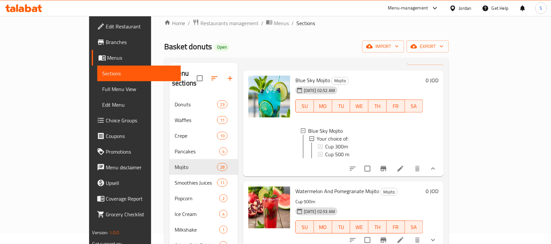
scroll to position [41, 0]
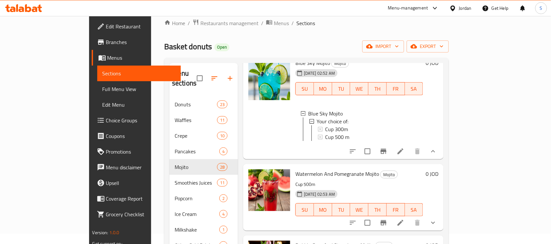
click at [441, 218] on button "show more" at bounding box center [433, 223] width 16 height 16
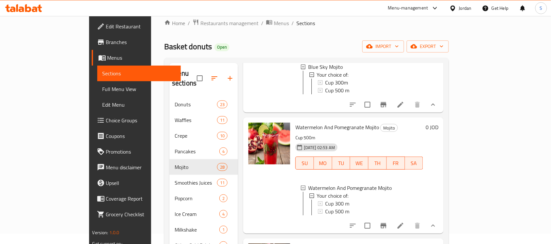
scroll to position [122, 0]
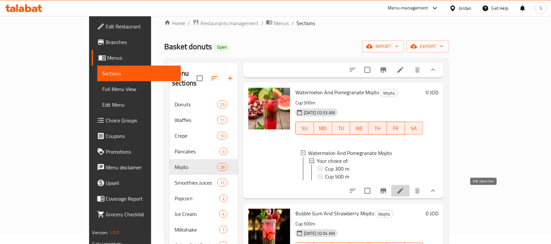
click at [404, 192] on icon at bounding box center [401, 191] width 8 height 8
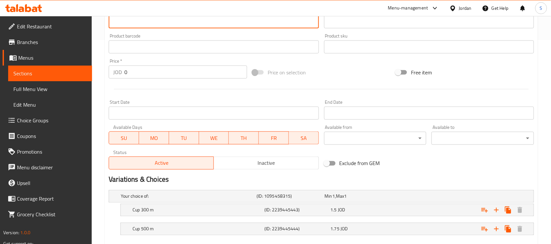
scroll to position [242, 0]
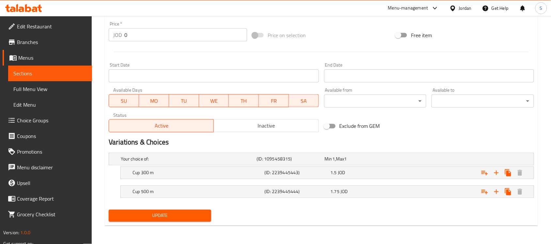
click at [159, 220] on span "Update" at bounding box center [160, 216] width 92 height 8
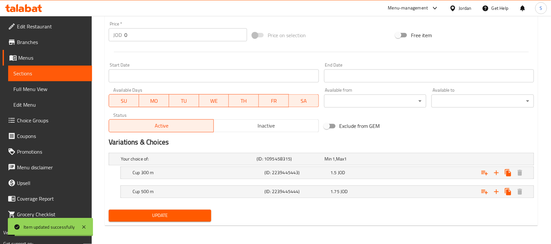
click at [23, 67] on link "Sections" at bounding box center [50, 74] width 84 height 16
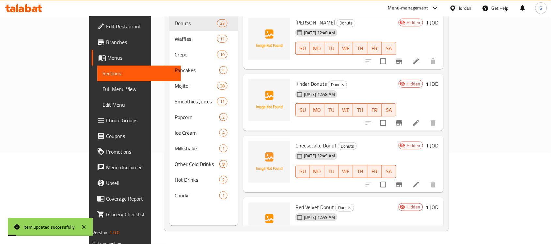
scroll to position [92, 0]
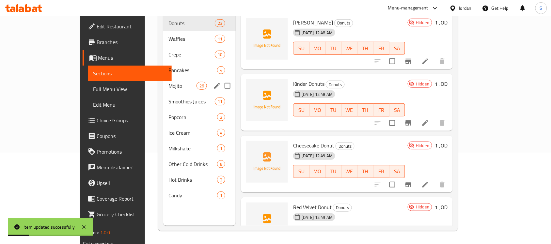
click at [168, 82] on span "Mojito" at bounding box center [182, 86] width 28 height 8
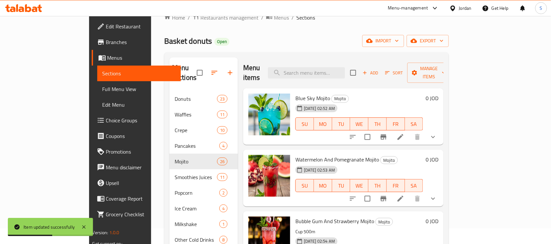
scroll to position [10, 0]
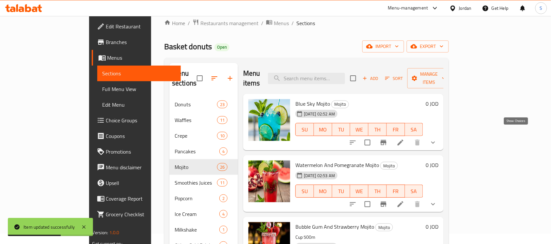
click at [437, 139] on icon "show more" at bounding box center [433, 143] width 8 height 8
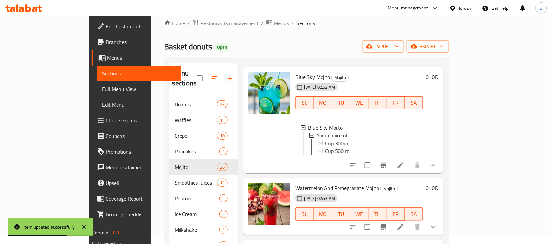
scroll to position [41, 0]
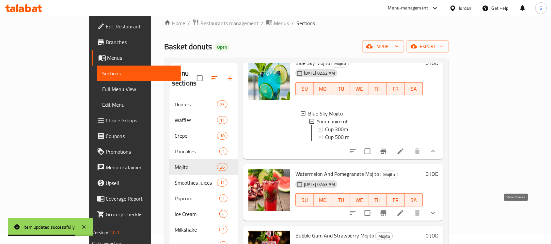
click at [437, 209] on icon "show more" at bounding box center [433, 213] width 8 height 8
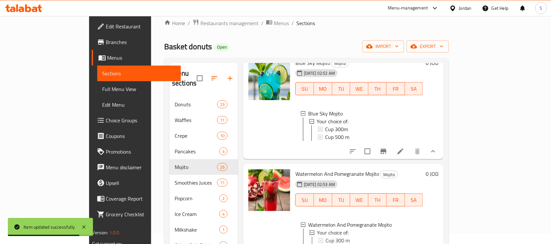
scroll to position [204, 0]
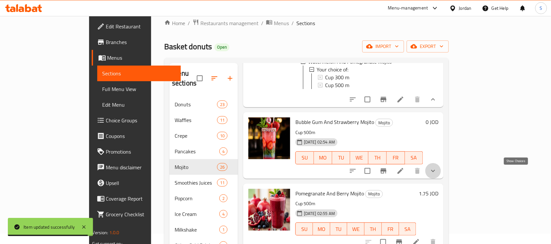
click at [437, 171] on icon "show more" at bounding box center [433, 171] width 8 height 8
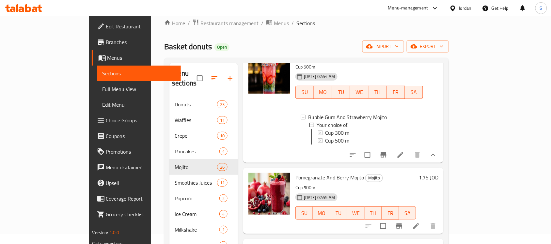
scroll to position [286, 0]
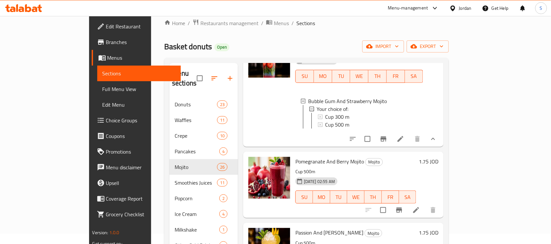
click at [441, 147] on button "show more" at bounding box center [433, 139] width 16 height 16
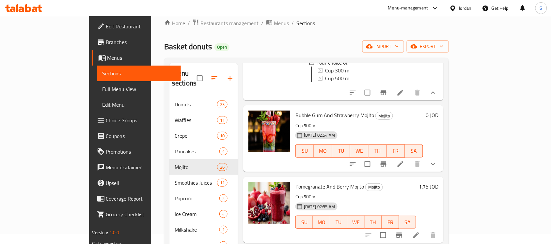
scroll to position [204, 0]
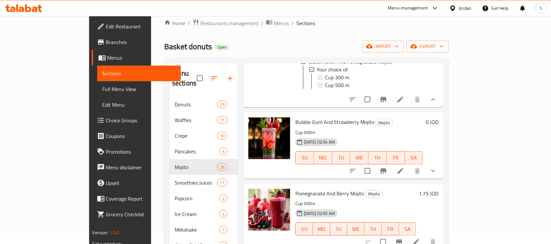
click at [441, 176] on button "show more" at bounding box center [433, 171] width 16 height 16
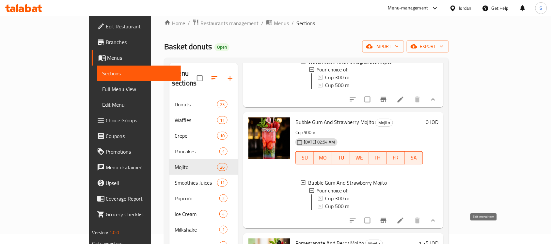
click at [403, 224] on icon at bounding box center [401, 221] width 6 height 6
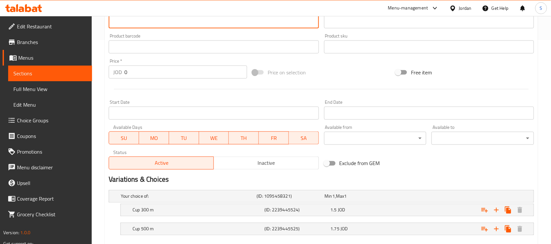
scroll to position [242, 0]
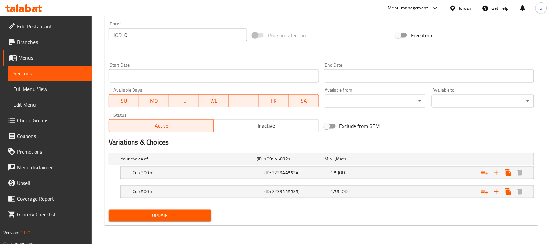
click at [153, 216] on span "Update" at bounding box center [160, 216] width 92 height 8
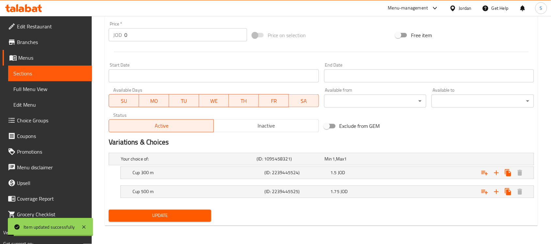
click at [44, 72] on span "Sections" at bounding box center [49, 74] width 73 height 8
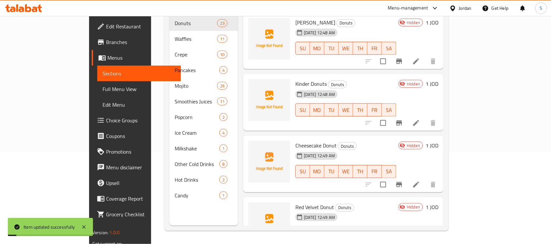
scroll to position [92, 0]
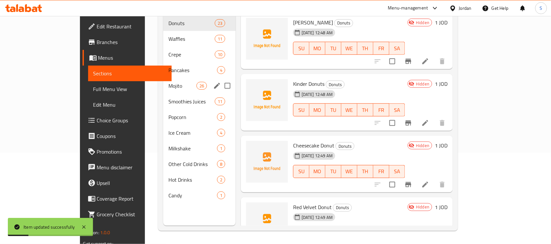
click at [163, 78] on div "Mojito 26" at bounding box center [199, 86] width 72 height 16
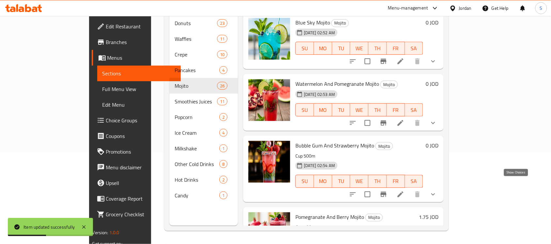
click at [437, 191] on icon "show more" at bounding box center [433, 195] width 8 height 8
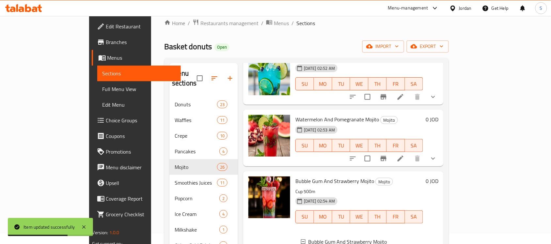
scroll to position [122, 0]
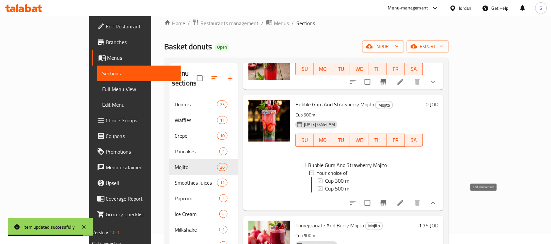
click at [404, 200] on icon at bounding box center [401, 203] width 8 height 8
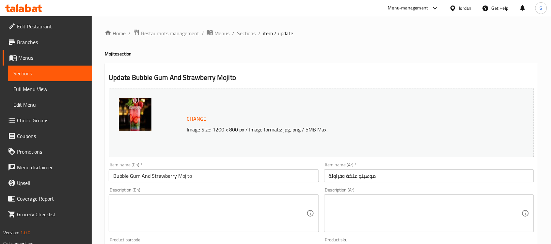
click at [51, 74] on span "Sections" at bounding box center [49, 74] width 73 height 8
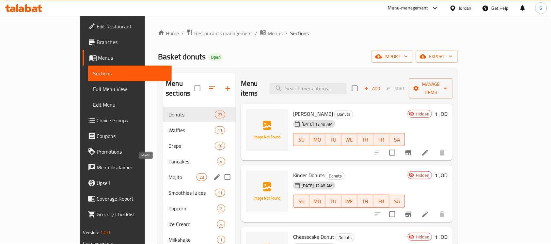
click at [168, 173] on span "Mojito" at bounding box center [182, 177] width 28 height 8
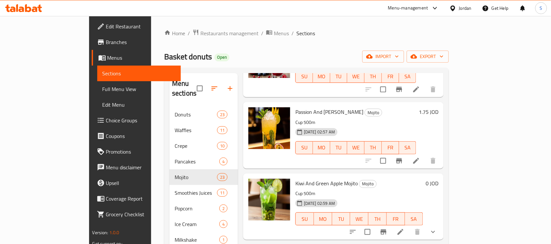
scroll to position [286, 0]
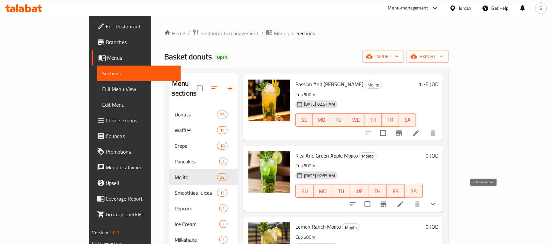
click at [404, 200] on icon at bounding box center [401, 204] width 8 height 8
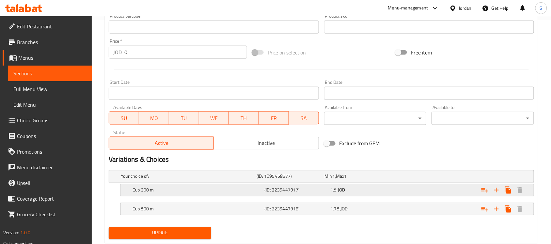
scroll to position [242, 0]
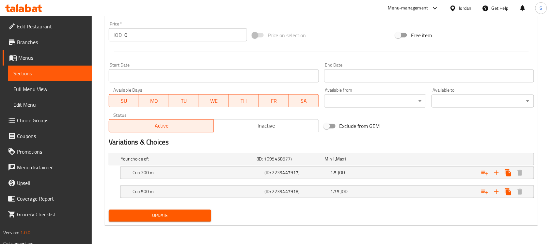
click at [171, 221] on button "Update" at bounding box center [160, 216] width 103 height 12
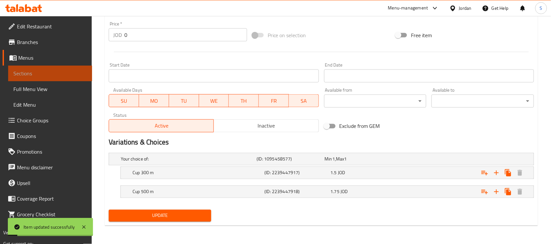
click at [39, 71] on span "Sections" at bounding box center [49, 74] width 73 height 8
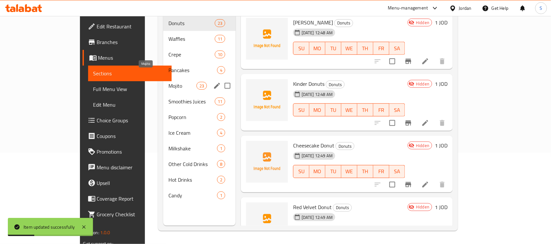
click at [168, 82] on span "Mojito" at bounding box center [182, 86] width 28 height 8
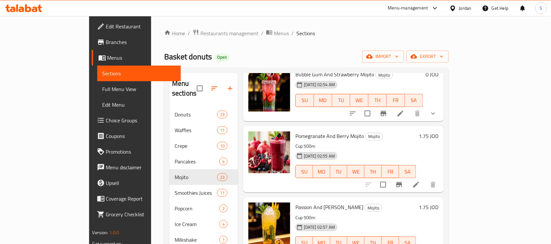
scroll to position [163, 0]
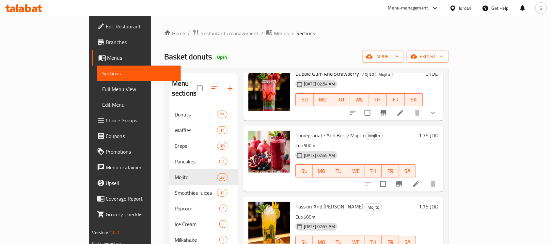
click at [316, 131] on span "Pomegranate And Berry Mojito" at bounding box center [329, 136] width 69 height 10
copy h6 "Pomegranate And Berry Mojito"
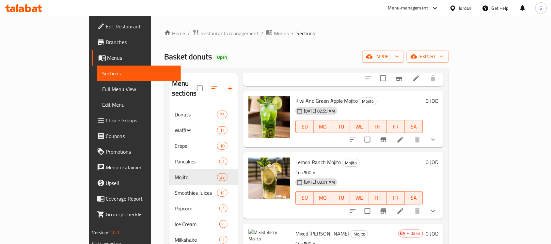
scroll to position [326, 0]
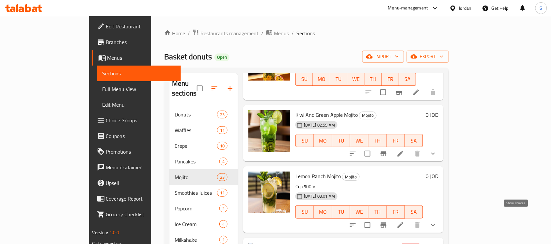
click at [437, 221] on icon "show more" at bounding box center [433, 225] width 8 height 8
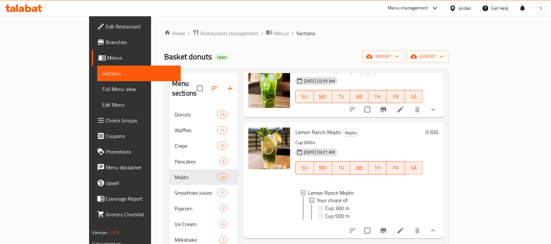
scroll to position [408, 0]
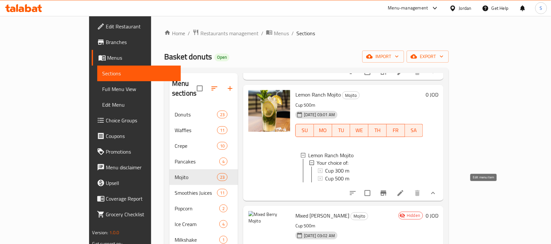
click at [403, 191] on icon at bounding box center [401, 193] width 6 height 6
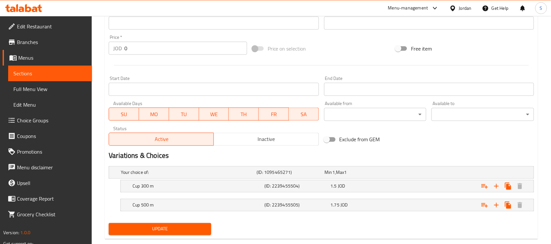
scroll to position [242, 0]
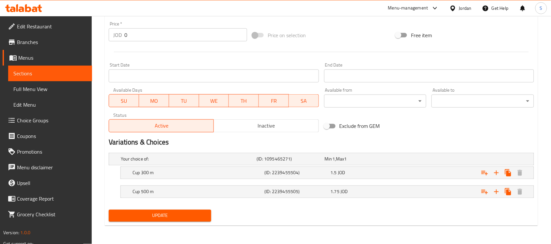
click at [159, 221] on button "Update" at bounding box center [160, 216] width 103 height 12
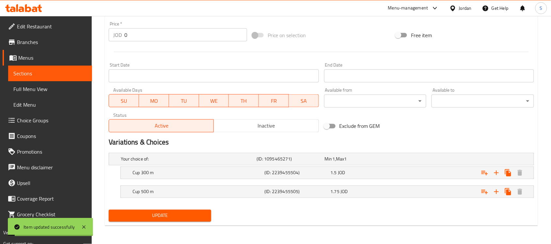
click at [31, 68] on link "Sections" at bounding box center [50, 74] width 84 height 16
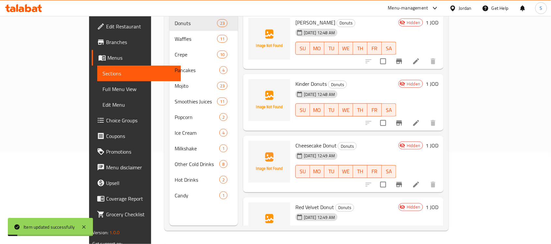
scroll to position [92, 0]
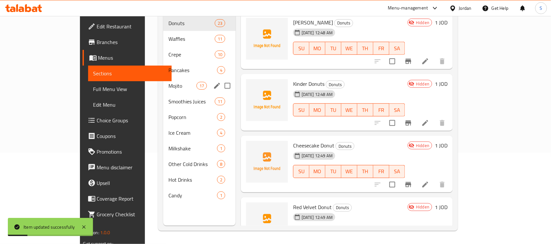
click at [168, 82] on span "Mojito" at bounding box center [182, 86] width 28 height 8
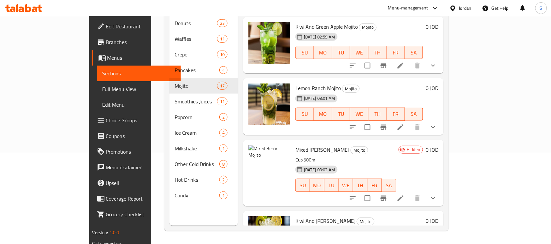
scroll to position [326, 0]
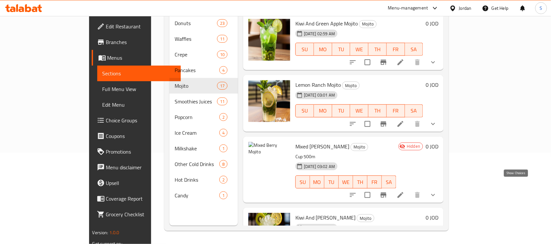
click at [437, 191] on icon "show more" at bounding box center [433, 195] width 8 height 8
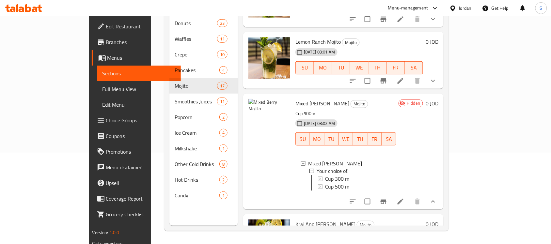
scroll to position [408, 0]
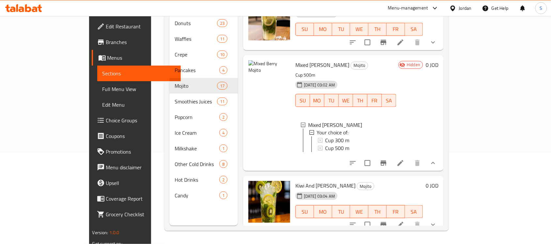
click at [404, 162] on icon at bounding box center [401, 163] width 8 height 8
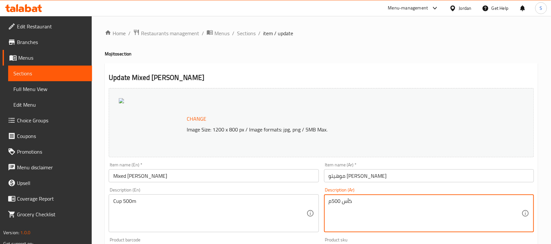
drag, startPoint x: 357, startPoint y: 201, endPoint x: 299, endPoint y: 197, distance: 57.9
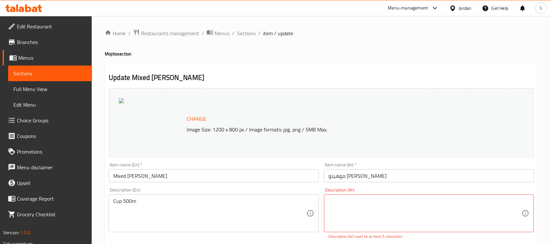
drag, startPoint x: 198, startPoint y: 198, endPoint x: 110, endPoint y: 203, distance: 88.3
click at [110, 203] on div "Cup 500m Description (En)" at bounding box center [214, 214] width 210 height 38
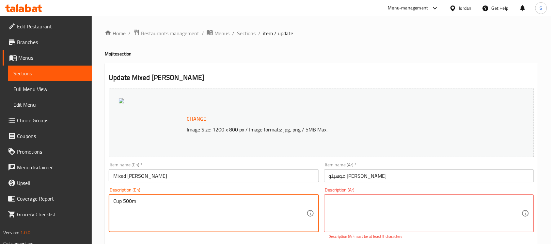
drag, startPoint x: 154, startPoint y: 206, endPoint x: 75, endPoint y: 202, distance: 79.4
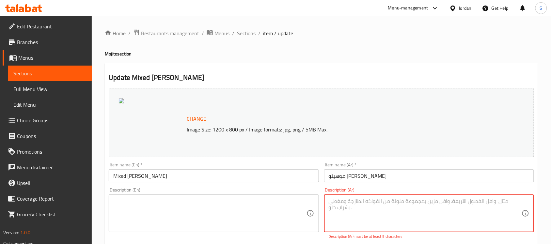
click at [189, 201] on textarea at bounding box center [209, 213] width 193 height 31
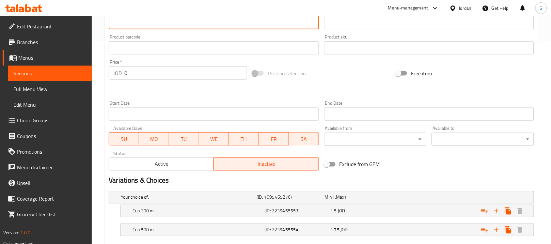
scroll to position [242, 0]
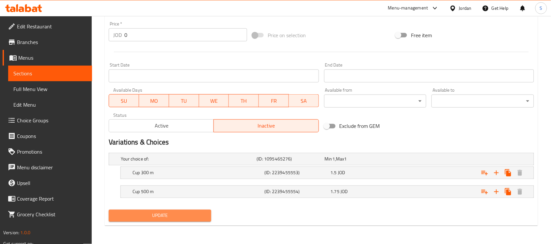
click at [173, 217] on span "Update" at bounding box center [160, 216] width 92 height 8
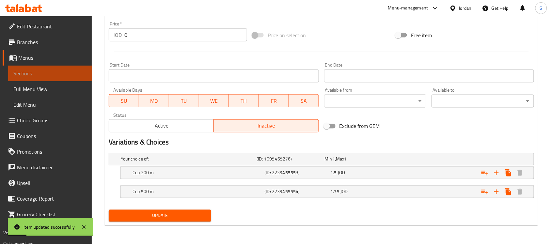
click at [56, 71] on span "Sections" at bounding box center [49, 74] width 73 height 8
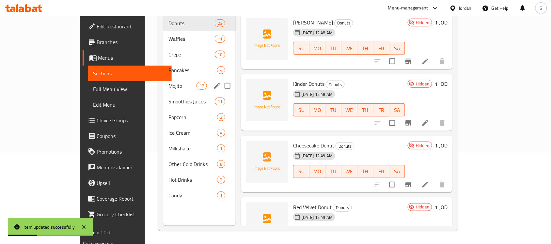
click at [163, 78] on div "Mojito 17" at bounding box center [199, 86] width 72 height 16
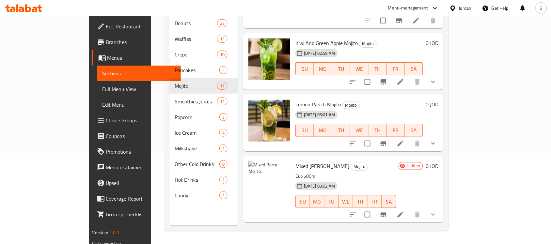
scroll to position [367, 0]
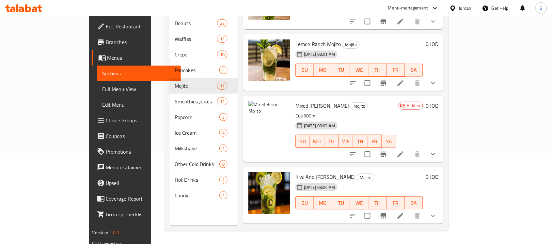
click at [437, 150] on icon "show more" at bounding box center [433, 154] width 8 height 8
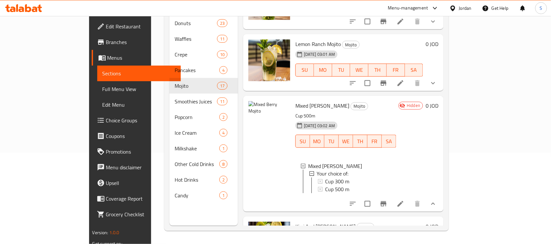
click at [295, 101] on span "Mixed [PERSON_NAME]" at bounding box center [322, 106] width 54 height 10
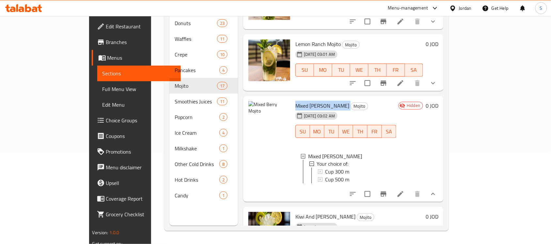
copy h6 "Mixed [PERSON_NAME]"
click at [438, 151] on div "Hidden 0 JOD" at bounding box center [417, 149] width 42 height 96
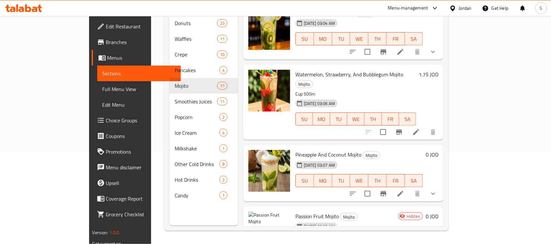
scroll to position [490, 0]
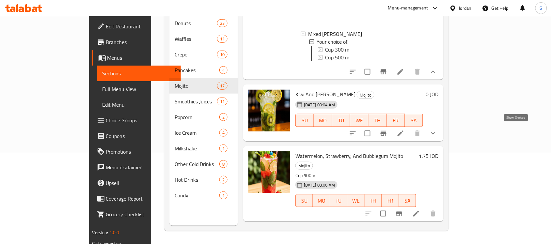
click at [435, 133] on icon "show more" at bounding box center [433, 134] width 4 height 2
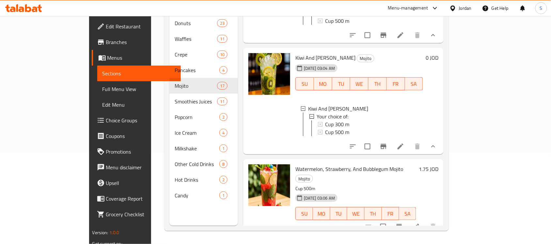
scroll to position [571, 0]
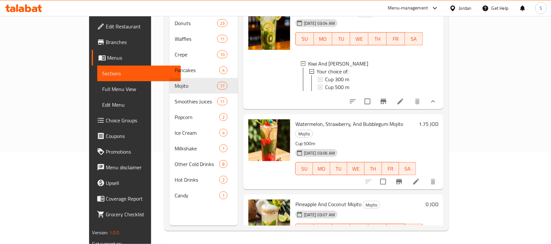
click at [314, 124] on span "Watermelon, Strawberry, And Bubblegum Mojito" at bounding box center [349, 124] width 108 height 10
copy h6 "Watermelon, Strawberry, And Bubblegum Mojito"
click at [378, 147] on div "[DATE] 03:06 AM SU MO TU WE TH FR SA" at bounding box center [356, 164] width 126 height 35
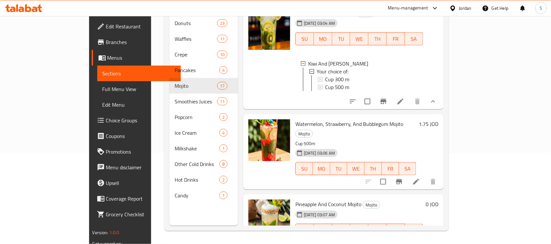
click at [416, 126] on h6 "Watermelon, Strawberry, And Bubblegum Mojito Mojito" at bounding box center [355, 128] width 121 height 18
click at [416, 140] on p "Cup 500m" at bounding box center [355, 144] width 121 height 8
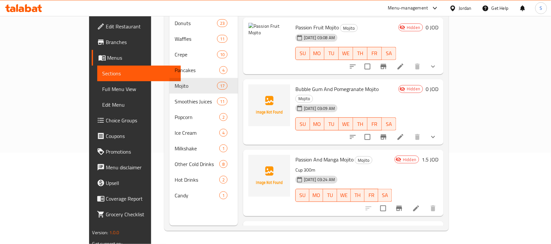
scroll to position [816, 0]
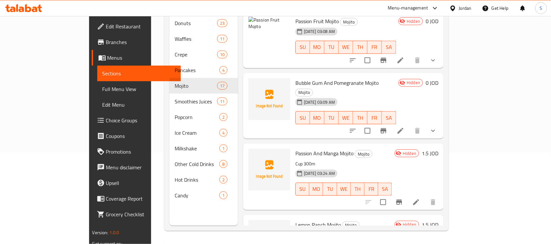
click at [309, 149] on span "Passion And Manga Mojito" at bounding box center [324, 154] width 58 height 10
copy h6 "Passion And Manga Mojito"
click at [309, 170] on span "[DATE] 03:24 AM" at bounding box center [319, 173] width 36 height 6
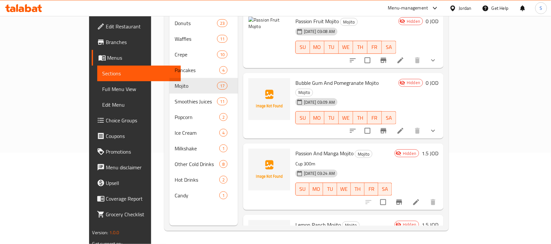
click at [305, 149] on span "Passion And Manga Mojito" at bounding box center [324, 154] width 58 height 10
click at [295, 149] on span "Passion And Manga Mojito" at bounding box center [324, 154] width 58 height 10
drag, startPoint x: 273, startPoint y: 137, endPoint x: 330, endPoint y: 137, distance: 57.1
click at [330, 149] on span "Passion And Manga Mojito" at bounding box center [324, 154] width 58 height 10
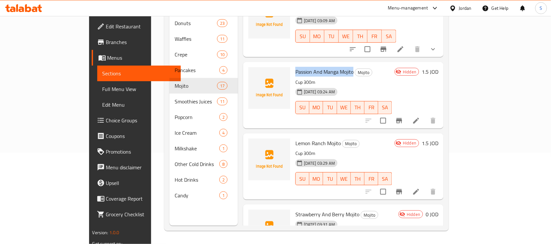
scroll to position [939, 0]
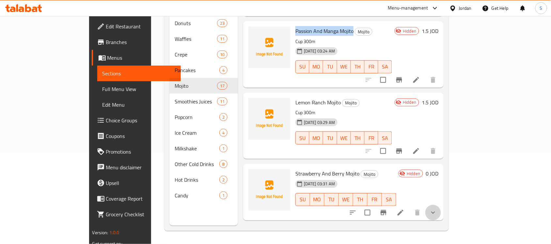
click at [441, 205] on button "show more" at bounding box center [433, 213] width 16 height 16
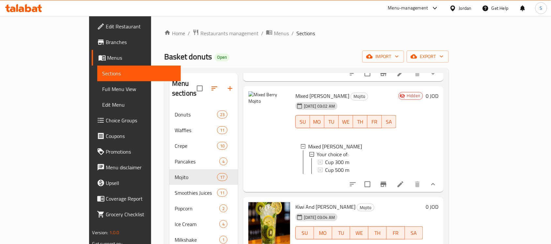
scroll to position [449, 0]
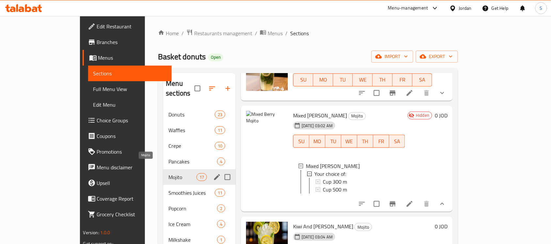
click at [168, 173] on span "Mojito" at bounding box center [182, 177] width 28 height 8
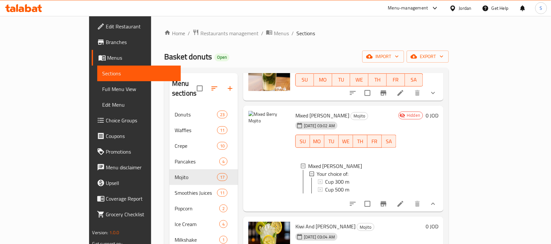
click at [441, 203] on button "show more" at bounding box center [433, 204] width 16 height 16
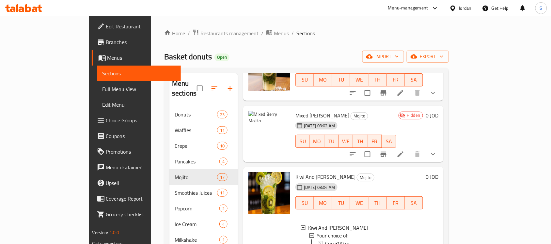
scroll to position [530, 0]
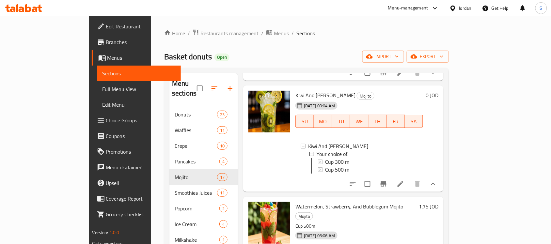
click at [437, 180] on icon "show more" at bounding box center [433, 184] width 8 height 8
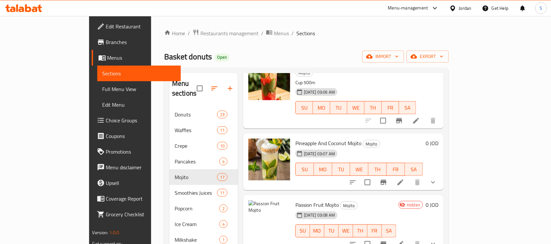
scroll to position [653, 0]
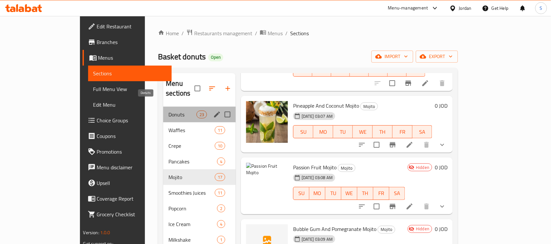
click at [168, 111] on span "Donuts" at bounding box center [182, 115] width 28 height 8
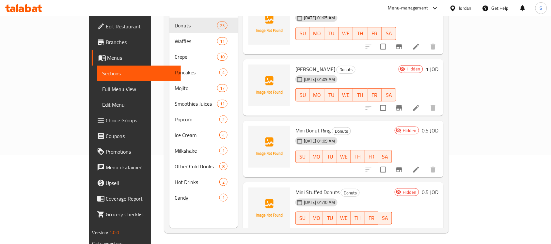
scroll to position [92, 0]
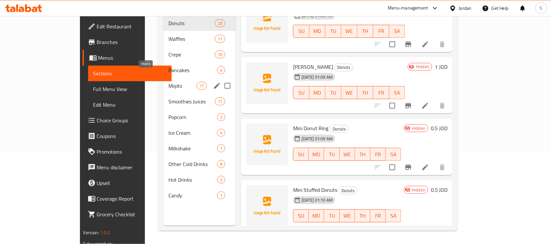
click at [168, 82] on span "Mojito" at bounding box center [182, 86] width 28 height 8
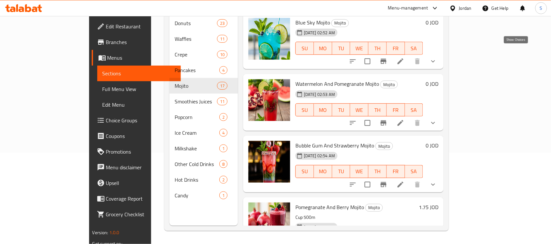
click at [437, 57] on icon "show more" at bounding box center [433, 61] width 8 height 8
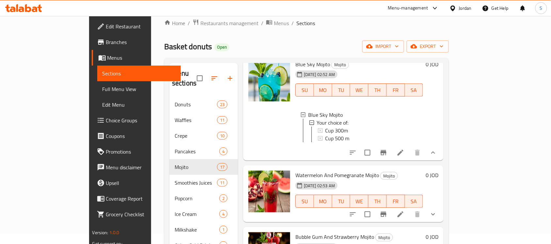
scroll to position [122, 0]
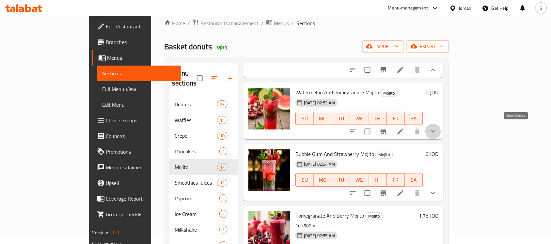
click at [437, 128] on icon "show more" at bounding box center [433, 132] width 8 height 8
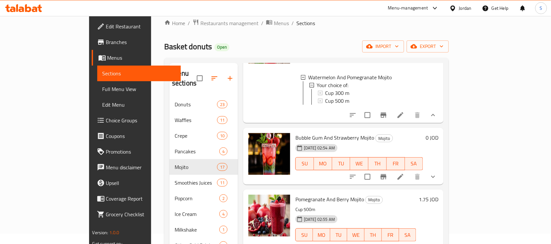
scroll to position [204, 0]
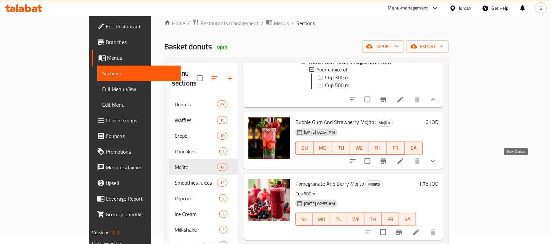
click at [437, 164] on icon "show more" at bounding box center [433, 161] width 8 height 8
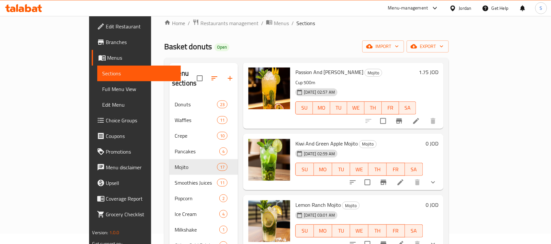
scroll to position [449, 0]
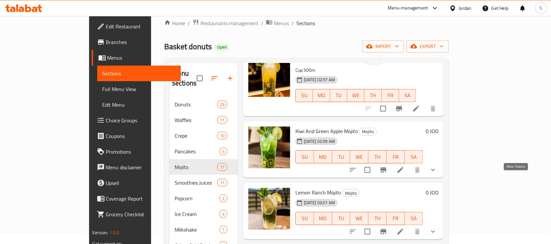
click at [437, 174] on icon "show more" at bounding box center [433, 170] width 8 height 8
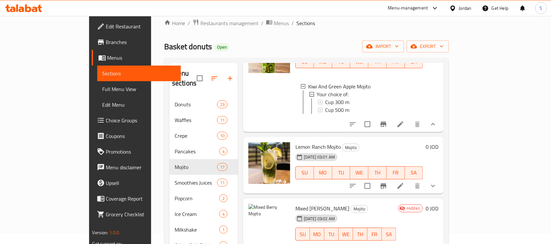
scroll to position [571, 0]
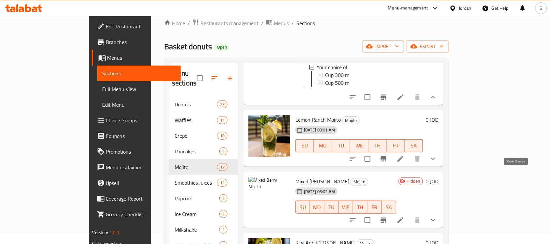
click at [437, 163] on icon "show more" at bounding box center [433, 159] width 8 height 8
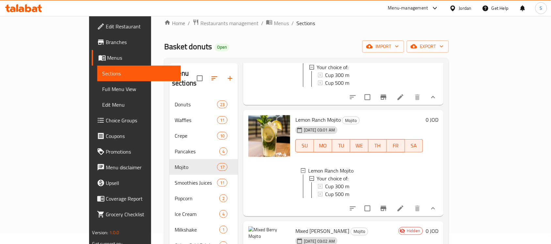
scroll to position [653, 0]
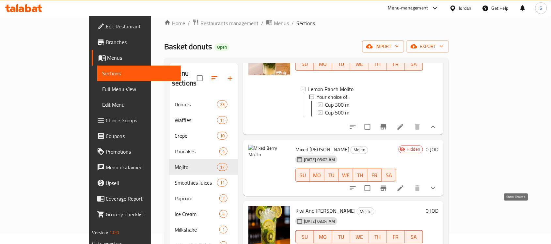
click at [437, 192] on icon "show more" at bounding box center [433, 188] width 8 height 8
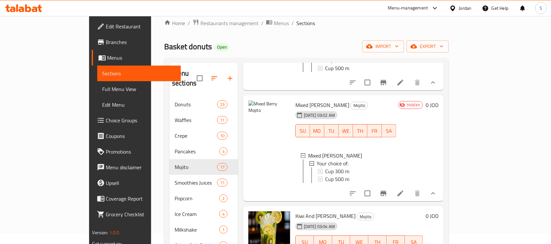
scroll to position [775, 0]
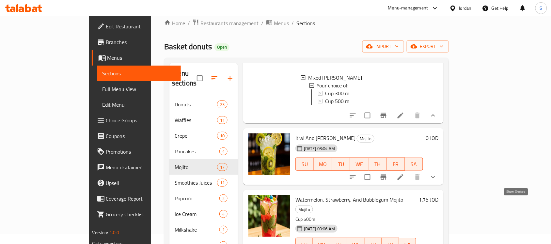
click at [437, 181] on icon "show more" at bounding box center [433, 177] width 8 height 8
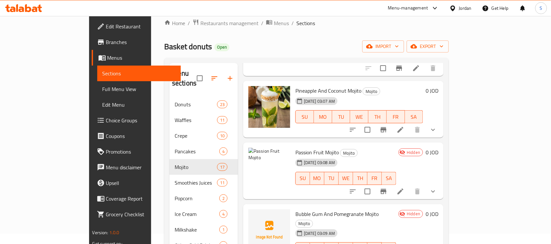
scroll to position [1020, 0]
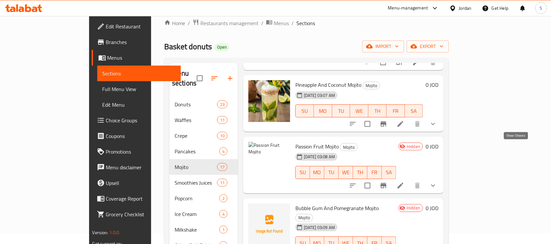
click at [437, 128] on icon "show more" at bounding box center [433, 124] width 8 height 8
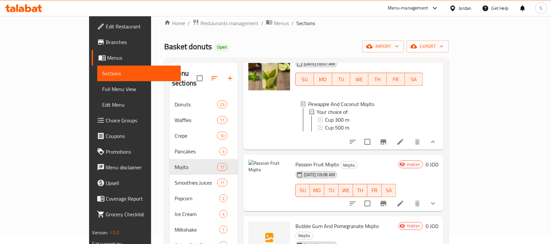
scroll to position [1102, 0]
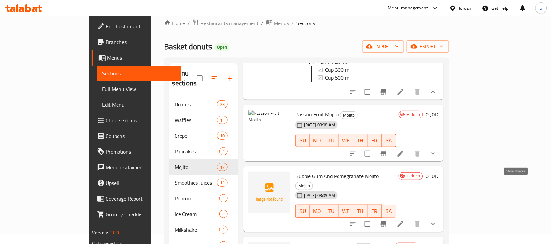
click at [437, 158] on icon "show more" at bounding box center [433, 154] width 8 height 8
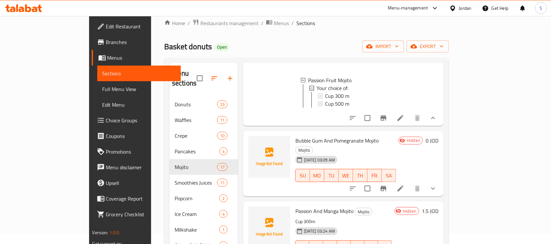
scroll to position [1224, 0]
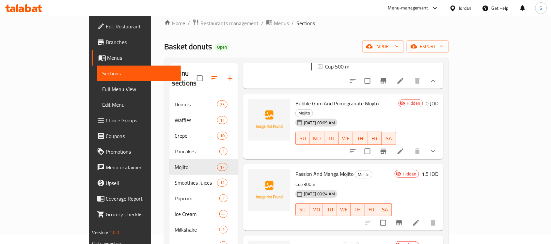
click at [435, 153] on icon "show more" at bounding box center [433, 151] width 4 height 2
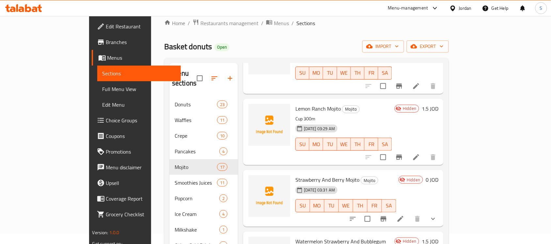
scroll to position [1433, 0]
click at [437, 223] on icon "show more" at bounding box center [433, 219] width 8 height 8
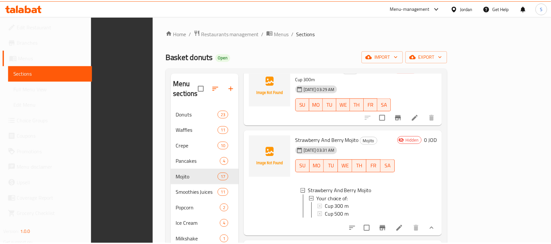
scroll to position [92, 0]
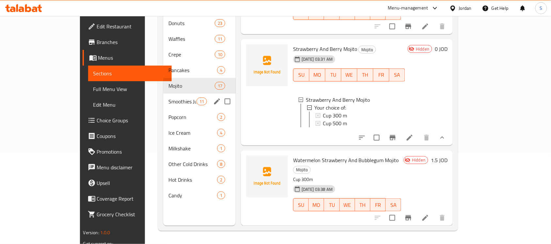
click at [168, 98] on span "Smoothies Juices" at bounding box center [182, 102] width 28 height 8
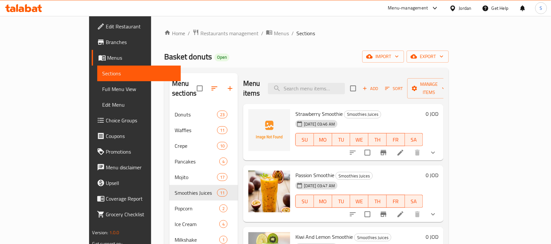
click at [301, 109] on span "Strawberry Smoothie" at bounding box center [318, 114] width 47 height 10
click at [374, 146] on input "checkbox" at bounding box center [368, 153] width 14 height 14
checkbox input "true"
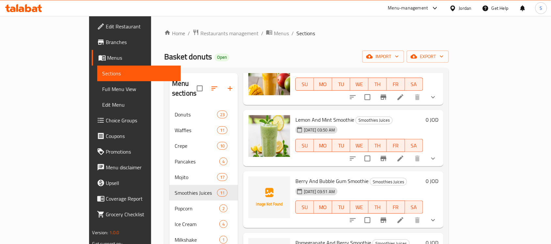
scroll to position [367, 0]
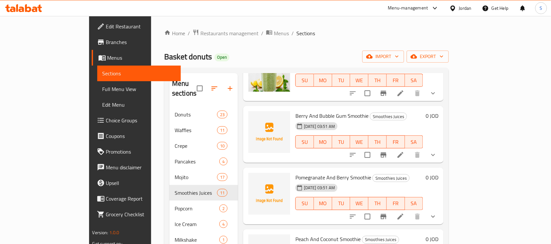
click at [374, 148] on input "checkbox" at bounding box center [368, 155] width 14 height 14
checkbox input "true"
click at [374, 210] on input "checkbox" at bounding box center [368, 217] width 14 height 14
checkbox input "true"
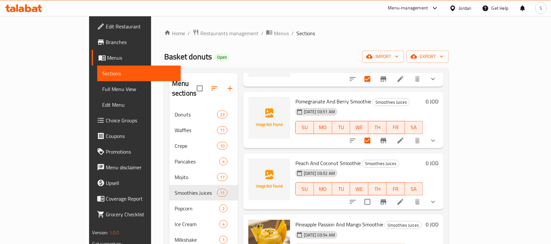
scroll to position [449, 0]
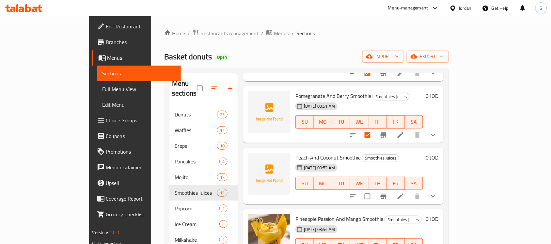
click at [374, 190] on input "checkbox" at bounding box center [368, 197] width 14 height 14
checkbox input "true"
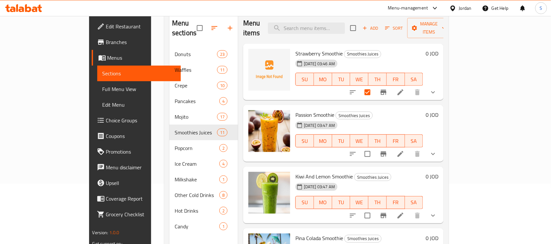
scroll to position [10, 0]
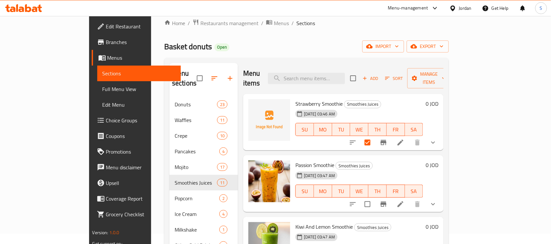
click at [405, 99] on h6 "Strawberry Smoothie Smoothies Juices" at bounding box center [359, 103] width 128 height 9
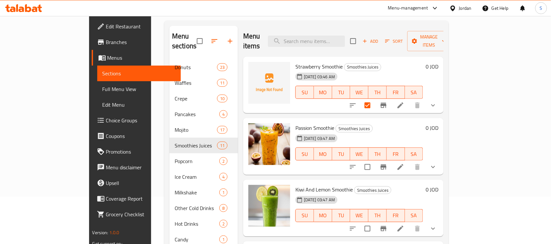
scroll to position [0, 0]
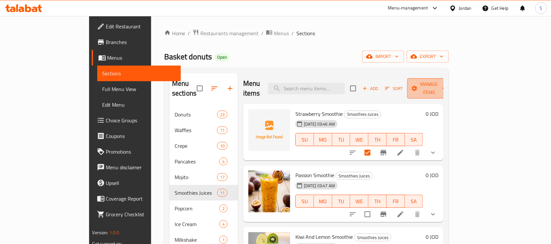
click at [418, 85] on icon "button" at bounding box center [414, 88] width 7 height 7
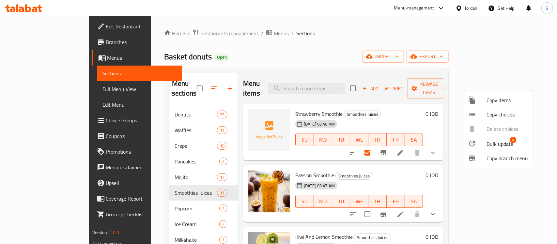
click at [497, 140] on span "Bulk update" at bounding box center [500, 144] width 27 height 8
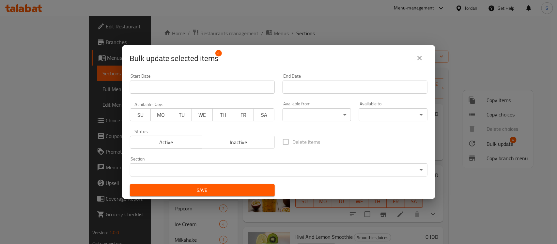
click at [214, 139] on span "Inactive" at bounding box center [238, 142] width 67 height 9
click at [233, 193] on span "Save" at bounding box center [202, 190] width 134 height 8
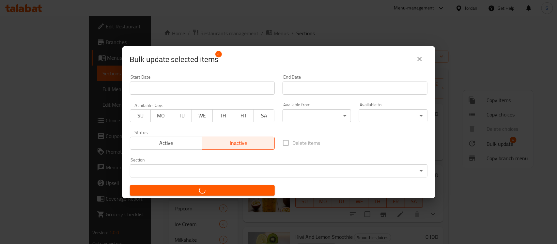
checkbox input "false"
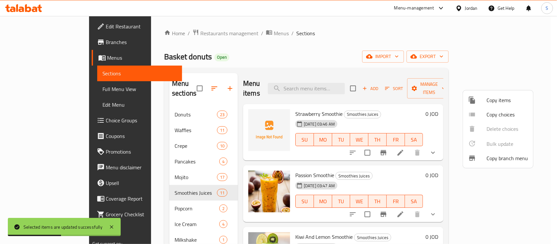
click at [399, 71] on div at bounding box center [278, 122] width 557 height 244
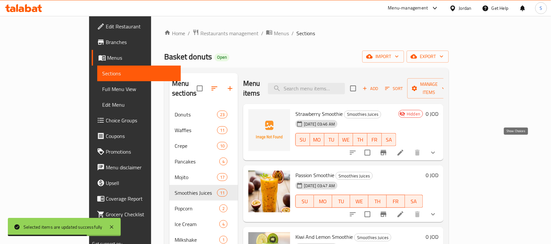
click at [437, 149] on icon "show more" at bounding box center [433, 153] width 8 height 8
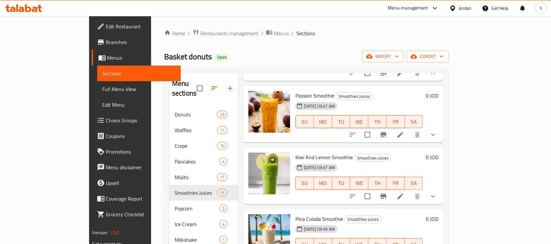
scroll to position [204, 0]
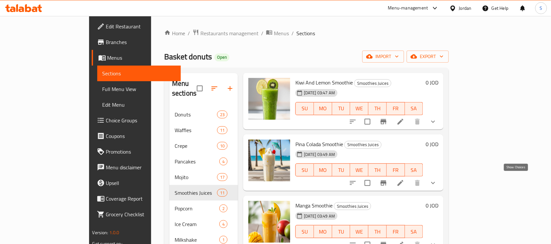
click at [437, 179] on icon "show more" at bounding box center [433, 183] width 8 height 8
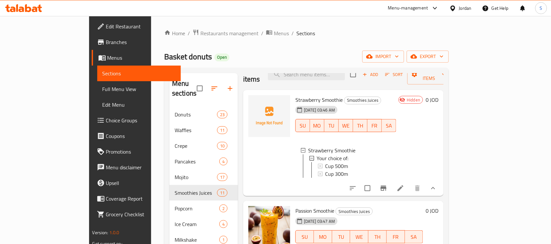
scroll to position [0, 0]
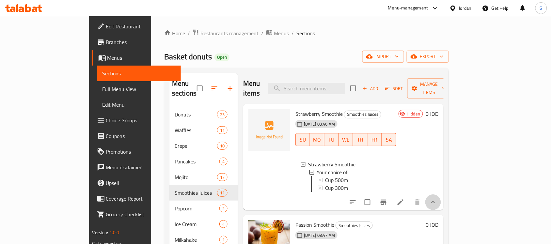
click at [441, 195] on button "show more" at bounding box center [433, 203] width 16 height 16
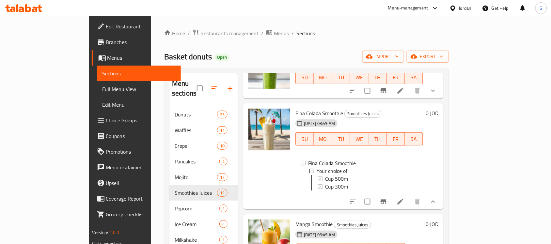
scroll to position [178, 0]
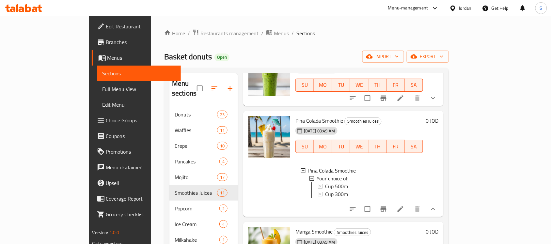
click at [441, 207] on button "show more" at bounding box center [433, 209] width 16 height 16
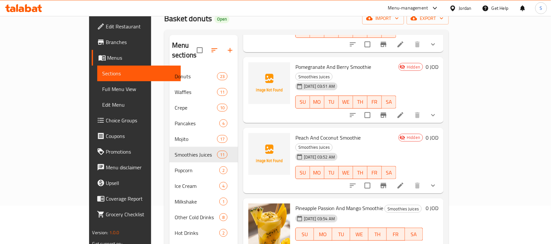
scroll to position [92, 0]
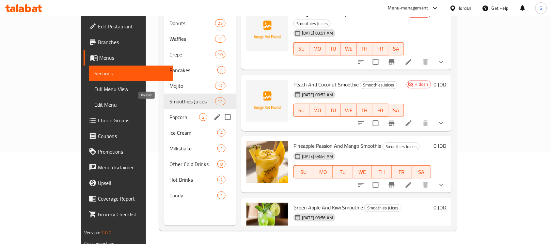
click at [169, 113] on span "Popcorn" at bounding box center [184, 117] width 30 height 8
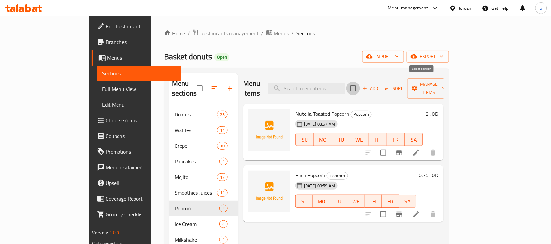
click at [360, 82] on input "checkbox" at bounding box center [353, 89] width 14 height 14
checkbox input "true"
click at [446, 80] on span "Manage items" at bounding box center [429, 88] width 33 height 16
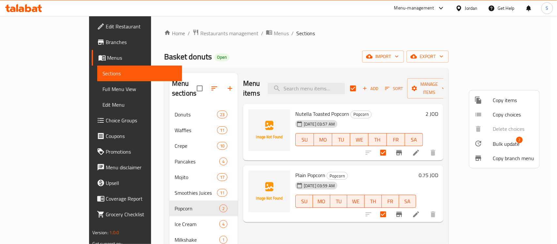
click at [495, 145] on span "Bulk update" at bounding box center [506, 144] width 27 height 8
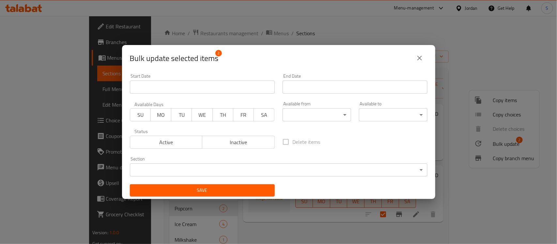
click at [247, 143] on span "Inactive" at bounding box center [238, 142] width 67 height 9
click at [216, 193] on span "Save" at bounding box center [202, 190] width 134 height 8
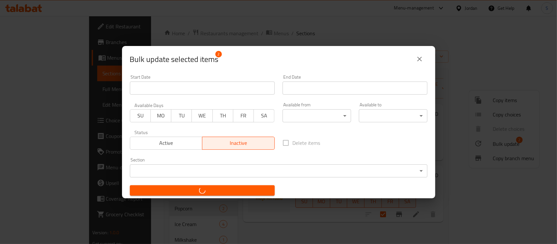
checkbox input "false"
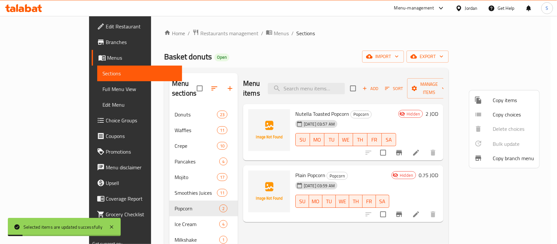
click at [158, 213] on div at bounding box center [278, 122] width 557 height 244
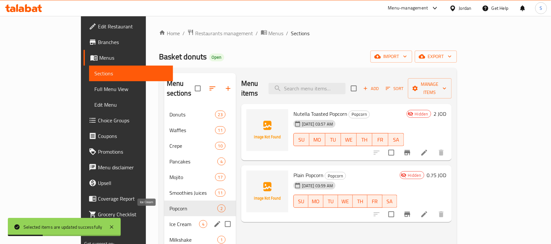
click at [169, 220] on span "Ice Cream" at bounding box center [184, 224] width 30 height 8
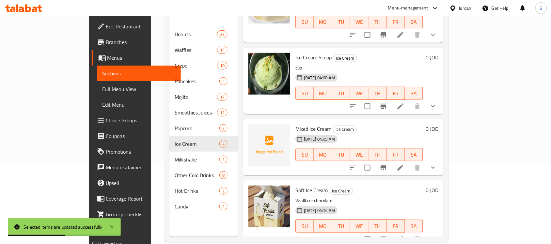
scroll to position [92, 0]
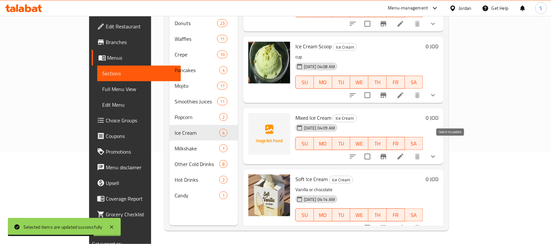
click at [374, 150] on input "checkbox" at bounding box center [368, 157] width 14 height 14
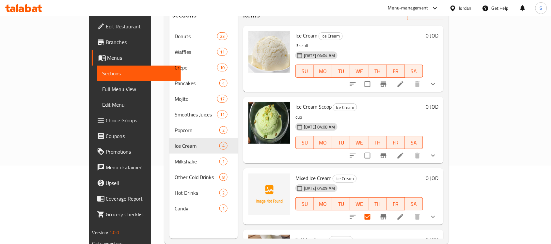
scroll to position [0, 0]
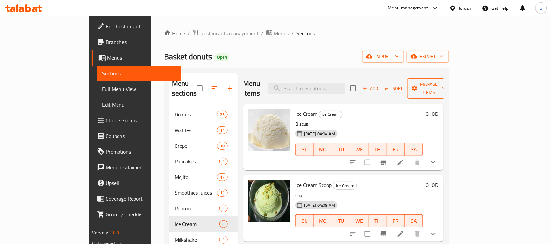
click at [446, 82] on span "Manage items" at bounding box center [429, 88] width 33 height 16
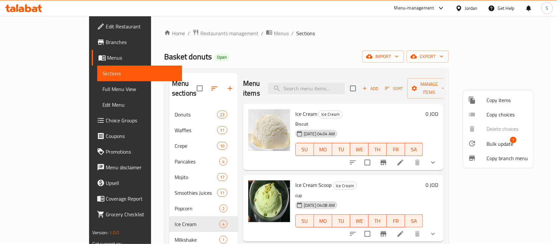
click at [492, 145] on span "Bulk update" at bounding box center [500, 144] width 27 height 8
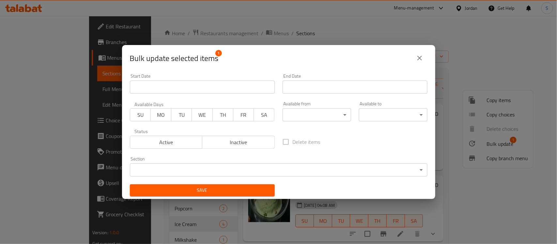
click at [231, 140] on span "Inactive" at bounding box center [238, 142] width 67 height 9
click at [213, 194] on span "Save" at bounding box center [202, 190] width 134 height 8
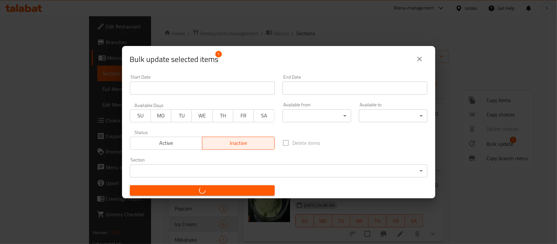
checkbox input "false"
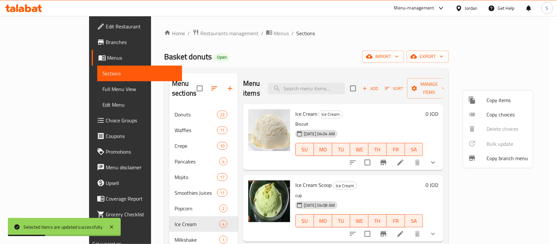
click at [403, 38] on div at bounding box center [278, 122] width 557 height 244
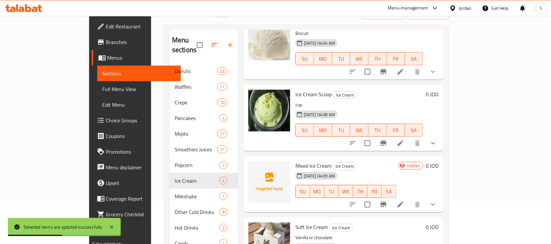
scroll to position [92, 0]
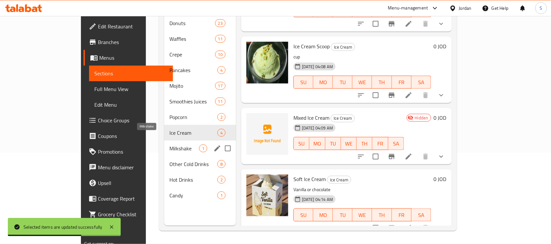
click at [169, 145] on span "Milkshake" at bounding box center [184, 149] width 30 height 8
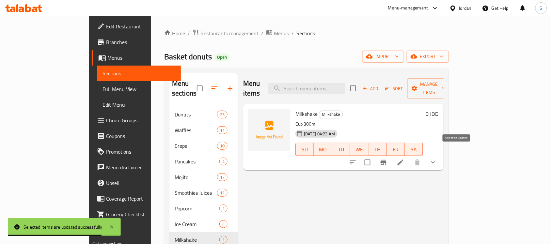
click at [374, 156] on input "checkbox" at bounding box center [368, 163] width 14 height 14
checkbox input "true"
click at [446, 82] on span "Manage items" at bounding box center [429, 88] width 33 height 16
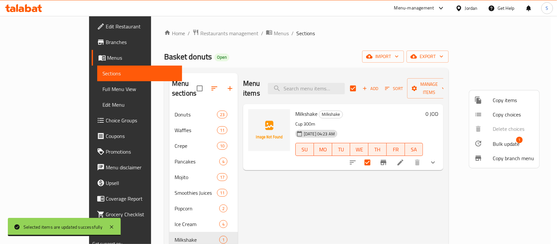
click at [504, 143] on span "Bulk update" at bounding box center [506, 144] width 27 height 8
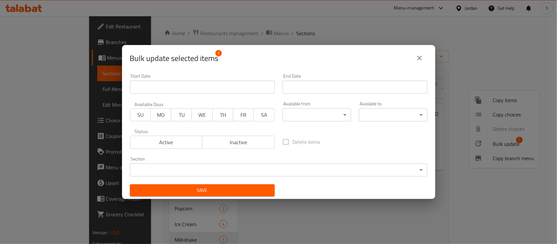
click at [244, 139] on span "Inactive" at bounding box center [238, 142] width 67 height 9
click at [235, 195] on button "Save" at bounding box center [202, 190] width 145 height 12
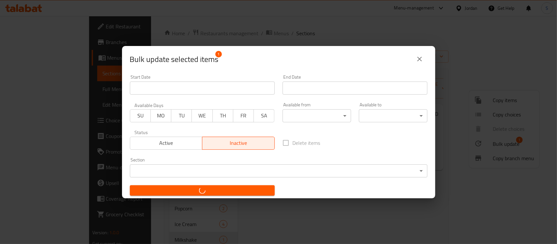
checkbox input "false"
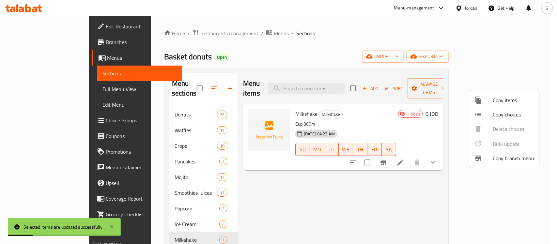
click at [438, 218] on div at bounding box center [278, 122] width 557 height 244
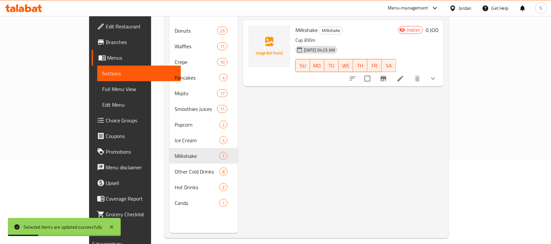
scroll to position [92, 0]
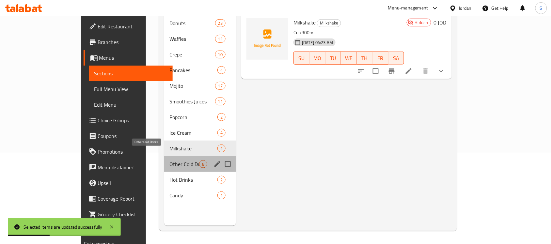
click at [169, 160] on span "Other Cold Drinks" at bounding box center [184, 164] width 30 height 8
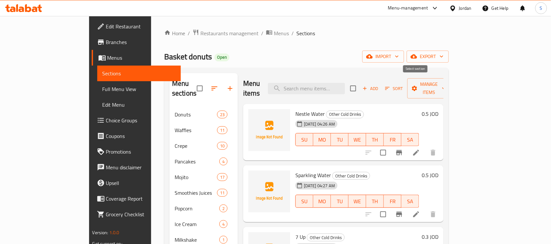
click at [360, 85] on input "checkbox" at bounding box center [353, 89] width 14 height 14
checkbox input "true"
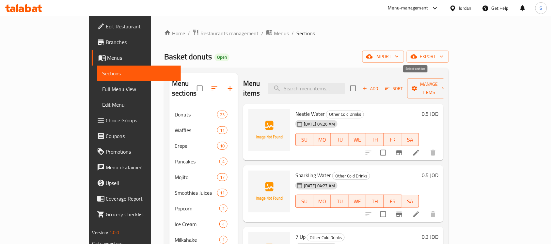
checkbox input "true"
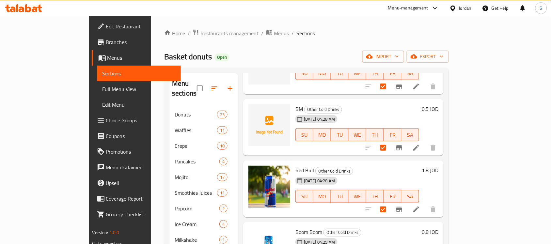
scroll to position [204, 0]
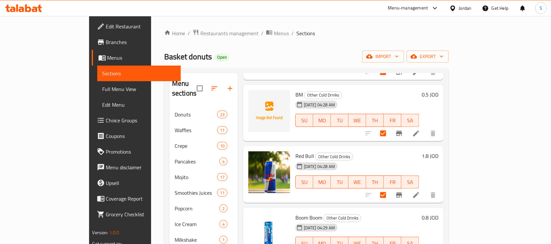
click at [390, 188] on input "checkbox" at bounding box center [383, 195] width 14 height 14
checkbox input "false"
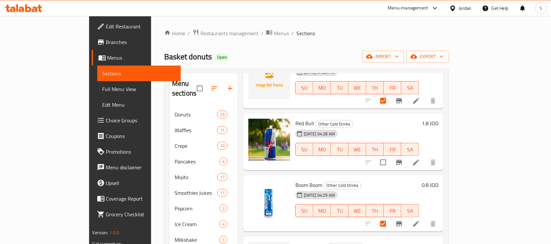
scroll to position [264, 0]
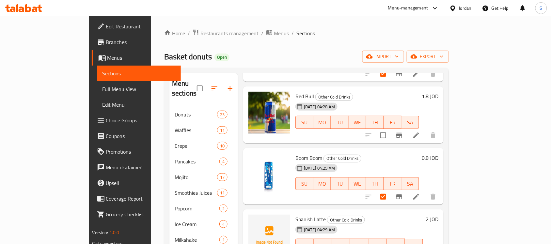
click at [390, 190] on input "checkbox" at bounding box center [383, 197] width 14 height 14
checkbox input "false"
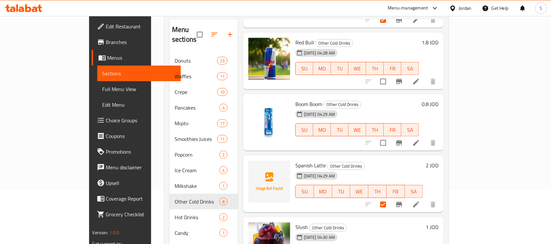
scroll to position [92, 0]
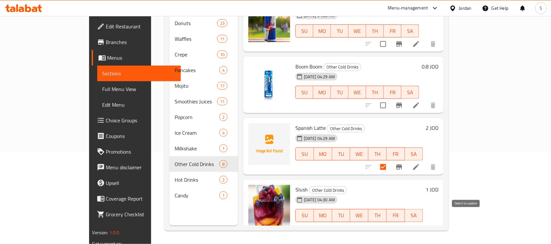
click at [390, 222] on input "checkbox" at bounding box center [383, 229] width 14 height 14
checkbox input "false"
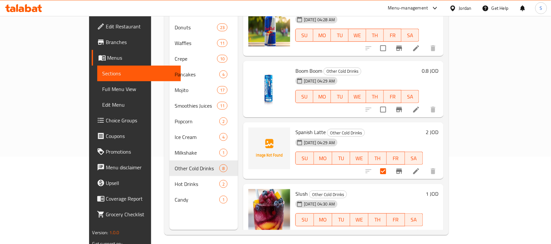
scroll to position [0, 0]
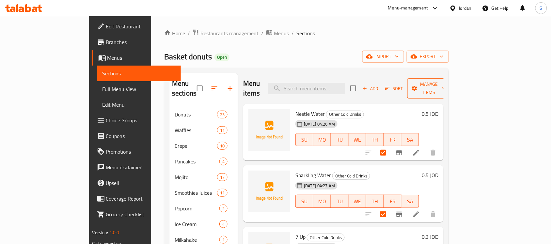
click at [446, 81] on span "Manage items" at bounding box center [429, 88] width 33 height 16
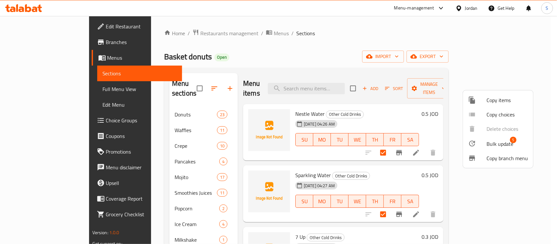
click at [482, 142] on div at bounding box center [477, 144] width 18 height 8
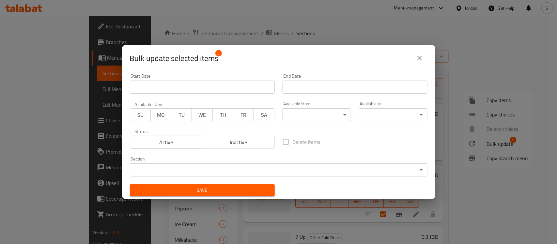
click at [237, 142] on span "Inactive" at bounding box center [238, 142] width 67 height 9
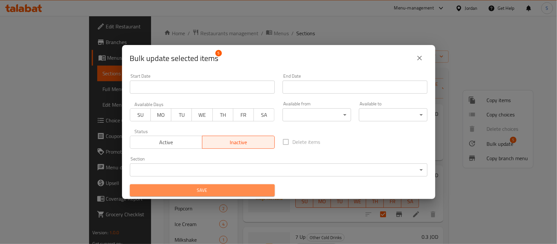
click at [216, 191] on span "Save" at bounding box center [202, 190] width 134 height 8
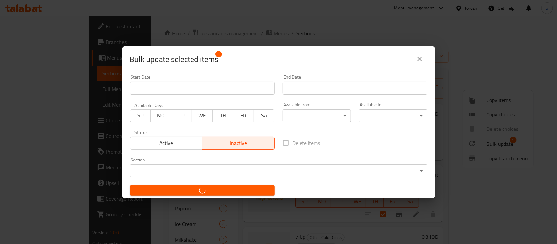
checkbox input "false"
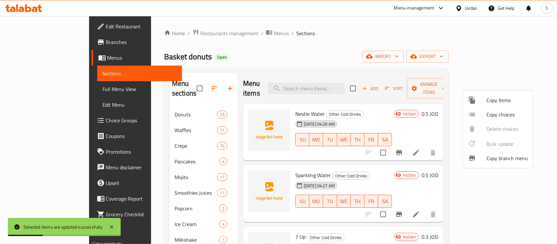
click at [337, 34] on div at bounding box center [278, 122] width 557 height 244
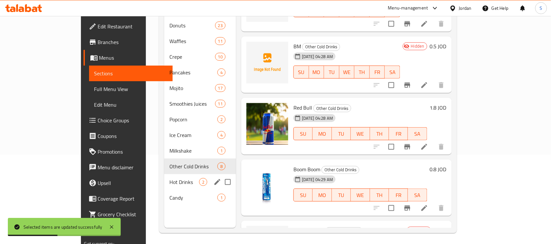
scroll to position [92, 0]
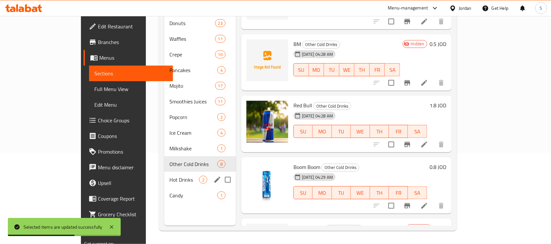
click at [169, 176] on span "Hot Drinks" at bounding box center [184, 180] width 30 height 8
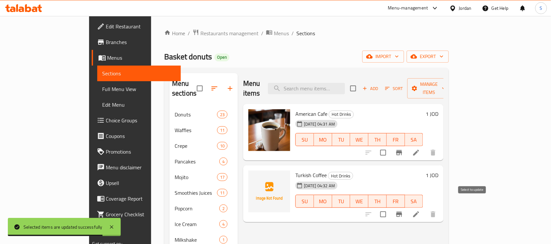
click at [390, 208] on input "checkbox" at bounding box center [383, 215] width 14 height 14
click at [446, 87] on span "Manage items" at bounding box center [429, 88] width 33 height 16
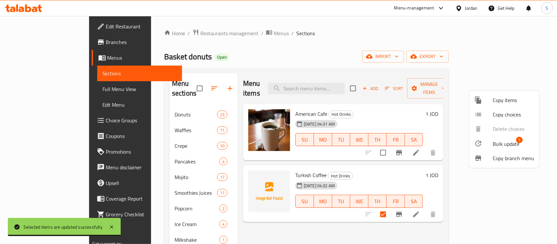
click at [490, 143] on div at bounding box center [484, 144] width 18 height 8
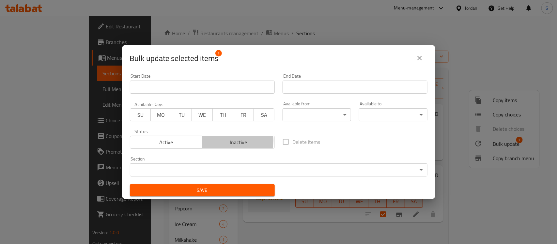
click at [229, 141] on span "Inactive" at bounding box center [238, 142] width 67 height 9
click at [219, 193] on span "Save" at bounding box center [202, 190] width 134 height 8
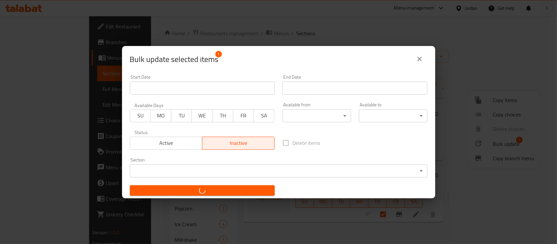
checkbox input "false"
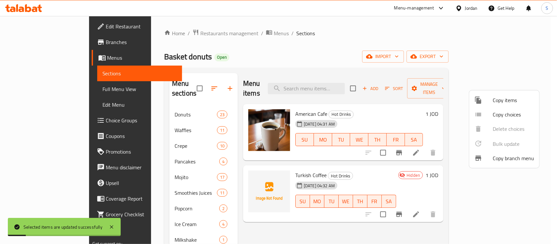
click at [438, 229] on div at bounding box center [278, 122] width 557 height 244
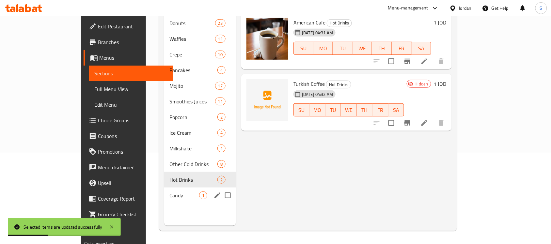
click at [164, 190] on div "Candy 1" at bounding box center [200, 196] width 72 height 16
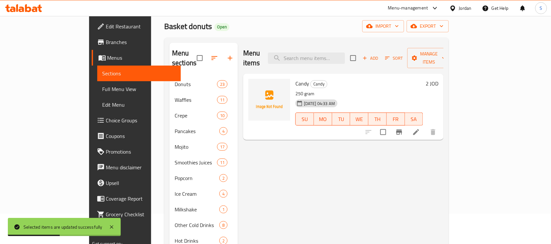
scroll to position [10, 0]
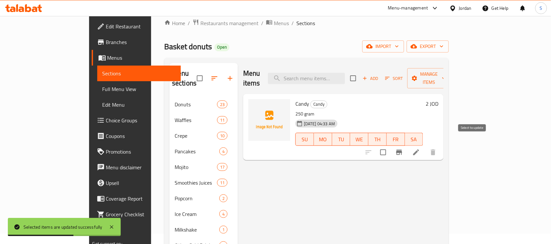
click at [390, 147] on input "checkbox" at bounding box center [383, 153] width 14 height 14
checkbox input "true"
click at [446, 70] on span "Manage items" at bounding box center [429, 78] width 33 height 16
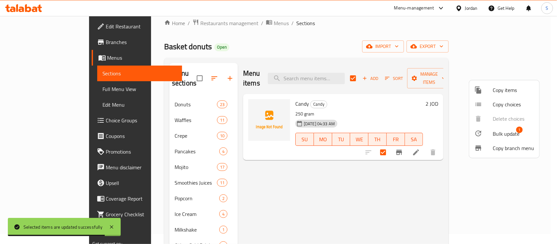
click at [495, 131] on span "Bulk update" at bounding box center [506, 134] width 27 height 8
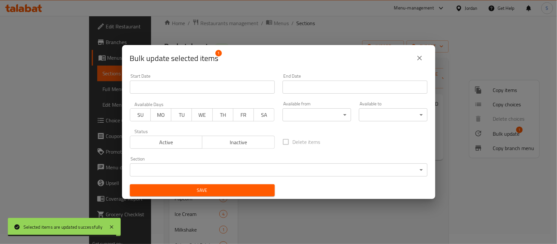
click at [232, 146] on span "Inactive" at bounding box center [238, 142] width 67 height 9
click at [225, 192] on span "Save" at bounding box center [202, 190] width 134 height 8
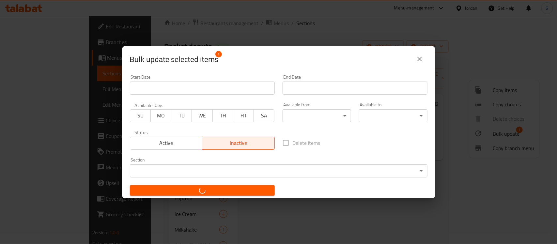
checkbox input "false"
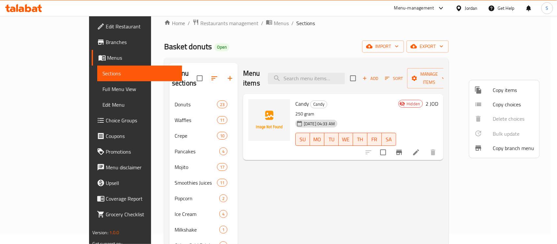
click at [333, 197] on div at bounding box center [278, 122] width 557 height 244
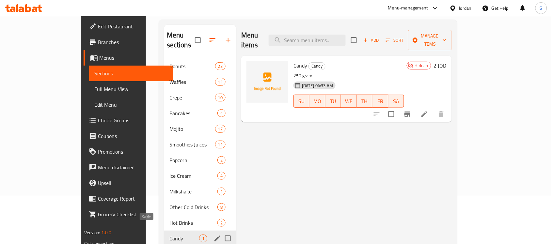
scroll to position [92, 0]
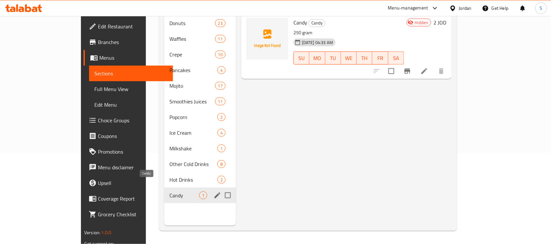
click at [169, 192] on span "Candy" at bounding box center [184, 196] width 30 height 8
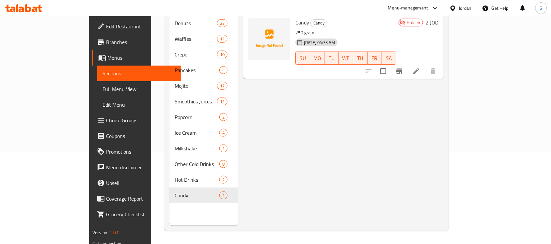
scroll to position [0, 0]
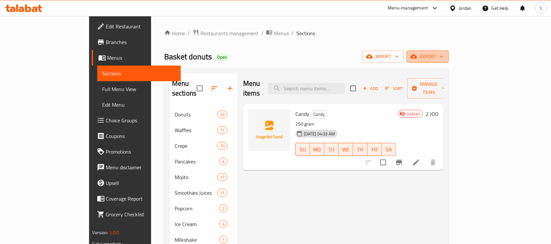
click at [444, 57] on span "export" at bounding box center [428, 57] width 32 height 8
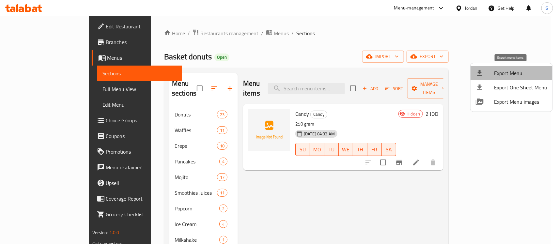
click at [521, 71] on span "Export Menu" at bounding box center [520, 73] width 53 height 8
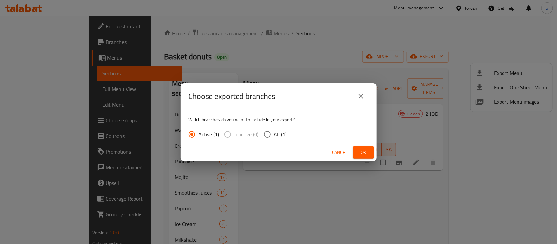
click at [264, 137] on input "All (1)" at bounding box center [268, 135] width 14 height 14
radio input "true"
click at [368, 153] on span "Ok" at bounding box center [363, 153] width 10 height 8
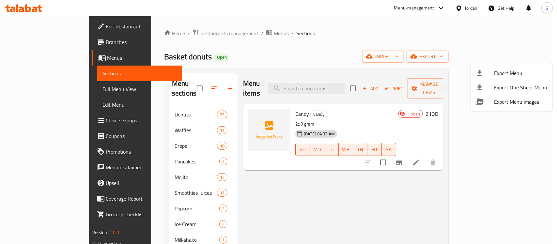
click at [15, 88] on div at bounding box center [278, 122] width 557 height 244
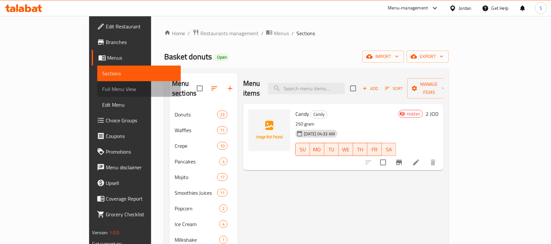
drag, startPoint x: 24, startPoint y: 90, endPoint x: 21, endPoint y: 84, distance: 7.3
click at [103, 90] on span "Full Menu View" at bounding box center [139, 89] width 73 height 8
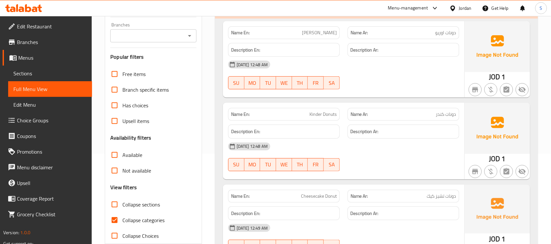
scroll to position [204, 0]
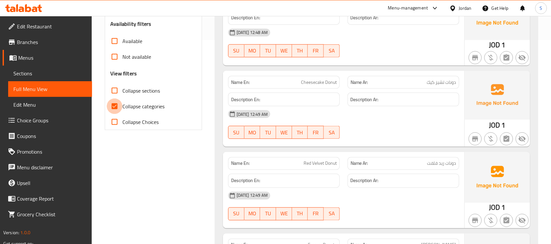
click at [114, 105] on input "Collapse categories" at bounding box center [115, 107] width 16 height 16
checkbox input "false"
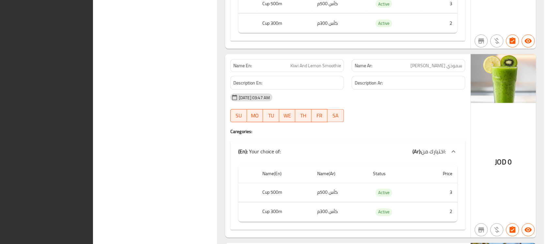
scroll to position [7308, 0]
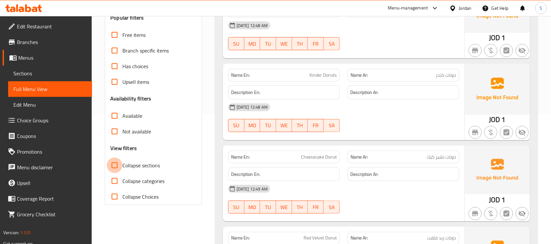
click at [113, 165] on input "Collapse sections" at bounding box center [115, 166] width 16 height 16
checkbox input "true"
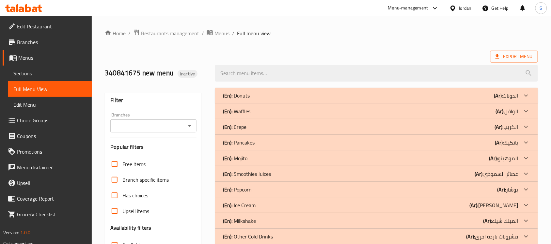
click at [487, 91] on div "(En): Donuts (Ar): الدونات" at bounding box center [376, 96] width 323 height 16
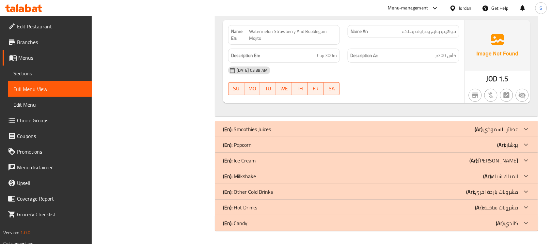
scroll to position [6678, 0]
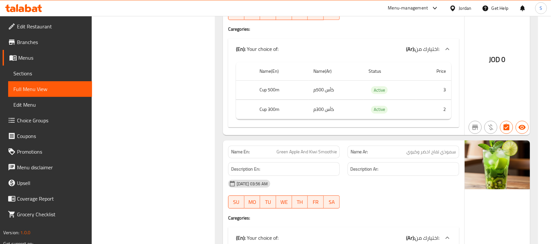
scroll to position [8718, 0]
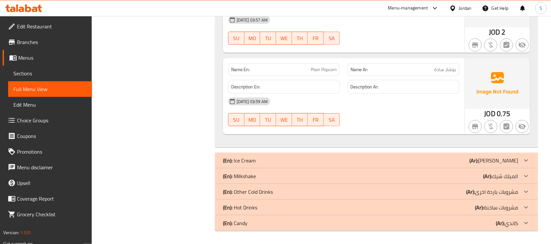
scroll to position [8975, 0]
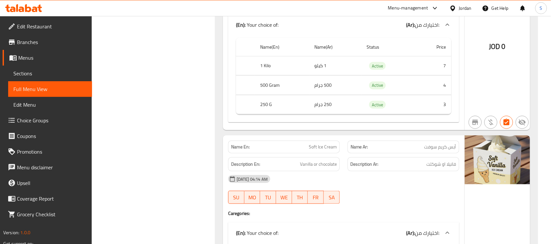
scroll to position [9913, 0]
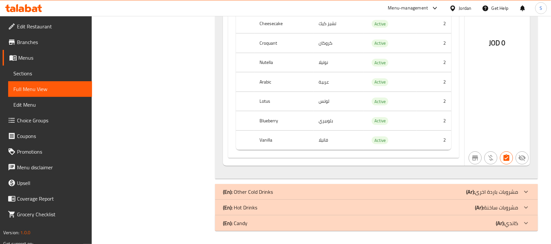
scroll to position [10223, 0]
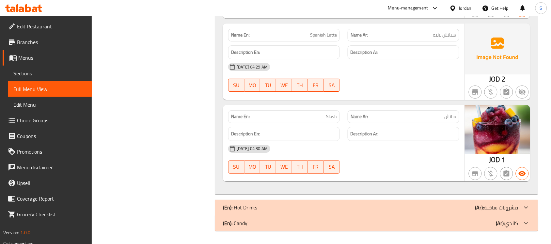
scroll to position [10898, 0]
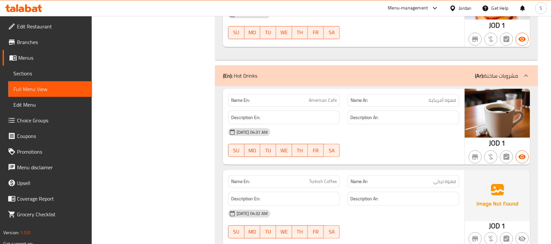
scroll to position [11082, 0]
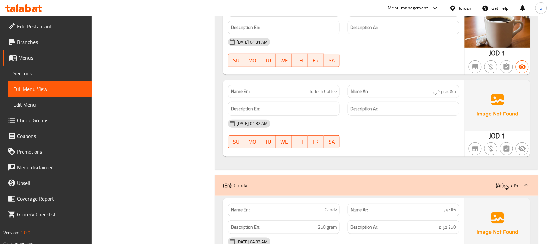
scroll to position [11150, 0]
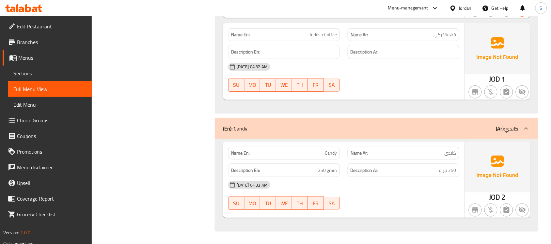
click at [38, 79] on link "Sections" at bounding box center [50, 74] width 84 height 16
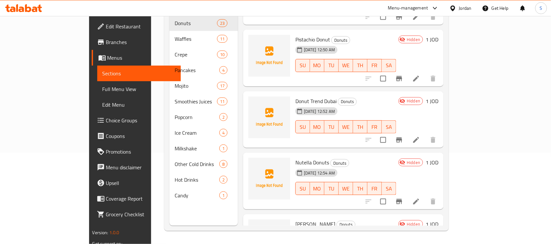
scroll to position [286, 0]
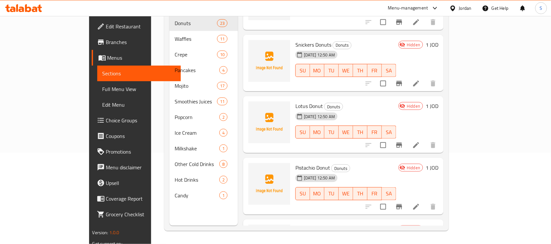
click at [107, 59] on span "Menus" at bounding box center [141, 58] width 69 height 8
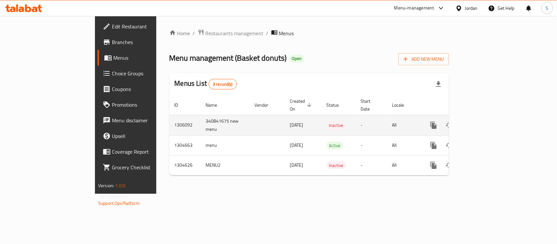
click at [387, 121] on td "-" at bounding box center [371, 125] width 31 height 21
click at [453, 121] on icon "enhanced table" at bounding box center [450, 125] width 8 height 8
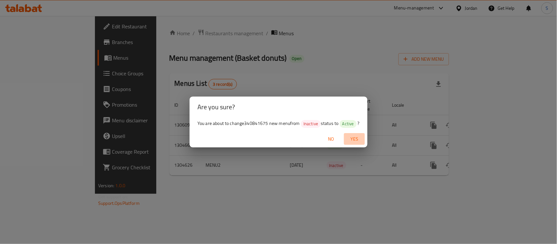
click at [353, 137] on span "Yes" at bounding box center [355, 139] width 16 height 8
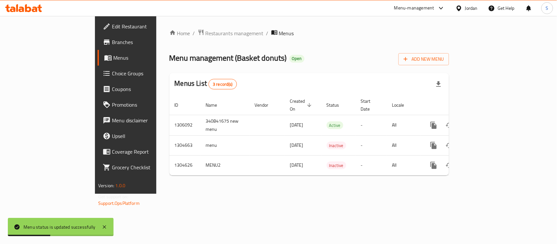
click at [215, 194] on div "Home / Restaurants management / Menus Menu management ( Basket donuts ) Open Ad…" at bounding box center [309, 105] width 306 height 178
